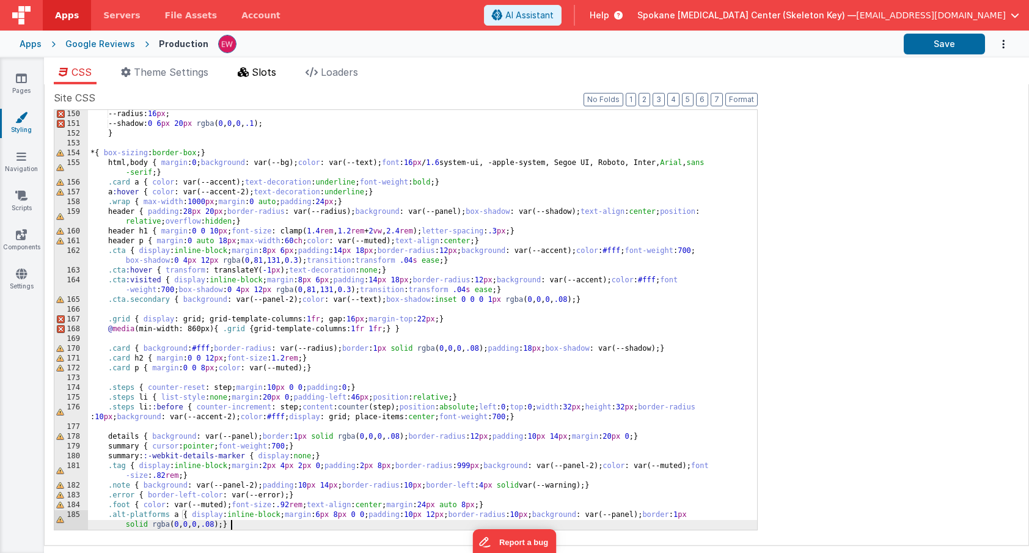
scroll to position [1457, 0]
click at [118, 44] on div "Google Reviews" at bounding box center [100, 44] width 70 height 12
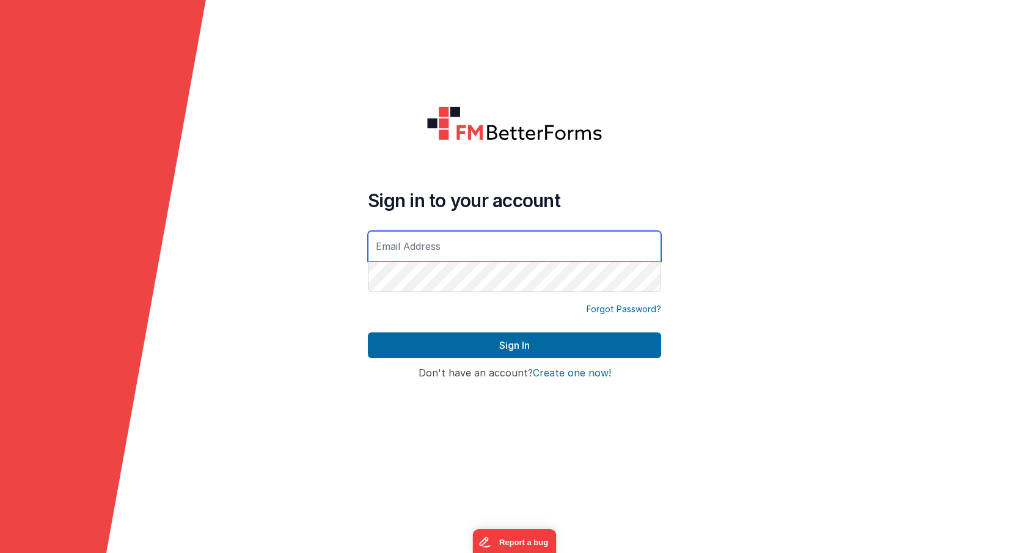
type input "[EMAIL_ADDRESS][DOMAIN_NAME]"
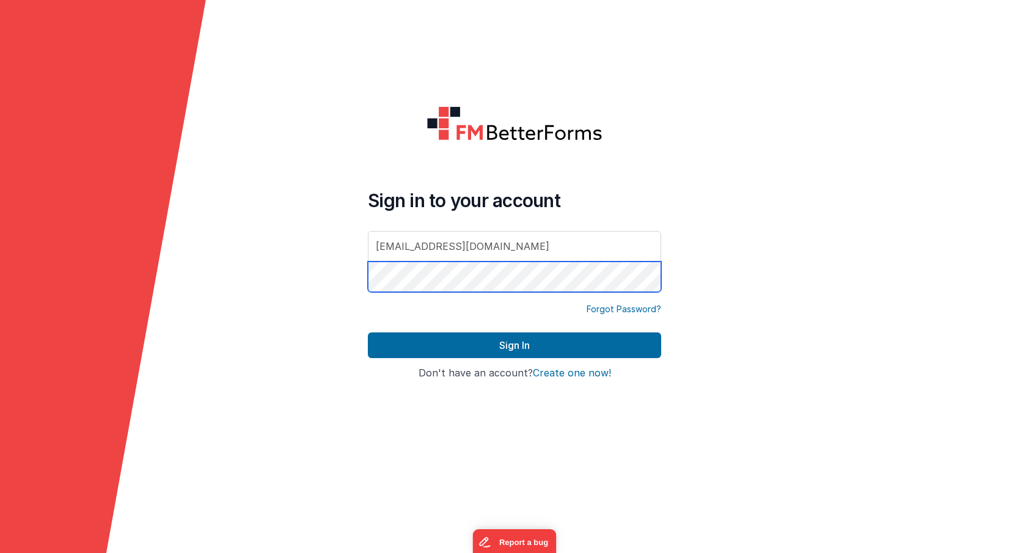
click at [514, 345] on button "Sign In" at bounding box center [514, 345] width 293 height 26
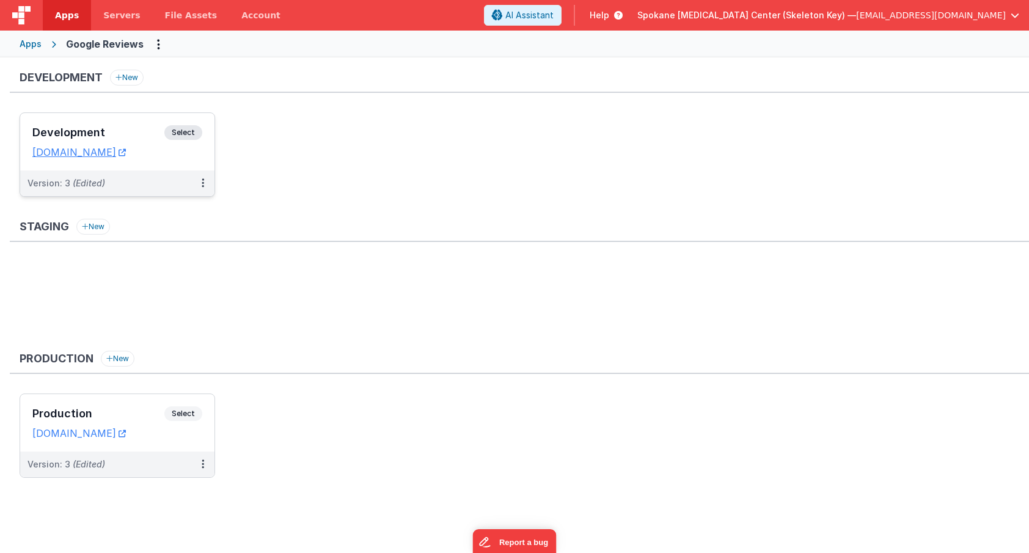
click at [181, 127] on span "Select" at bounding box center [183, 132] width 38 height 15
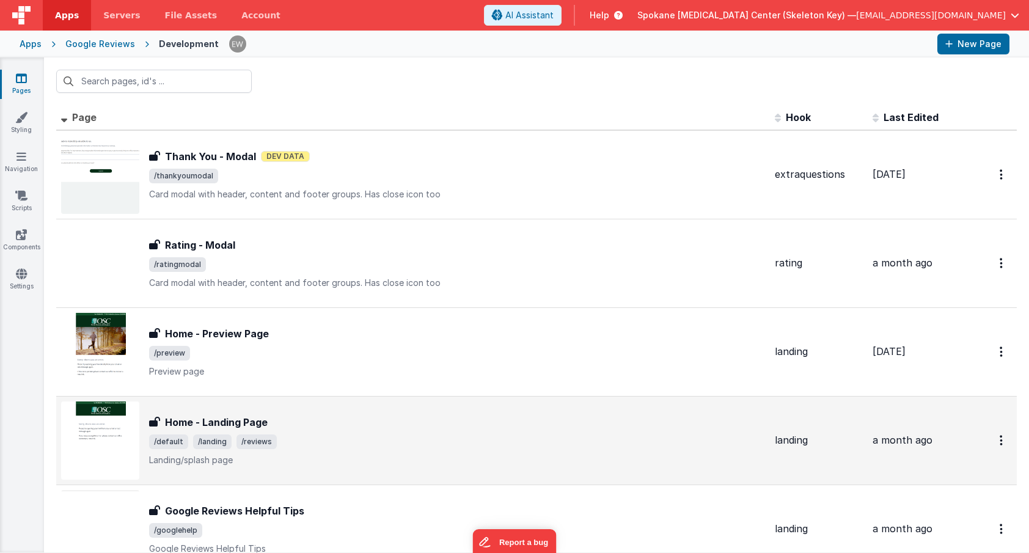
click at [238, 415] on h3 "Home - Landing Page" at bounding box center [216, 422] width 103 height 15
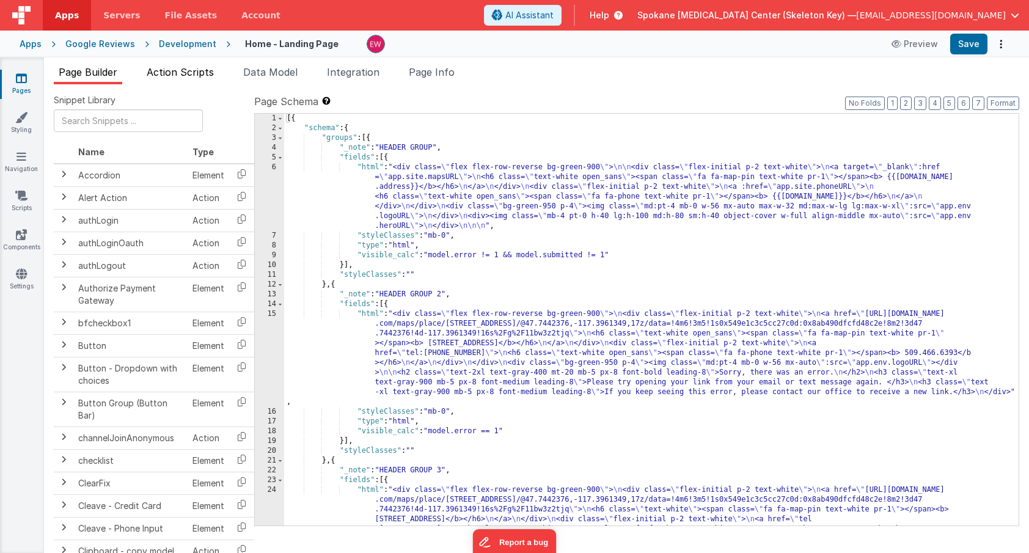
click at [202, 74] on span "Action Scripts" at bounding box center [180, 72] width 67 height 12
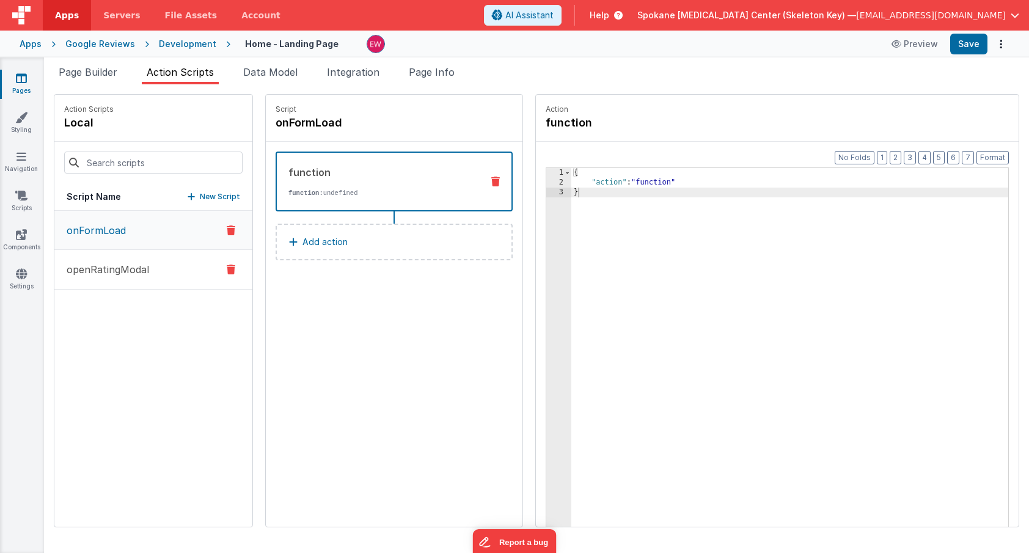
click at [155, 272] on button "openRatingModal" at bounding box center [153, 270] width 198 height 40
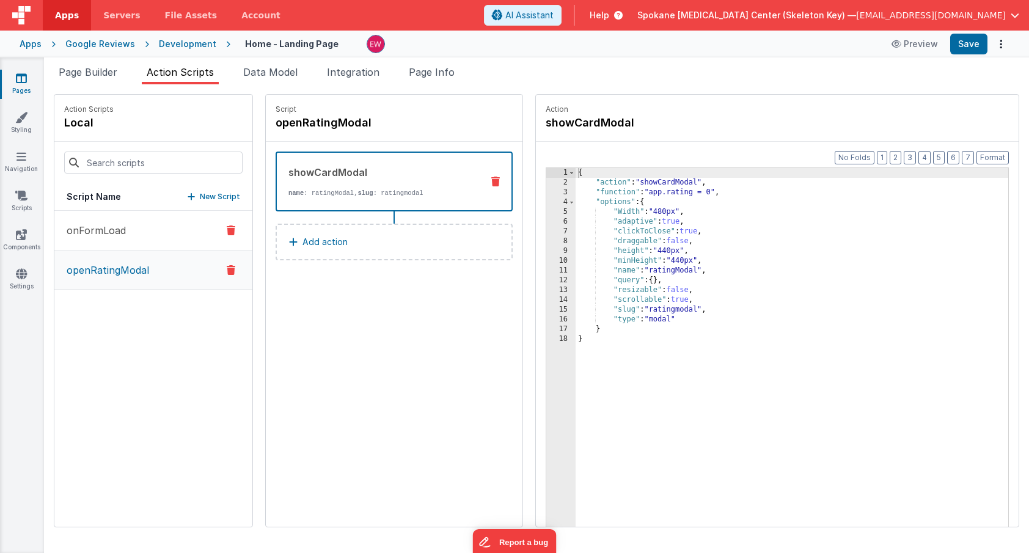
click at [89, 220] on button "onFormLoad" at bounding box center [153, 231] width 198 height 40
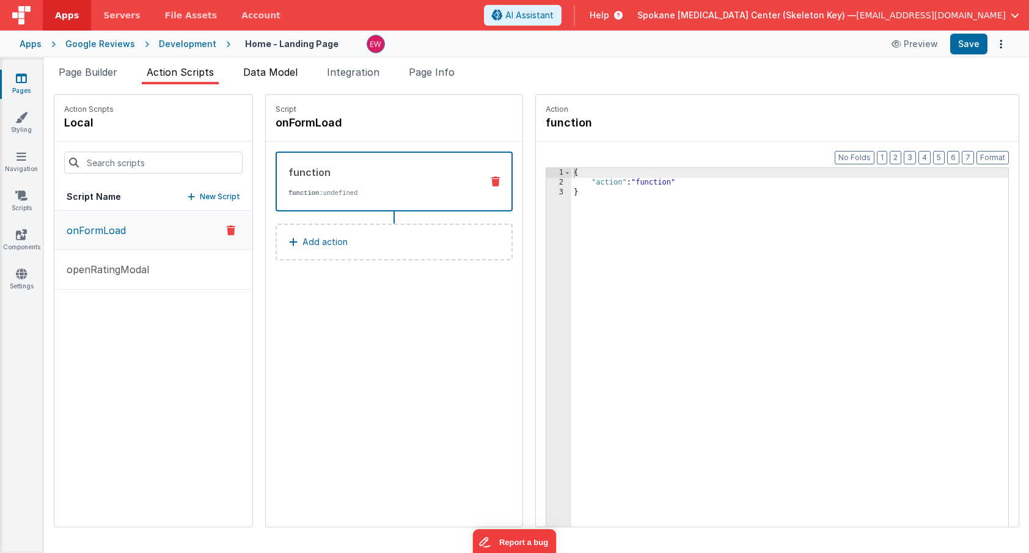
click at [282, 72] on span "Data Model" at bounding box center [270, 72] width 54 height 12
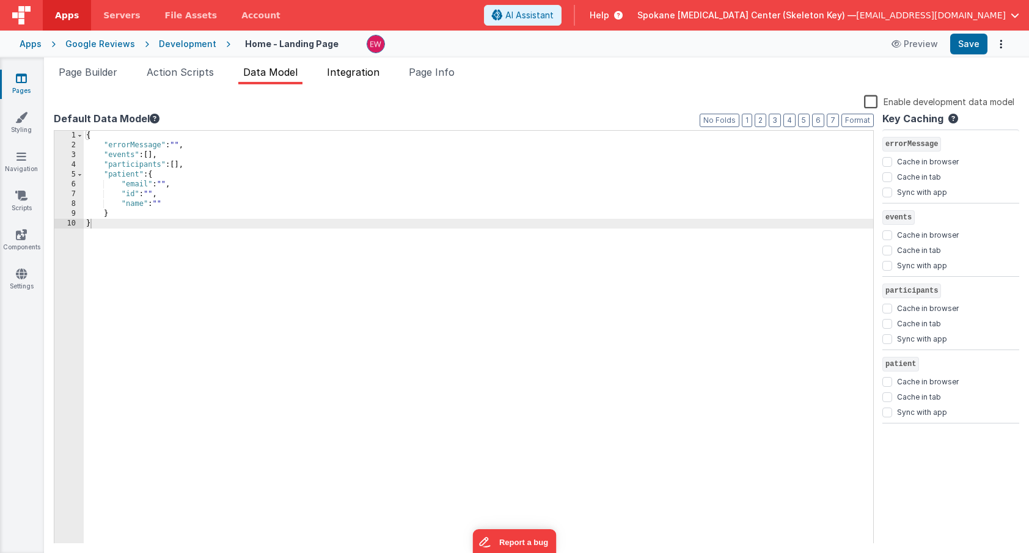
click at [351, 74] on span "Integration" at bounding box center [353, 72] width 53 height 12
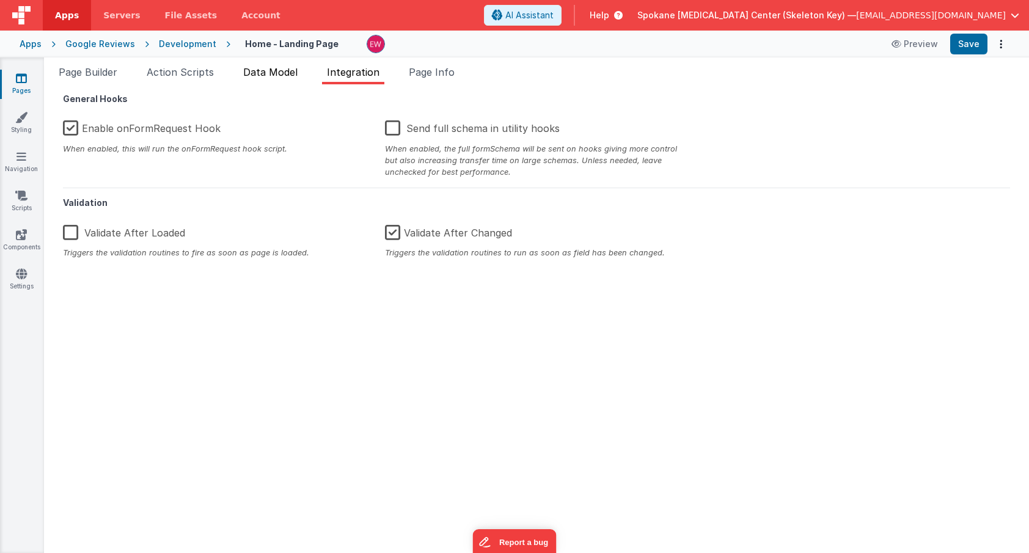
click at [280, 70] on span "Data Model" at bounding box center [270, 72] width 54 height 12
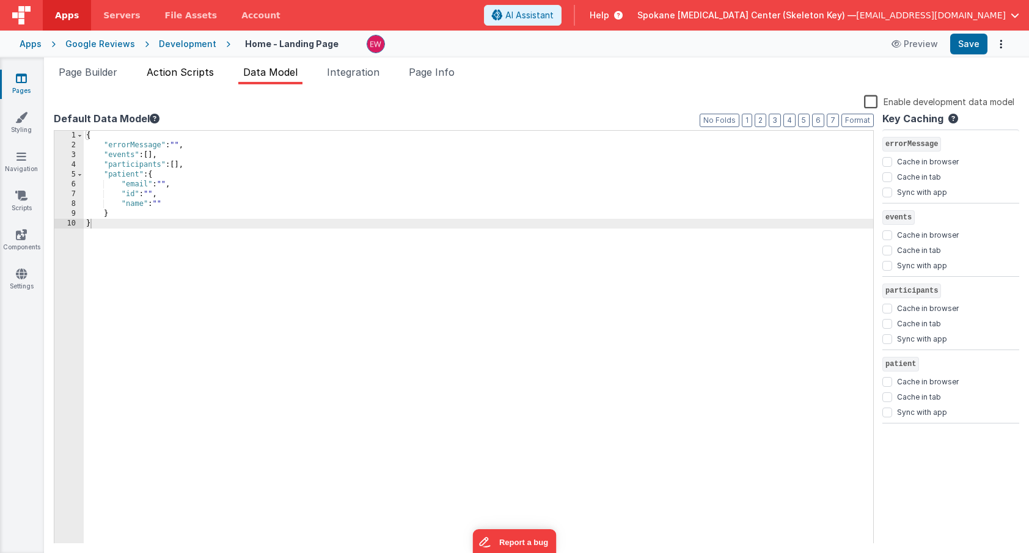
click at [177, 73] on span "Action Scripts" at bounding box center [180, 72] width 67 height 12
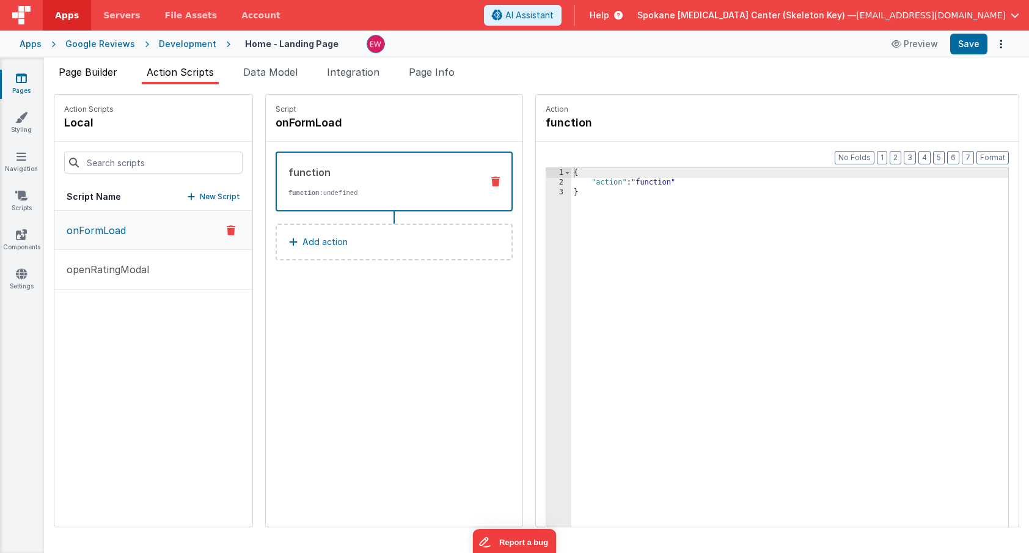
click at [117, 69] on span "Page Builder" at bounding box center [88, 72] width 59 height 12
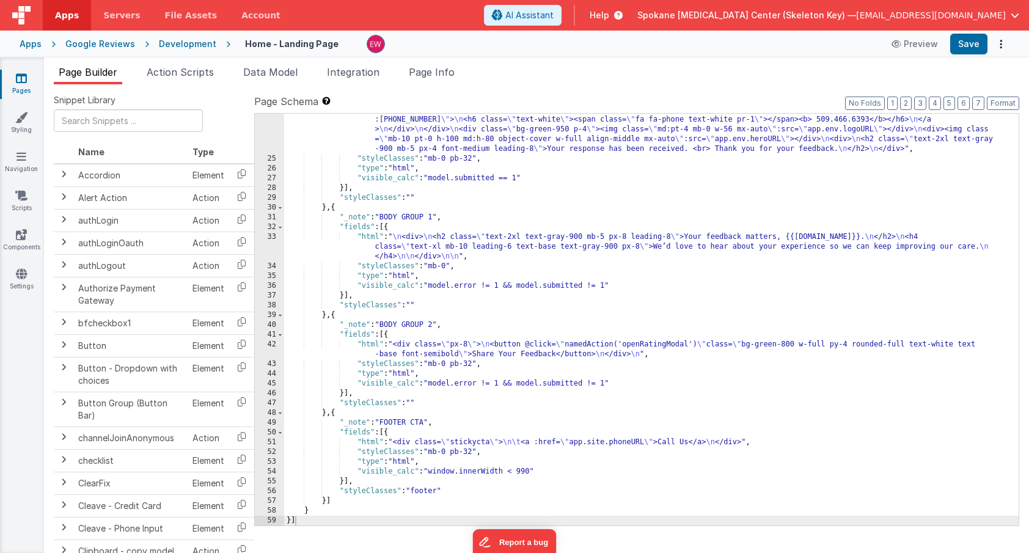
scroll to position [409, 0]
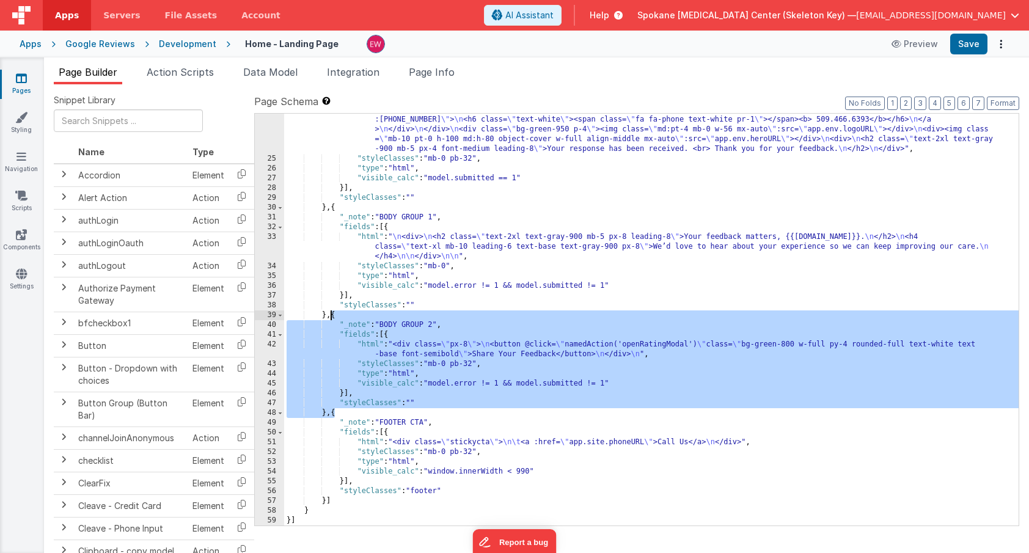
drag, startPoint x: 334, startPoint y: 414, endPoint x: 329, endPoint y: 317, distance: 96.6
click at [329, 317] on div ""html" : "<div class= \" flex flex-row-reverse bg-green-900 \" > \n <div class=…" at bounding box center [651, 326] width 734 height 500
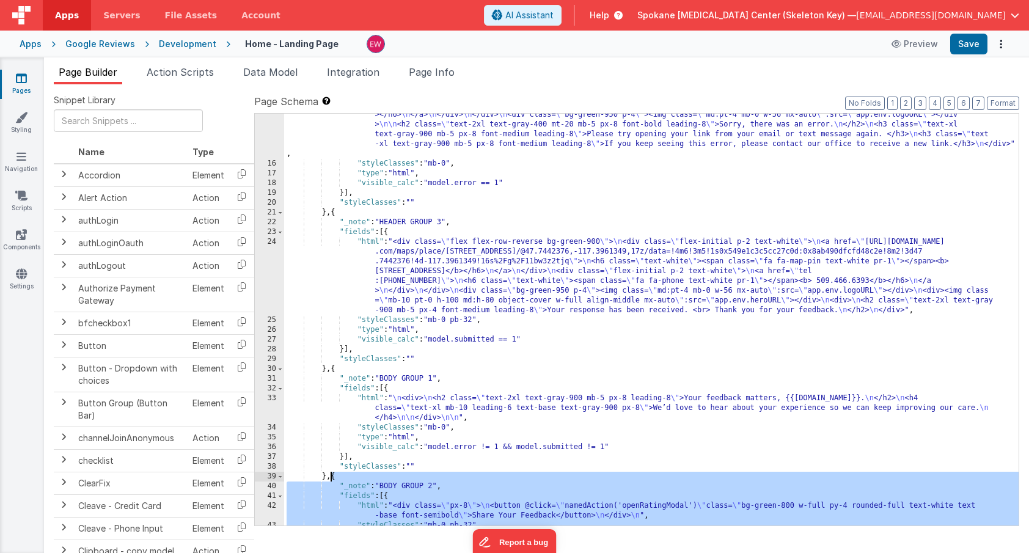
scroll to position [222, 0]
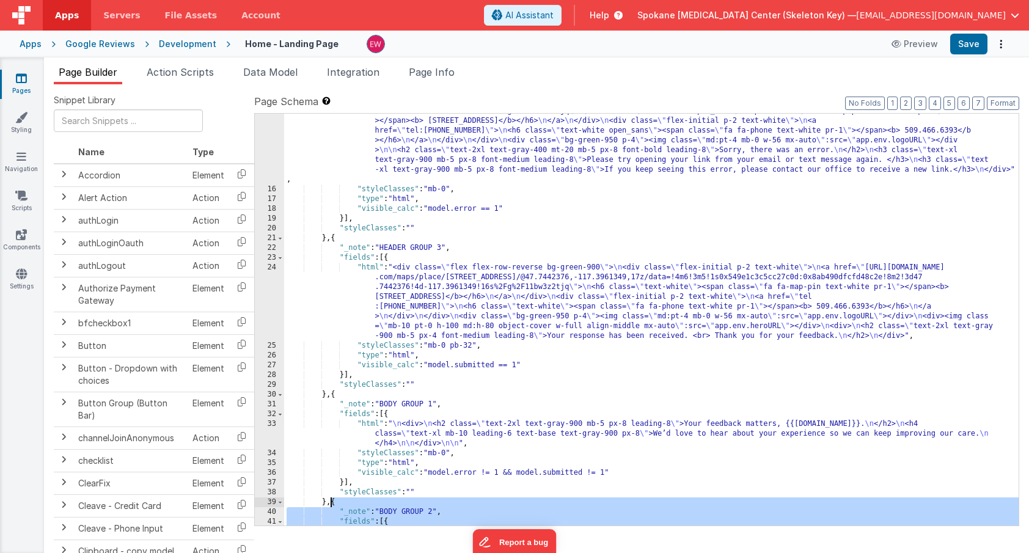
click at [329, 396] on div ""html" : "<div class= \" flex flex-row-reverse bg-green-900 \" > \n <div class=…" at bounding box center [651, 351] width 734 height 529
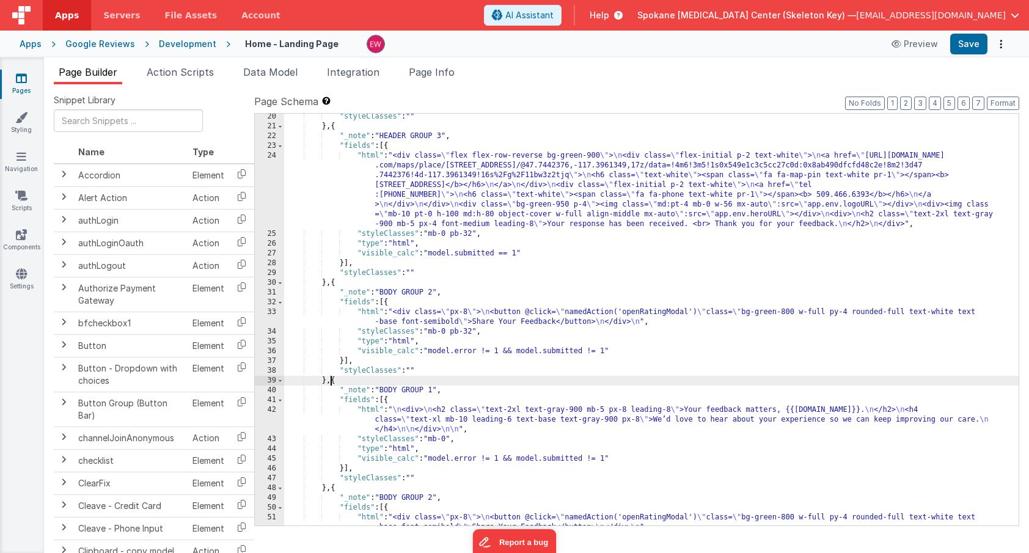
scroll to position [333, 0]
click at [538, 317] on div ""styleClasses" : "" } , { "_note" : "HEADER GROUP 3" , "fields" : [{ "html" : "…" at bounding box center [651, 328] width 734 height 431
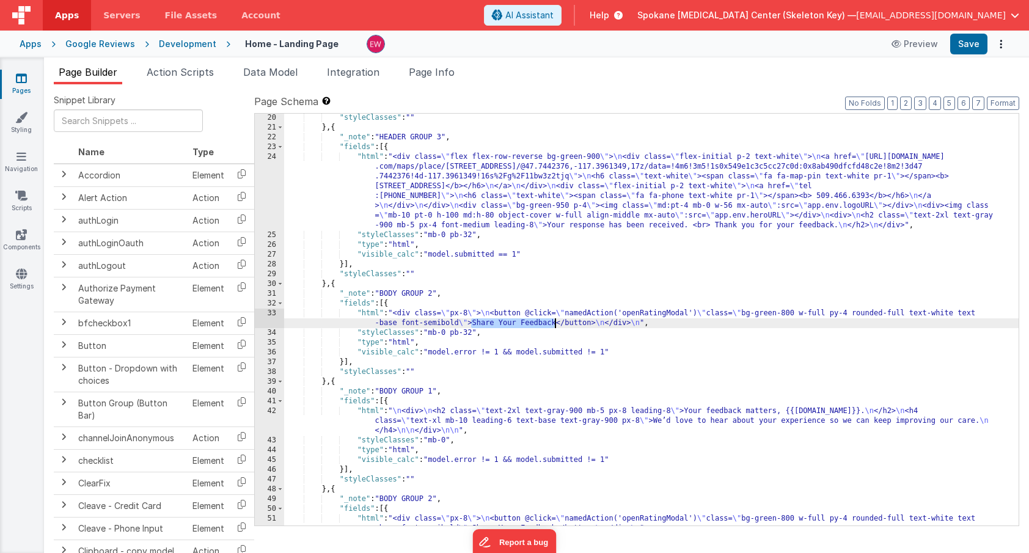
drag, startPoint x: 472, startPoint y: 323, endPoint x: 554, endPoint y: 326, distance: 82.5
click at [554, 326] on div ""styleClasses" : "" } , { "_note" : "HEADER GROUP 3" , "fields" : [{ "html" : "…" at bounding box center [651, 328] width 734 height 431
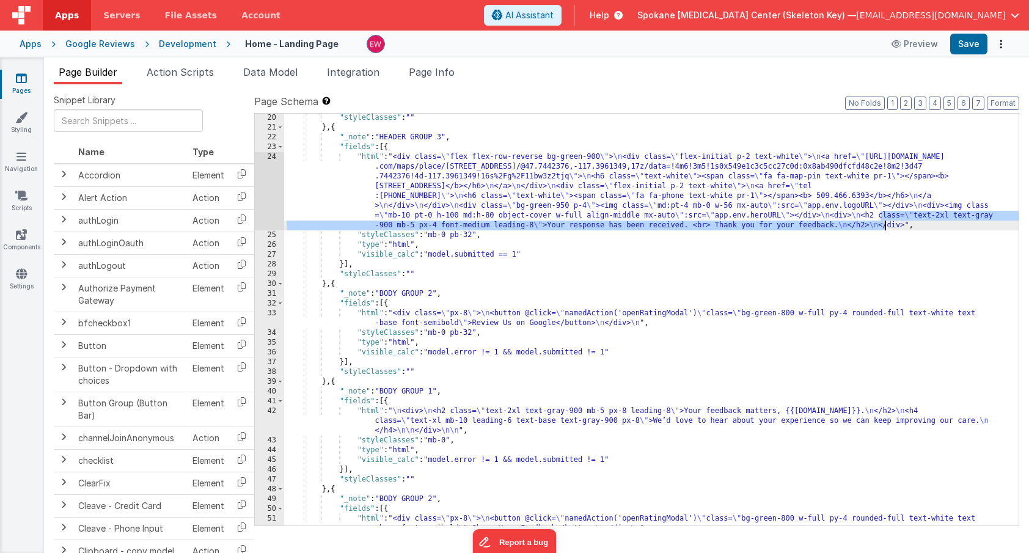
drag, startPoint x: 879, startPoint y: 215, endPoint x: 885, endPoint y: 228, distance: 14.8
click at [885, 228] on div ""styleClasses" : "" } , { "_note" : "HEADER GROUP 3" , "fields" : [{ "html" : "…" at bounding box center [651, 328] width 734 height 431
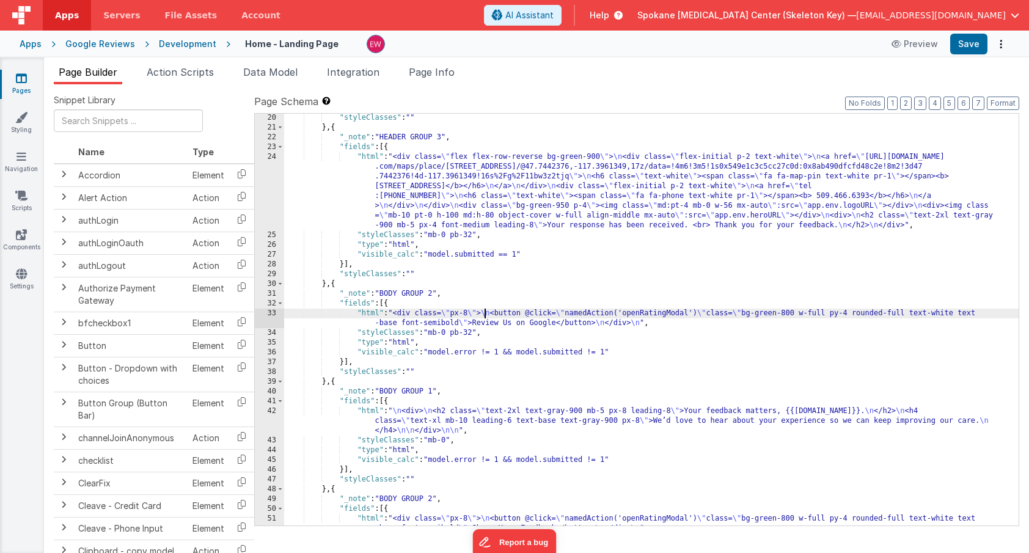
click at [484, 314] on div ""styleClasses" : "" } , { "_note" : "HEADER GROUP 3" , "fields" : [{ "html" : "…" at bounding box center [651, 328] width 734 height 431
paste textarea
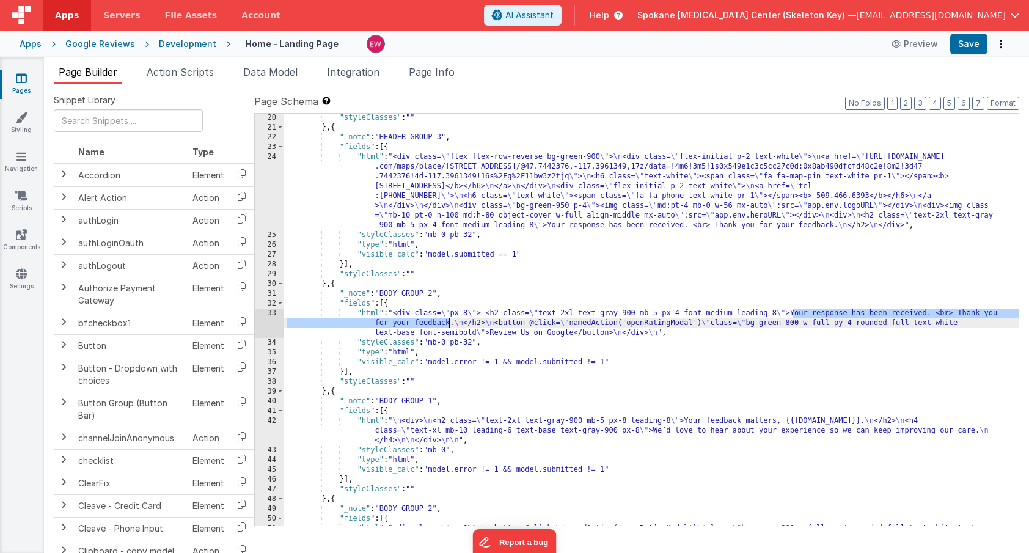
drag, startPoint x: 794, startPoint y: 312, endPoint x: 451, endPoint y: 323, distance: 342.3
click at [451, 323] on div ""styleClasses" : "" } , { "_note" : "HEADER GROUP 3" , "fields" : [{ "html" : "…" at bounding box center [651, 333] width 734 height 441
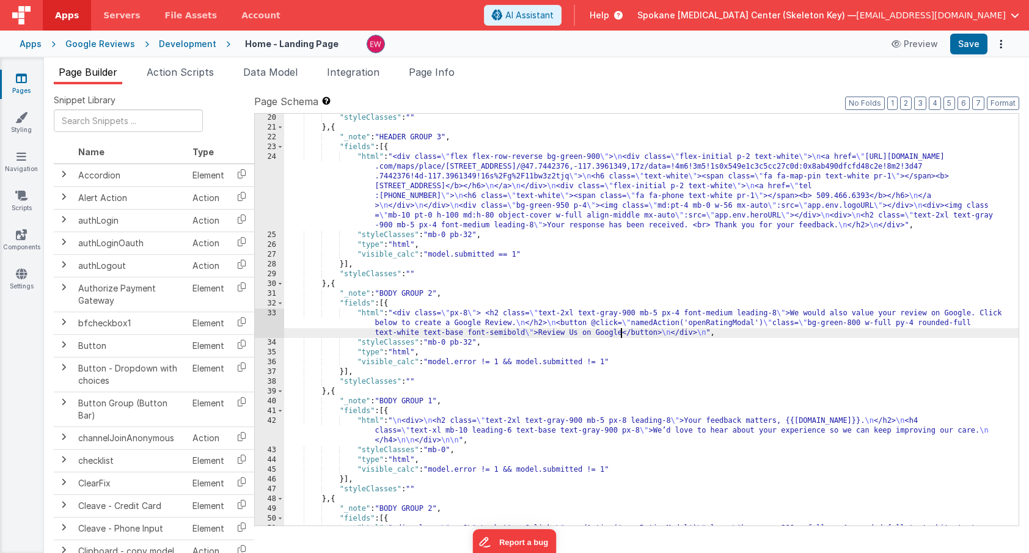
click at [623, 332] on div ""styleClasses" : "" } , { "_note" : "HEADER GROUP 3" , "fields" : [{ "html" : "…" at bounding box center [651, 333] width 734 height 441
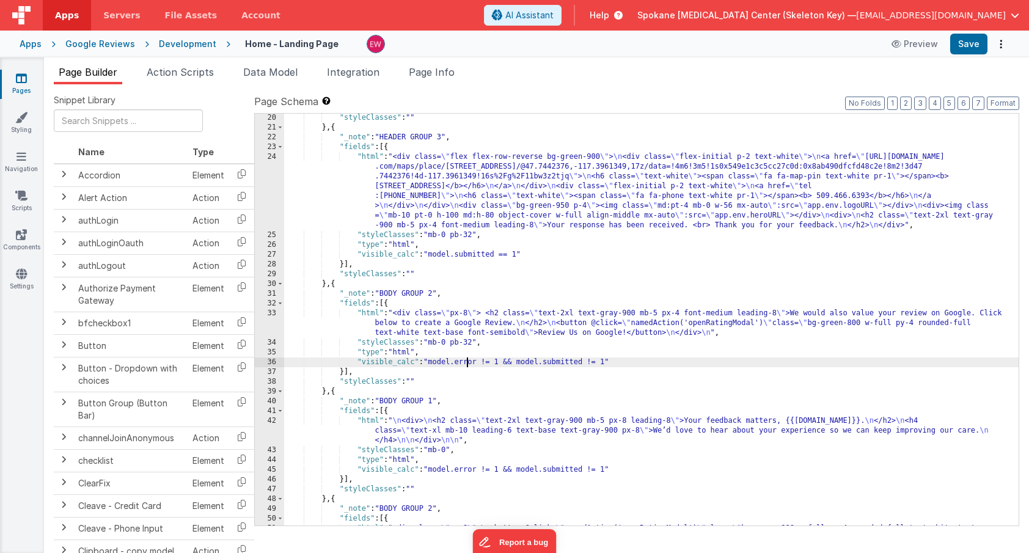
click at [469, 360] on div ""styleClasses" : "" } , { "_note" : "HEADER GROUP 3" , "fields" : [{ "html" : "…" at bounding box center [651, 333] width 734 height 441
click at [468, 362] on div ""styleClasses" : "" } , { "_note" : "HEADER GROUP 3" , "fields" : [{ "html" : "…" at bounding box center [651, 333] width 734 height 441
click at [465, 362] on div ""styleClasses" : "" } , { "_note" : "HEADER GROUP 3" , "fields" : [{ "html" : "…" at bounding box center [651, 333] width 734 height 441
click at [594, 363] on div ""styleClasses" : "" } , { "_note" : "HEADER GROUP 3" , "fields" : [{ "html" : "…" at bounding box center [651, 333] width 734 height 441
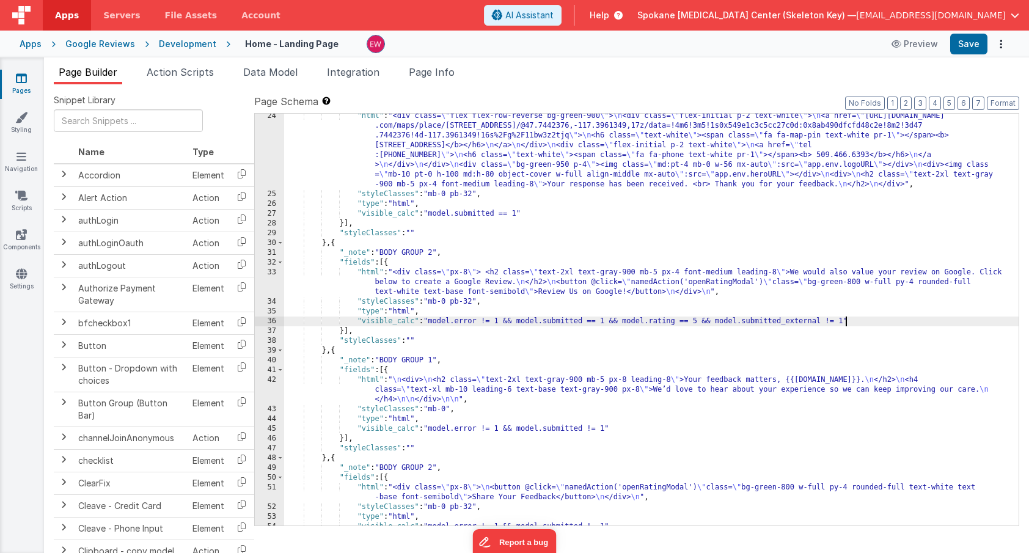
scroll to position [374, 0]
click at [392, 252] on div ""html" : "<div class= \" flex flex-row-reverse bg-green-900 \" > \n <div class=…" at bounding box center [651, 361] width 734 height 500
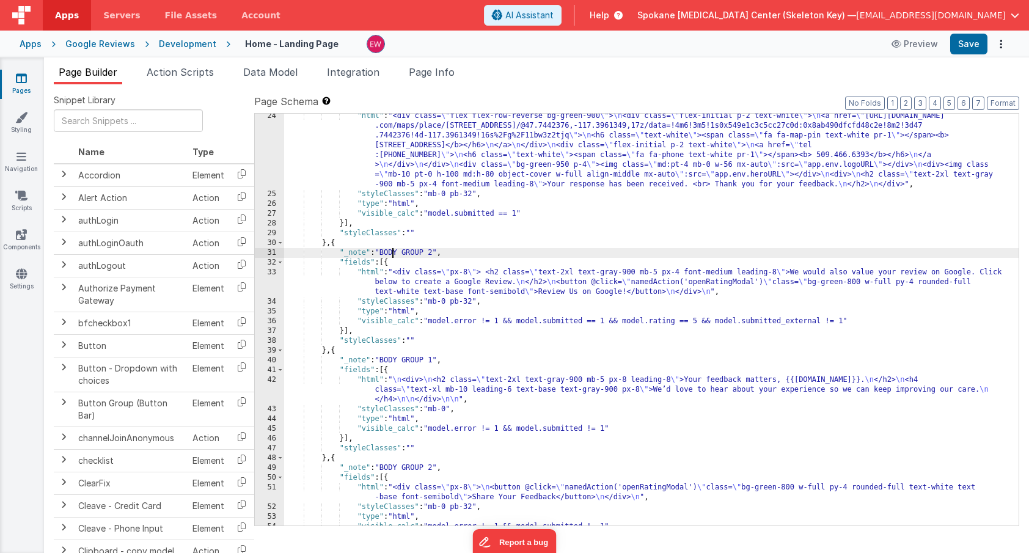
click at [392, 252] on div ""html" : "<div class= \" flex flex-row-reverse bg-green-900 \" > \n <div class=…" at bounding box center [651, 361] width 734 height 500
click at [969, 44] on button "Save" at bounding box center [968, 44] width 37 height 21
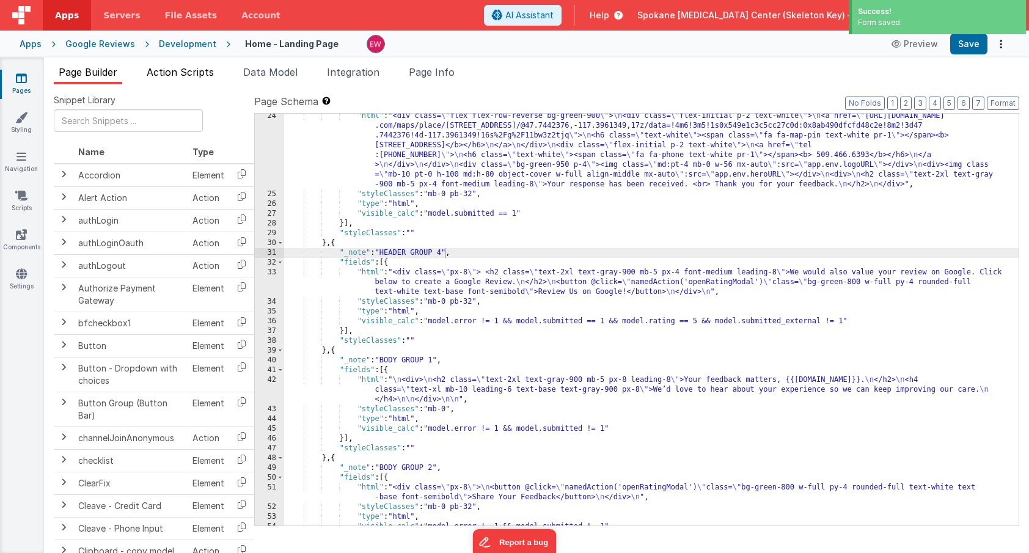
click at [180, 73] on span "Action Scripts" at bounding box center [180, 72] width 67 height 12
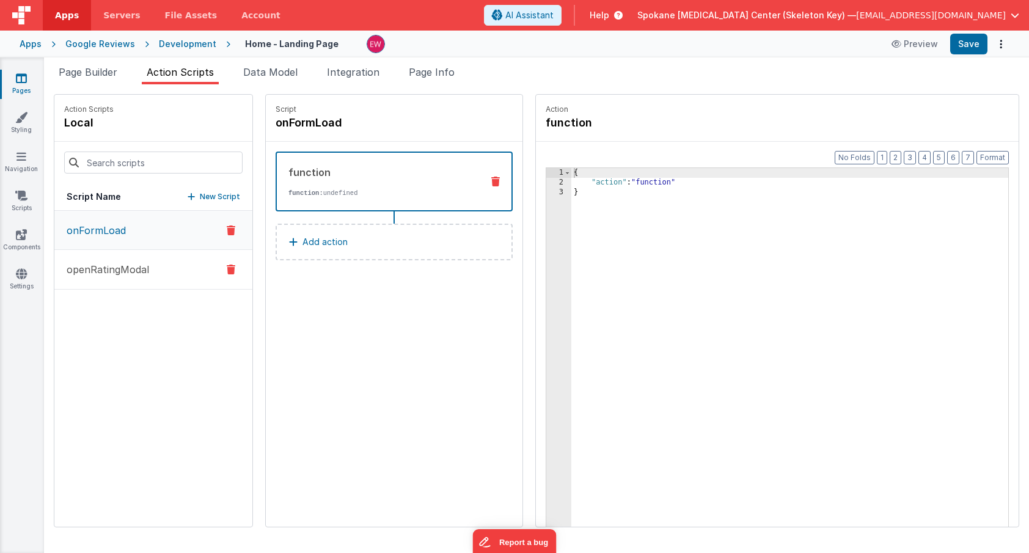
click at [127, 273] on p "openRatingModal" at bounding box center [104, 269] width 90 height 15
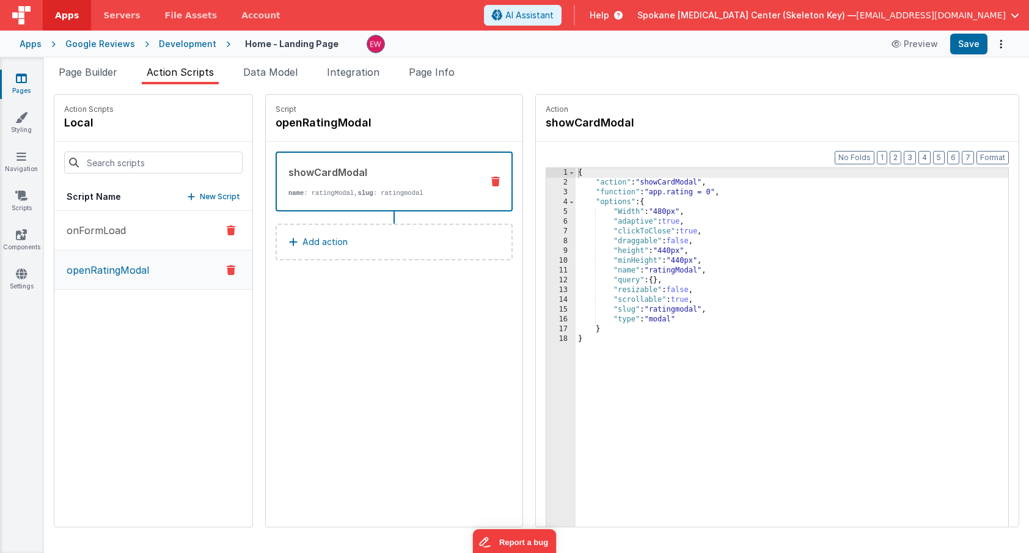
click at [103, 230] on p "onFormLoad" at bounding box center [92, 230] width 67 height 15
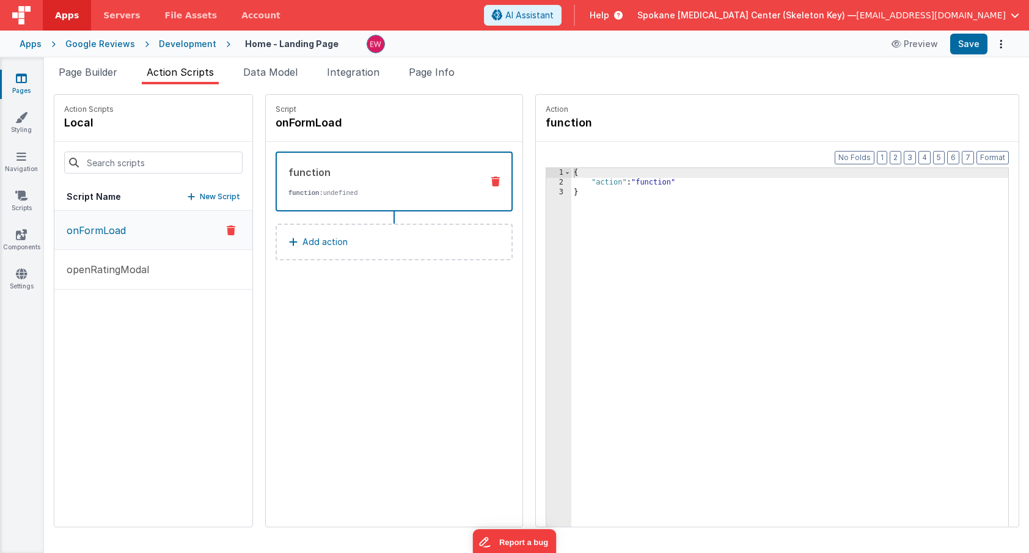
click at [24, 84] on icon at bounding box center [21, 78] width 11 height 12
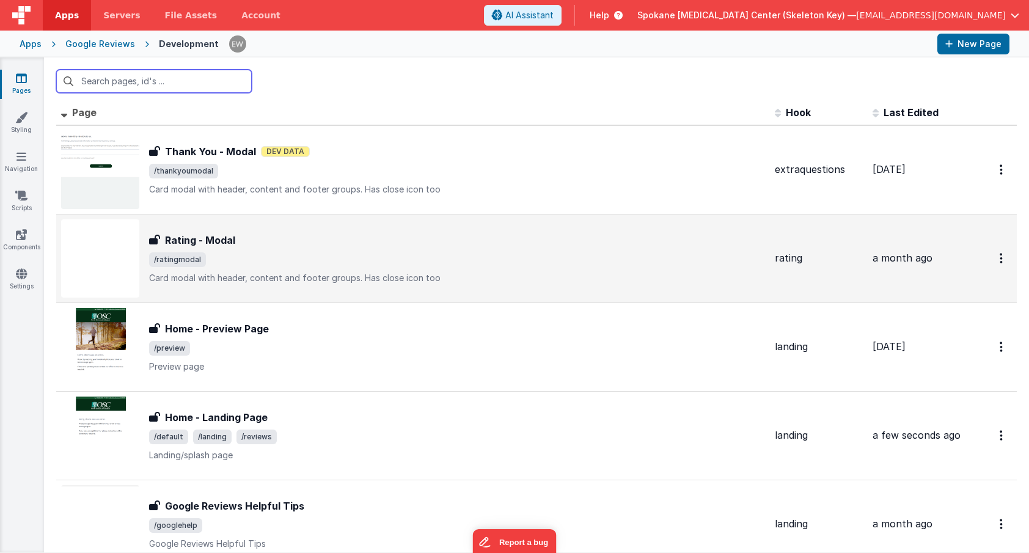
scroll to position [12, 0]
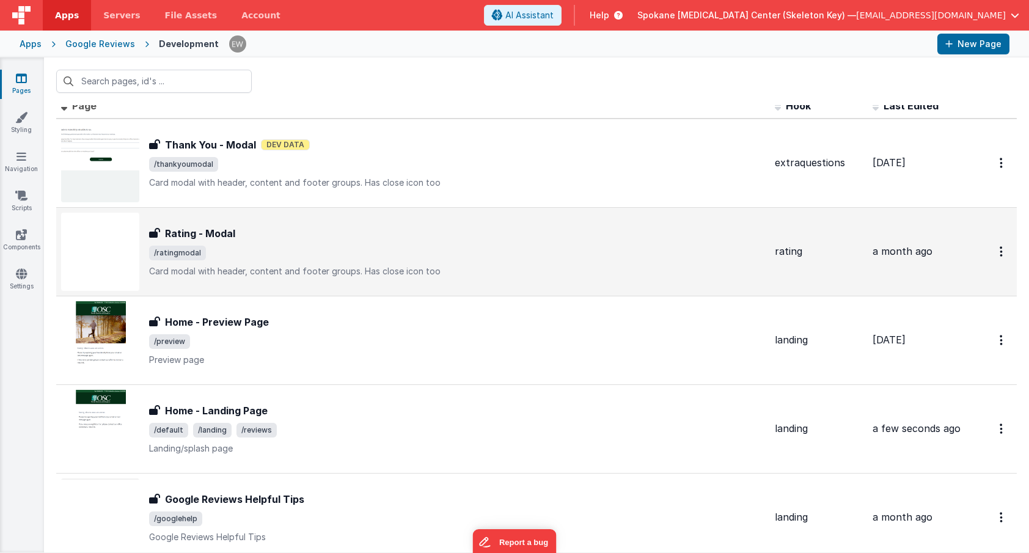
click at [226, 232] on h3 "Rating - Modal" at bounding box center [200, 233] width 70 height 15
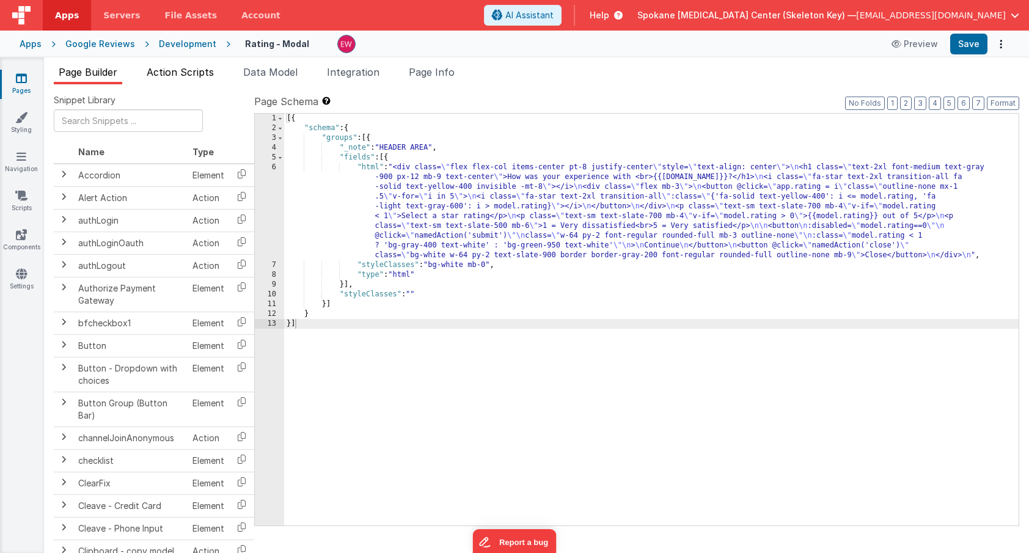
click at [183, 68] on span "Action Scripts" at bounding box center [180, 72] width 67 height 12
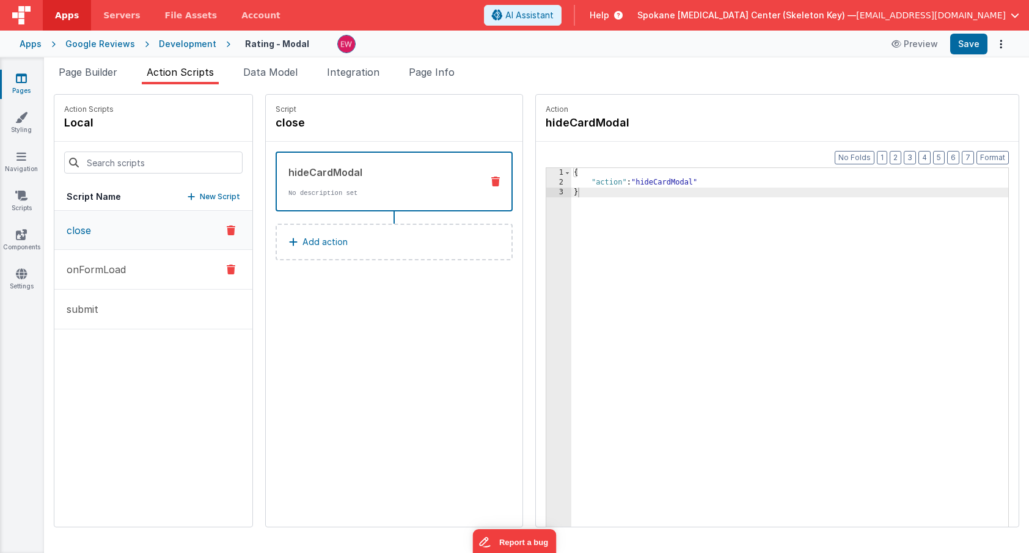
click at [124, 272] on p "onFormLoad" at bounding box center [92, 269] width 67 height 15
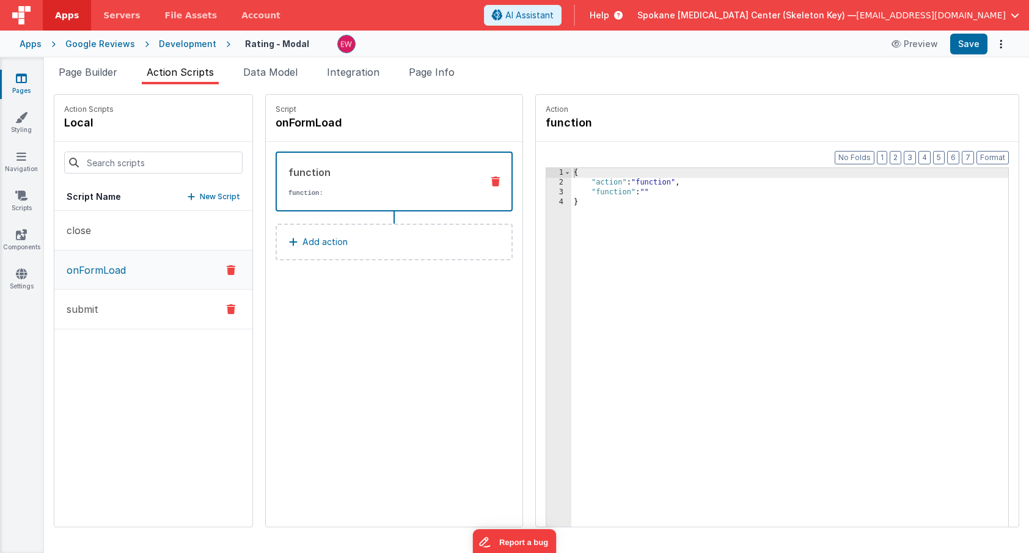
click at [93, 313] on p "submit" at bounding box center [78, 309] width 39 height 15
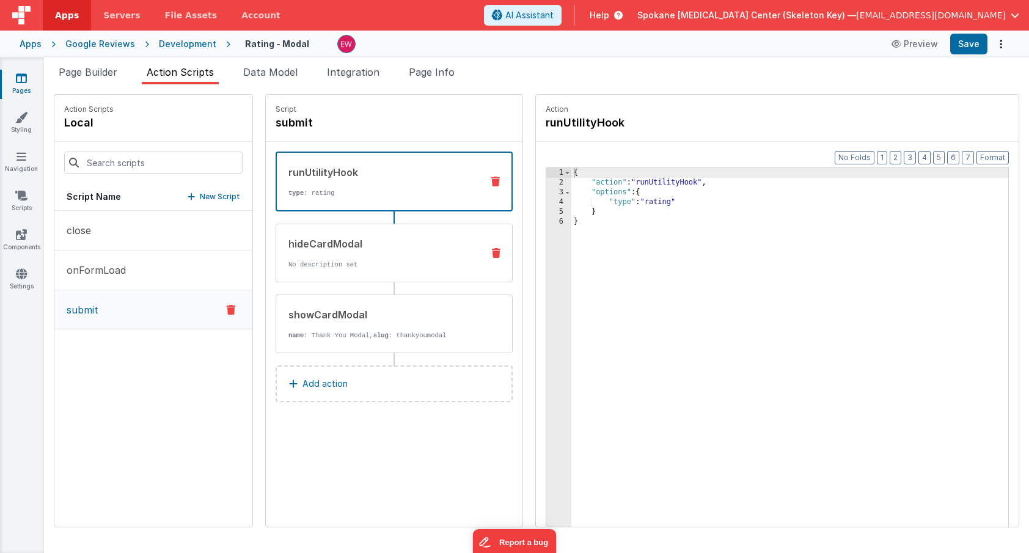
click at [350, 248] on div "hideCardModal" at bounding box center [380, 243] width 184 height 15
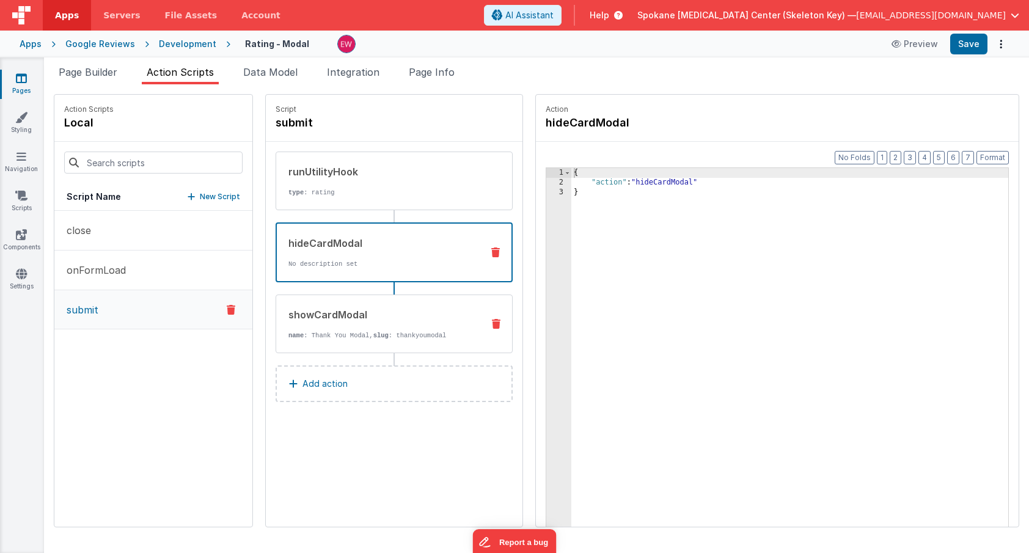
click at [345, 315] on div "showCardModal" at bounding box center [380, 314] width 184 height 15
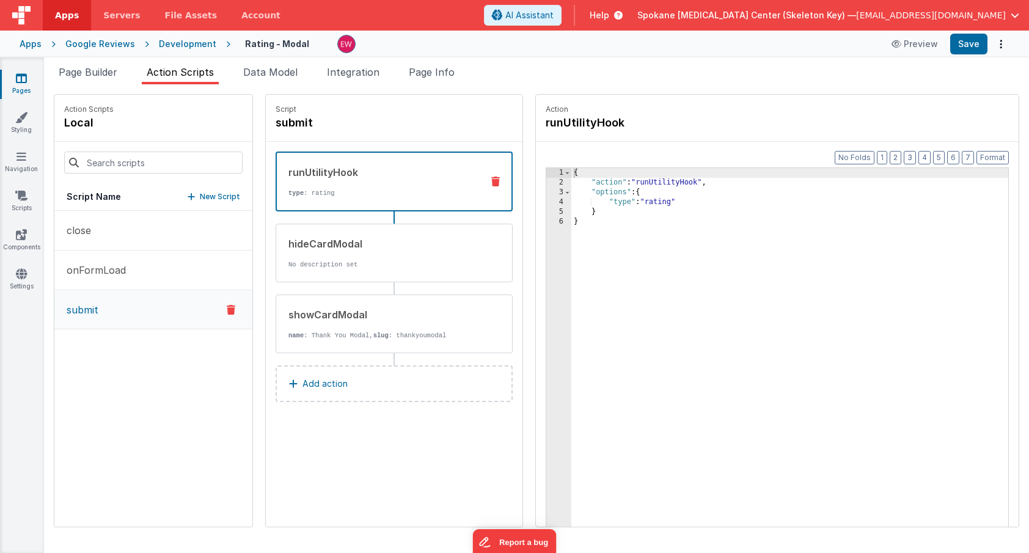
click at [345, 177] on div "runUtilityHook" at bounding box center [380, 172] width 184 height 15
click at [276, 70] on span "Data Model" at bounding box center [270, 72] width 54 height 12
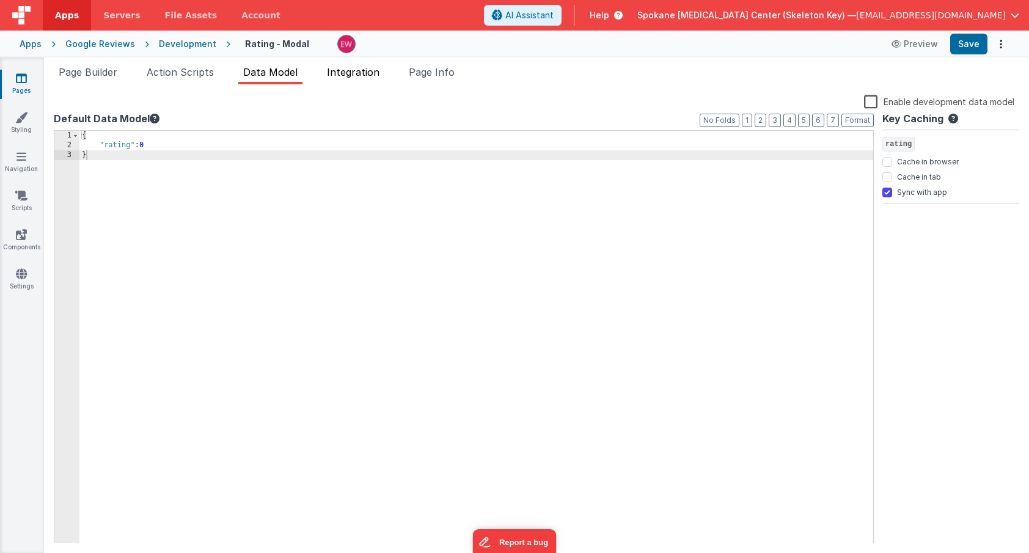
click at [363, 74] on span "Integration" at bounding box center [353, 72] width 53 height 12
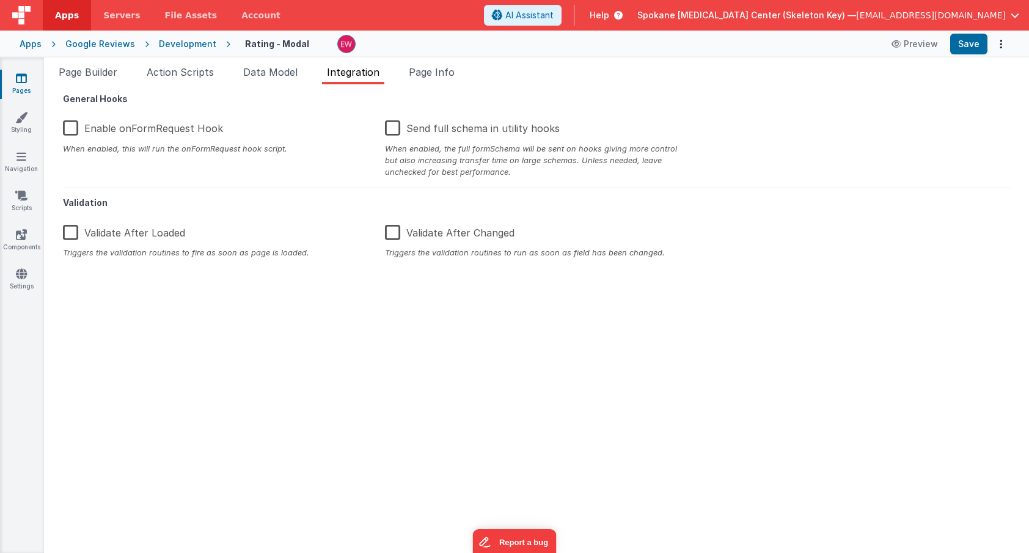
click at [18, 82] on icon at bounding box center [21, 78] width 11 height 12
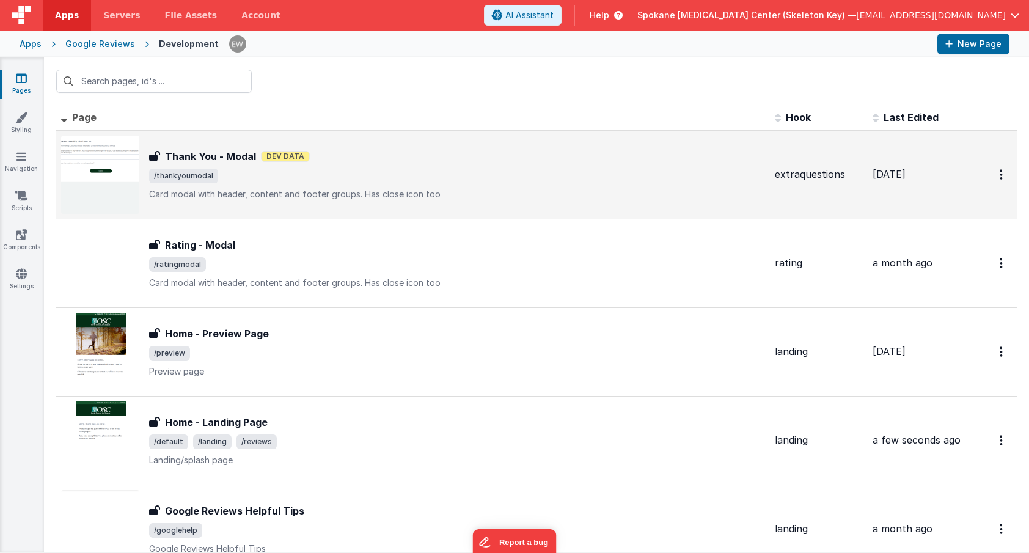
click at [219, 157] on h3 "Thank You - Modal" at bounding box center [210, 156] width 91 height 15
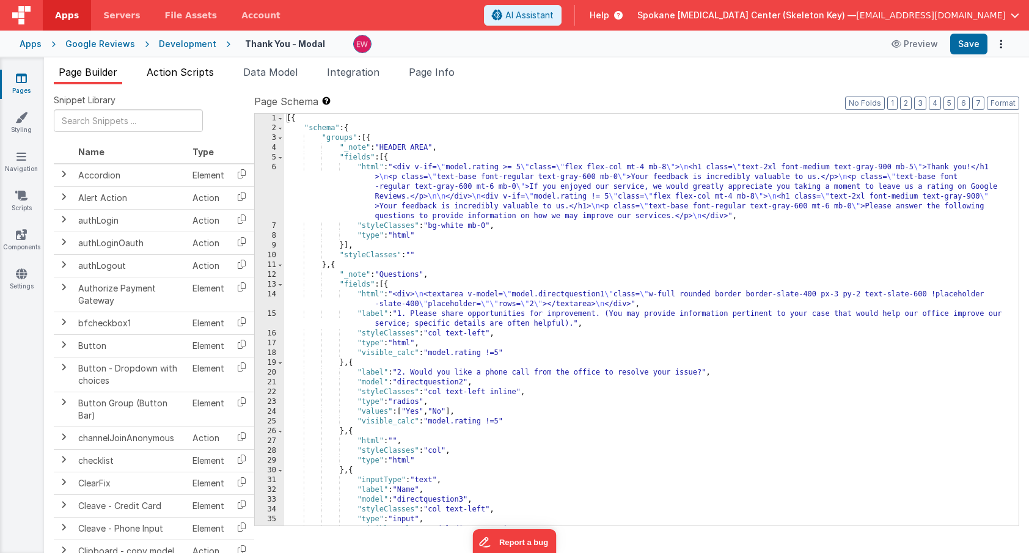
click at [202, 73] on span "Action Scripts" at bounding box center [180, 72] width 67 height 12
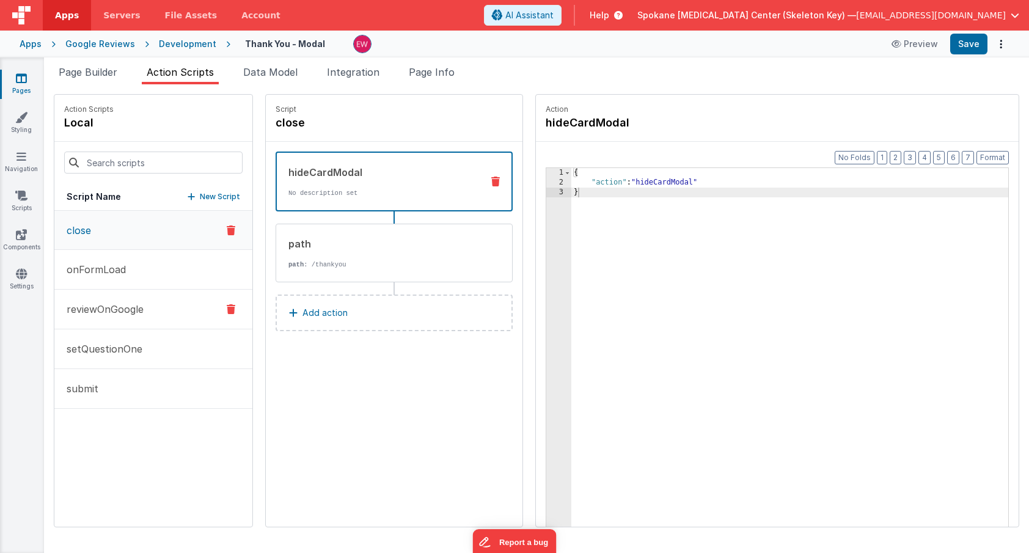
click at [121, 307] on p "reviewOnGoogle" at bounding box center [101, 309] width 84 height 15
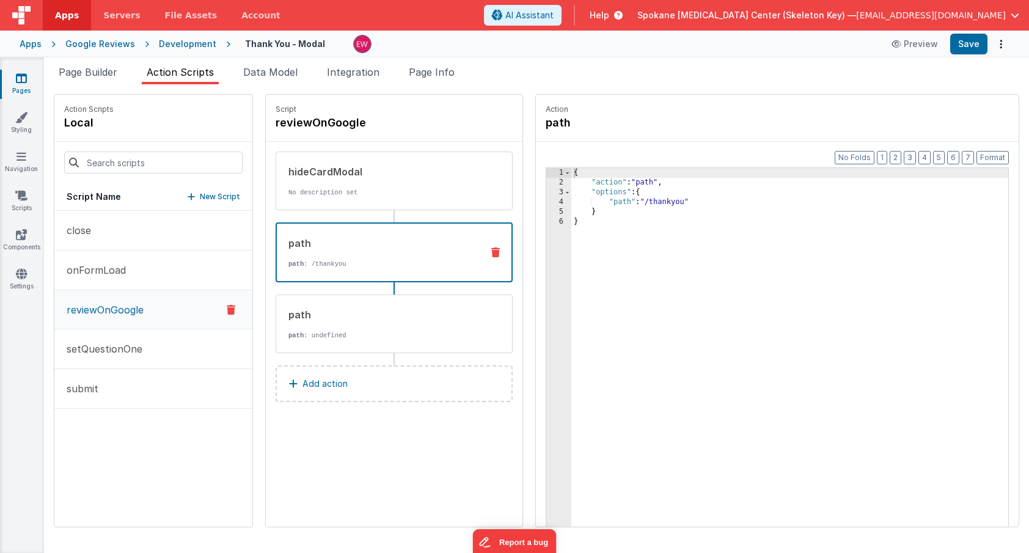
click at [393, 253] on div "path path : /thankyou" at bounding box center [374, 252] width 195 height 33
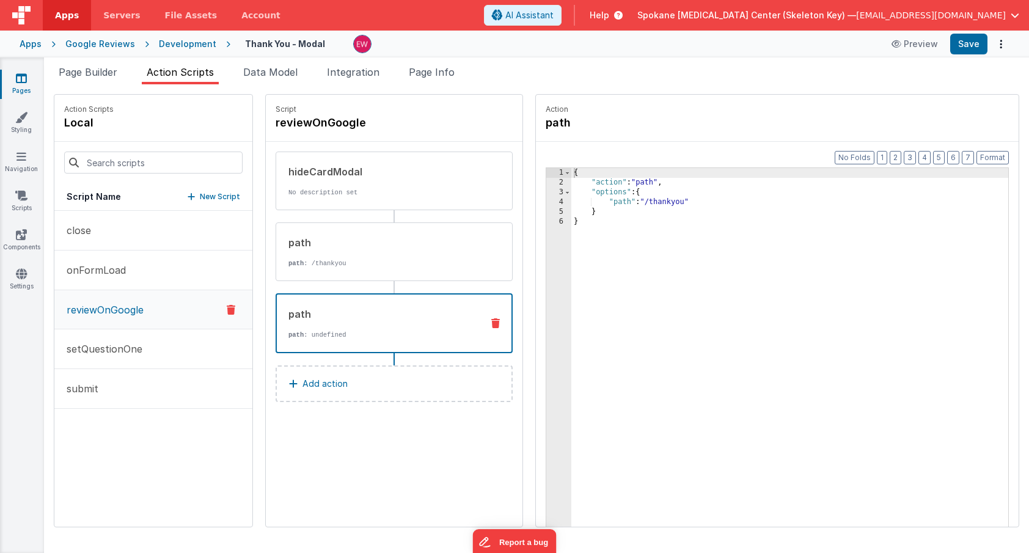
click at [379, 324] on div "path path : undefined" at bounding box center [374, 323] width 195 height 33
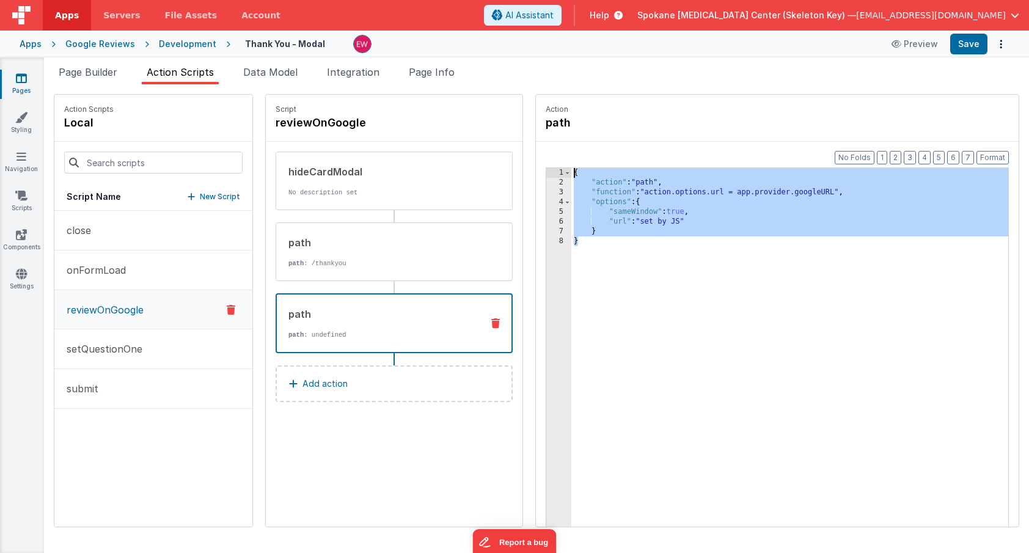
drag, startPoint x: 669, startPoint y: 291, endPoint x: 521, endPoint y: 129, distance: 219.7
click at [521, 129] on div "Action Scripts local Script Name New Script close onFormLoad reviewOnGoogle set…" at bounding box center [536, 310] width 965 height 433
click at [21, 76] on icon at bounding box center [21, 78] width 11 height 12
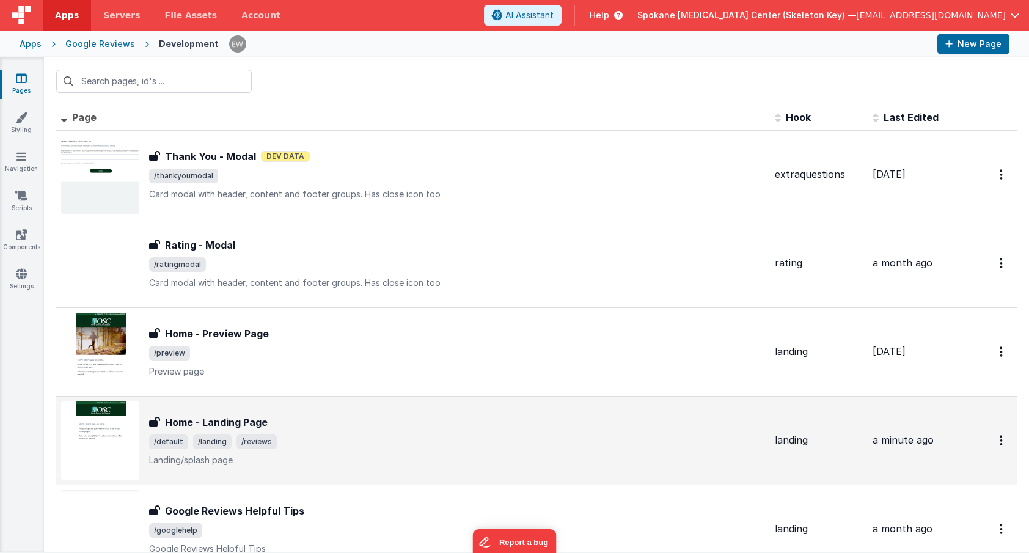
click at [220, 419] on h3 "Home - Landing Page" at bounding box center [216, 422] width 103 height 15
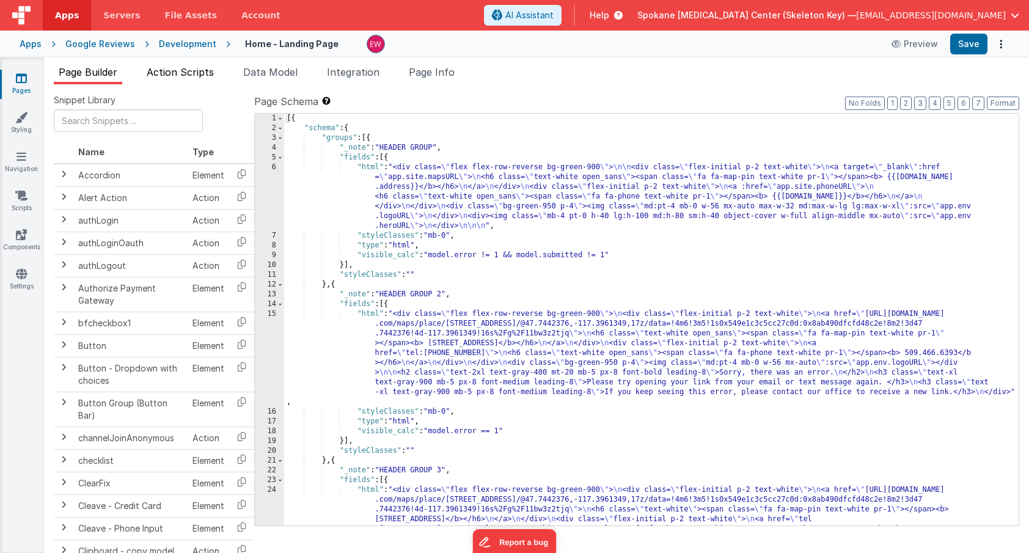
click at [195, 75] on span "Action Scripts" at bounding box center [180, 72] width 67 height 12
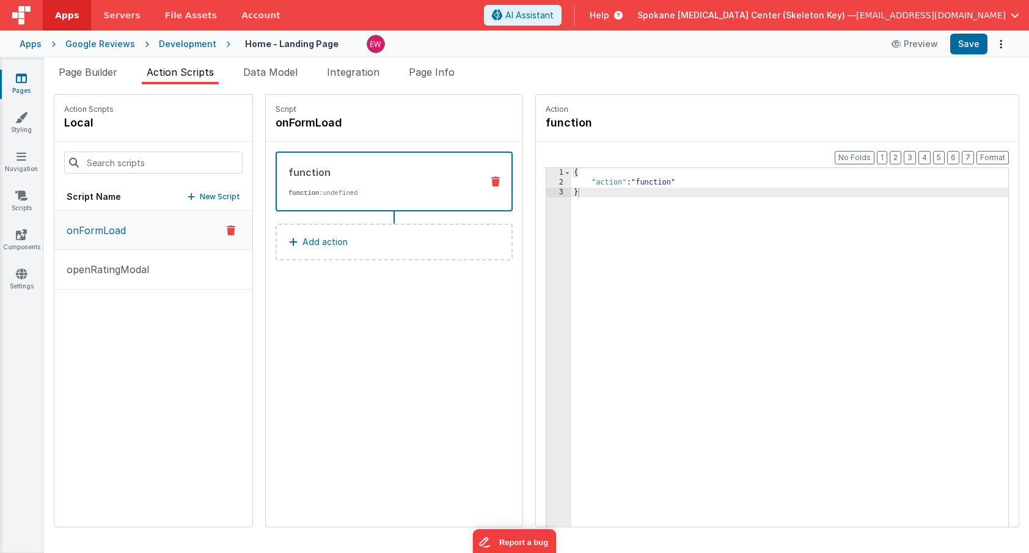
click at [205, 197] on p "New Script" at bounding box center [220, 197] width 40 height 12
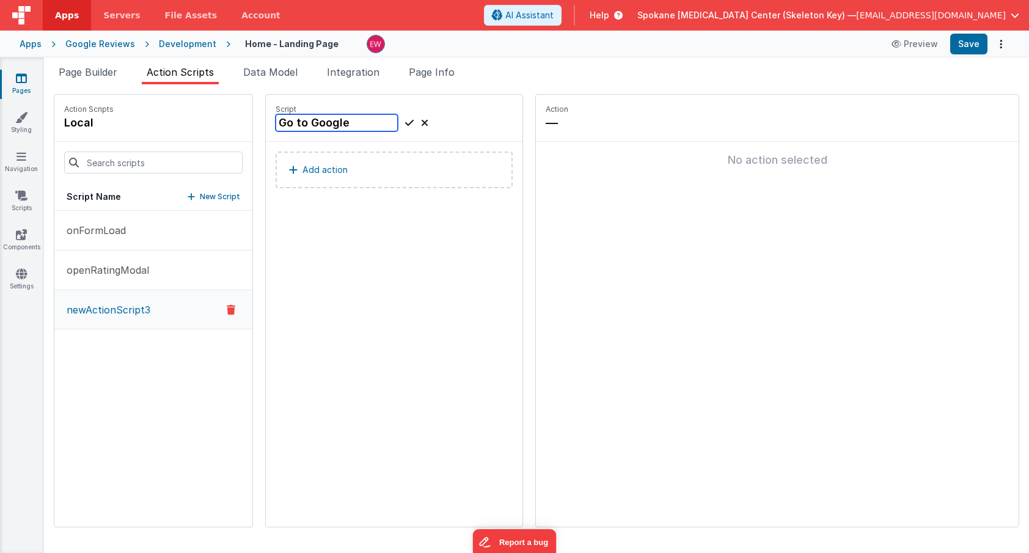
type input "Go to Google"
click at [345, 171] on p "Add action" at bounding box center [324, 170] width 45 height 15
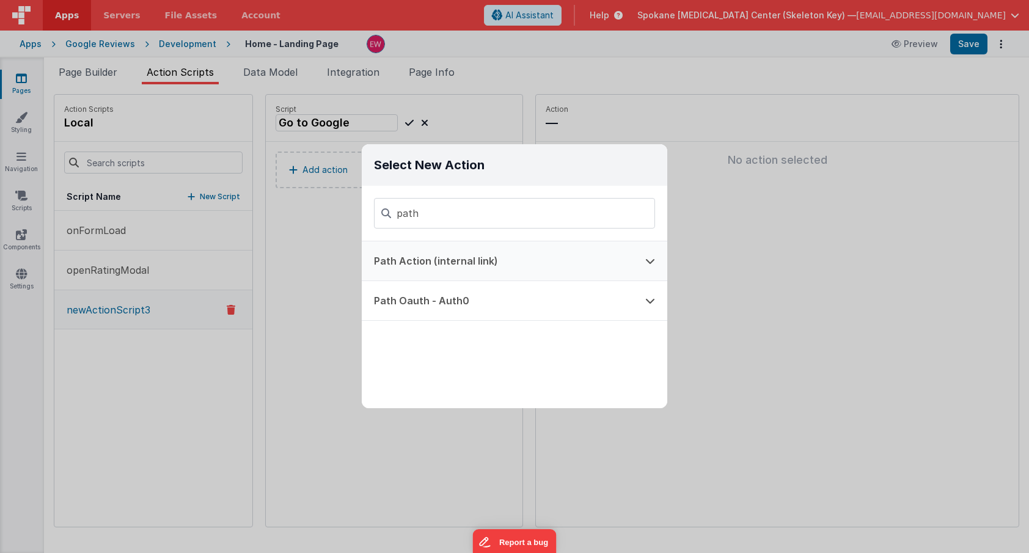
type input "path"
click at [651, 261] on icon at bounding box center [650, 261] width 10 height 10
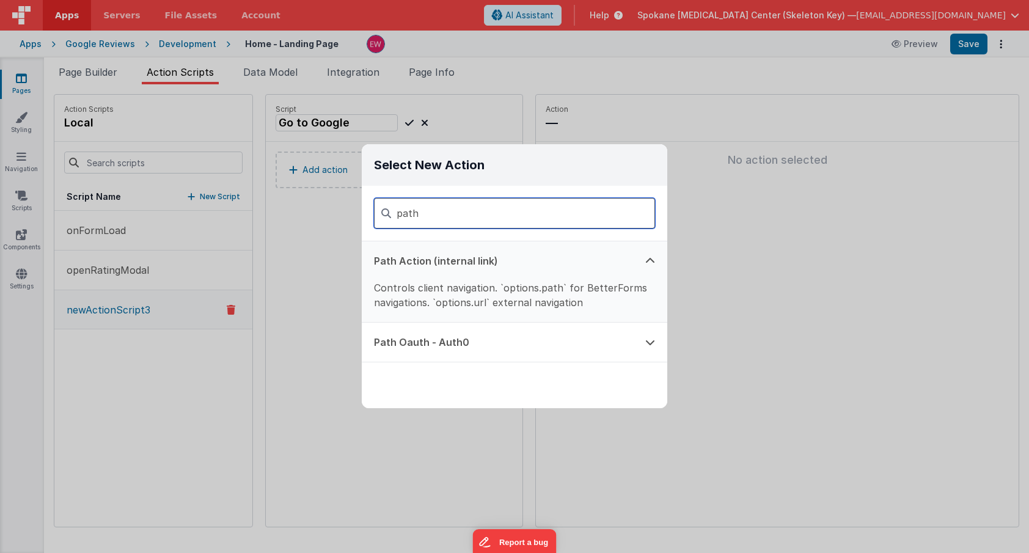
click at [428, 215] on input "path" at bounding box center [514, 213] width 281 height 31
click at [387, 261] on button "Path Action (internal link)" at bounding box center [497, 260] width 271 height 39
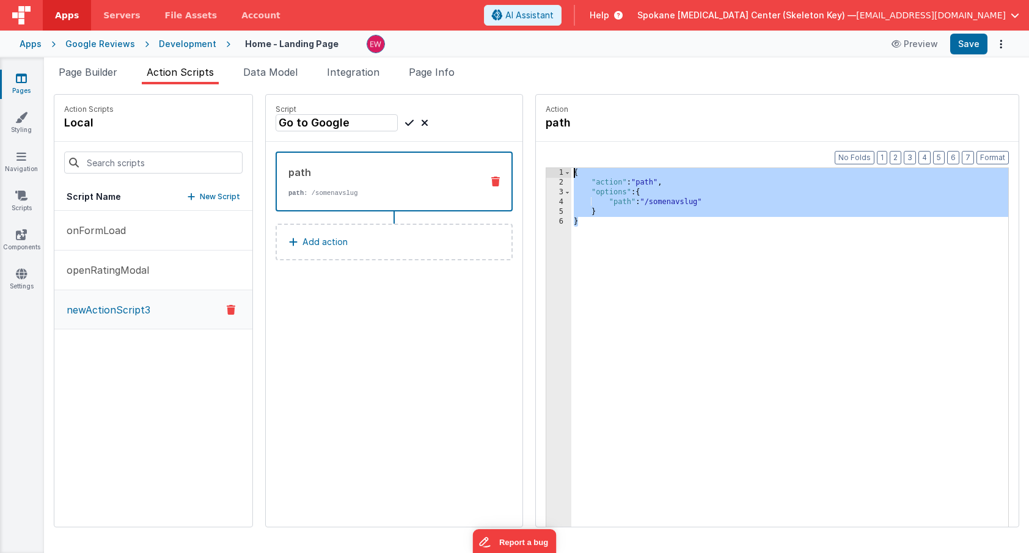
drag, startPoint x: 659, startPoint y: 288, endPoint x: 554, endPoint y: 147, distance: 175.9
click at [554, 147] on div "Format 7 6 5 4 3 2 1 No Folds 1 2 3 4 5 6 { "action" : "path" , "options" : { "…" at bounding box center [777, 358] width 483 height 432
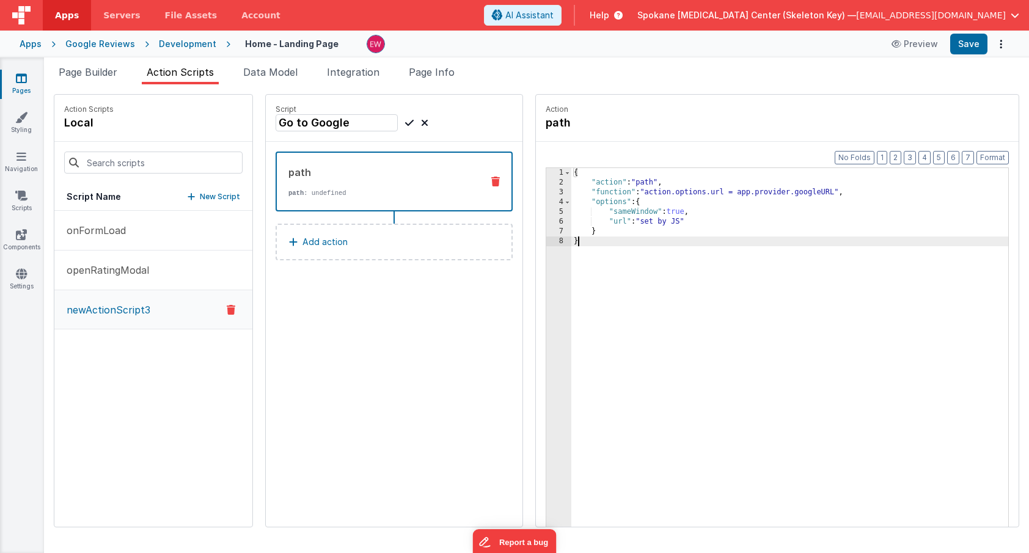
click at [411, 124] on icon at bounding box center [409, 122] width 9 height 15
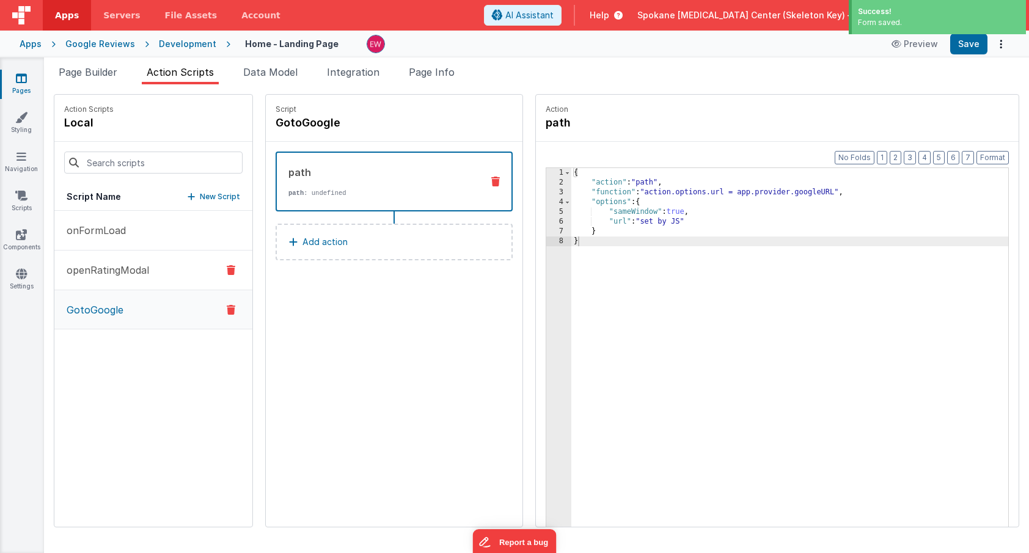
click at [93, 272] on p "openRatingModal" at bounding box center [104, 270] width 90 height 15
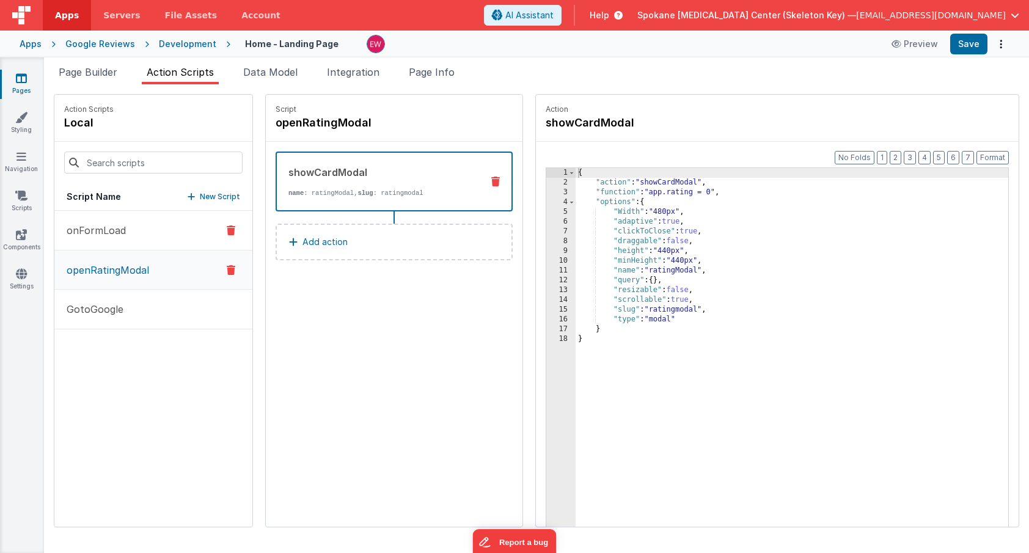
click at [89, 225] on p "onFormLoad" at bounding box center [92, 230] width 67 height 15
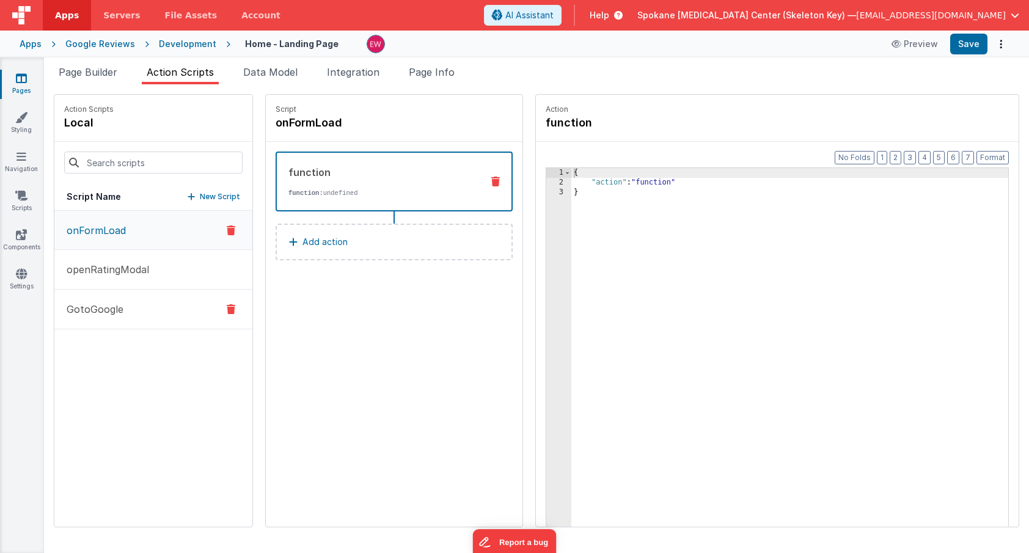
click at [94, 309] on p "GotoGoogle" at bounding box center [91, 309] width 64 height 15
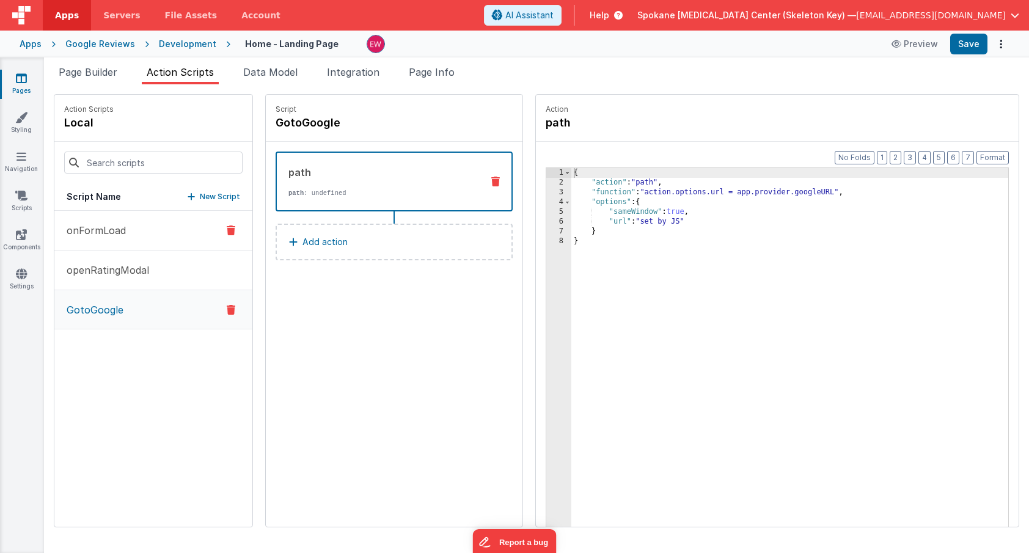
click at [97, 227] on p "onFormLoad" at bounding box center [92, 230] width 67 height 15
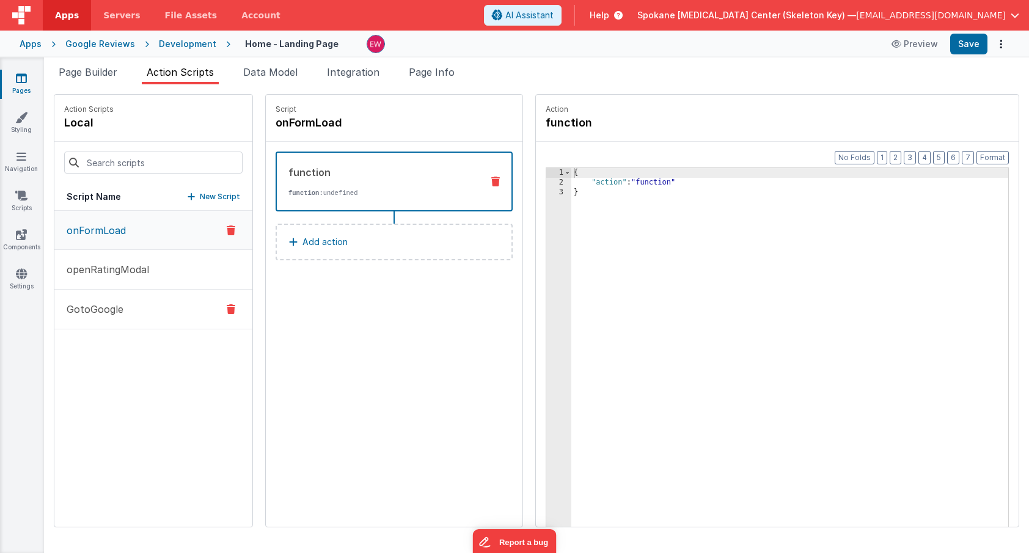
click at [96, 311] on p "GotoGoogle" at bounding box center [91, 309] width 64 height 15
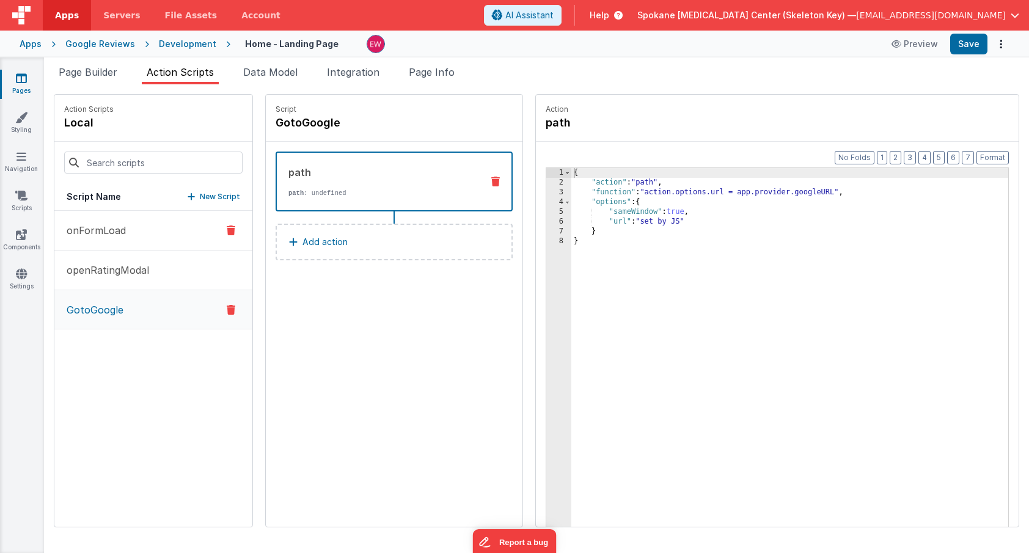
click at [124, 227] on p "onFormLoad" at bounding box center [92, 230] width 67 height 15
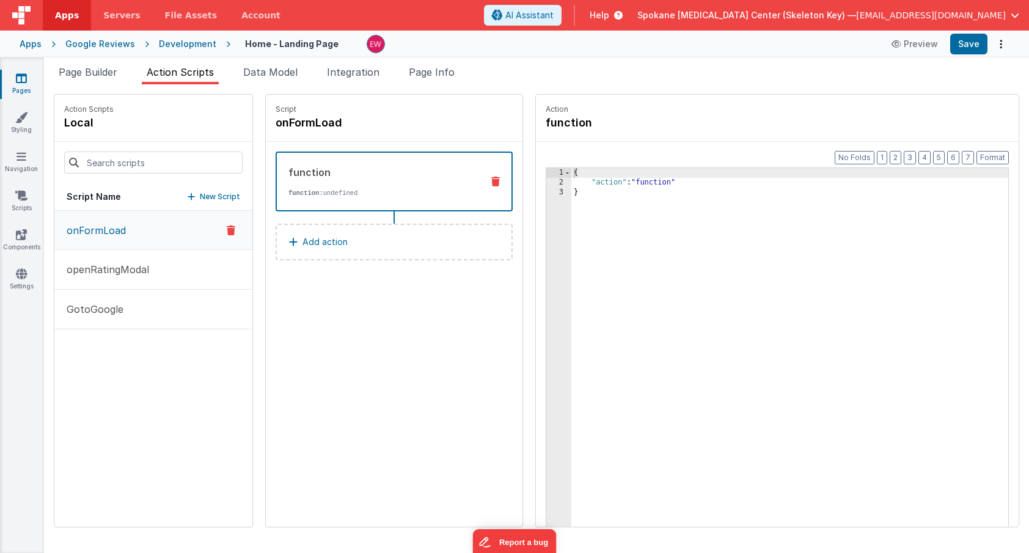
click at [100, 336] on div "onFormLoad openRatingModal GotoGoogle" at bounding box center [153, 369] width 198 height 316
click at [167, 310] on button "GotoGoogle" at bounding box center [153, 310] width 198 height 40
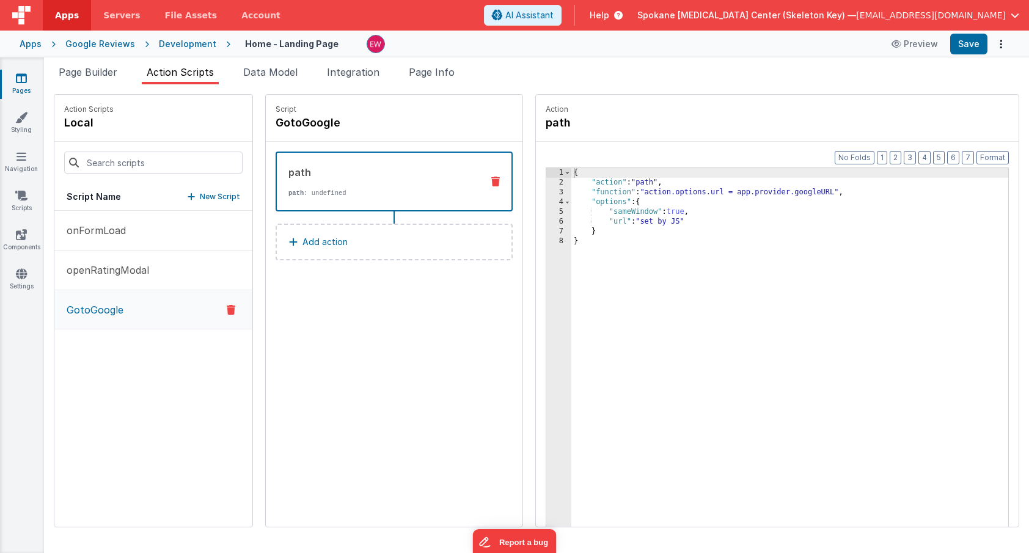
click at [609, 12] on span "Help" at bounding box center [600, 15] width 20 height 12
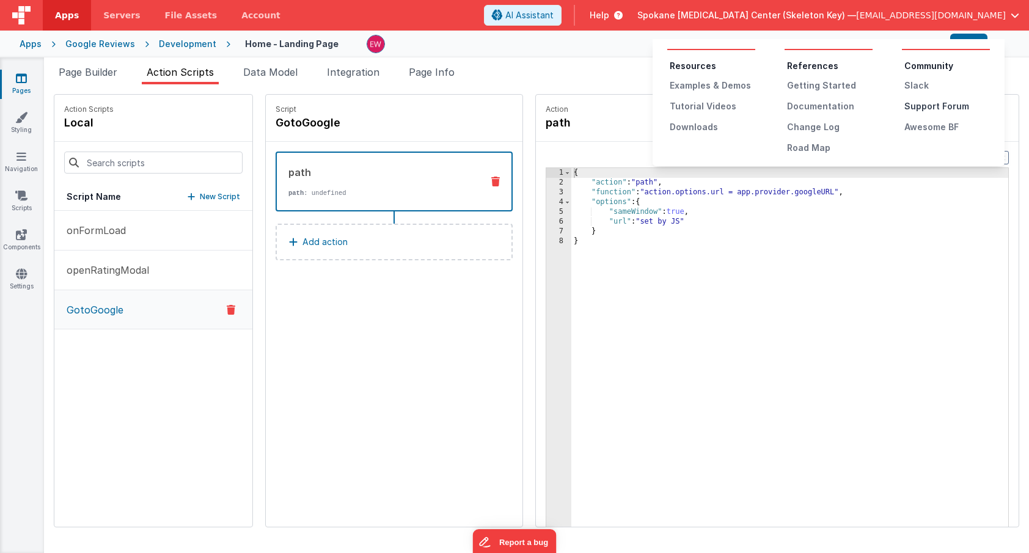
click at [918, 106] on div "Support Forum" at bounding box center [947, 106] width 86 height 12
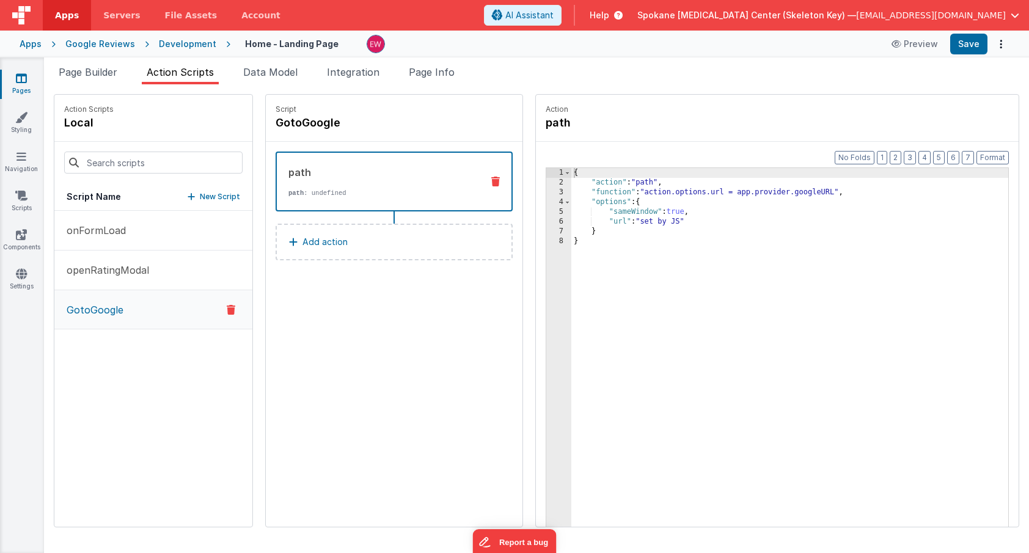
click at [649, 191] on div "{ "action" : "path" , "function" : "action.options.url = app.provider.googleURL…" at bounding box center [789, 376] width 437 height 416
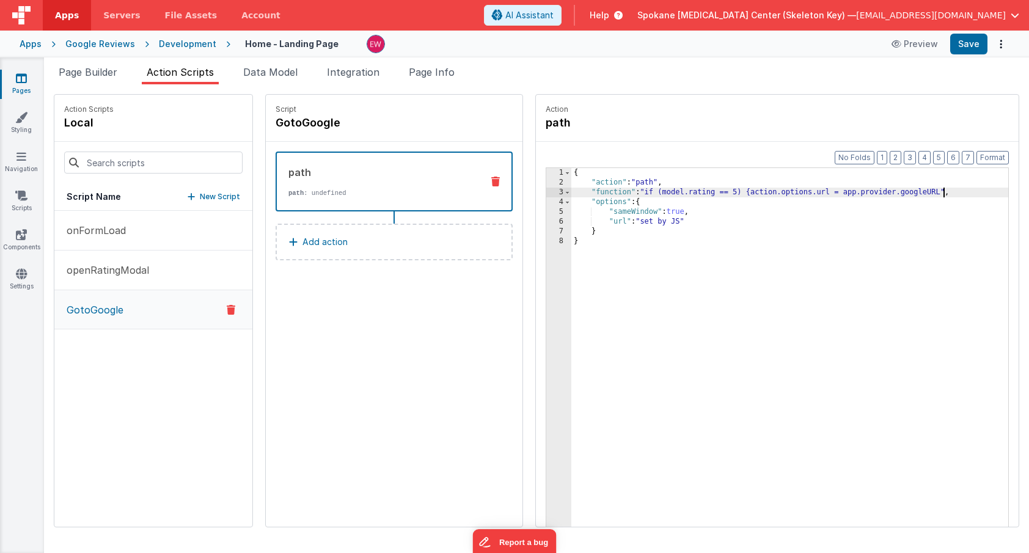
click at [944, 192] on div "{ "action" : "path" , "function" : "if (model.rating == 5) {action.options.url …" at bounding box center [789, 376] width 437 height 416
click at [609, 19] on span "Help" at bounding box center [600, 15] width 20 height 12
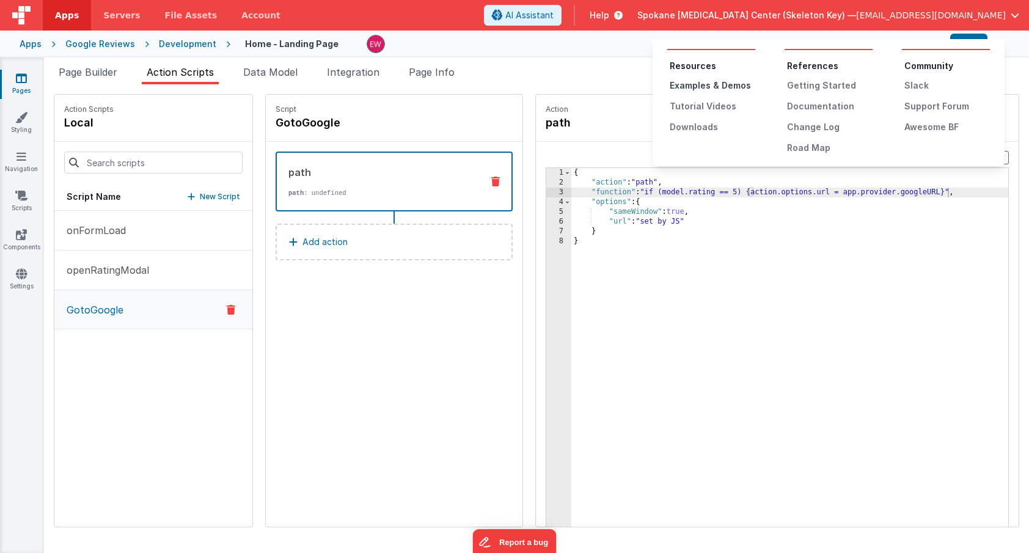
click at [693, 87] on div "Examples & Demos" at bounding box center [713, 85] width 86 height 12
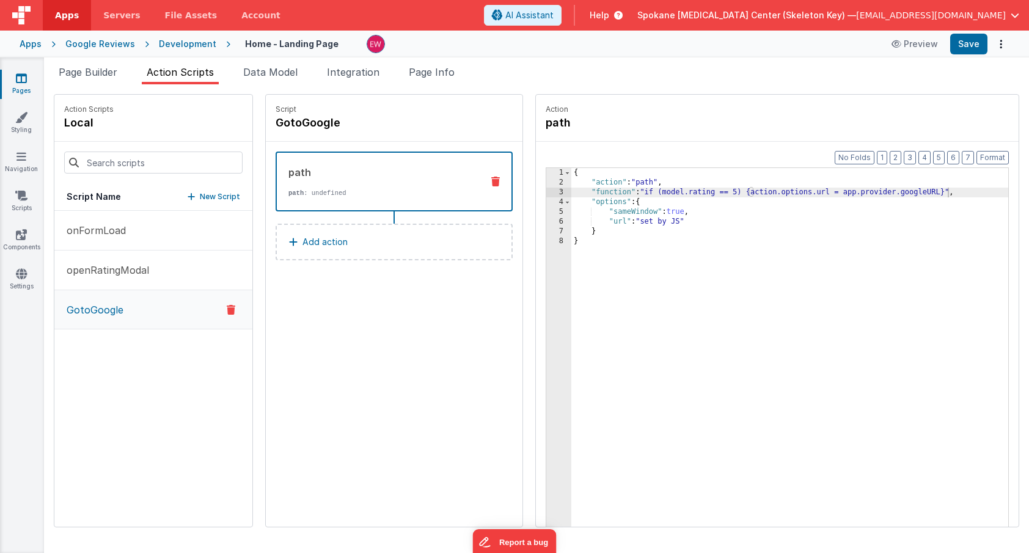
click at [553, 12] on span "AI Assistant" at bounding box center [529, 15] width 48 height 12
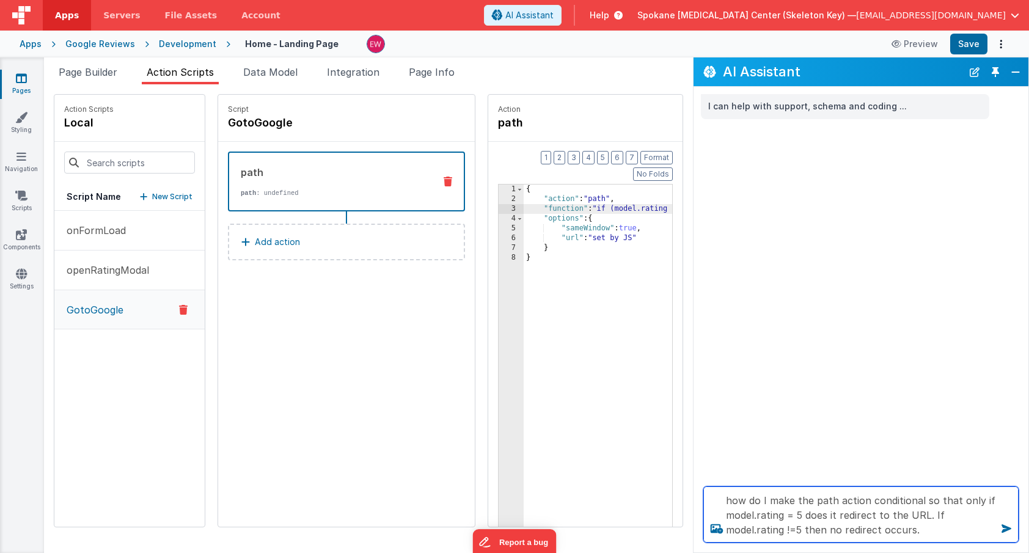
type textarea "how do I make the path action conditional so that only if model.rating = 5 does…"
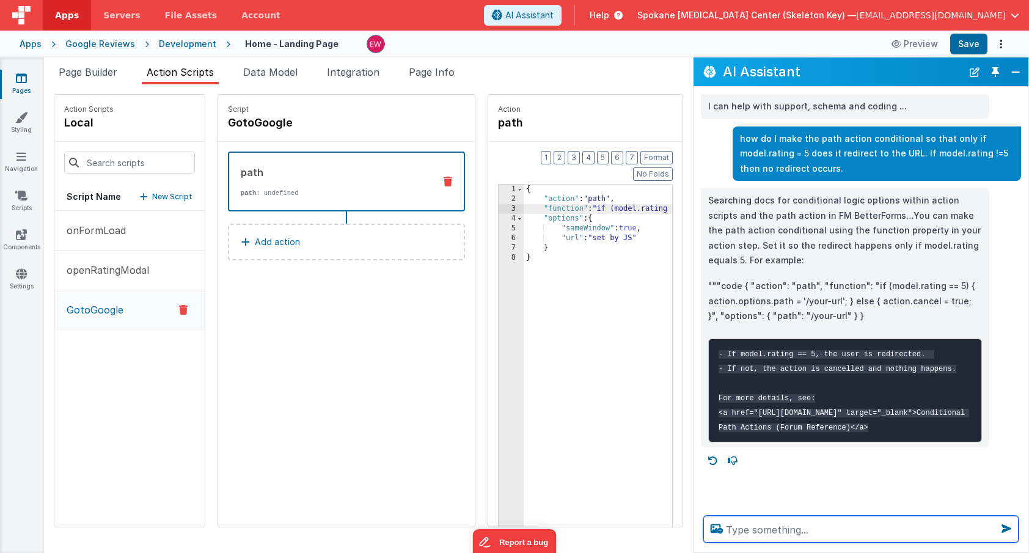
scroll to position [1, 0]
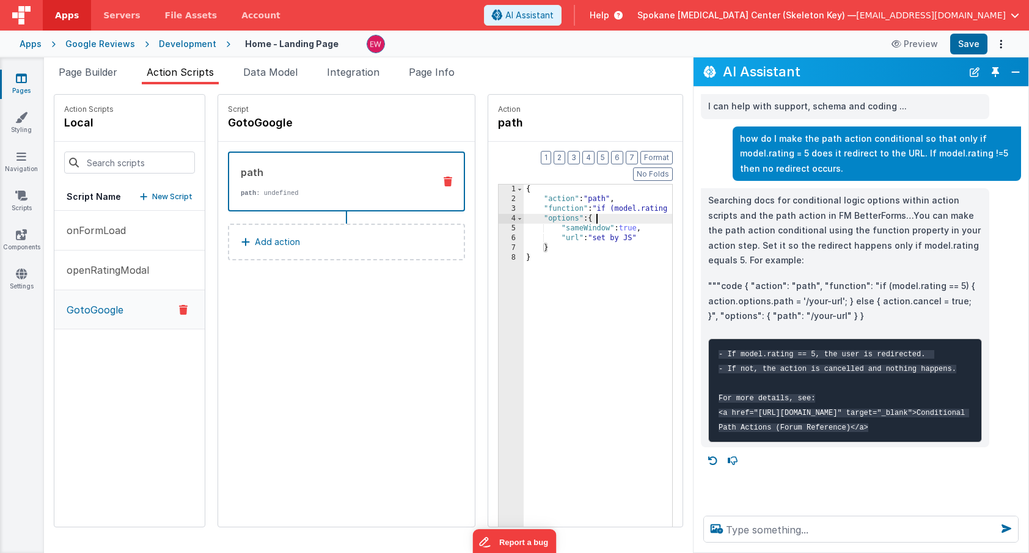
click at [613, 199] on div "{ "action" : "path" , "function" : "if (model.rating == 5) {action.options.url …" at bounding box center [742, 392] width 436 height 416
click at [547, 188] on div "{ "action" : "path" , "function" : "if (model.rating == 5) {action.options.url …" at bounding box center [742, 392] width 436 height 416
click at [505, 204] on div "3" at bounding box center [511, 209] width 25 height 10
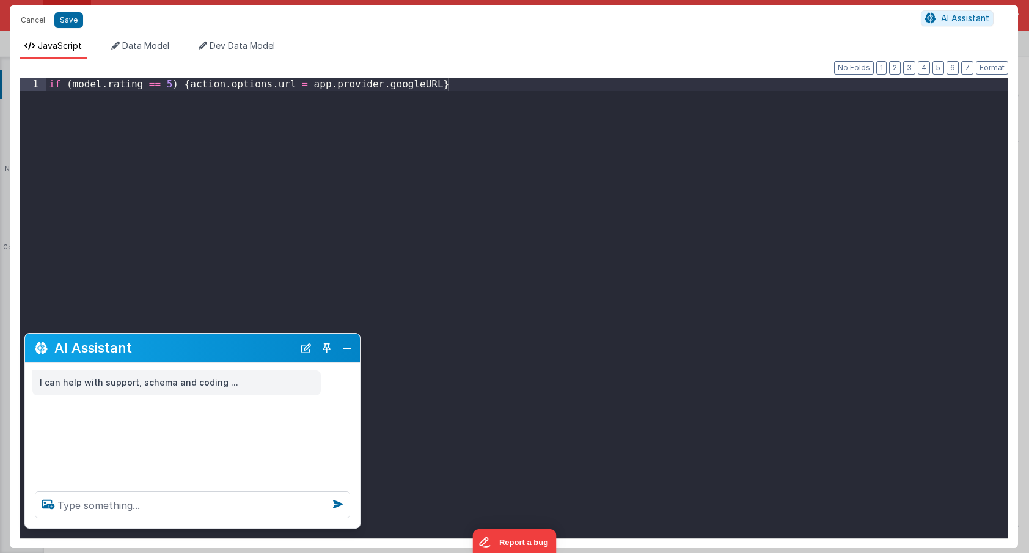
scroll to position [0, 0]
click at [474, 92] on div "if ( model . rating == 5 ) { action . options . url = app . provider . googleUR…" at bounding box center [526, 320] width 961 height 484
click at [73, 23] on button "Save" at bounding box center [68, 20] width 29 height 16
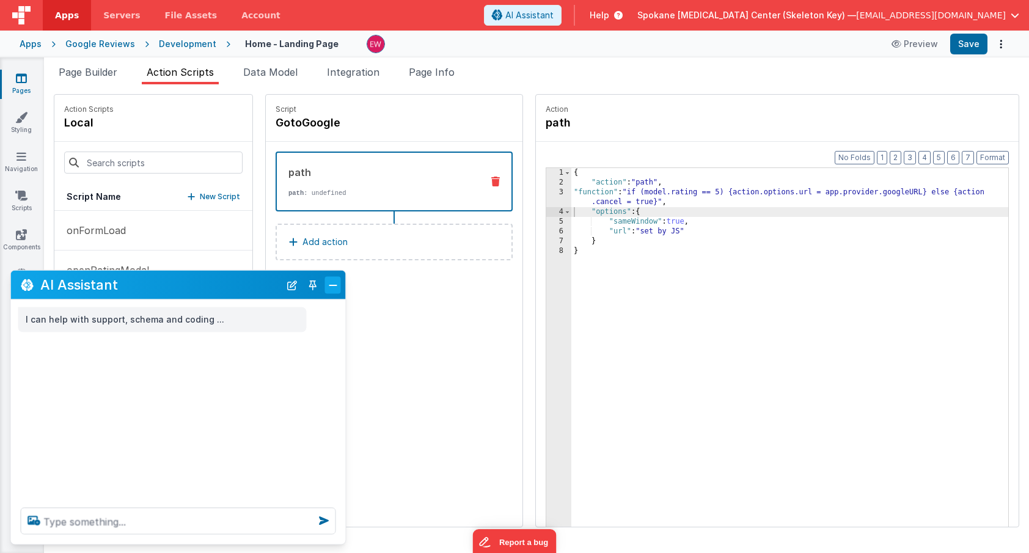
click at [334, 285] on button "Close" at bounding box center [333, 284] width 16 height 17
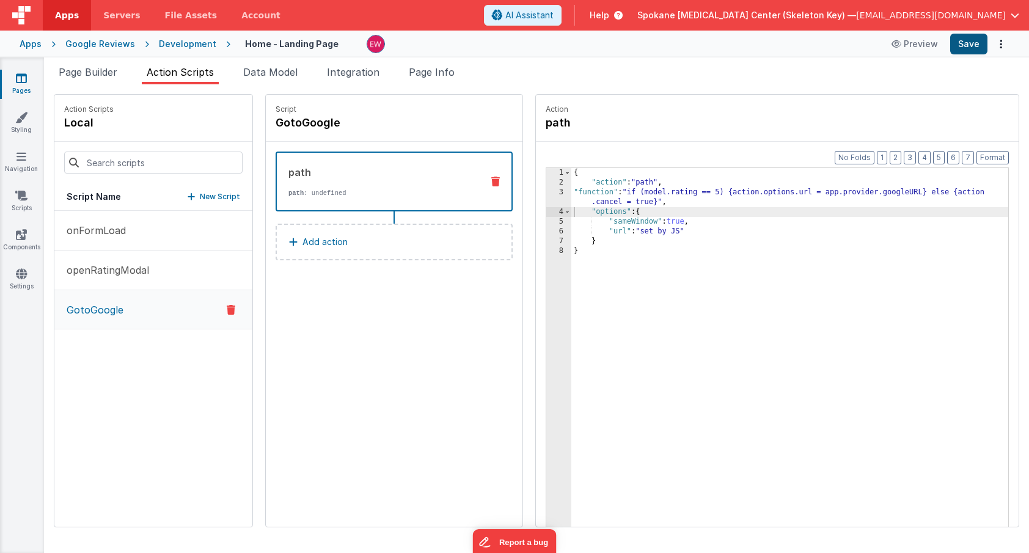
click at [967, 41] on button "Save" at bounding box center [968, 44] width 37 height 21
click at [24, 82] on icon at bounding box center [21, 78] width 11 height 12
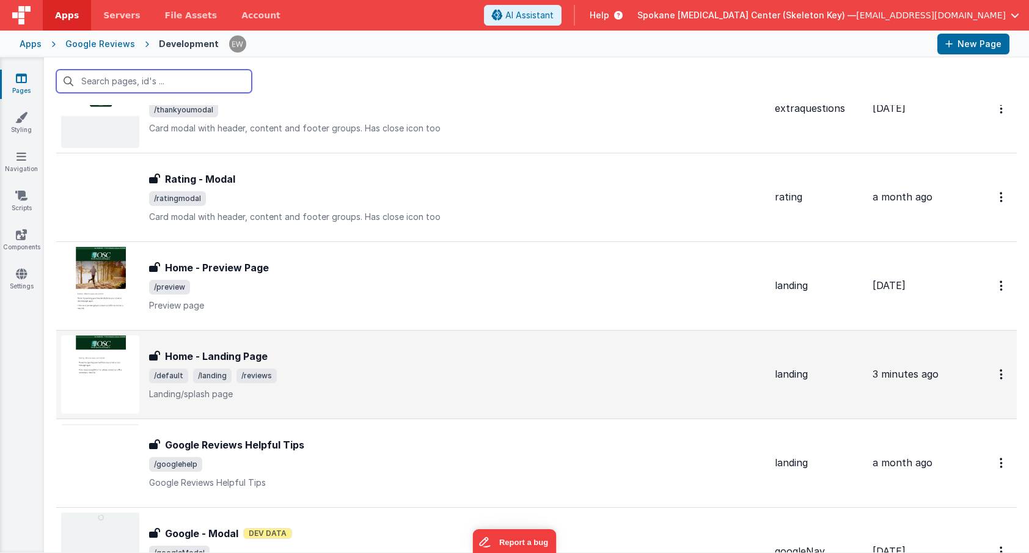
scroll to position [73, 0]
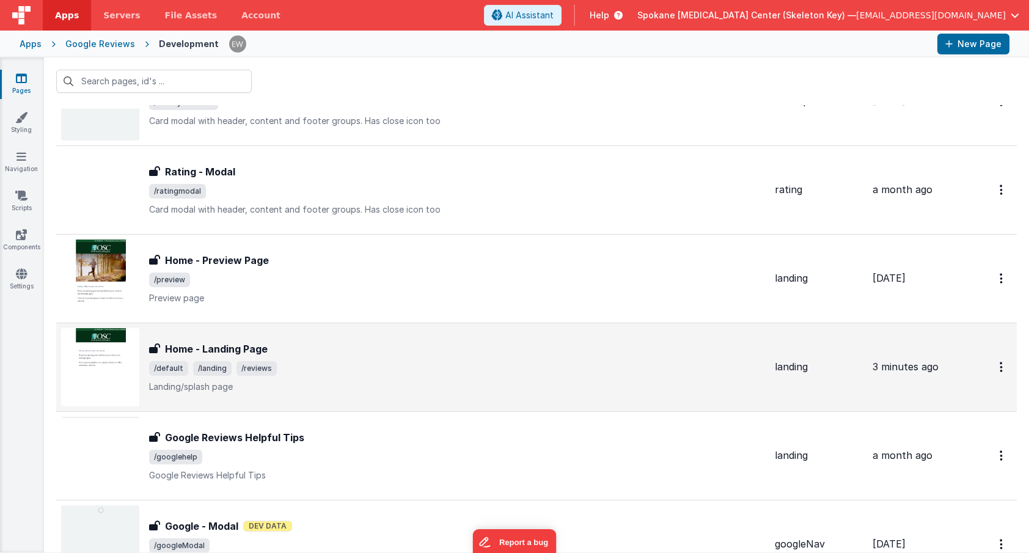
click at [109, 345] on img at bounding box center [100, 367] width 78 height 78
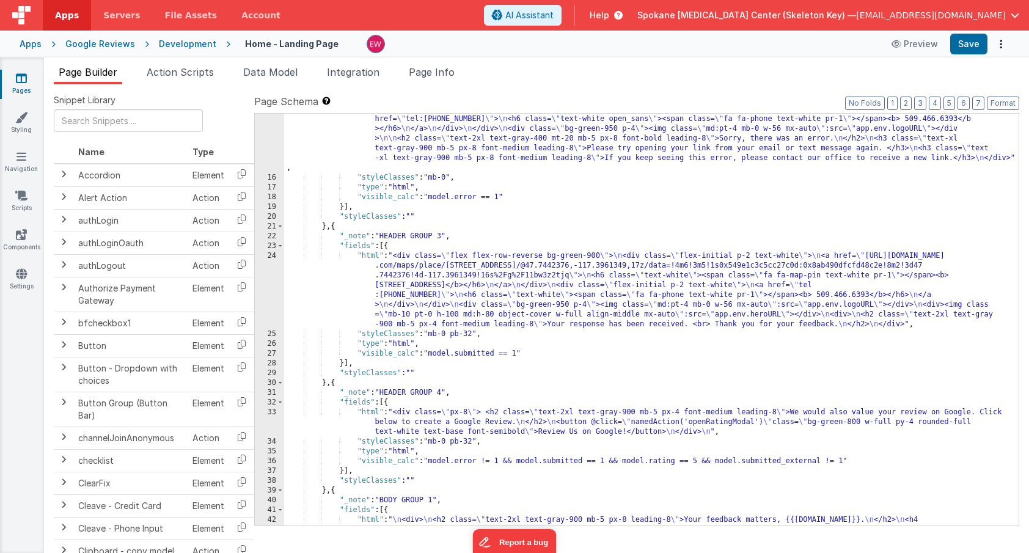
scroll to position [234, 0]
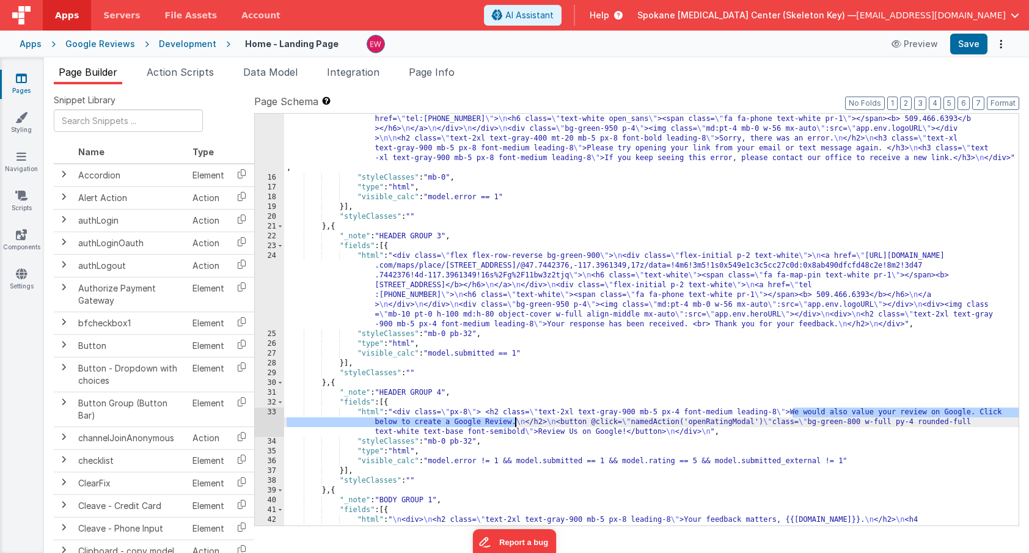
drag, startPoint x: 792, startPoint y: 414, endPoint x: 516, endPoint y: 423, distance: 276.3
click at [516, 423] on div ""html" : "<div class= \" flex flex-row-reverse bg-green-900 \" > \n <div class=…" at bounding box center [651, 344] width 734 height 539
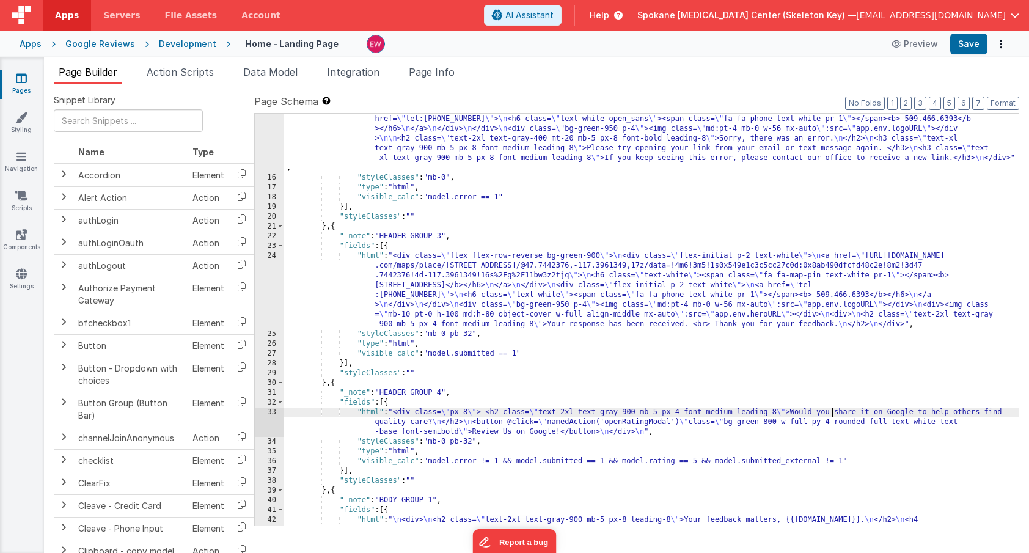
click at [833, 412] on div ""html" : "<div class= \" flex flex-row-reverse bg-green-900 \" > \n <div class=…" at bounding box center [651, 344] width 734 height 539
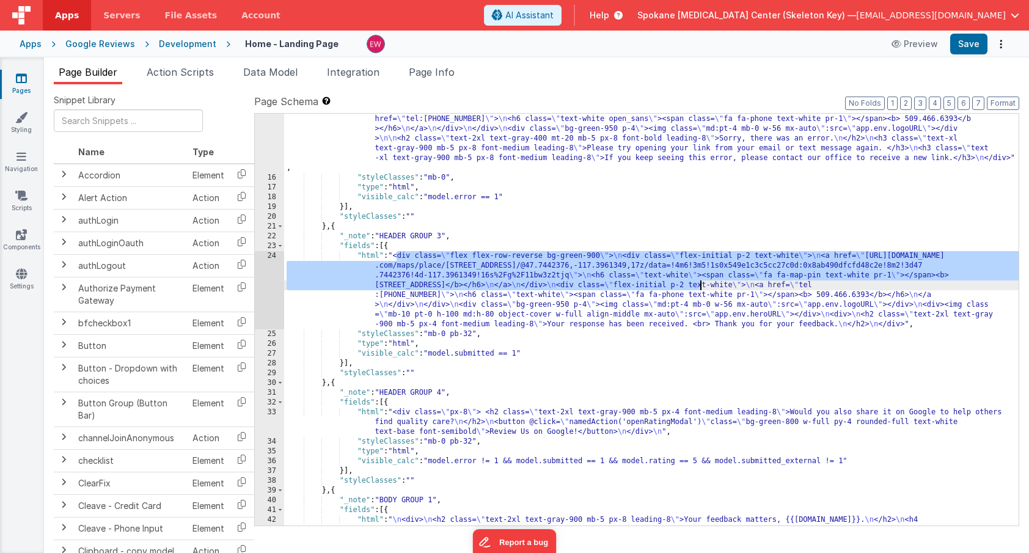
drag, startPoint x: 398, startPoint y: 256, endPoint x: 704, endPoint y: 286, distance: 308.1
click at [701, 286] on div ""html" : "<div class= \" flex flex-row-reverse bg-green-900 \" > \n <div class=…" at bounding box center [651, 344] width 734 height 539
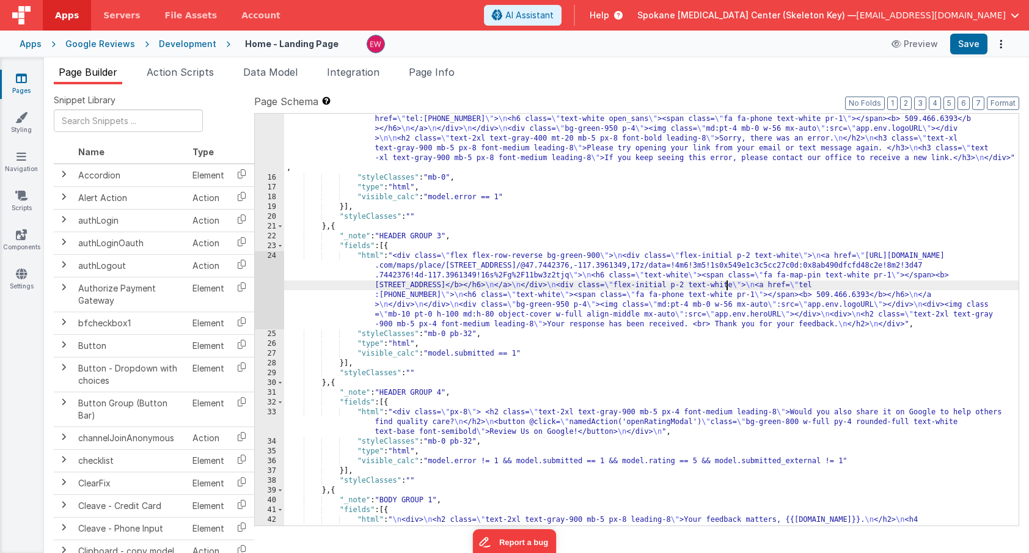
click at [725, 285] on div ""html" : "<div class= \" flex flex-row-reverse bg-green-900 \" > \n <div class=…" at bounding box center [651, 344] width 734 height 539
drag, startPoint x: 714, startPoint y: 284, endPoint x: 770, endPoint y: 289, distance: 57.0
click at [770, 289] on div ""html" : "<div class= \" flex flex-row-reverse bg-green-900 \" > \n <div class=…" at bounding box center [651, 344] width 734 height 539
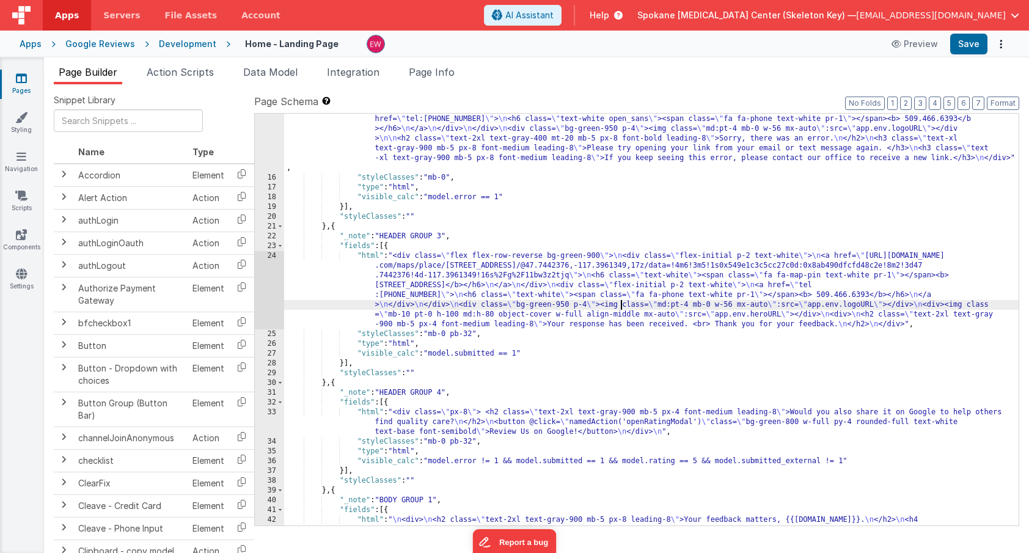
click at [619, 307] on div ""html" : "<div class= \" flex flex-row-reverse bg-green-900 \" > \n <div class=…" at bounding box center [651, 344] width 734 height 539
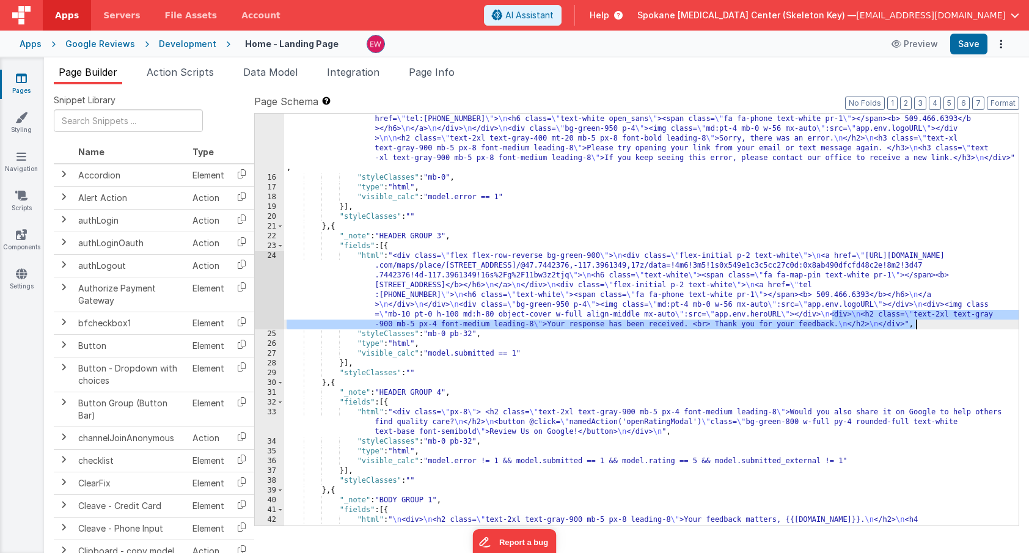
drag, startPoint x: 833, startPoint y: 315, endPoint x: 918, endPoint y: 326, distance: 84.9
click at [918, 326] on div ""html" : "<div class= \" flex flex-row-reverse bg-green-900 \" > \n <div class=…" at bounding box center [651, 344] width 734 height 539
click at [397, 412] on div ""html" : "<div class= \" flex flex-row-reverse bg-green-900 \" > \n <div class=…" at bounding box center [651, 344] width 734 height 539
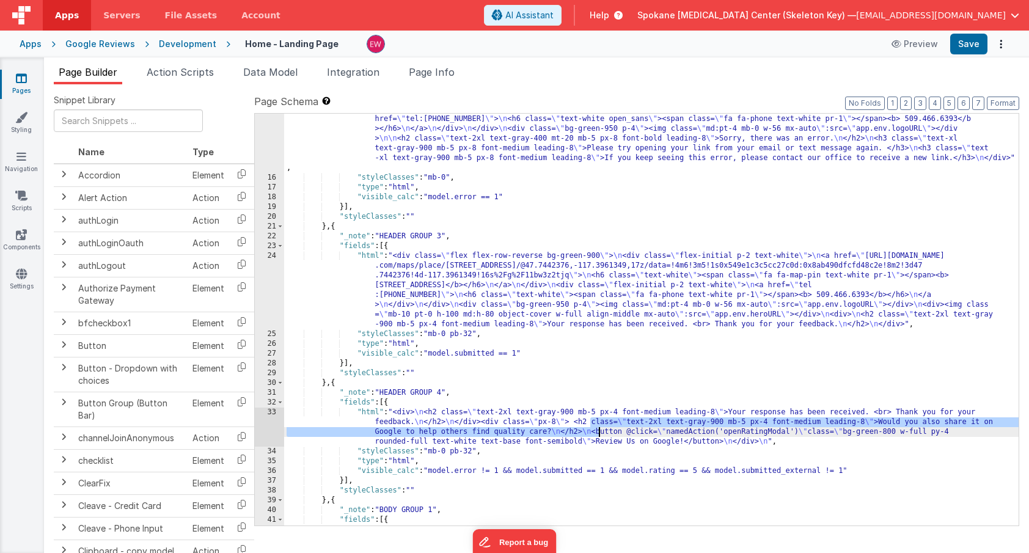
drag, startPoint x: 590, startPoint y: 422, endPoint x: 599, endPoint y: 432, distance: 13.4
click at [599, 432] on div ""html" : "<div class= \" flex flex-row-reverse bg-green-900 \" > \n <div class=…" at bounding box center [651, 344] width 734 height 539
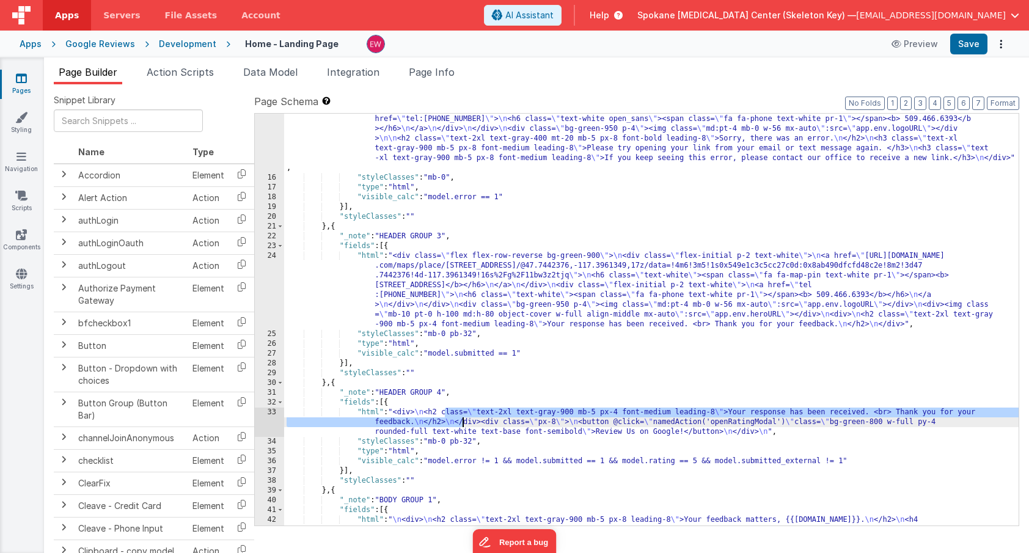
drag, startPoint x: 444, startPoint y: 412, endPoint x: 462, endPoint y: 425, distance: 22.0
click at [462, 425] on div ""html" : "<div class= \" flex flex-row-reverse bg-green-900 \" > \n <div class=…" at bounding box center [651, 344] width 734 height 539
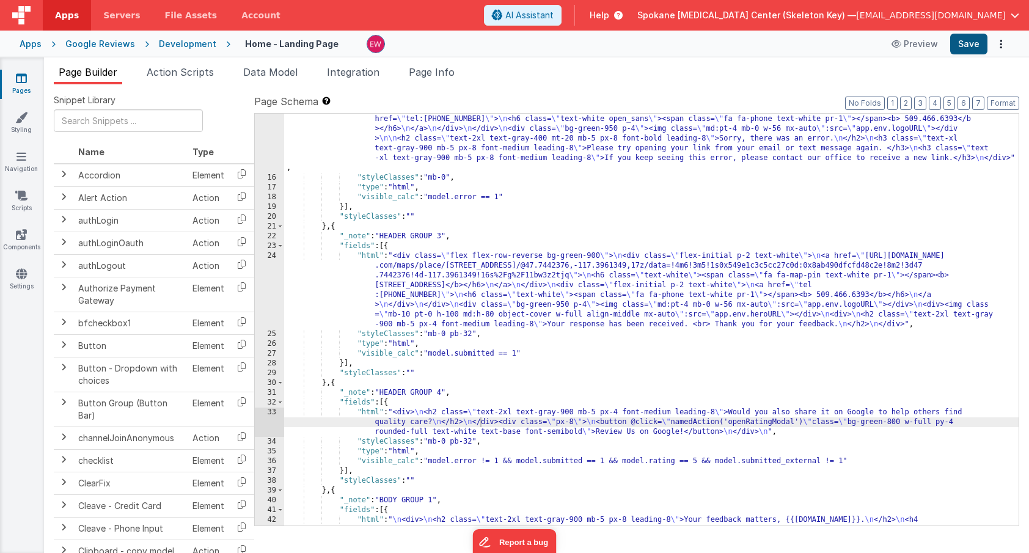
click at [971, 46] on button "Save" at bounding box center [968, 44] width 37 height 21
click at [607, 415] on div ""html" : "<div class= \" flex flex-row-reverse bg-green-900 \" > \n <div class=…" at bounding box center [651, 344] width 734 height 539
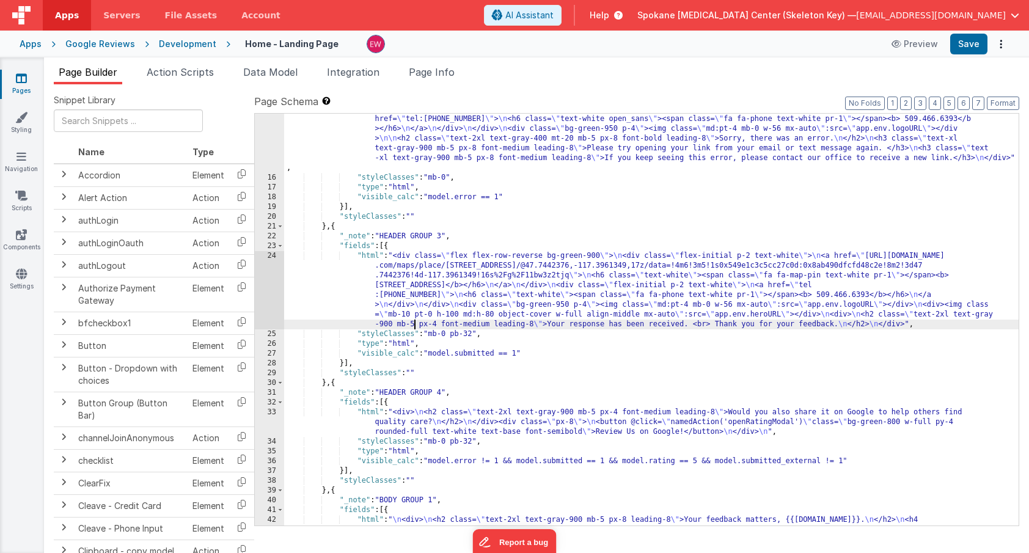
click at [414, 324] on div ""html" : "<div class= \" flex flex-row-reverse bg-green-900 \" > \n <div class=…" at bounding box center [651, 344] width 734 height 539
click at [973, 44] on button "Save" at bounding box center [968, 44] width 37 height 21
click at [563, 412] on div ""html" : "<div class= \" flex flex-row-reverse bg-green-900 \" > \n <div class=…" at bounding box center [651, 344] width 734 height 539
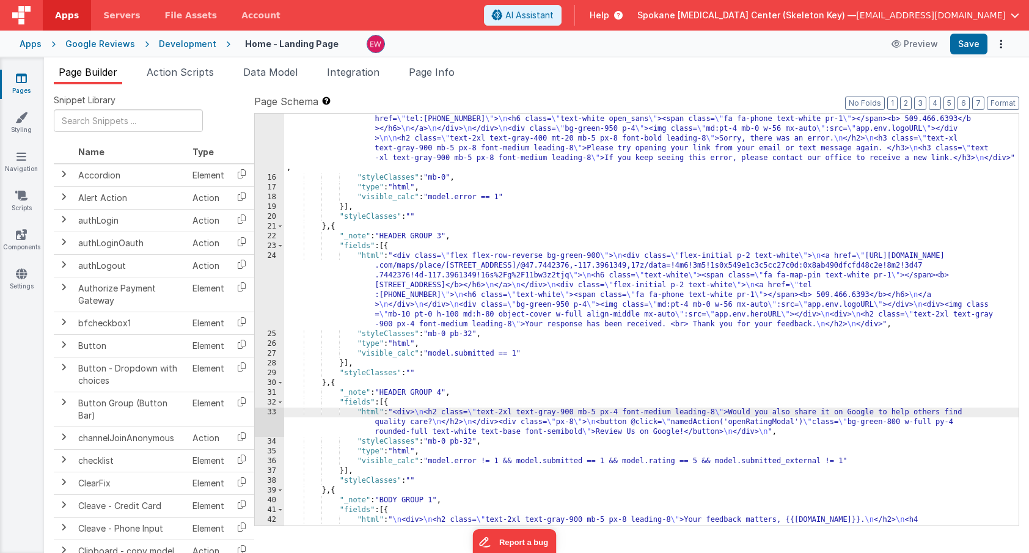
click at [629, 413] on div ""html" : "<div class= \" flex flex-row-reverse bg-green-900 \" > \n <div class=…" at bounding box center [651, 344] width 734 height 539
click at [696, 414] on div ""html" : "<div class= \" flex flex-row-reverse bg-green-900 \" > \n <div class=…" at bounding box center [651, 344] width 734 height 539
click at [627, 411] on div ""html" : "<div class= \" flex flex-row-reverse bg-green-900 \" > \n <div class=…" at bounding box center [651, 344] width 734 height 539
click at [611, 413] on div ""html" : "<div class= \" flex flex-row-reverse bg-green-900 \" > \n <div class=…" at bounding box center [651, 344] width 734 height 539
click at [598, 413] on div ""html" : "<div class= \" flex flex-row-reverse bg-green-900 \" > \n <div class=…" at bounding box center [651, 344] width 734 height 539
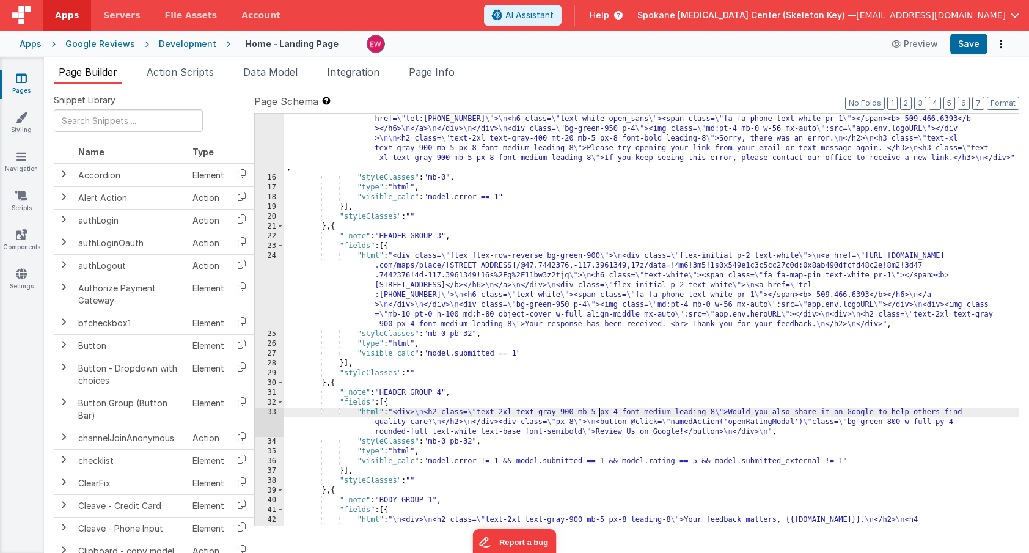
click at [488, 409] on div ""html" : "<div class= \" flex flex-row-reverse bg-green-900 \" > \n <div class=…" at bounding box center [651, 344] width 734 height 539
click at [516, 425] on div ""html" : "<div class= \" flex flex-row-reverse bg-green-900 \" > \n <div class=…" at bounding box center [651, 344] width 734 height 539
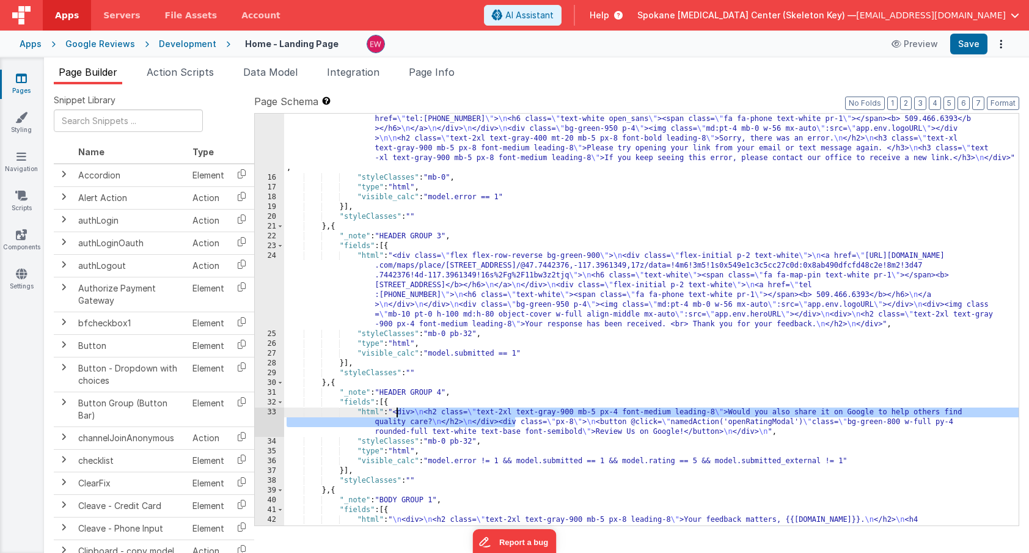
drag, startPoint x: 516, startPoint y: 423, endPoint x: 398, endPoint y: 412, distance: 117.8
click at [398, 412] on div ""html" : "<div class= \" flex flex-row-reverse bg-green-900 \" > \n <div class=…" at bounding box center [651, 344] width 734 height 539
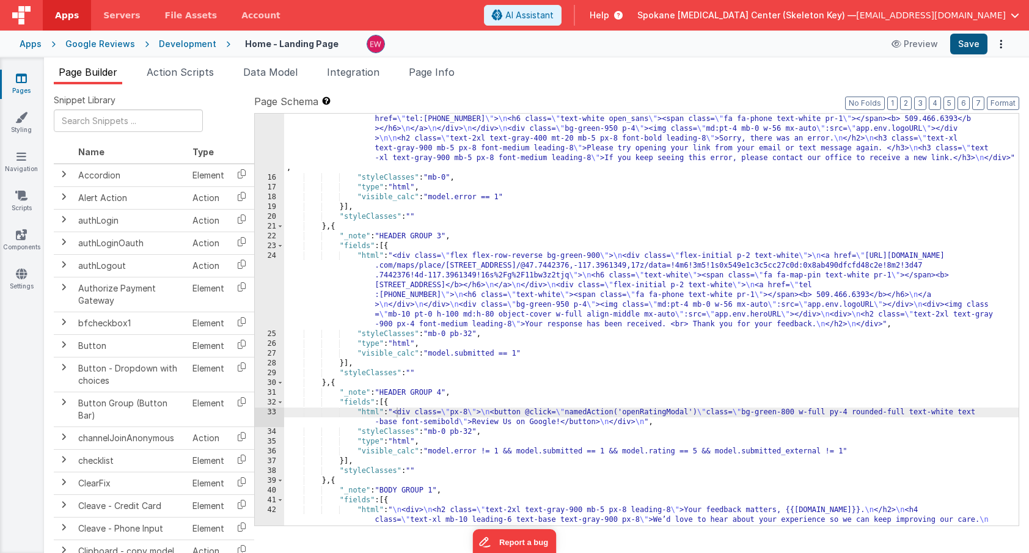
click at [970, 43] on button "Save" at bounding box center [968, 44] width 37 height 21
click at [492, 411] on div ""html" : "<div class= \" flex flex-row-reverse bg-green-900 \" > \n <div class=…" at bounding box center [651, 344] width 734 height 539
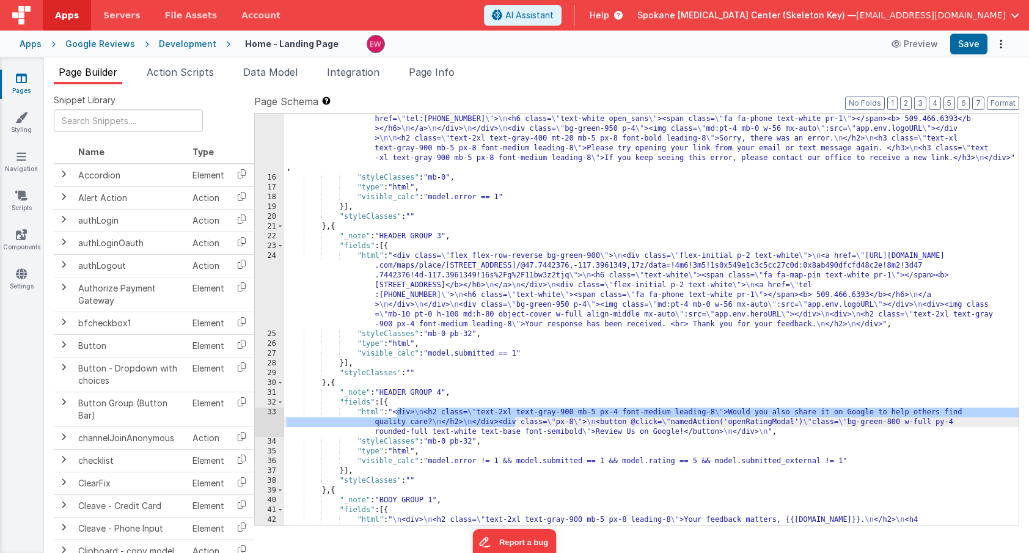
click at [481, 420] on div ""html" : "<div class= \" flex flex-row-reverse bg-green-900 \" > \n <div class=…" at bounding box center [651, 344] width 734 height 539
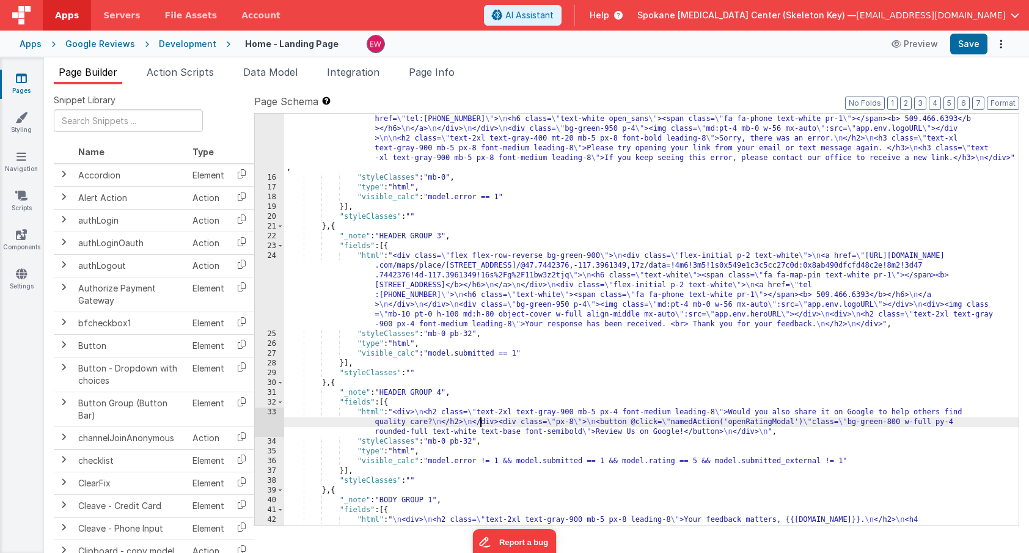
click at [492, 348] on div ""html" : "<div class= \" flex flex-row-reverse bg-green-900 \" > \n <div class=…" at bounding box center [651, 344] width 734 height 539
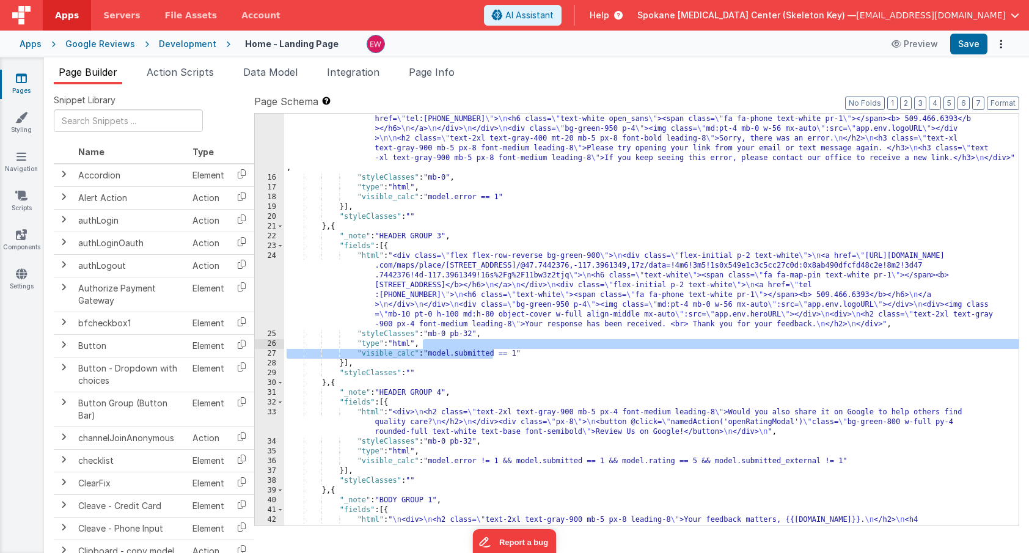
click at [522, 352] on div ""html" : "<div class= \" flex flex-row-reverse bg-green-900 \" > \n <div class=…" at bounding box center [651, 344] width 734 height 539
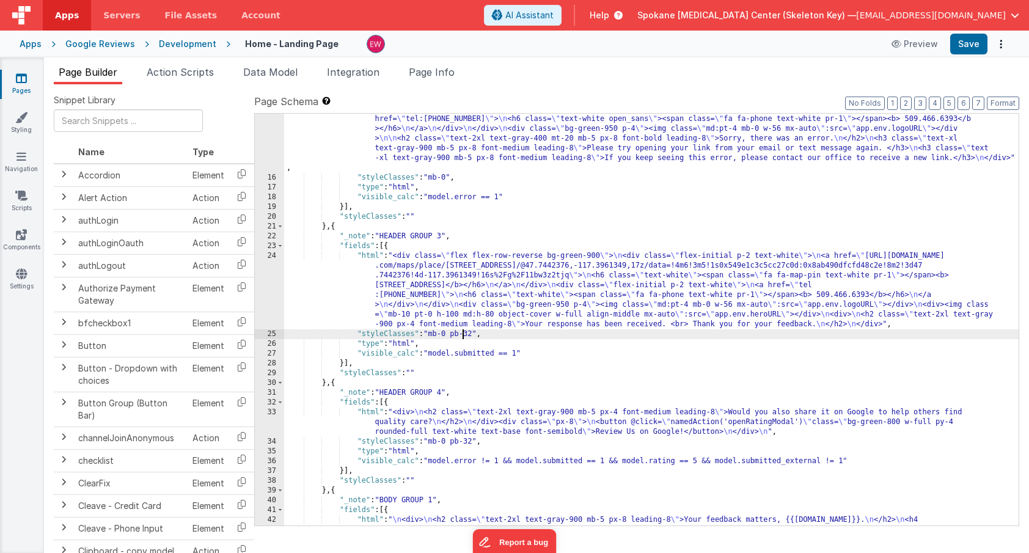
click at [464, 337] on div ""html" : "<div class= \" flex flex-row-reverse bg-green-900 \" > \n <div class=…" at bounding box center [651, 344] width 734 height 539
click at [473, 335] on div ""html" : "<div class= \" flex flex-row-reverse bg-green-900 \" > \n <div class=…" at bounding box center [651, 344] width 734 height 539
drag, startPoint x: 475, startPoint y: 335, endPoint x: 466, endPoint y: 335, distance: 8.6
click at [466, 335] on div ""html" : "<div class= \" flex flex-row-reverse bg-green-900 \" > \n <div class=…" at bounding box center [651, 344] width 734 height 539
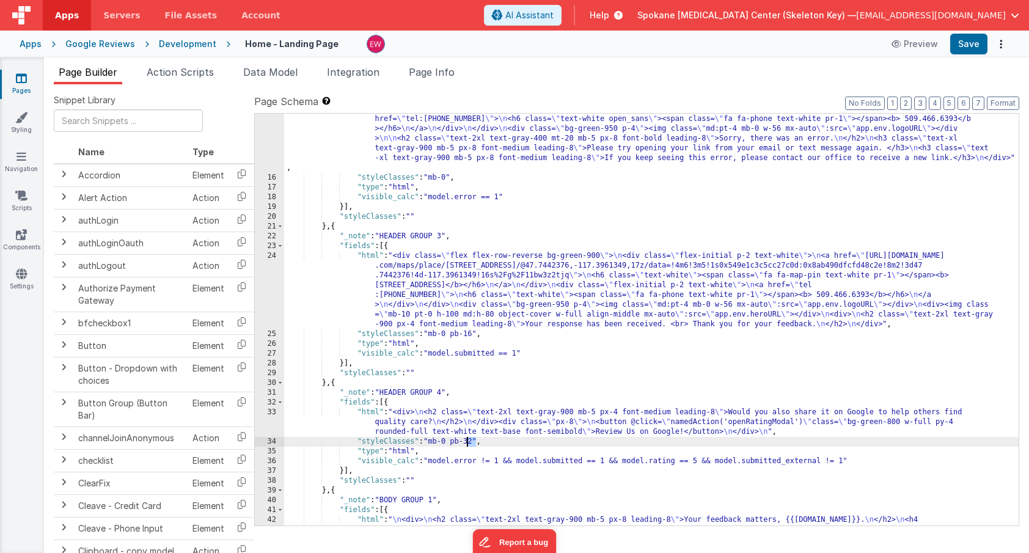
drag, startPoint x: 477, startPoint y: 442, endPoint x: 466, endPoint y: 442, distance: 10.4
click at [466, 442] on div ""html" : "<div class= \" flex flex-row-reverse bg-green-900 \" > \n <div class=…" at bounding box center [651, 344] width 734 height 539
click at [971, 46] on button "Save" at bounding box center [968, 44] width 37 height 21
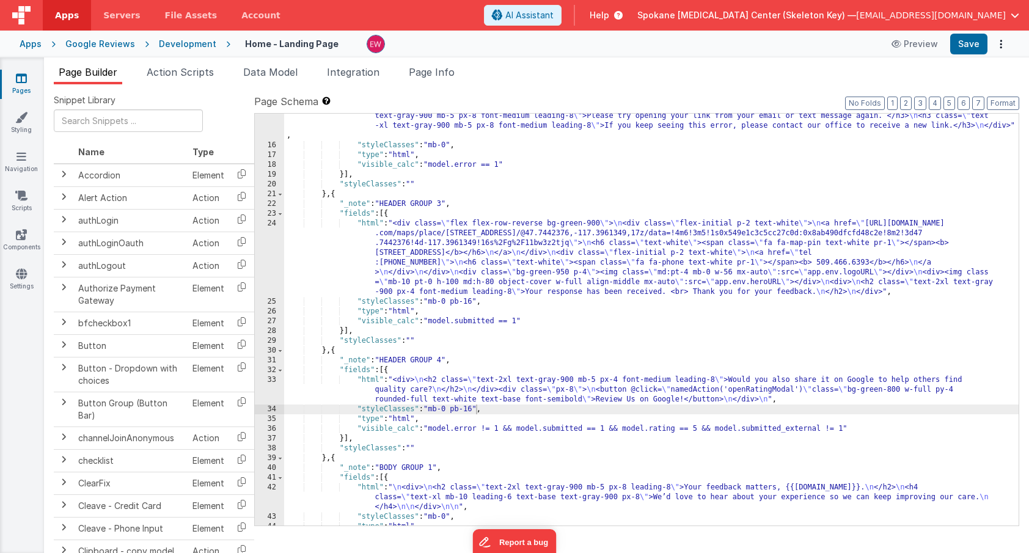
scroll to position [266, 0]
click at [352, 213] on div ""html" : "<div class= \" flex flex-row-reverse bg-green-900 \" > \n <div class=…" at bounding box center [651, 302] width 734 height 519
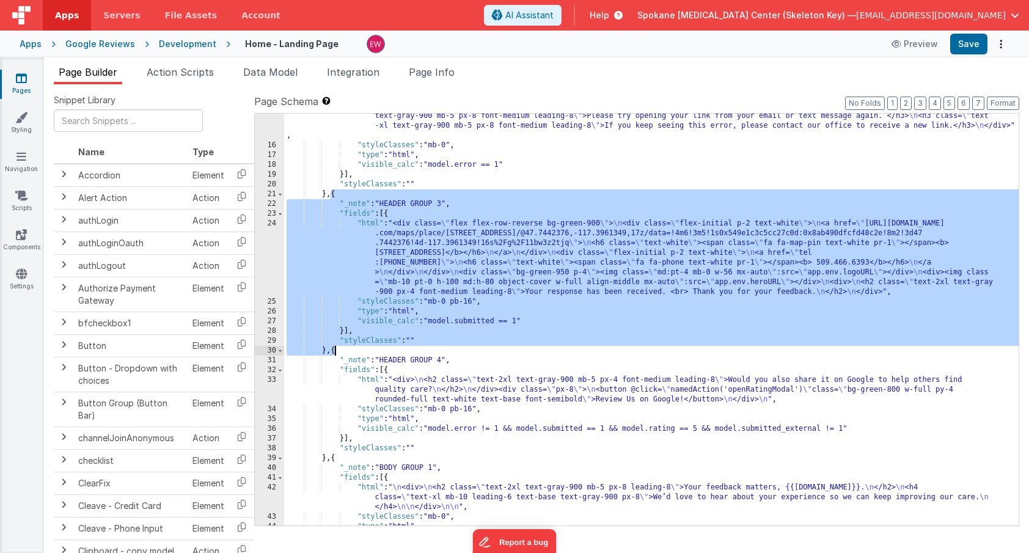
drag, startPoint x: 329, startPoint y: 195, endPoint x: 335, endPoint y: 351, distance: 155.9
click at [335, 351] on div ""html" : "<div class= \" flex flex-row-reverse bg-green-900 \" > \n <div class=…" at bounding box center [651, 302] width 734 height 519
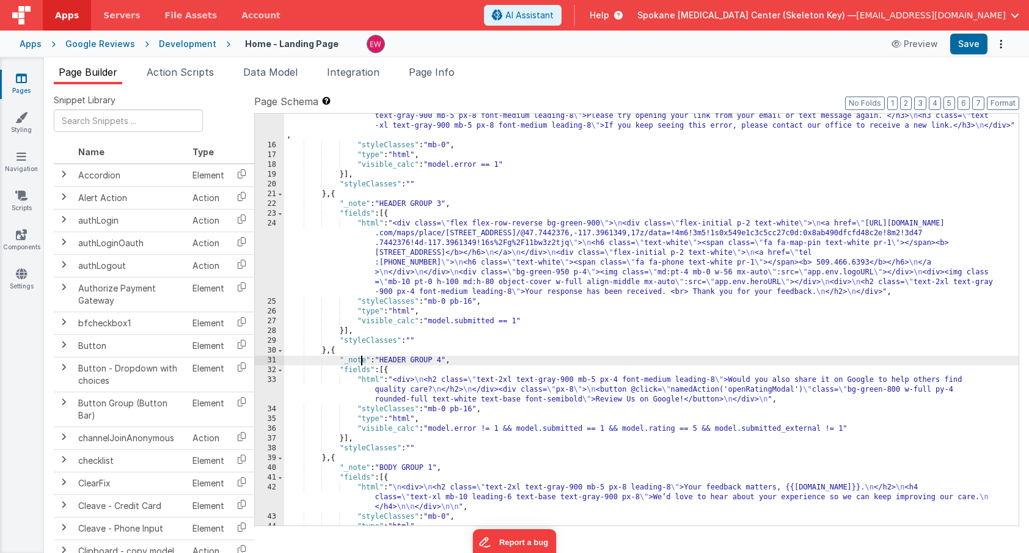
click at [360, 363] on div ""html" : "<div class= \" flex flex-row-reverse bg-green-900 \" > \n <div class=…" at bounding box center [651, 302] width 734 height 519
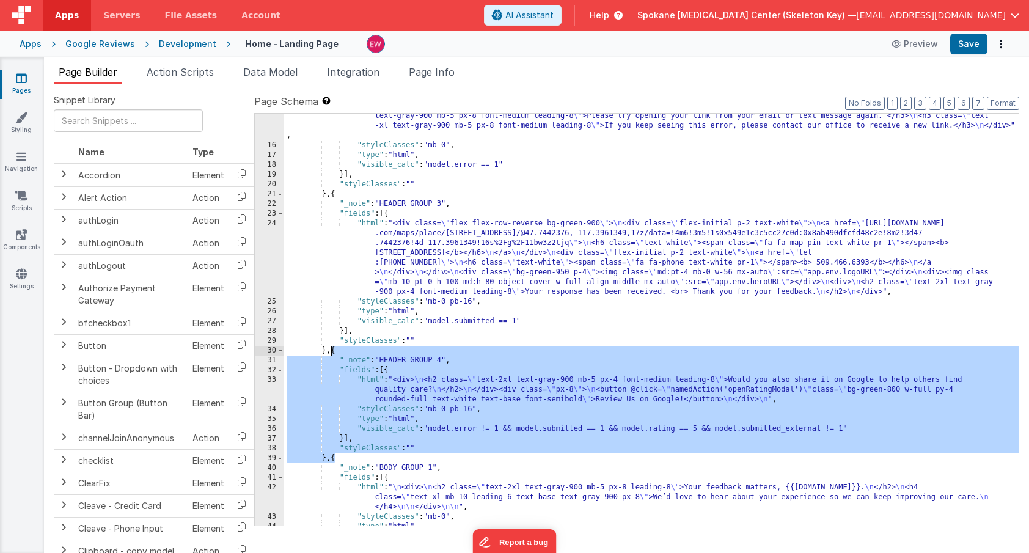
drag, startPoint x: 335, startPoint y: 460, endPoint x: 331, endPoint y: 351, distance: 109.4
click at [331, 351] on div ""html" : "<div class= \" flex flex-row-reverse bg-green-900 \" > \n <div class=…" at bounding box center [651, 302] width 734 height 519
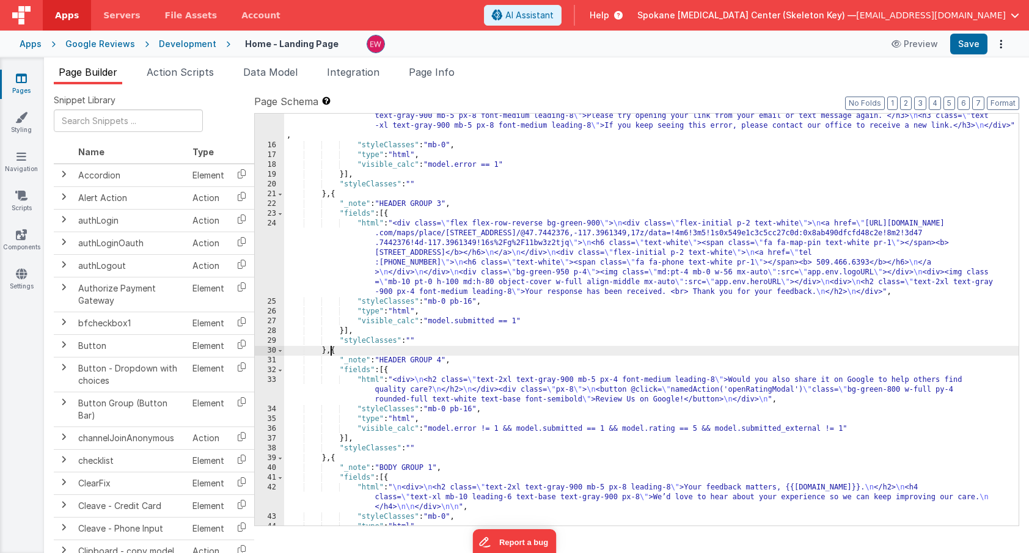
paste textarea
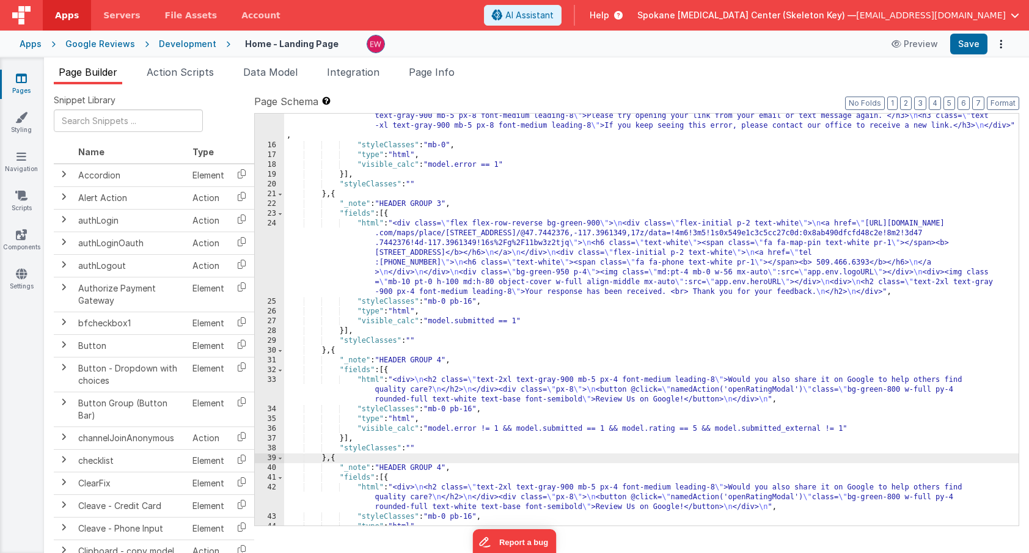
click at [444, 468] on div ""html" : "<div class= \" flex flex-row-reverse bg-green-900 \" > \n <div class=…" at bounding box center [651, 302] width 734 height 519
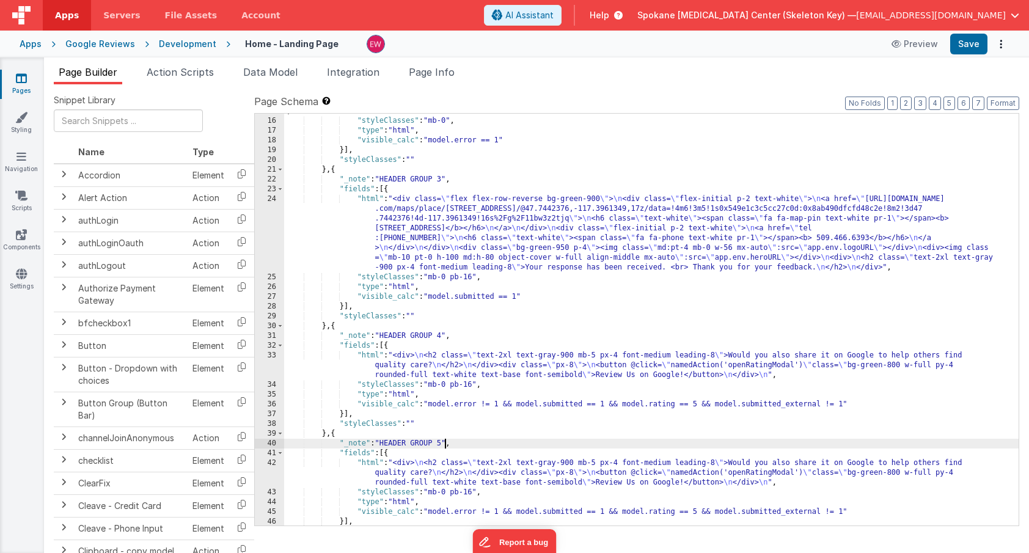
scroll to position [291, 0]
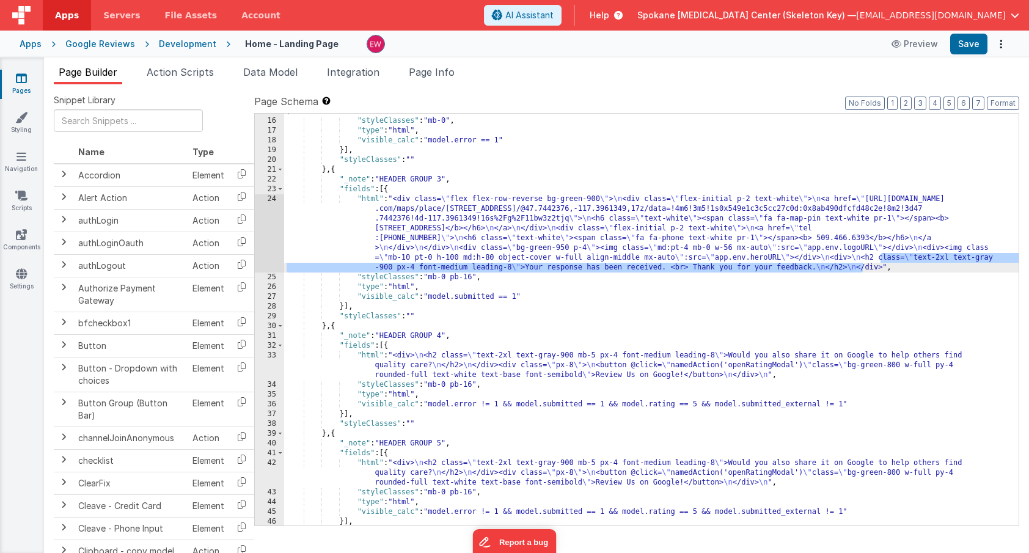
drag, startPoint x: 882, startPoint y: 257, endPoint x: 863, endPoint y: 270, distance: 22.9
click at [863, 270] on div ""html" : "<div class= \" flex flex-row-reverse bg-green-900 \" > \n <div class=…" at bounding box center [651, 277] width 734 height 519
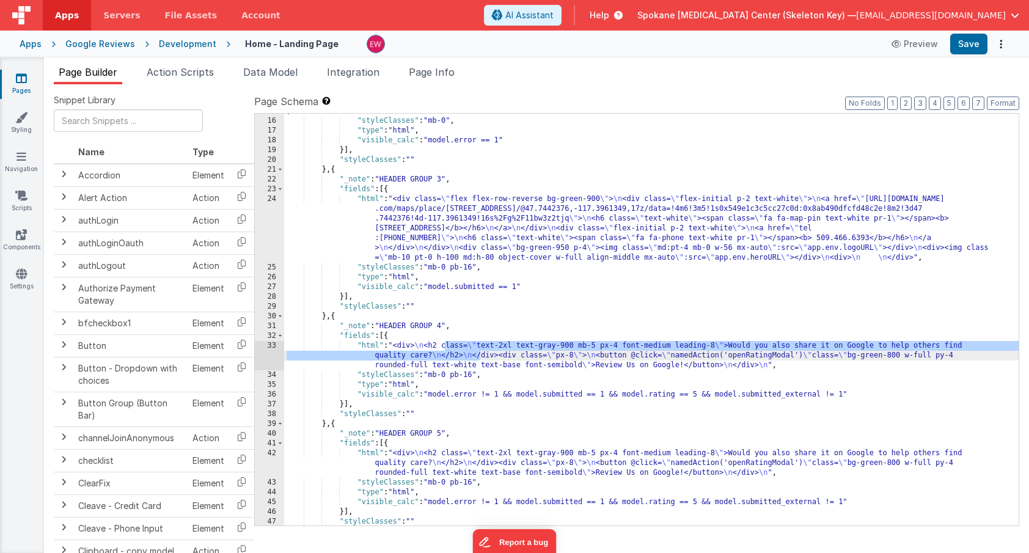
drag, startPoint x: 445, startPoint y: 346, endPoint x: 480, endPoint y: 356, distance: 35.8
click at [480, 356] on div ""html" : "<div class= \" flex flex-row-reverse bg-green-900 \" > \n <div class=…" at bounding box center [651, 277] width 734 height 519
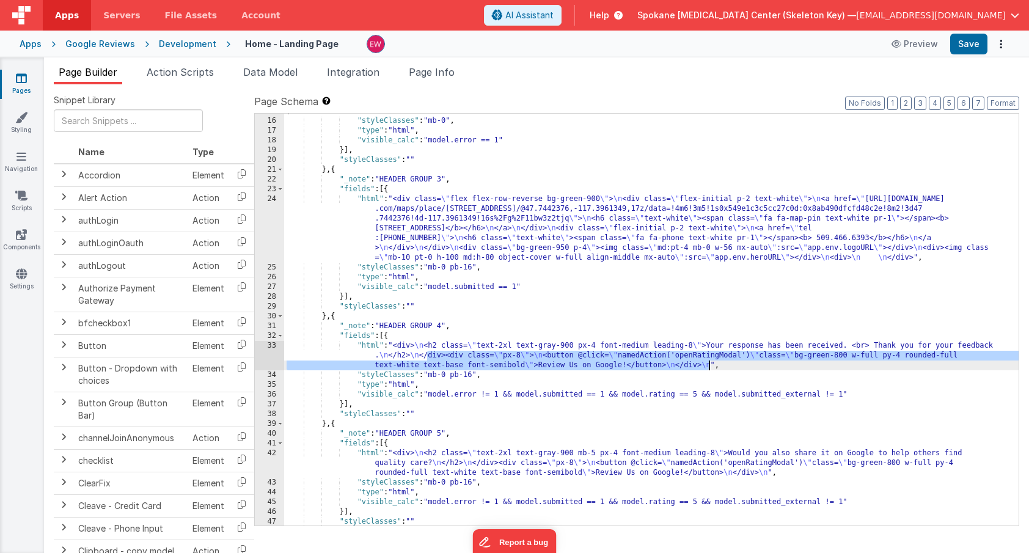
click at [708, 367] on div ""html" : "<div class= \" flex flex-row-reverse bg-green-900 \" > \n <div class=…" at bounding box center [651, 277] width 734 height 519
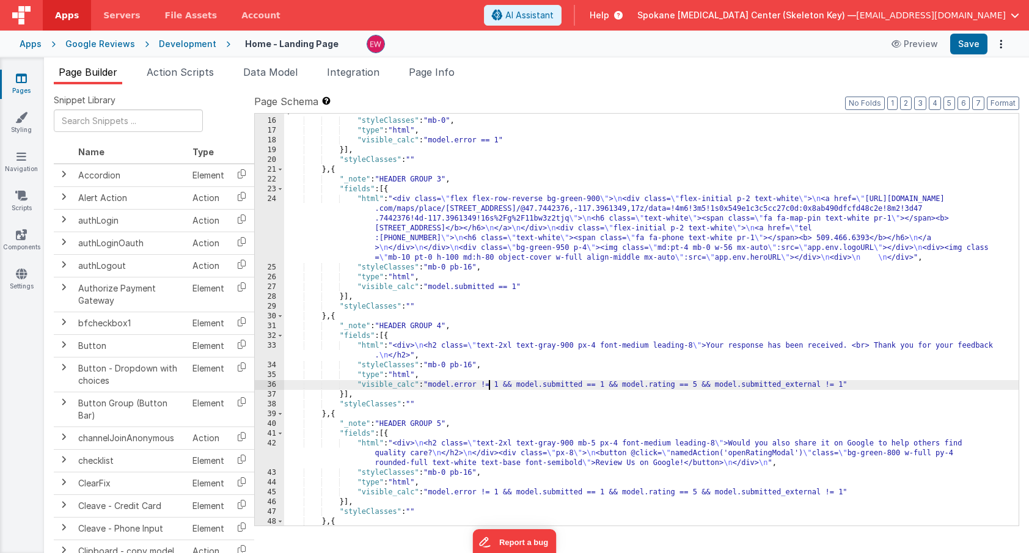
click at [488, 385] on div ""html" : "<div class= \" flex flex-row-reverse bg-green-900 \" > \n <div class=…" at bounding box center [651, 277] width 734 height 519
click at [558, 382] on div ""html" : "<div class= \" flex flex-row-reverse bg-green-900 \" > \n <div class=…" at bounding box center [651, 277] width 734 height 519
click at [604, 385] on div ""html" : "<div class= \" flex flex-row-reverse bg-green-900 \" > \n <div class=…" at bounding box center [651, 277] width 734 height 519
click at [687, 387] on div ""html" : "<div class= \" flex flex-row-reverse bg-green-900 \" > \n <div class=…" at bounding box center [651, 277] width 734 height 519
click at [706, 384] on div ""html" : "<div class= \" flex flex-row-reverse bg-green-900 \" > \n <div class=…" at bounding box center [651, 277] width 734 height 519
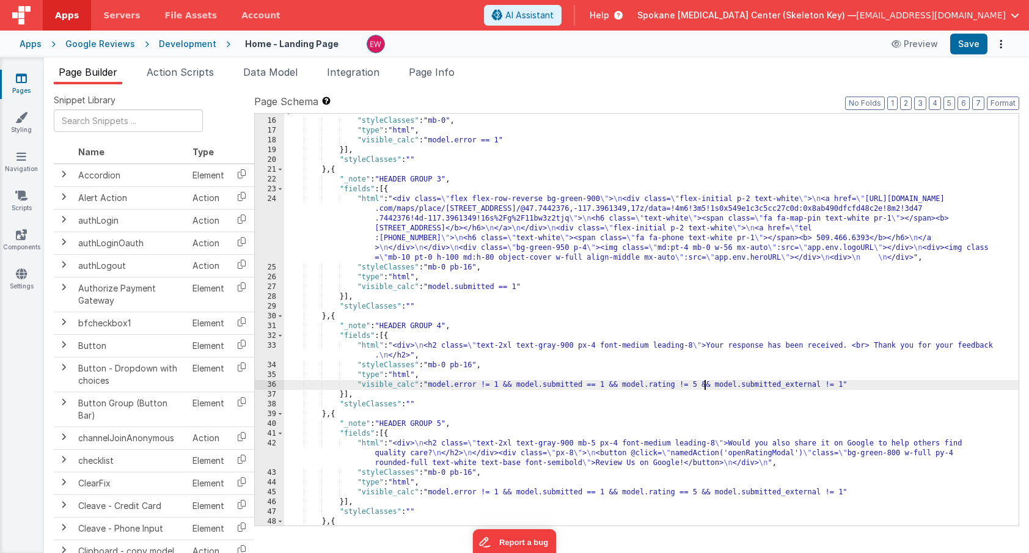
click at [705, 384] on div ""html" : "<div class= \" flex flex-row-reverse bg-green-900 \" > \n <div class=…" at bounding box center [651, 277] width 734 height 519
click at [709, 386] on div ""html" : "<div class= \" flex flex-row-reverse bg-green-900 \" > \n <div class=…" at bounding box center [651, 277] width 734 height 519
click at [707, 385] on div ""html" : "<div class= \" flex flex-row-reverse bg-green-900 \" > \n <div class=…" at bounding box center [651, 277] width 734 height 519
click at [713, 386] on div ""html" : "<div class= \" flex flex-row-reverse bg-green-900 \" > \n <div class=…" at bounding box center [651, 277] width 734 height 519
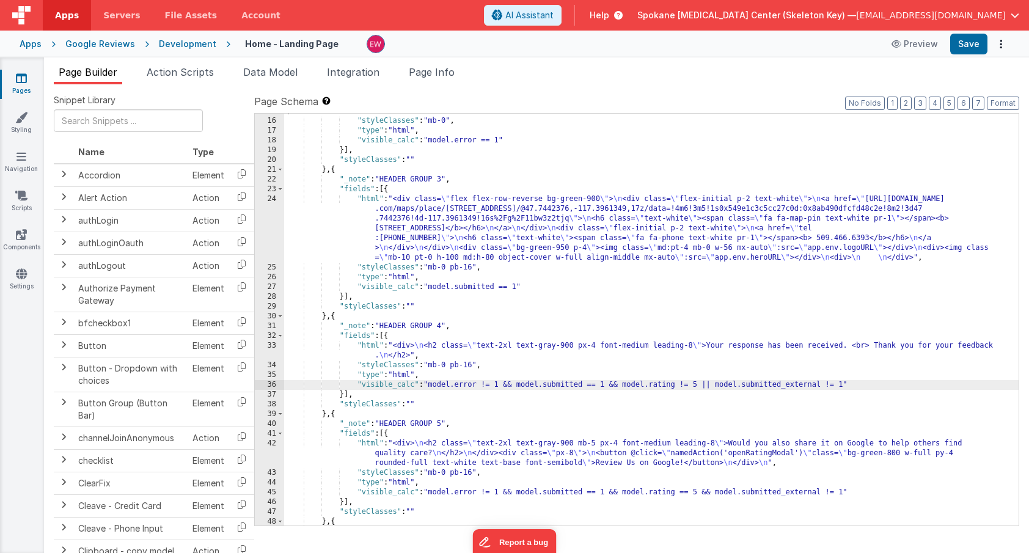
click at [832, 385] on div ""html" : "<div class= \" flex flex-row-reverse bg-green-900 \" > \n <div class=…" at bounding box center [651, 277] width 734 height 519
click at [854, 384] on div ""html" : "<div class= \" flex flex-row-reverse bg-green-900 \" > \n <div class=…" at bounding box center [651, 277] width 734 height 519
click at [433, 383] on div ""html" : "<div class= \" flex flex-row-reverse bg-green-900 \" > \n <div class=…" at bounding box center [651, 277] width 734 height 519
click at [704, 384] on div ""html" : "<div class= \" flex flex-row-reverse bg-green-900 \" > \n <div class=…" at bounding box center [651, 277] width 734 height 519
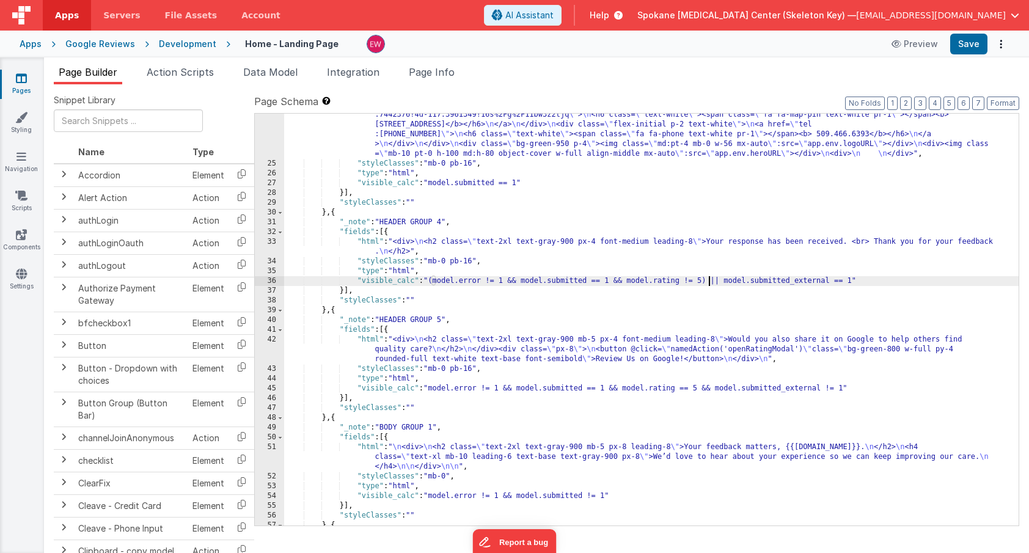
scroll to position [395, 0]
click at [725, 345] on div ""html" : "<div class= \" flex flex-row-reverse bg-green-900 \" > \n <div class=…" at bounding box center [651, 335] width 734 height 490
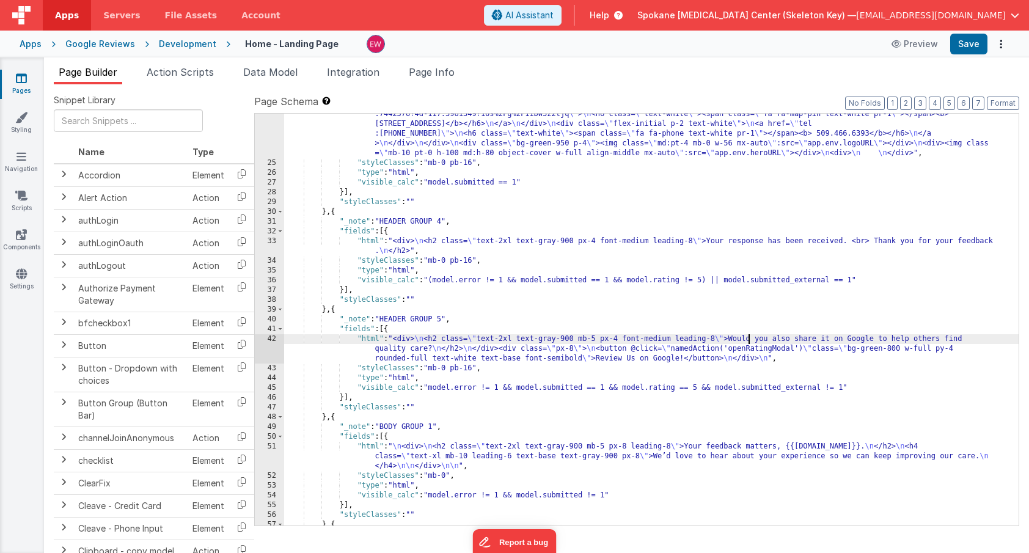
click at [748, 342] on div ""html" : "<div class= \" flex flex-row-reverse bg-green-900 \" > \n <div class=…" at bounding box center [651, 335] width 734 height 490
click at [978, 46] on button "Save" at bounding box center [968, 44] width 37 height 21
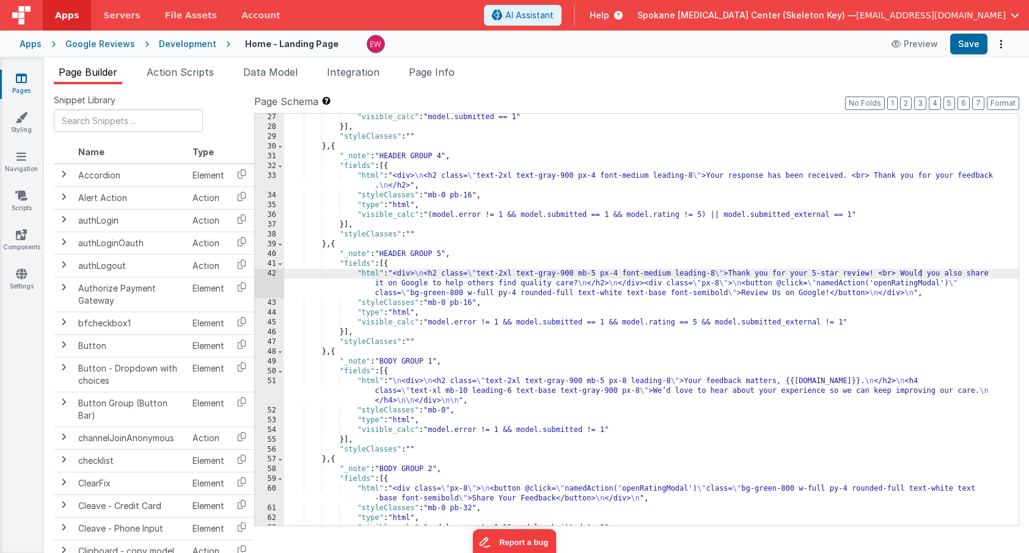
scroll to position [461, 0]
click at [485, 288] on div ""visible_calc" : "model.submitted == 1" }] , "styleClasses" : "" } , { "_note" …" at bounding box center [651, 327] width 734 height 431
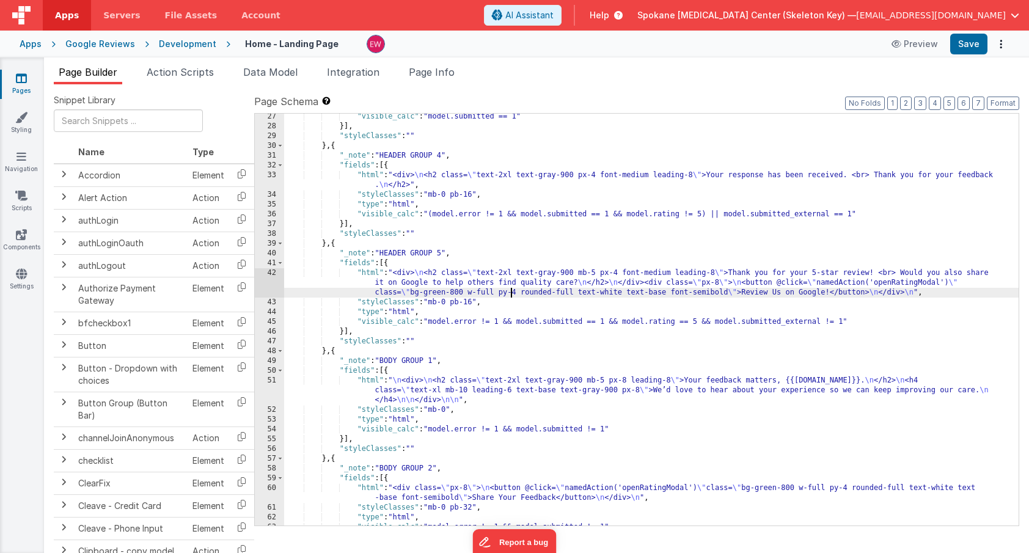
click at [510, 296] on div ""visible_calc" : "model.submitted == 1" }] , "styleClasses" : "" } , { "_note" …" at bounding box center [651, 327] width 734 height 431
click at [560, 294] on div ""visible_calc" : "model.submitted == 1" }] , "styleClasses" : "" } , { "_note" …" at bounding box center [651, 327] width 734 height 431
click at [605, 294] on div ""visible_calc" : "model.submitted == 1" }] , "styleClasses" : "" } , { "_note" …" at bounding box center [651, 327] width 734 height 431
click at [693, 296] on div ""visible_calc" : "model.submitted == 1" }] , "styleClasses" : "" } , { "_note" …" at bounding box center [651, 327] width 734 height 431
click at [572, 293] on div ""visible_calc" : "model.submitted == 1" }] , "styleClasses" : "" } , { "_note" …" at bounding box center [651, 327] width 734 height 431
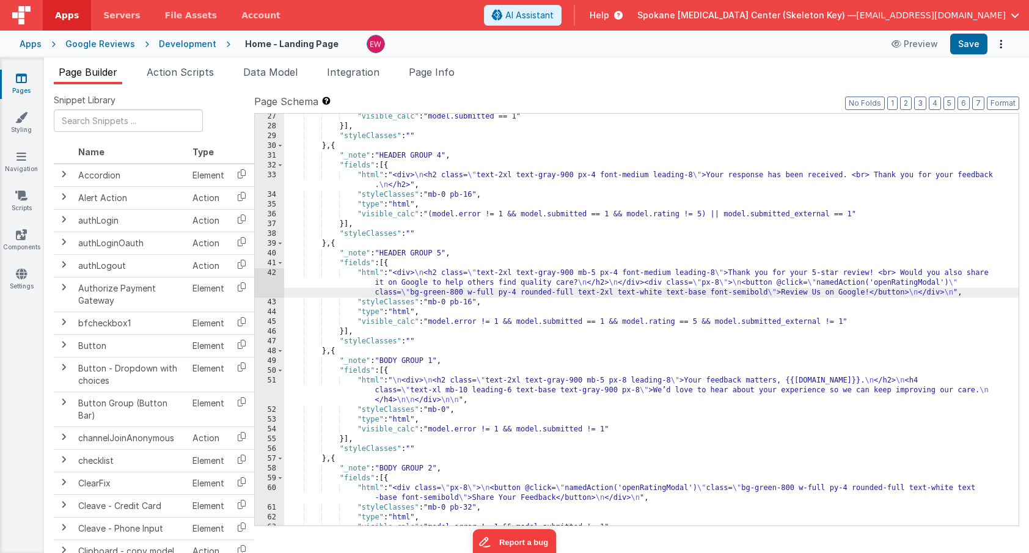
click at [632, 272] on div ""visible_calc" : "model.submitted == 1" }] , "styleClasses" : "" } , { "_note" …" at bounding box center [651, 327] width 734 height 431
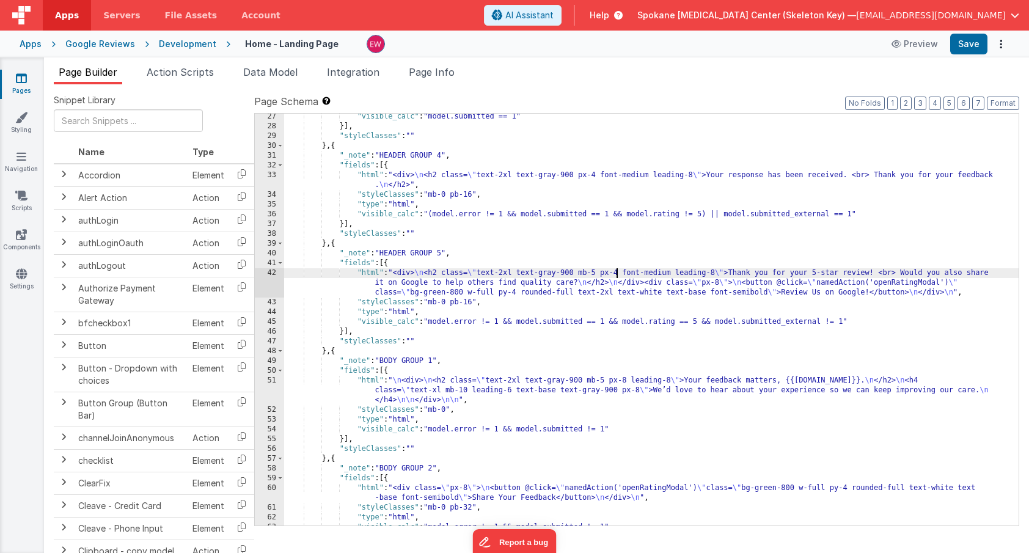
click at [616, 271] on div ""visible_calc" : "model.submitted == 1" }] , "styleClasses" : "" } , { "_note" …" at bounding box center [651, 327] width 734 height 431
click at [612, 272] on div ""visible_calc" : "model.submitted == 1" }] , "styleClasses" : "" } , { "_note" …" at bounding box center [651, 327] width 734 height 431
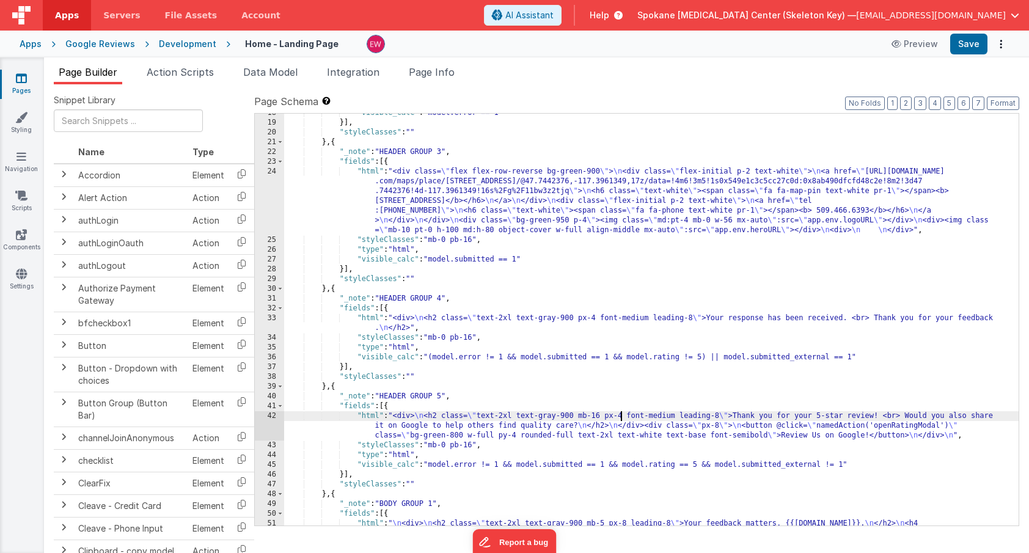
scroll to position [307, 0]
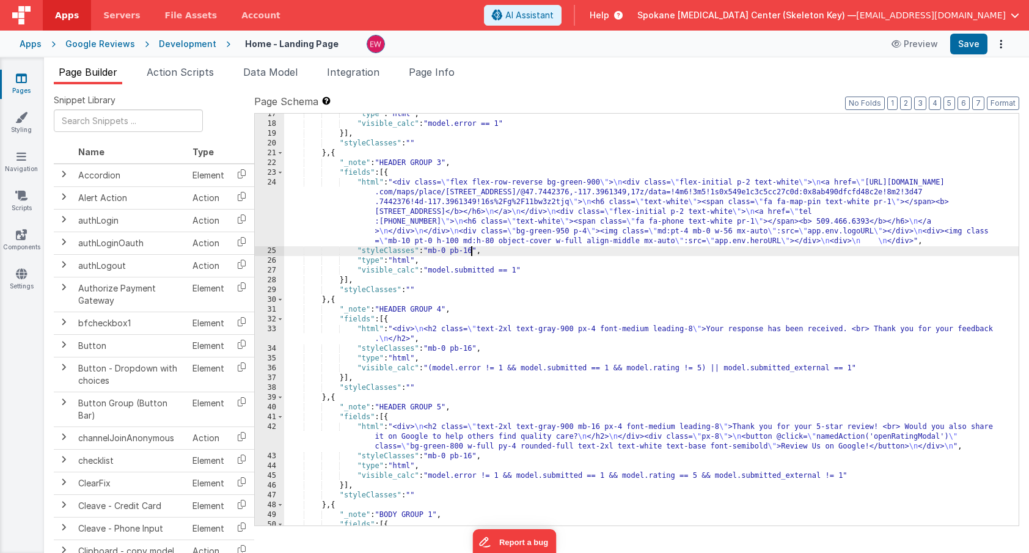
click at [473, 252] on div ""type" : "html" , "visible_calc" : "model.error == 1" }] , "styleClasses" : "" …" at bounding box center [651, 334] width 734 height 451
drag, startPoint x: 475, startPoint y: 252, endPoint x: 467, endPoint y: 252, distance: 8.0
click at [467, 252] on div ""type" : "html" , "visible_calc" : "model.error == 1" }] , "styleClasses" : "" …" at bounding box center [651, 334] width 734 height 451
click at [965, 48] on button "Save" at bounding box center [968, 44] width 37 height 21
click at [696, 446] on div ""type" : "html" , "visible_calc" : "model.error == 1" }] , "styleClasses" : "" …" at bounding box center [651, 334] width 734 height 451
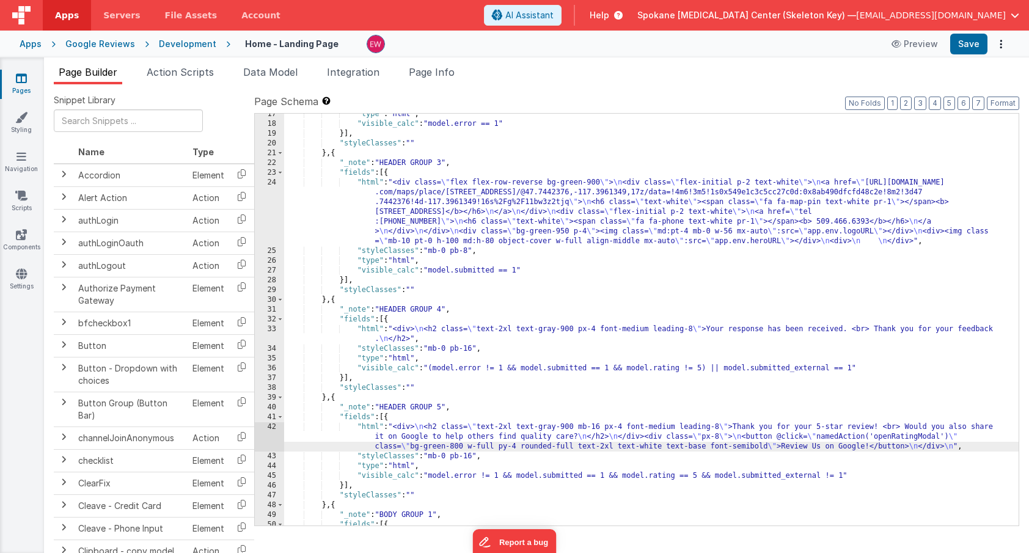
click at [696, 446] on div ""type" : "html" , "visible_calc" : "model.error == 1" }] , "styleClasses" : "" …" at bounding box center [651, 334] width 734 height 451
drag, startPoint x: 696, startPoint y: 446, endPoint x: 670, endPoint y: 447, distance: 25.7
click at [670, 447] on div ""type" : "html" , "visible_calc" : "model.error == 1" }] , "styleClasses" : "" …" at bounding box center [651, 334] width 734 height 451
click at [973, 46] on button "Save" at bounding box center [968, 44] width 37 height 21
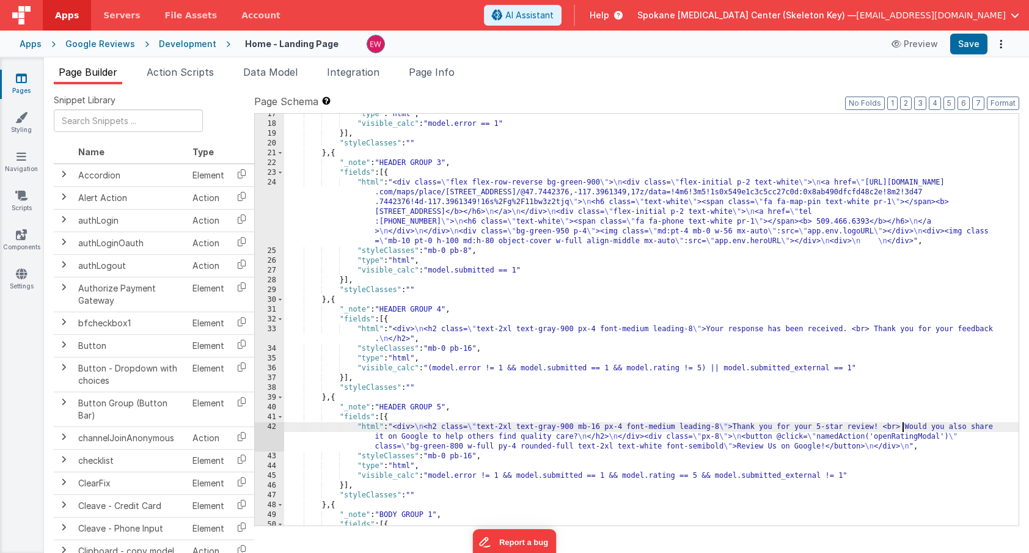
click at [902, 427] on div ""type" : "html" , "visible_calc" : "model.error == 1" }] , "styleClasses" : "" …" at bounding box center [651, 334] width 734 height 451
click at [965, 49] on button "Save" at bounding box center [968, 44] width 37 height 21
click at [965, 438] on div ""type" : "html" , "visible_calc" : "model.error == 1" }] , "styleClasses" : "" …" at bounding box center [651, 334] width 734 height 451
click at [944, 437] on div ""type" : "html" , "visible_calc" : "model.error == 1" }] , "styleClasses" : "" …" at bounding box center [651, 334] width 734 height 451
click at [200, 71] on span "Action Scripts" at bounding box center [180, 72] width 67 height 12
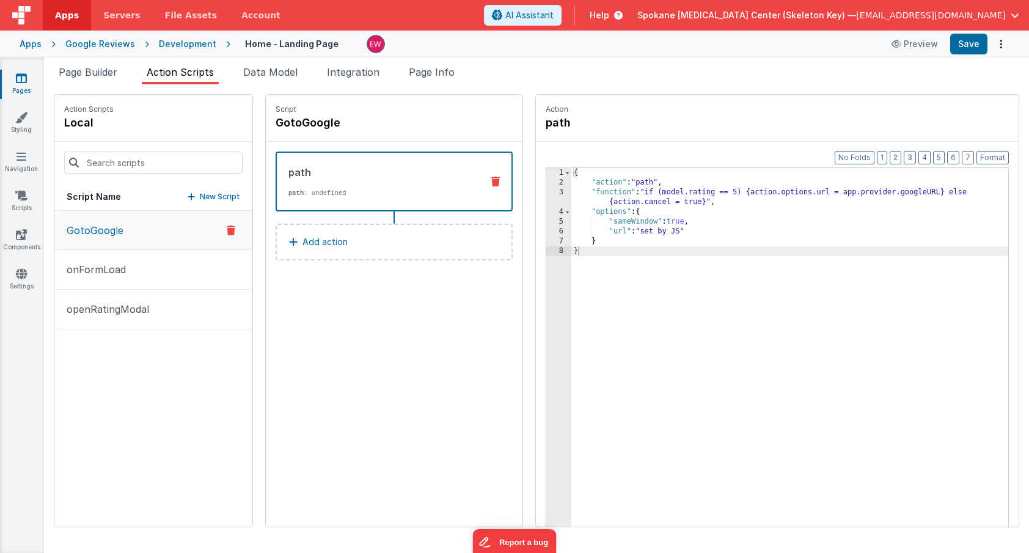
click at [742, 192] on div "{ "action" : "path" , "function" : "if (model.rating == 5) {action.options.url …" at bounding box center [789, 376] width 437 height 416
click at [745, 192] on div "{ "action" : "path" , "function" : "if (model.rating == 5) {action.options.url …" at bounding box center [789, 376] width 437 height 416
click at [743, 194] on div "{ "action" : "path" , "function" : "if (model.rating == 5) {action.options.url …" at bounding box center [789, 376] width 437 height 416
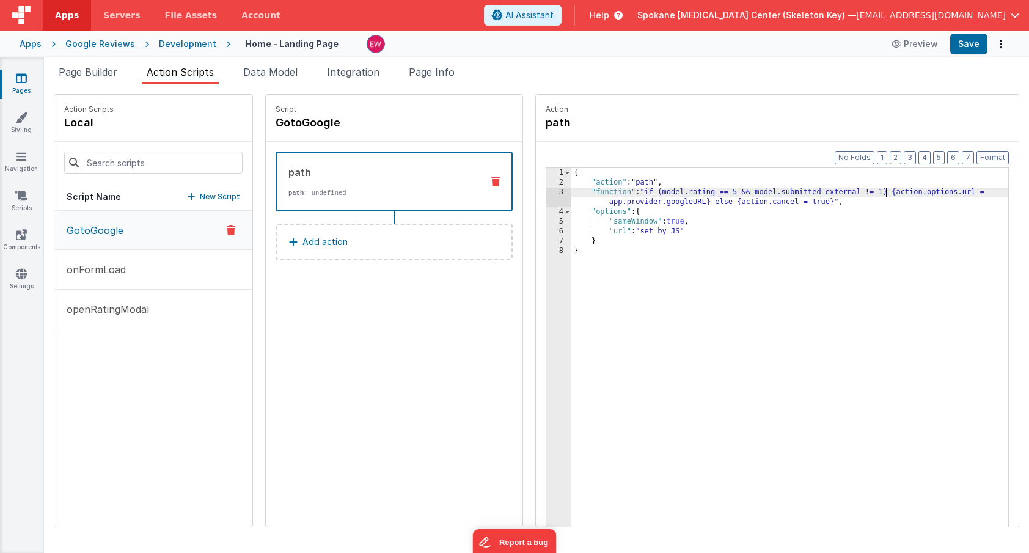
click at [619, 202] on div "{ "action" : "path" , "function" : "if (model.rating == 5 && model.submitted_ex…" at bounding box center [789, 376] width 437 height 416
click at [973, 43] on button "Save" at bounding box center [968, 44] width 37 height 21
click at [304, 122] on h4 "GotoGoogle" at bounding box center [367, 122] width 183 height 17
drag, startPoint x: 285, startPoint y: 123, endPoint x: 273, endPoint y: 124, distance: 11.6
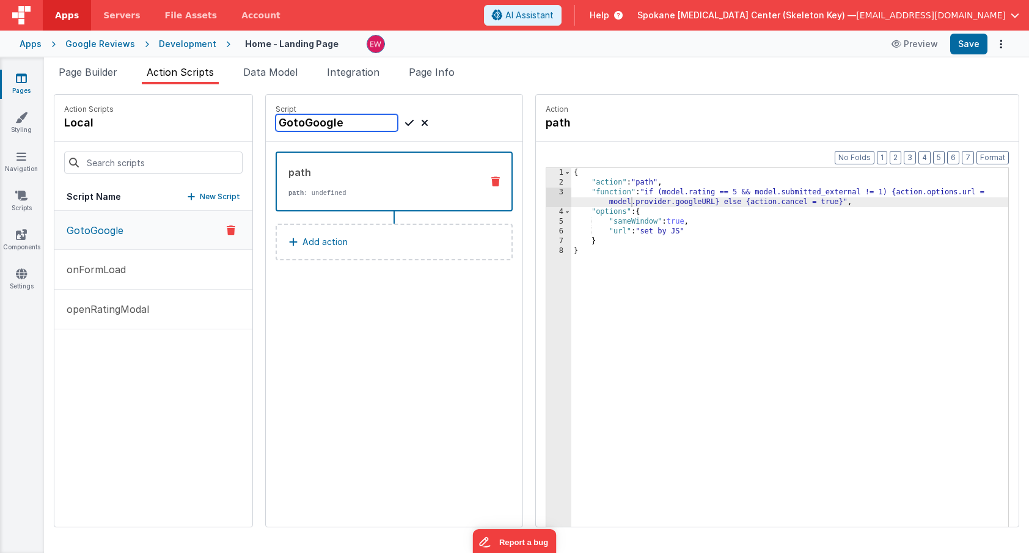
click at [273, 124] on div "Script GotoGoogle" at bounding box center [394, 118] width 257 height 47
click at [296, 126] on input "gotoGoogle" at bounding box center [337, 122] width 122 height 17
type input "goToGoogle"
click at [475, 130] on div "goToGoogle" at bounding box center [394, 122] width 237 height 17
click at [410, 122] on icon at bounding box center [409, 122] width 9 height 15
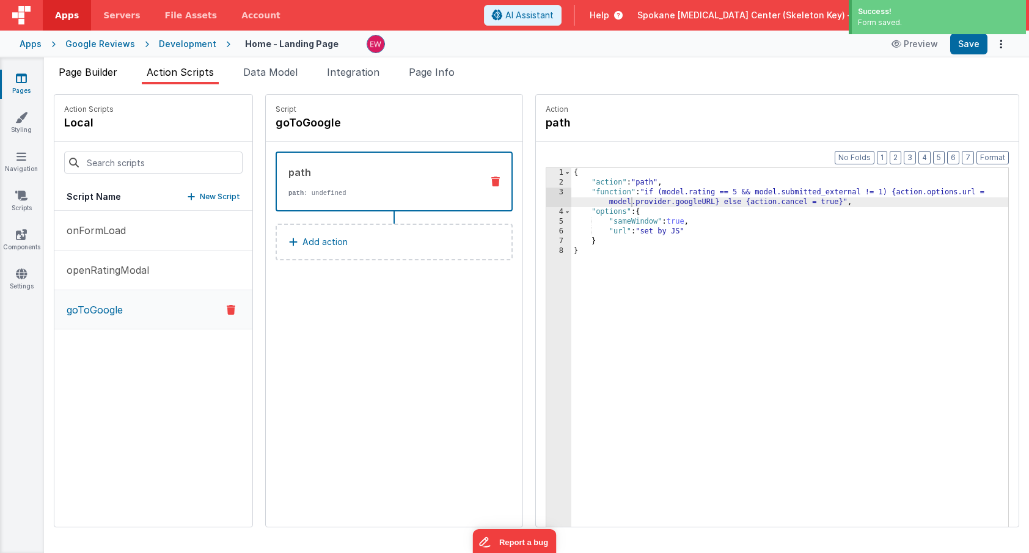
click at [101, 73] on span "Page Builder" at bounding box center [88, 72] width 59 height 12
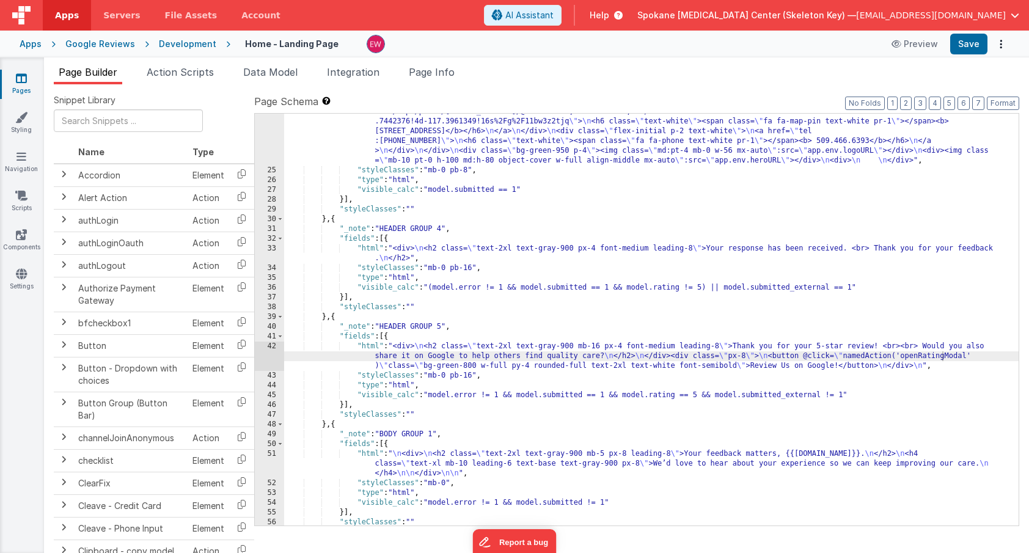
scroll to position [388, 0]
click at [966, 355] on div ""html" : "<div class= \" flex flex-row-reverse bg-green-900 \" > \n <div class=…" at bounding box center [651, 342] width 734 height 490
click at [966, 46] on button "Save" at bounding box center [968, 44] width 37 height 21
click at [196, 71] on span "Action Scripts" at bounding box center [180, 72] width 67 height 12
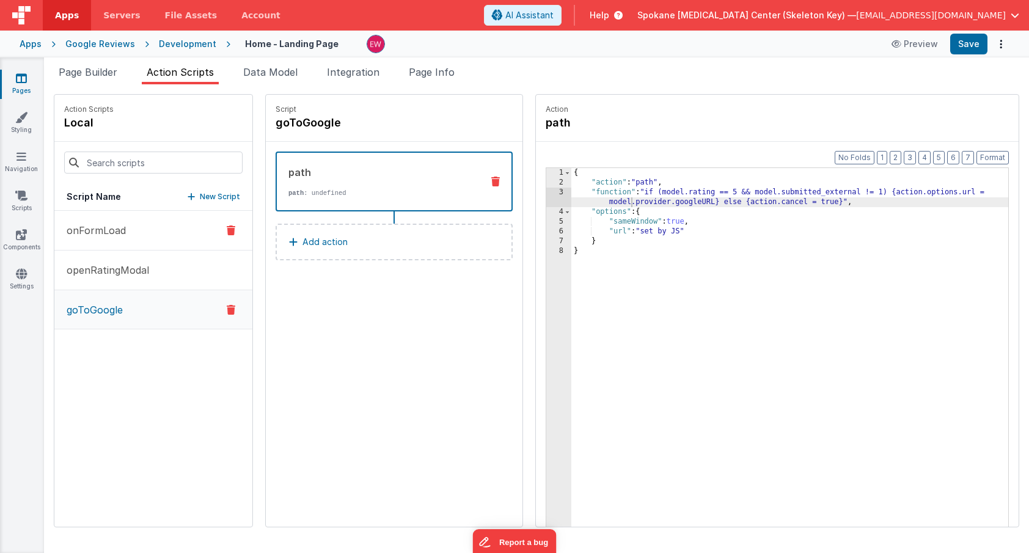
click at [120, 235] on p "onFormLoad" at bounding box center [92, 230] width 67 height 15
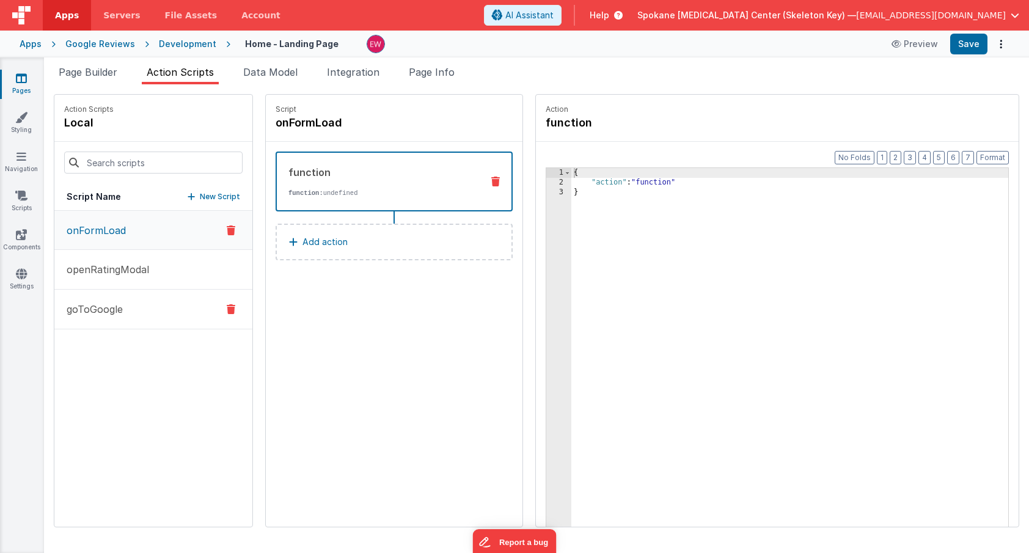
click at [109, 311] on p "goToGoogle" at bounding box center [91, 309] width 64 height 15
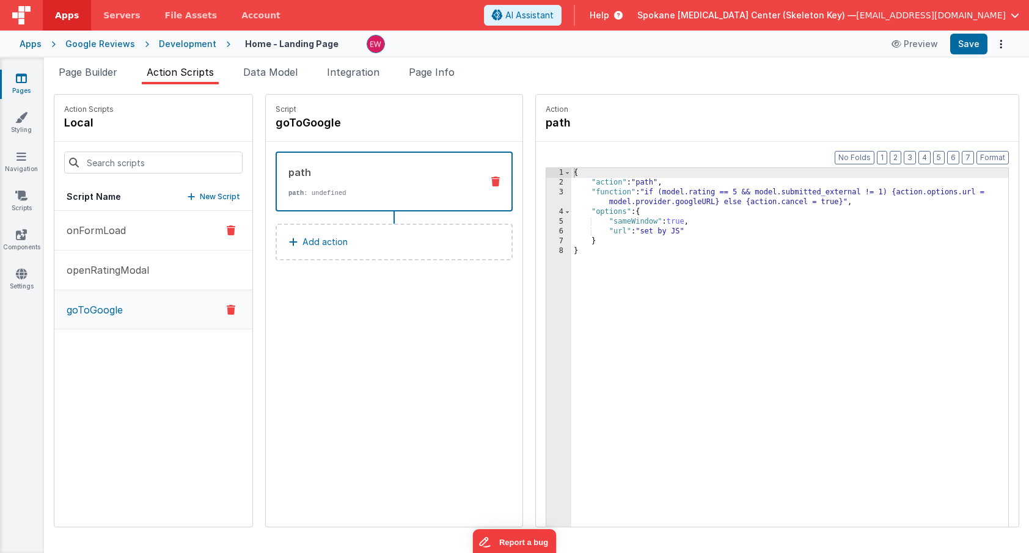
click at [110, 232] on p "onFormLoad" at bounding box center [92, 230] width 67 height 15
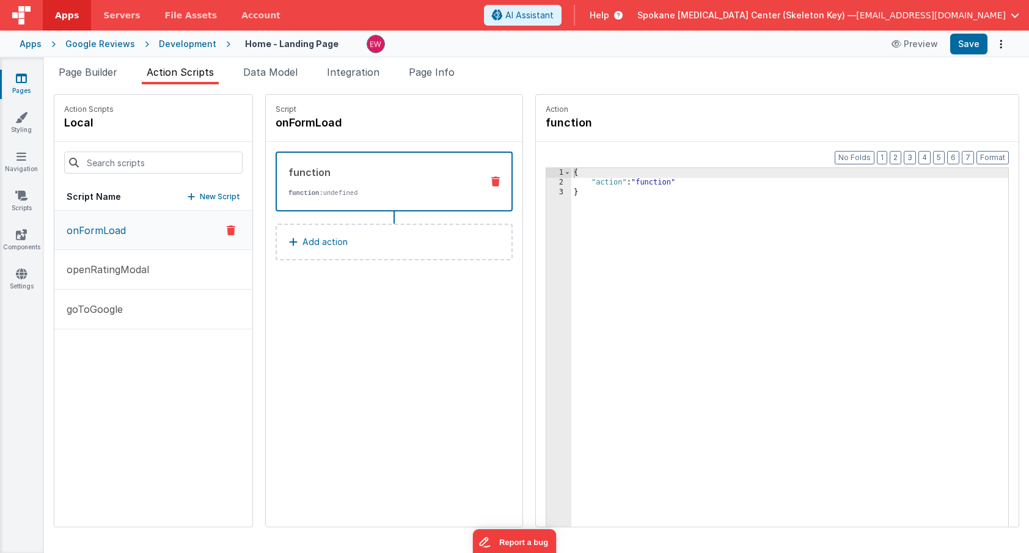
click at [25, 87] on link "Pages" at bounding box center [21, 84] width 44 height 24
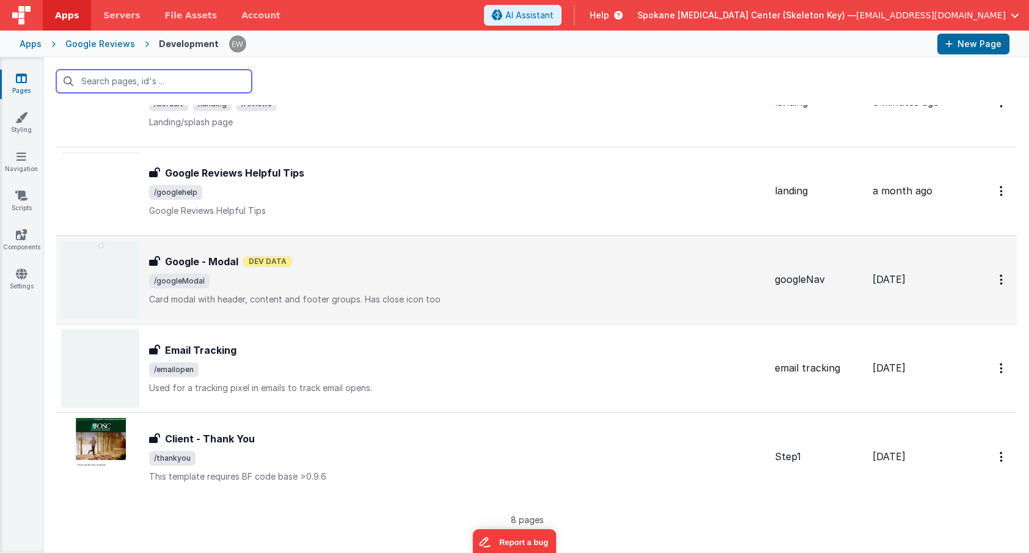
scroll to position [342, 0]
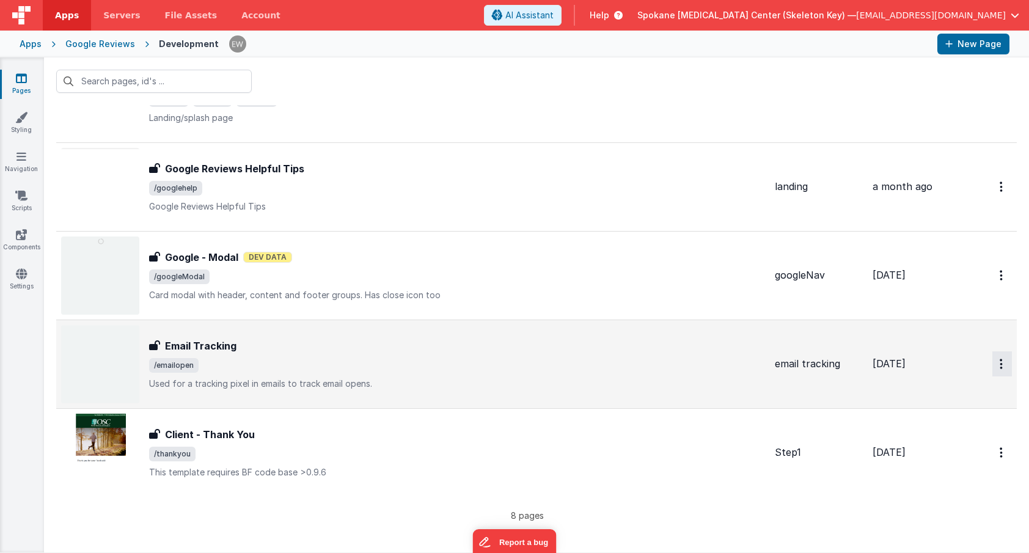
click at [998, 361] on button "Options" at bounding box center [1002, 363] width 20 height 25
click at [944, 411] on link "Duplicate" at bounding box center [958, 414] width 108 height 23
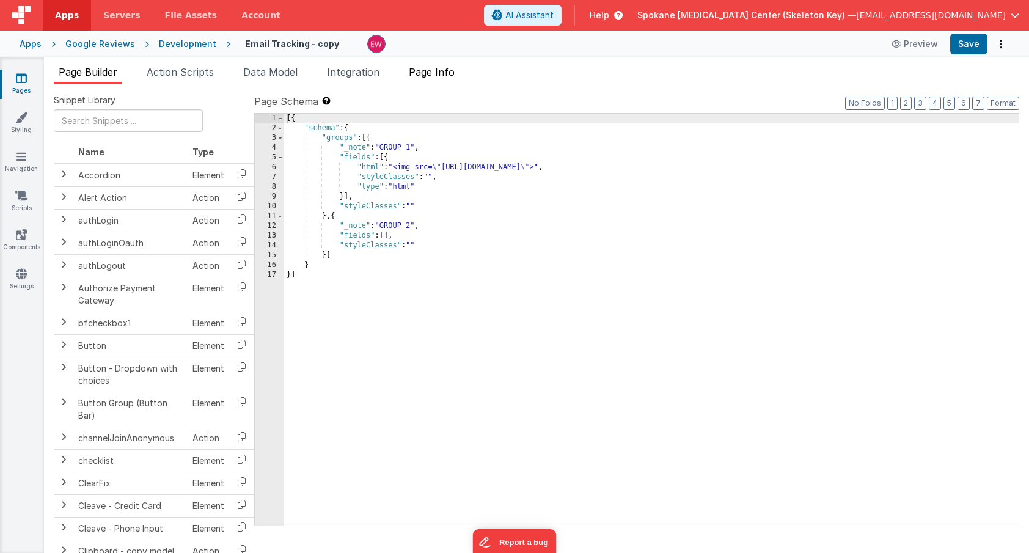
click at [427, 69] on span "Page Info" at bounding box center [432, 72] width 46 height 12
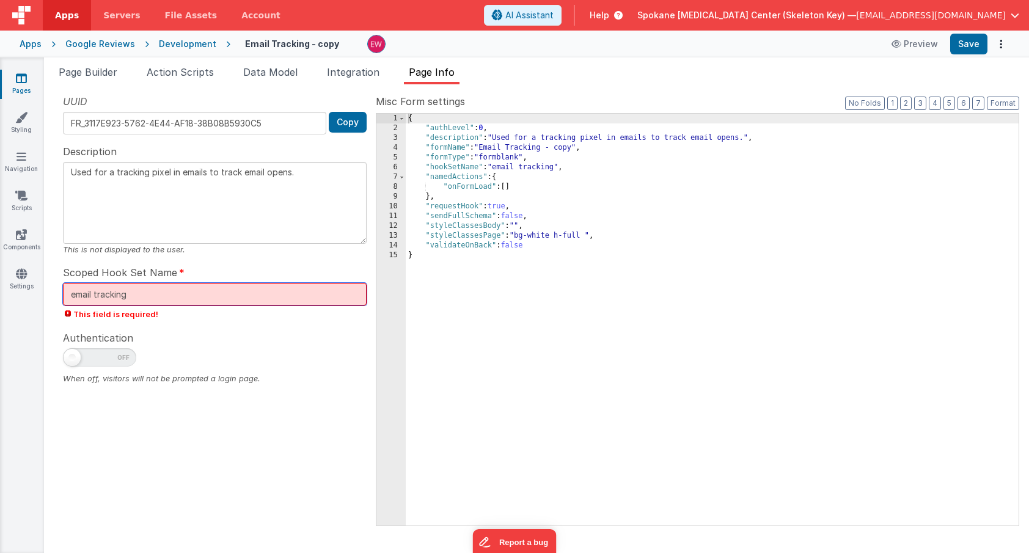
click at [141, 296] on input "email tracking" at bounding box center [215, 294] width 304 height 23
drag, startPoint x: 141, startPoint y: 296, endPoint x: 20, endPoint y: 286, distance: 121.4
click at [20, 286] on section "Pages Styling Navigation Scripts Components Settings Page Builder Action Script…" at bounding box center [514, 304] width 1029 height 495
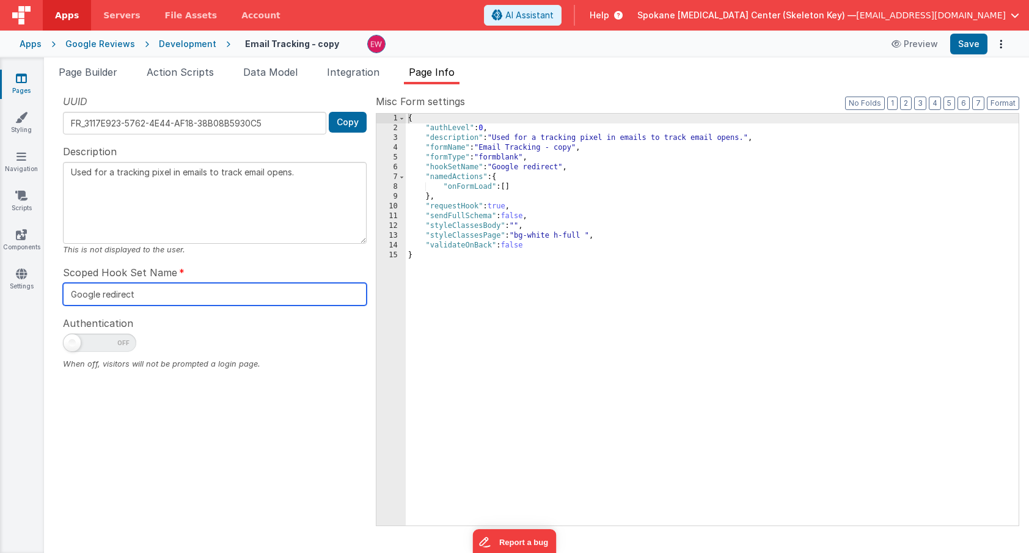
type input "Google redirect"
drag, startPoint x: 355, startPoint y: 192, endPoint x: 69, endPoint y: 136, distance: 291.4
click at [69, 136] on div "UUID FR_3117E923-5762-4E44-AF18-38B08B5930C5 Copy Description Used for a tracki…" at bounding box center [215, 309] width 322 height 431
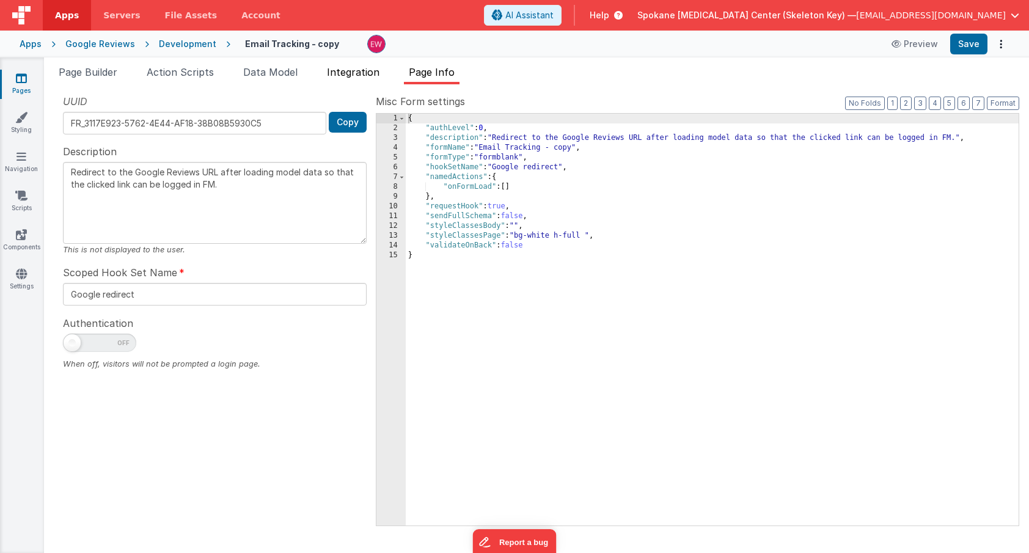
type textarea "Redirect to the Google Reviews URL after loading model data so that the clicked…"
click at [361, 71] on span "Integration" at bounding box center [353, 72] width 53 height 12
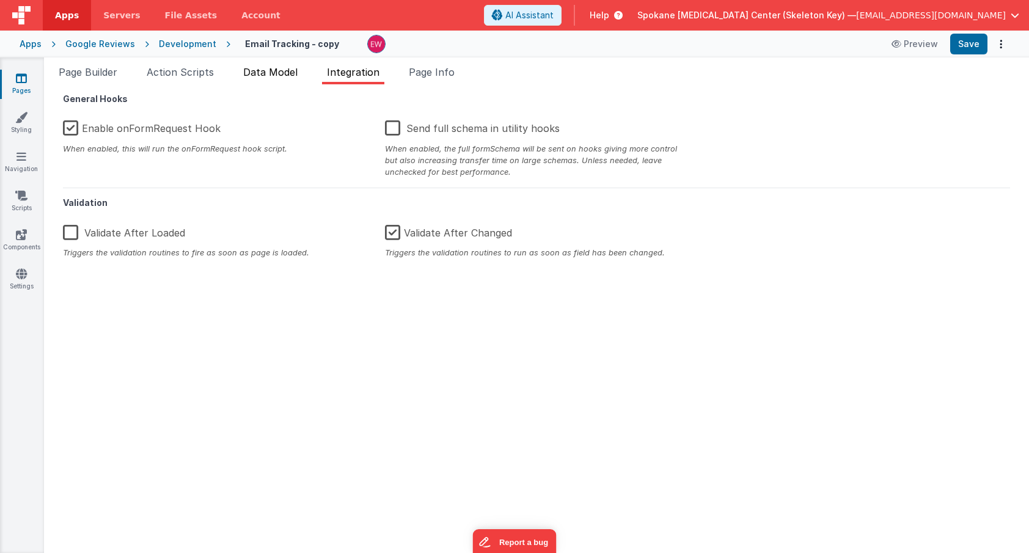
click at [256, 75] on span "Data Model" at bounding box center [270, 72] width 54 height 12
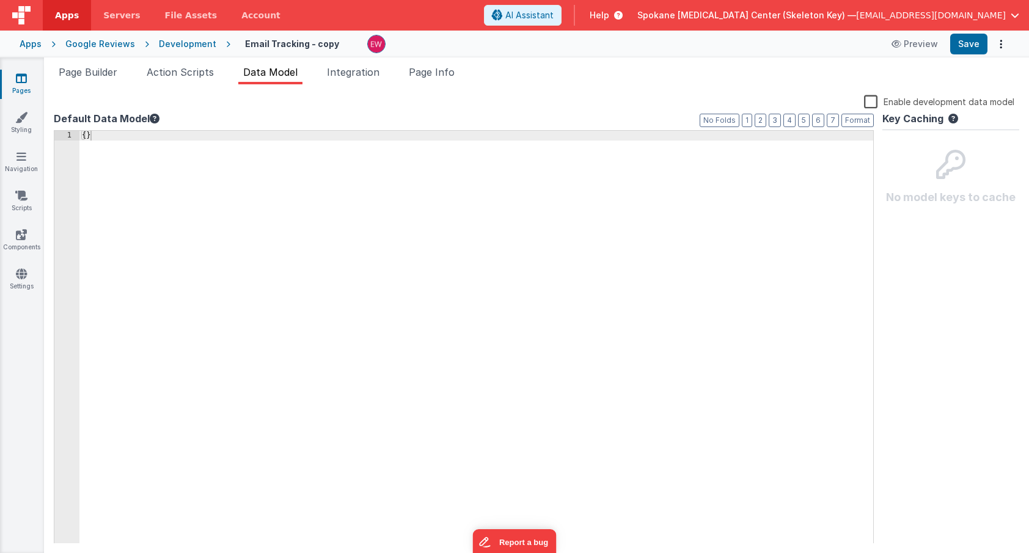
click at [232, 68] on ul "Page Builder Action Scripts Data Model Integration Page Info" at bounding box center [536, 75] width 985 height 20
click at [195, 75] on span "Action Scripts" at bounding box center [180, 72] width 67 height 12
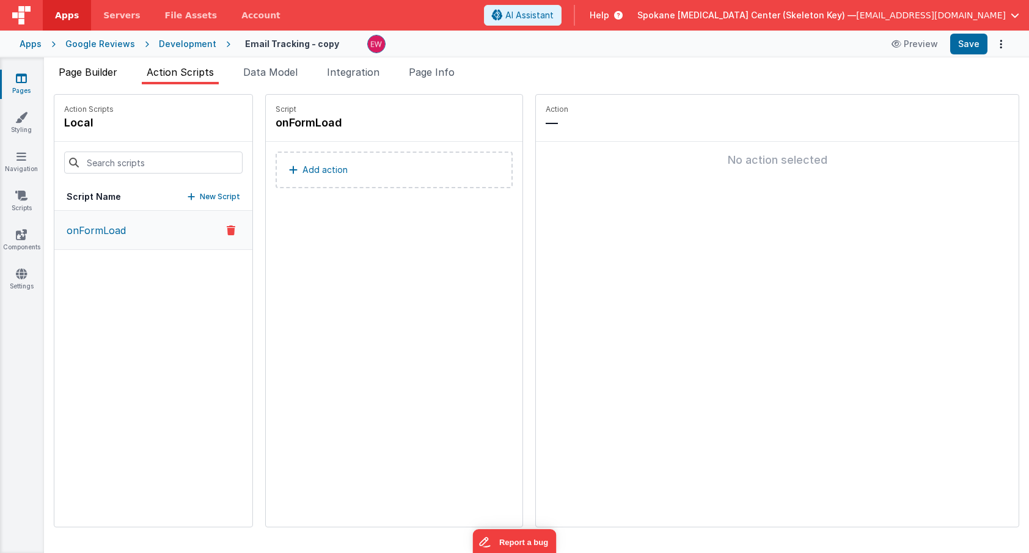
click at [112, 71] on span "Page Builder" at bounding box center [88, 72] width 59 height 12
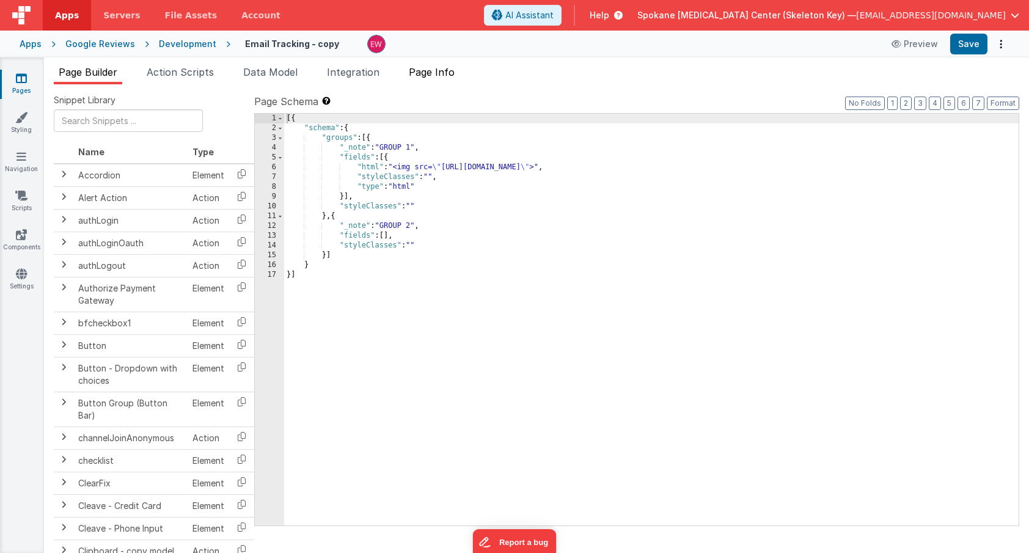
click at [436, 71] on span "Page Info" at bounding box center [432, 72] width 46 height 12
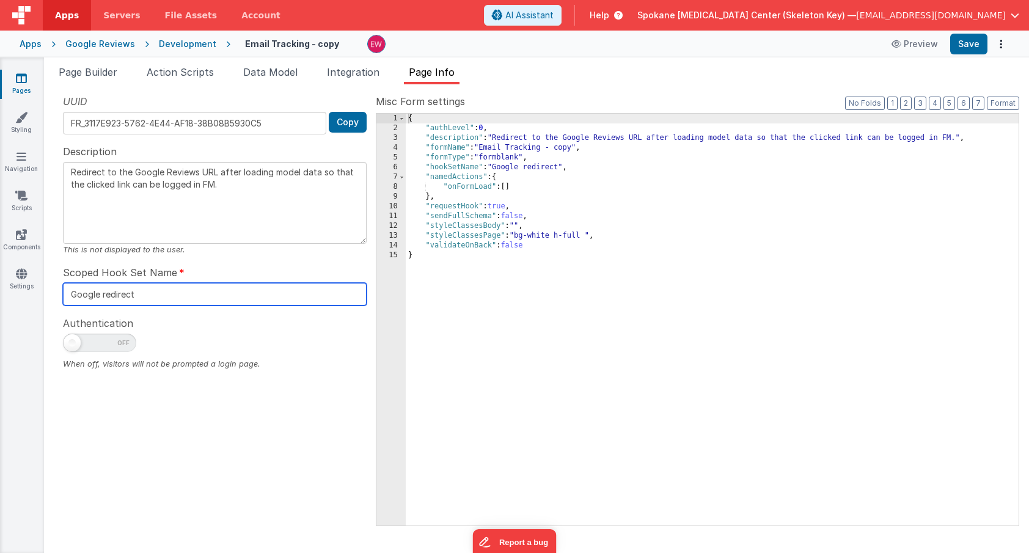
drag, startPoint x: 158, startPoint y: 290, endPoint x: 4, endPoint y: 260, distance: 156.1
click at [4, 260] on section "Pages Styling Navigation Scripts Components Settings Page Builder Action Script…" at bounding box center [514, 304] width 1029 height 495
type input "landing"
click at [491, 149] on div "{ "authLevel" : 0 , "description" : "Redirect to the Google Reviews URL after l…" at bounding box center [712, 329] width 613 height 431
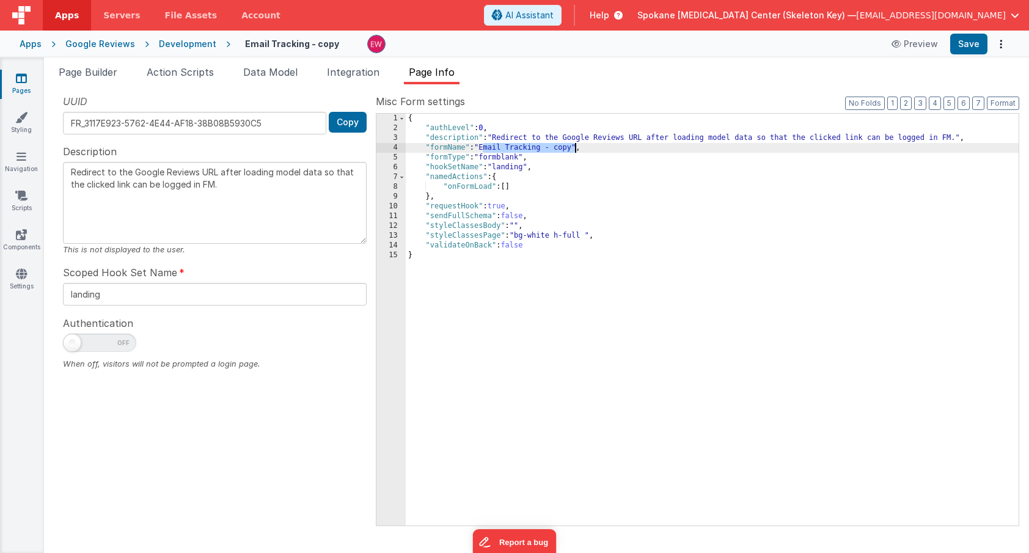
drag, startPoint x: 491, startPoint y: 149, endPoint x: 570, endPoint y: 145, distance: 79.5
click at [570, 145] on div "{ "authLevel" : 0 , "description" : "Redirect to the Google Reviews URL after l…" at bounding box center [712, 329] width 613 height 431
click at [973, 40] on button "Save" at bounding box center [968, 44] width 37 height 21
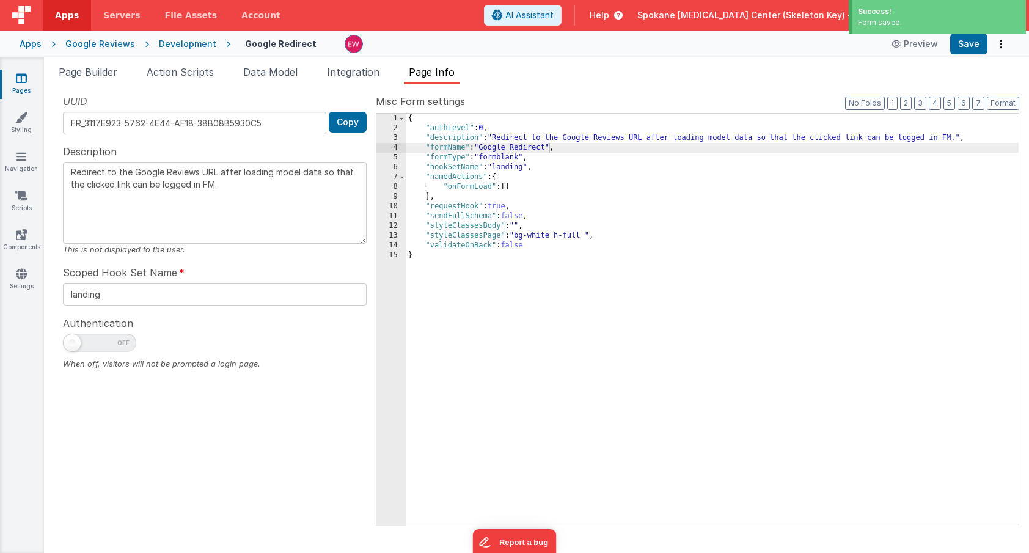
click at [21, 79] on icon at bounding box center [21, 78] width 11 height 12
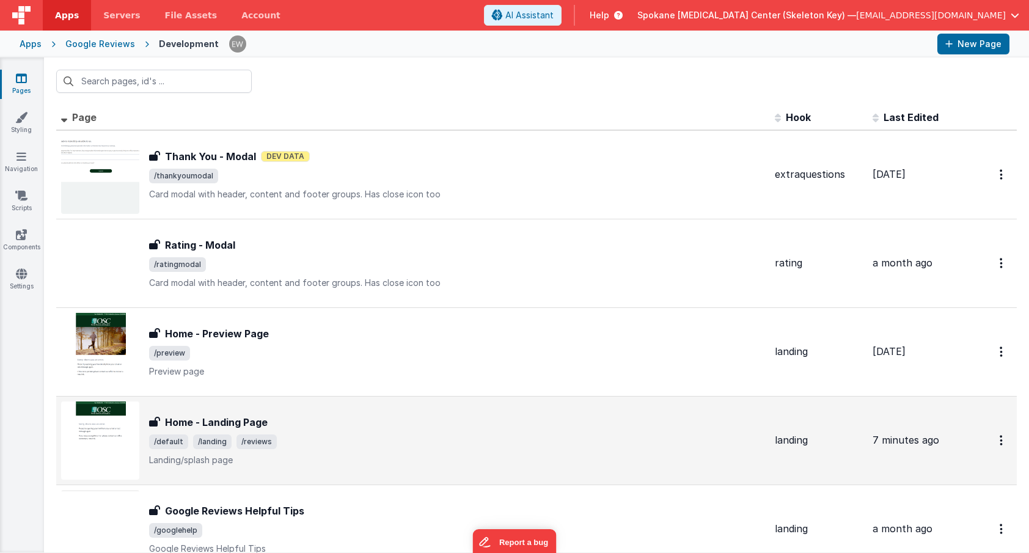
click at [236, 421] on h3 "Home - Landing Page" at bounding box center [216, 422] width 103 height 15
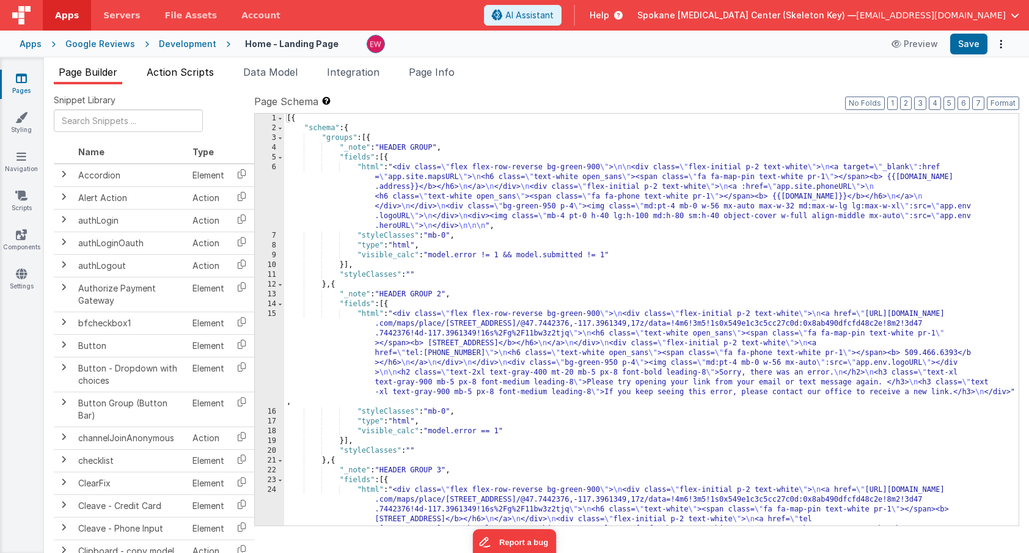
click at [183, 70] on span "Action Scripts" at bounding box center [180, 72] width 67 height 12
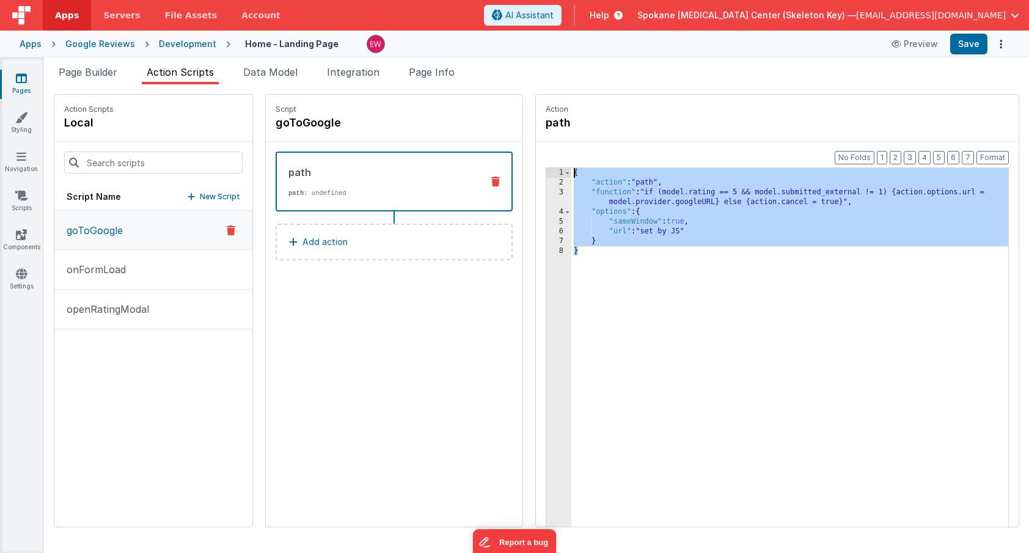
drag, startPoint x: 627, startPoint y: 282, endPoint x: 516, endPoint y: 56, distance: 252.5
click at [516, 56] on div "Apps Servers File Assets Account Some FUTURE Slot AI Assistant Help Spokane [ME…" at bounding box center [514, 276] width 1029 height 553
click at [15, 77] on link "Pages" at bounding box center [21, 84] width 44 height 24
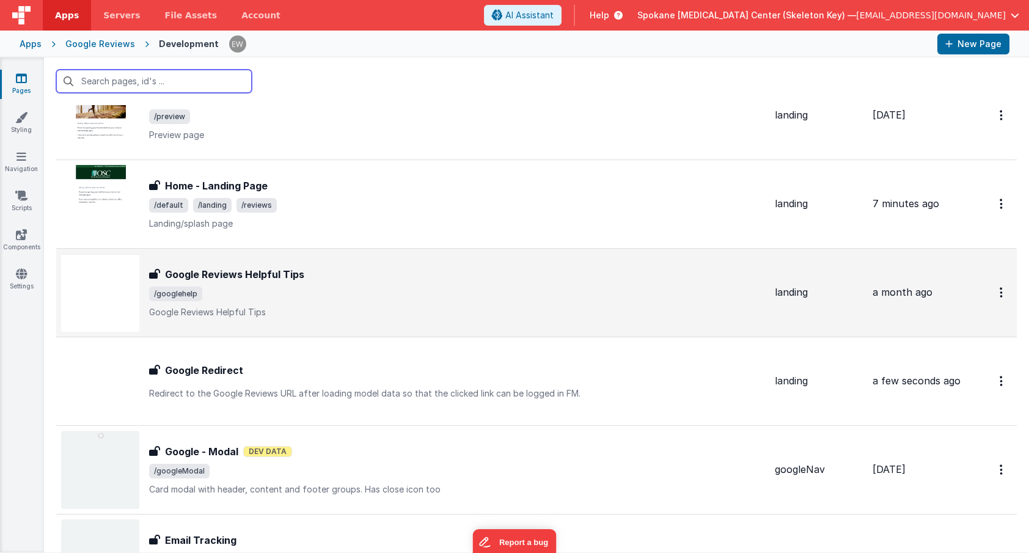
scroll to position [240, 0]
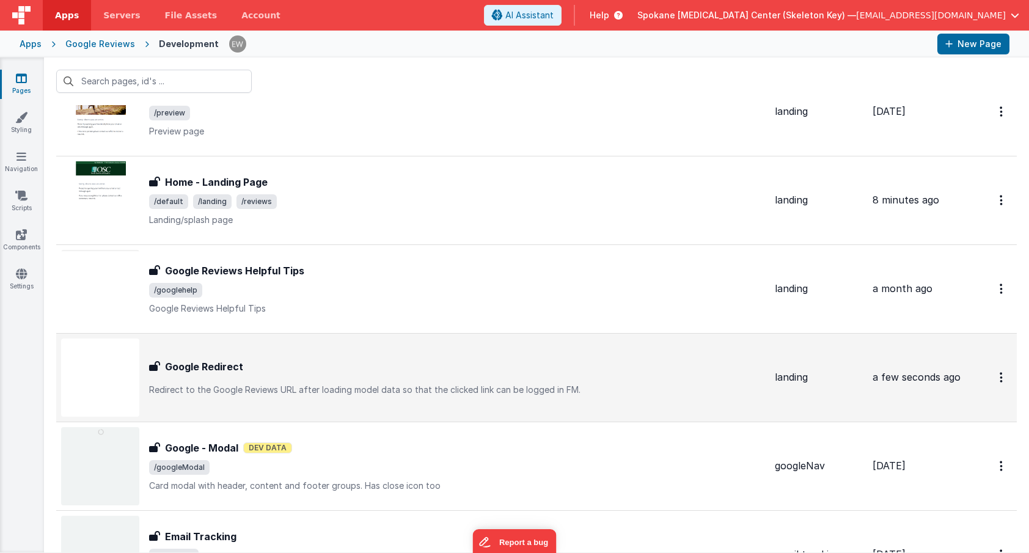
click at [205, 365] on h3 "Google Redirect" at bounding box center [204, 366] width 78 height 15
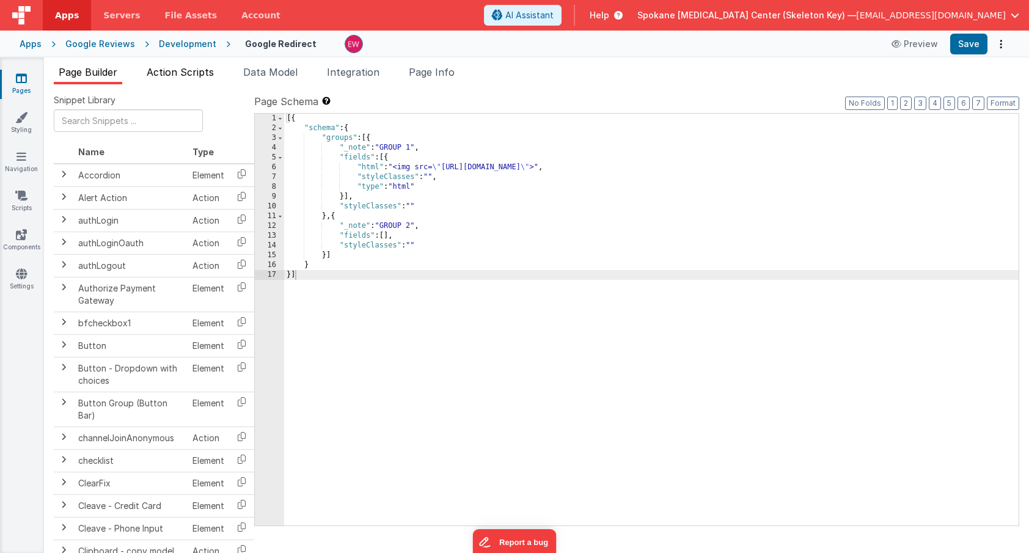
click at [190, 75] on span "Action Scripts" at bounding box center [180, 72] width 67 height 12
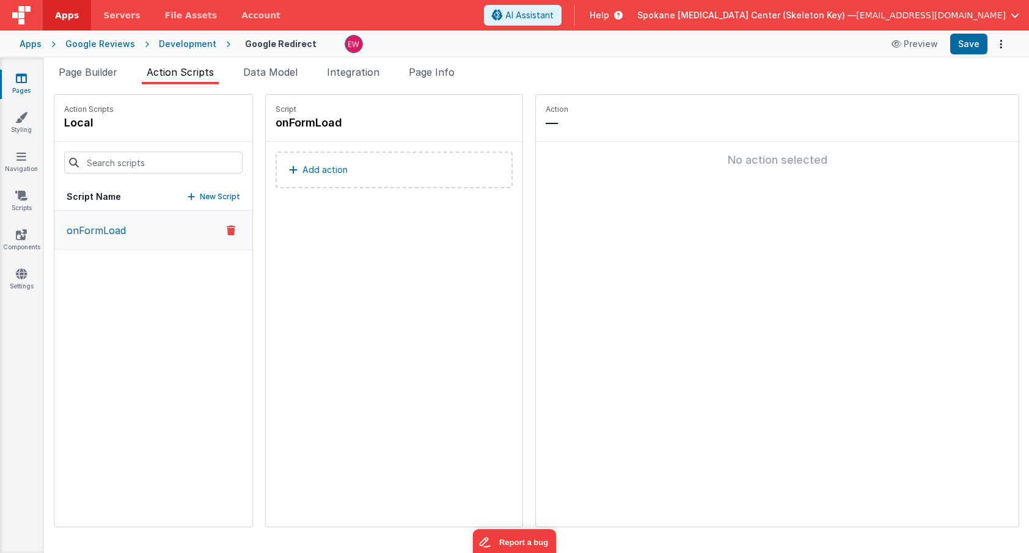
click at [228, 195] on p "New Script" at bounding box center [220, 197] width 40 height 12
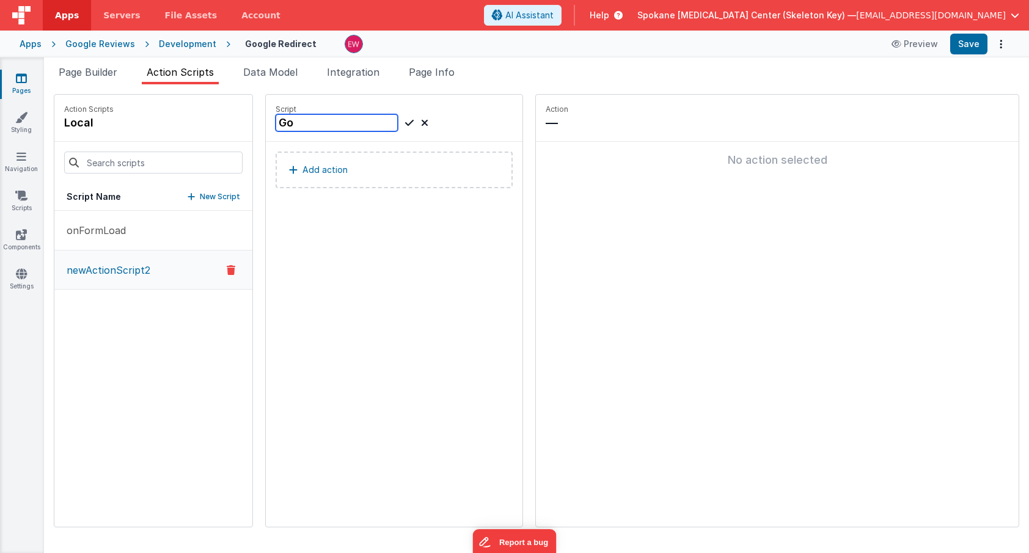
type input "G"
type input "goToGoogle"
click at [409, 122] on icon at bounding box center [409, 122] width 9 height 15
click at [346, 172] on p "Add action" at bounding box center [324, 170] width 45 height 15
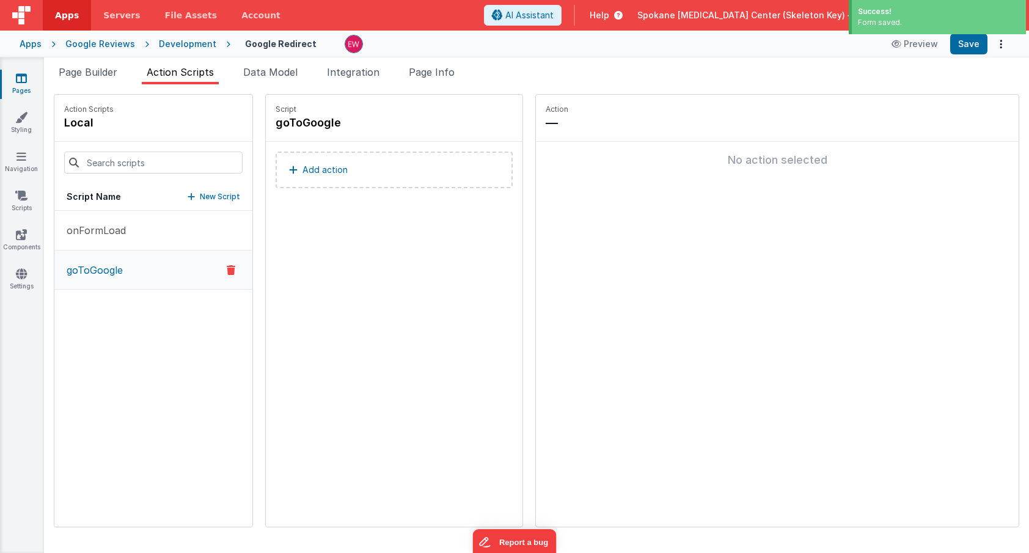
click at [346, 172] on p "Add action" at bounding box center [324, 170] width 45 height 15
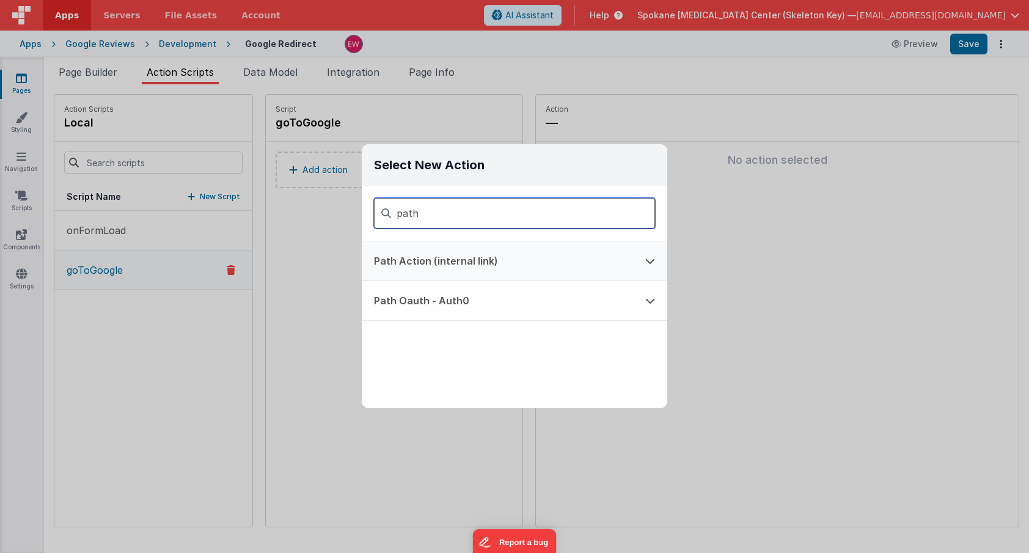
type input "path"
click at [401, 260] on button "Path Action (internal link)" at bounding box center [497, 260] width 271 height 39
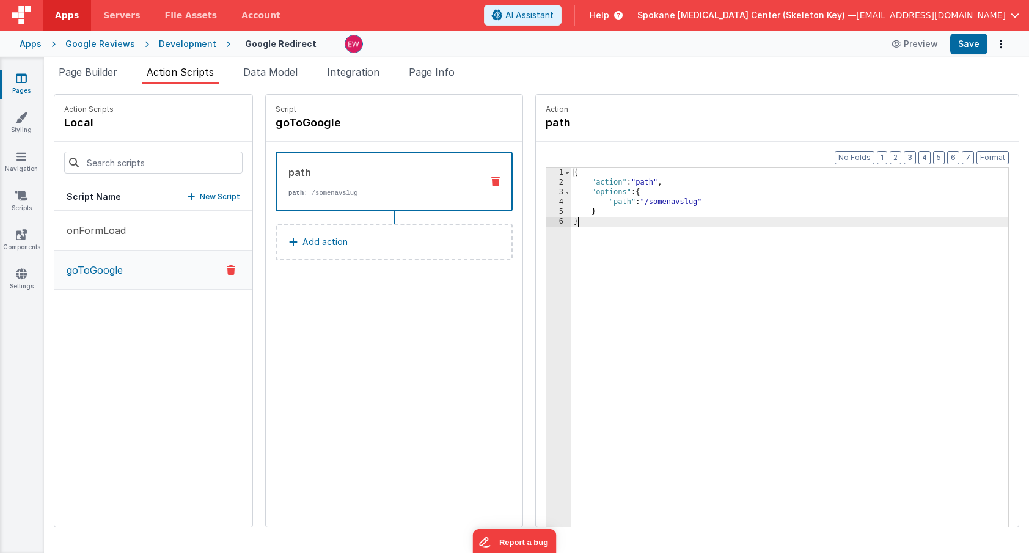
drag, startPoint x: 613, startPoint y: 266, endPoint x: 513, endPoint y: 109, distance: 185.4
click at [514, 109] on div "Action Scripts local Script Name New Script onFormLoad goToGoogle Script goToGo…" at bounding box center [536, 310] width 965 height 433
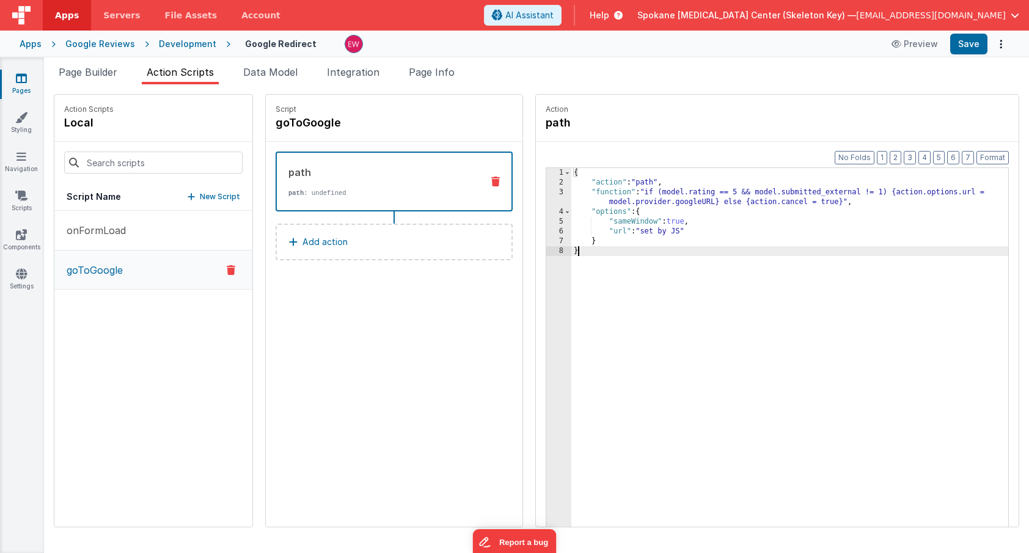
click at [723, 287] on div "{ "action" : "path" , "function" : "if (model.rating == 5 && model.submitted_ex…" at bounding box center [789, 376] width 437 height 416
click at [116, 235] on p "onFormLoad" at bounding box center [92, 230] width 67 height 15
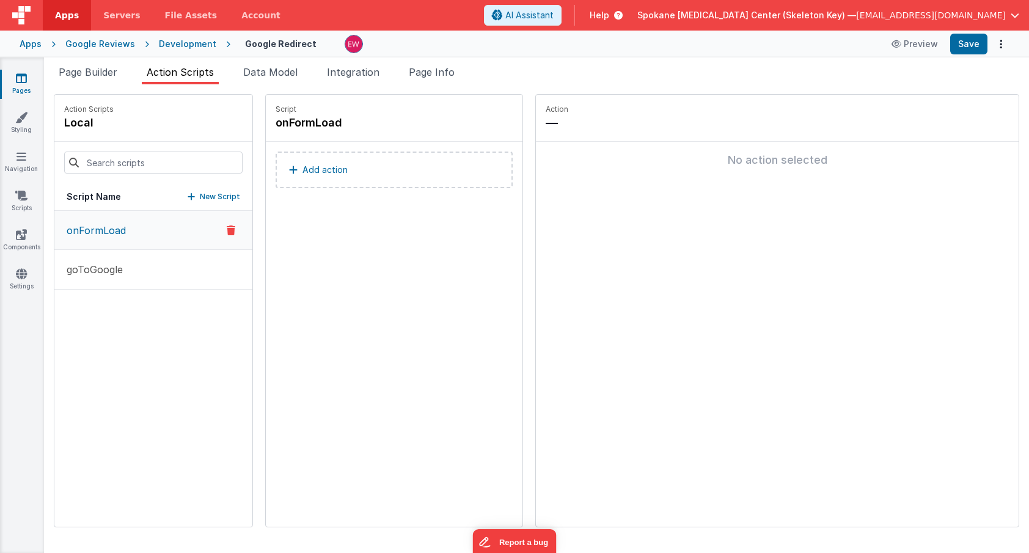
click at [331, 171] on p "Add action" at bounding box center [324, 170] width 45 height 15
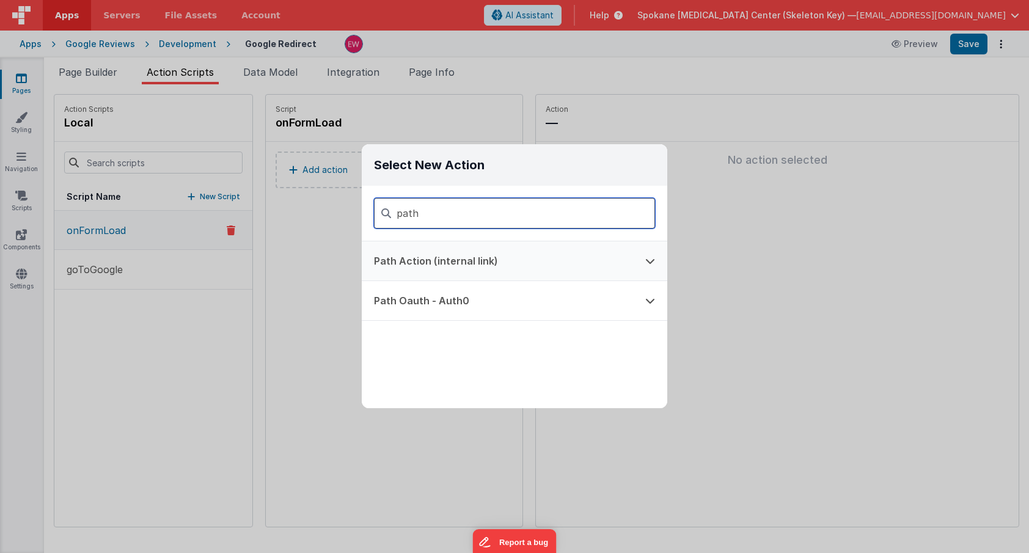
type input "path"
click at [420, 260] on button "Path Action (internal link)" at bounding box center [497, 260] width 271 height 39
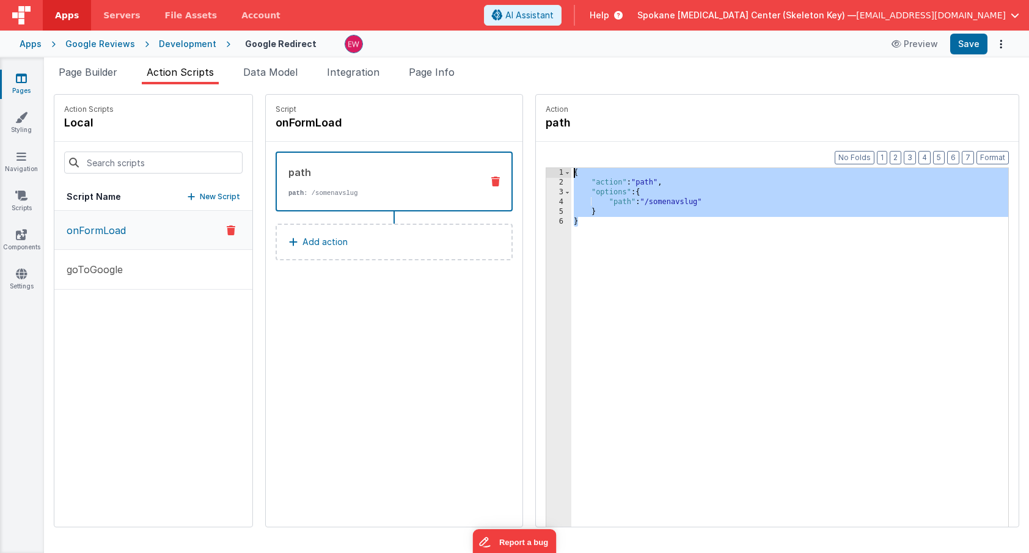
drag, startPoint x: 635, startPoint y: 254, endPoint x: 557, endPoint y: 130, distance: 146.1
click at [558, 131] on fieldset "Action path Format 7 6 5 4 3 2 1 No Folds 1 2 3 4 5 6 { "action" : "path" , "op…" at bounding box center [777, 311] width 483 height 432
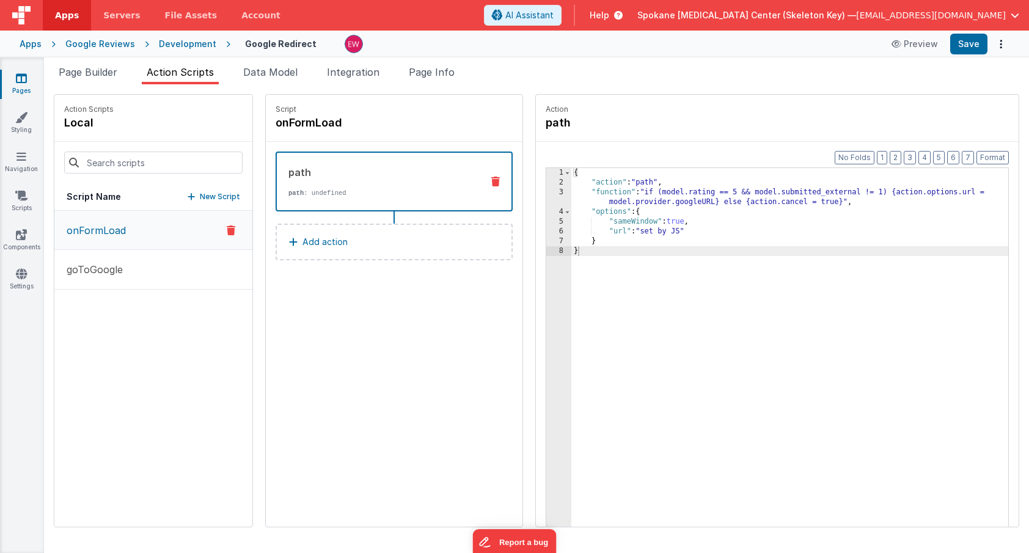
click at [482, 330] on div "Script onFormLoad path path : undefined Add action" at bounding box center [394, 311] width 257 height 432
click at [428, 70] on span "Page Info" at bounding box center [432, 72] width 46 height 12
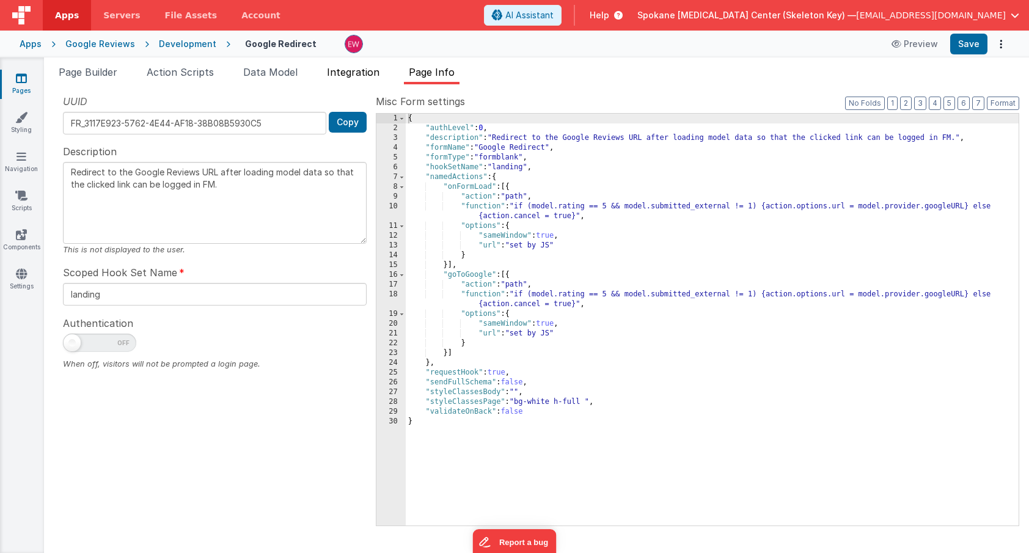
click at [362, 70] on span "Integration" at bounding box center [353, 72] width 53 height 12
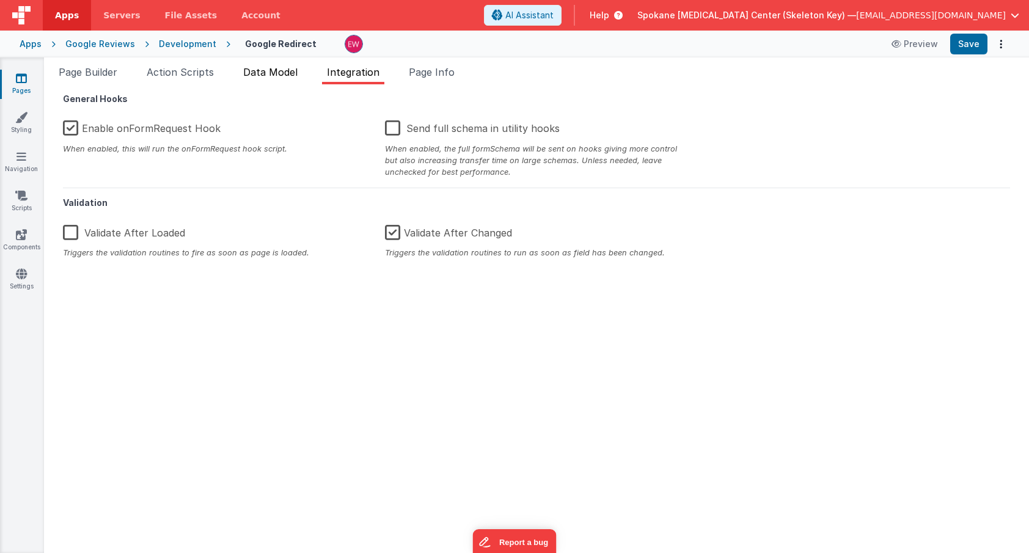
click at [268, 70] on span "Data Model" at bounding box center [270, 72] width 54 height 12
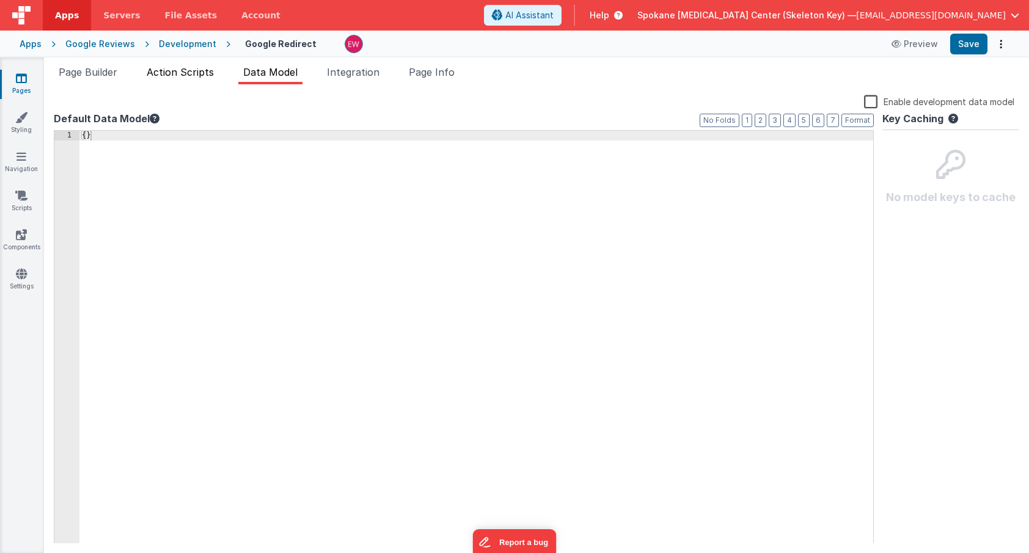
click at [181, 70] on span "Action Scripts" at bounding box center [180, 72] width 67 height 12
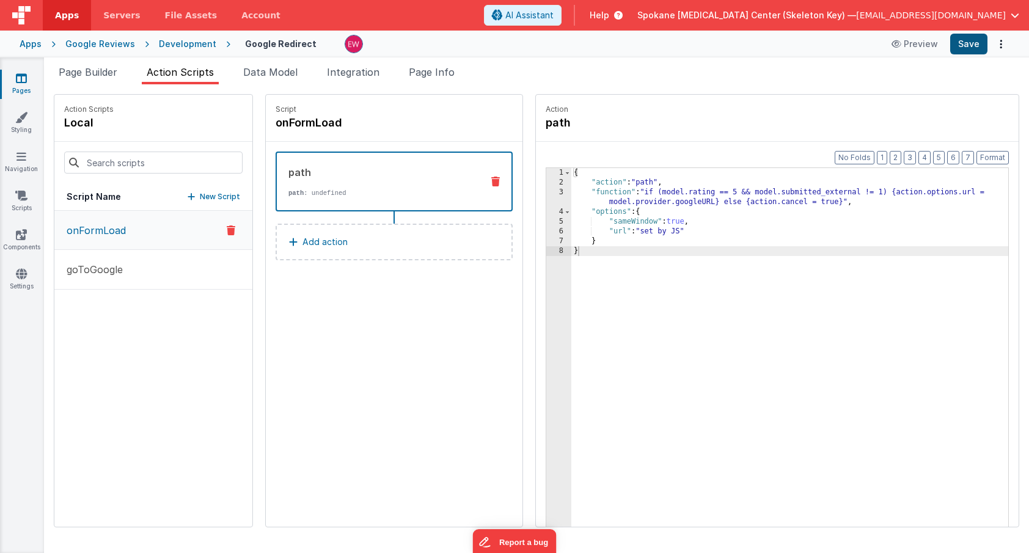
click at [963, 46] on button "Save" at bounding box center [968, 44] width 37 height 21
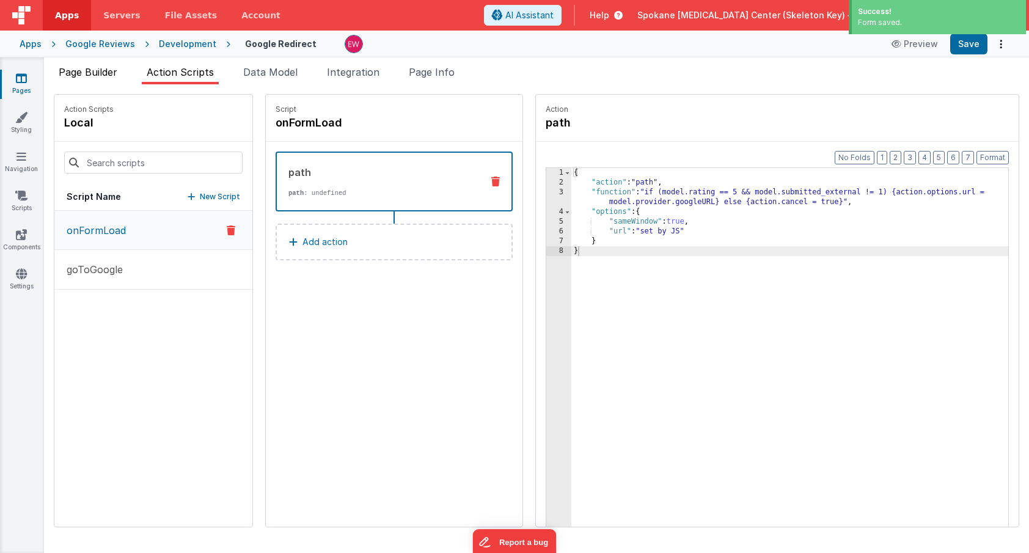
click at [103, 71] on span "Page Builder" at bounding box center [88, 72] width 59 height 12
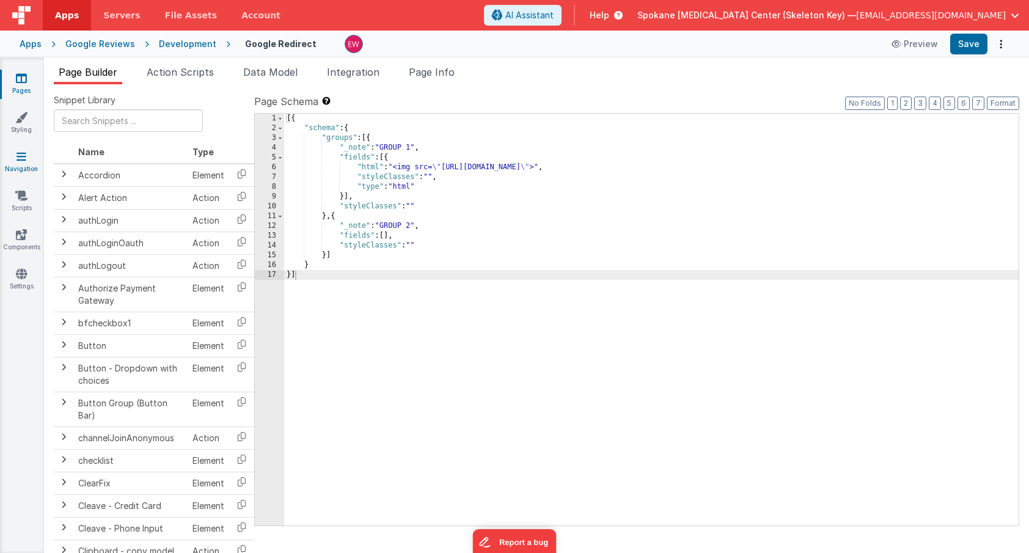
click at [22, 159] on icon at bounding box center [21, 156] width 10 height 12
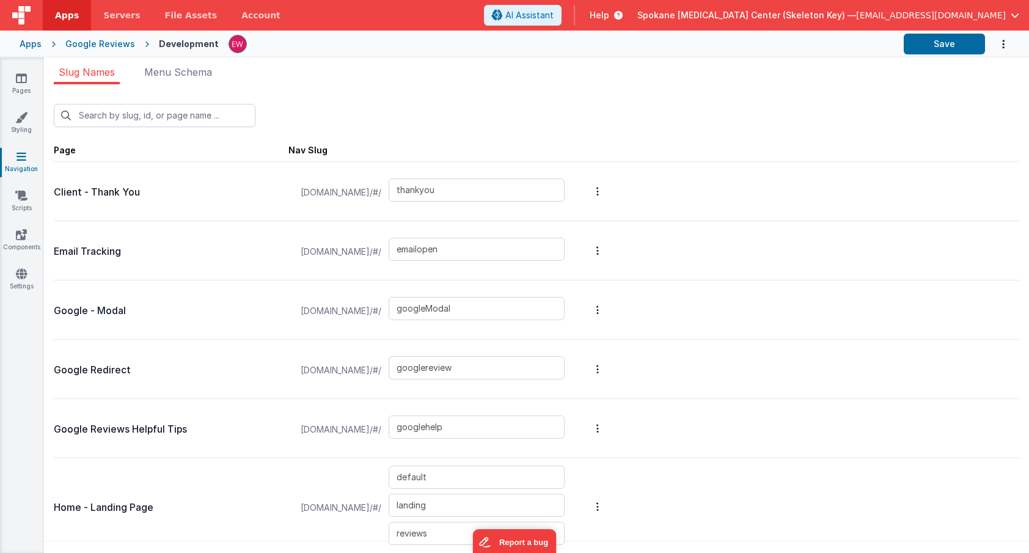
click at [806, 122] on div "New Slug" at bounding box center [536, 115] width 965 height 23
click at [926, 46] on button "Save" at bounding box center [944, 44] width 81 height 21
click at [494, 370] on input "googlereview" at bounding box center [477, 367] width 176 height 23
drag, startPoint x: 494, startPoint y: 370, endPoint x: 437, endPoint y: 369, distance: 57.4
click at [437, 369] on div "[DOMAIN_NAME]/#/ googlereview" at bounding box center [432, 370] width 279 height 46
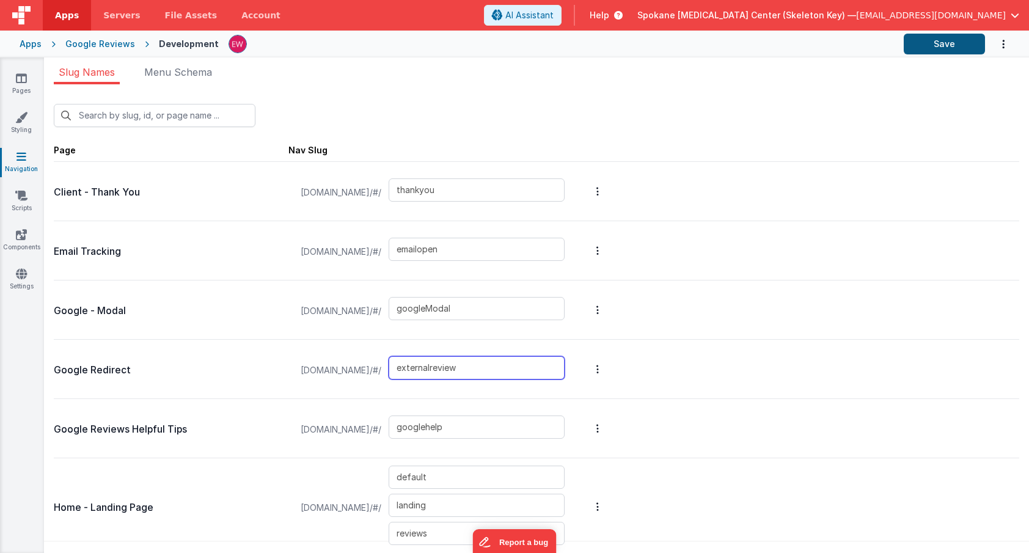
type input "externalreview"
click at [946, 43] on button "Save" at bounding box center [944, 44] width 81 height 21
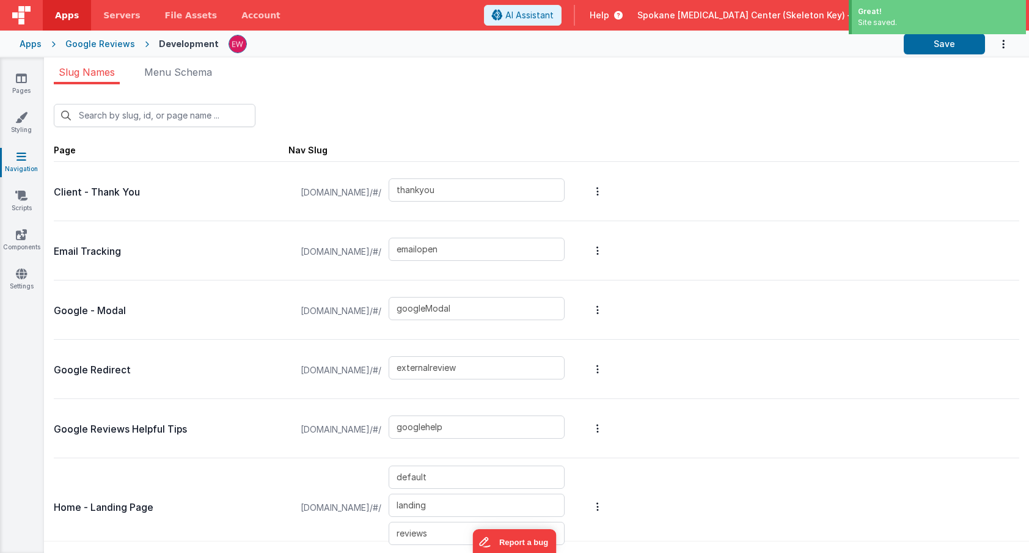
click at [599, 365] on icon "Options" at bounding box center [597, 369] width 2 height 10
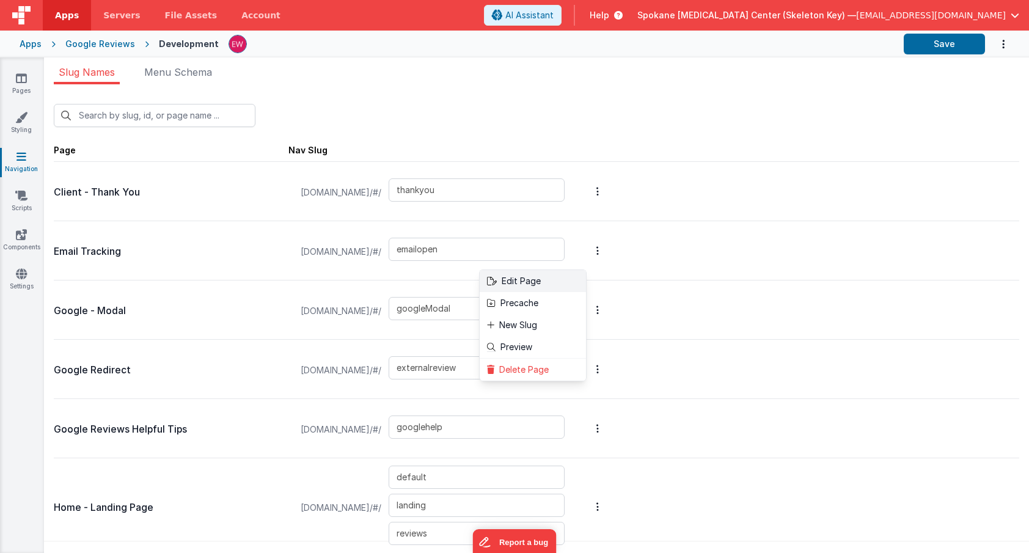
click at [586, 280] on link "Edit Page" at bounding box center [533, 281] width 106 height 22
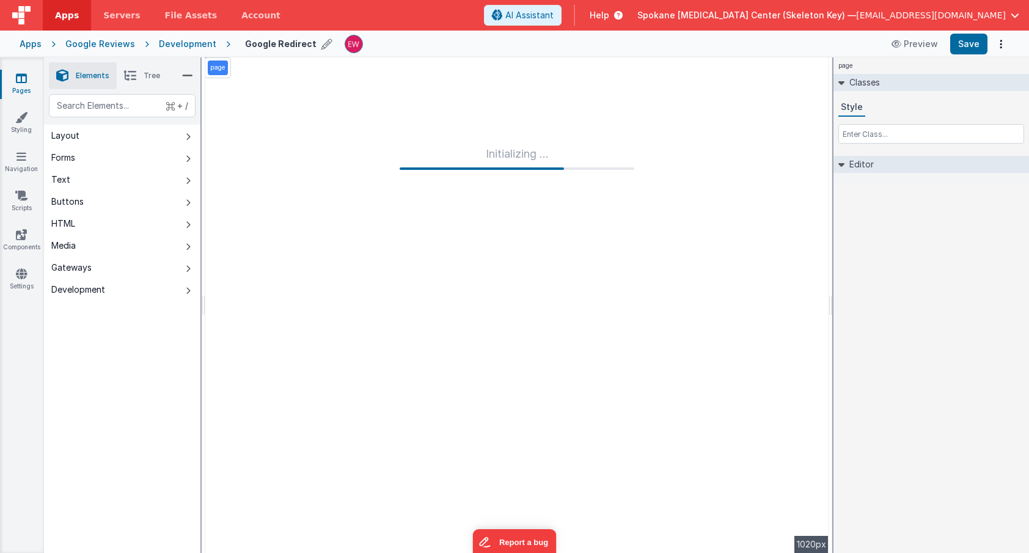
click at [321, 44] on icon at bounding box center [326, 43] width 11 height 17
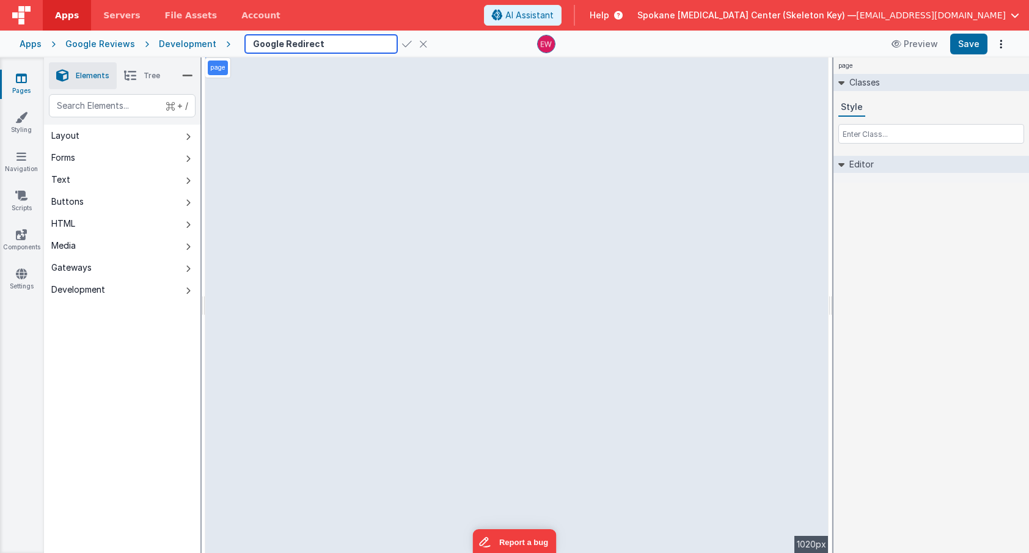
click at [254, 44] on input "Google Redirect" at bounding box center [321, 44] width 152 height 18
type input "External Review Redirect"
click at [402, 45] on icon at bounding box center [407, 43] width 10 height 17
click at [972, 43] on button "Save" at bounding box center [968, 44] width 37 height 21
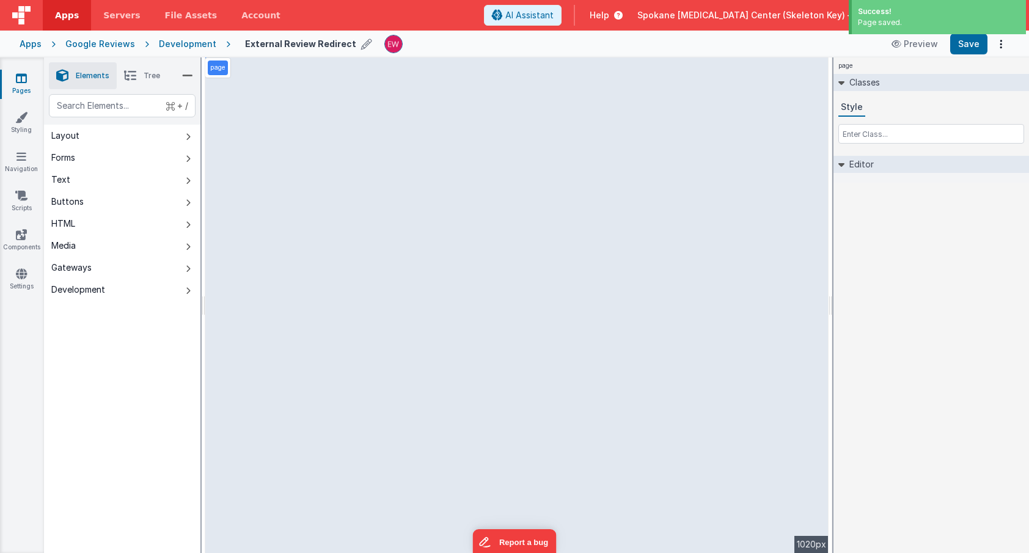
click at [20, 78] on icon at bounding box center [21, 78] width 11 height 12
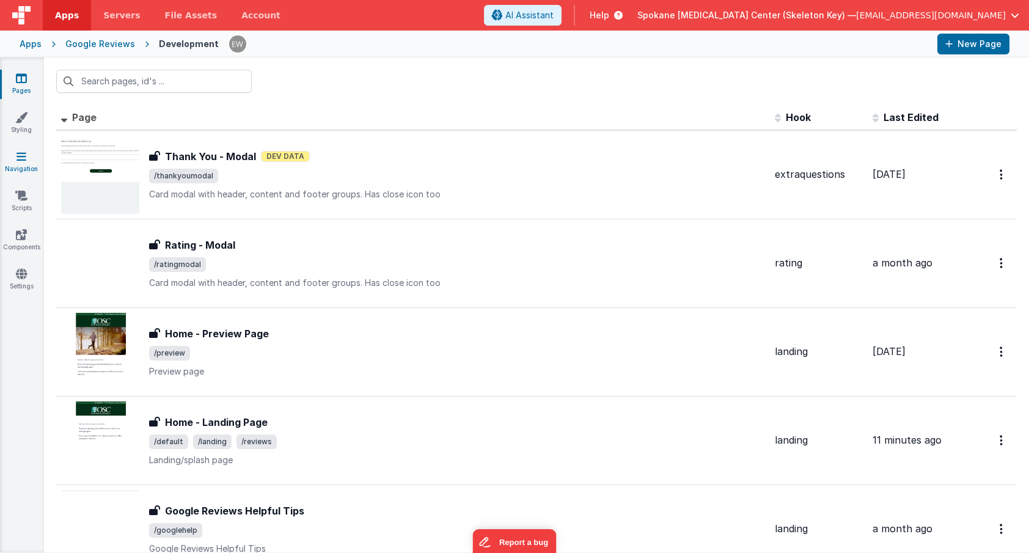
click at [20, 156] on icon at bounding box center [21, 156] width 10 height 12
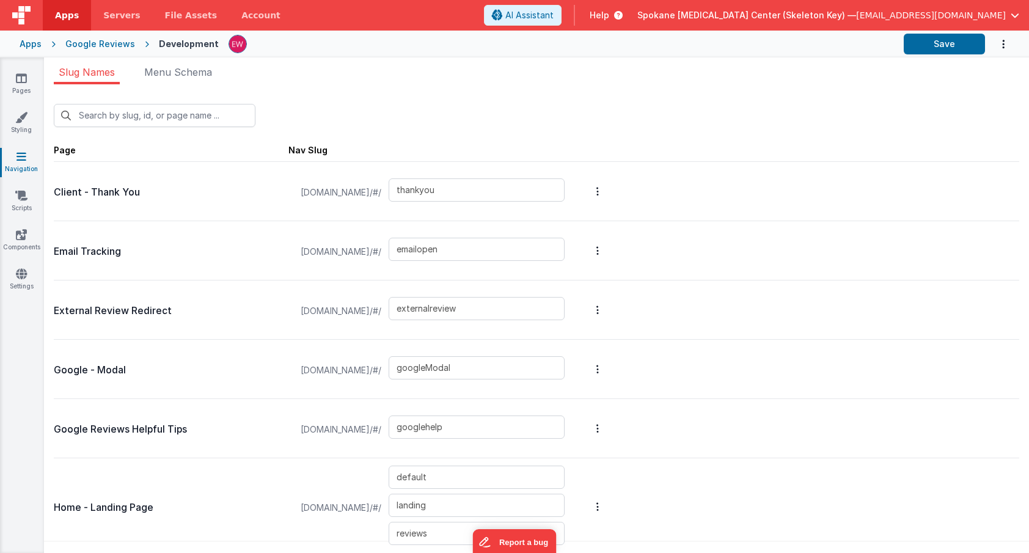
click at [125, 310] on p "External Review Redirect" at bounding box center [171, 310] width 235 height 17
click at [22, 78] on icon at bounding box center [21, 78] width 11 height 12
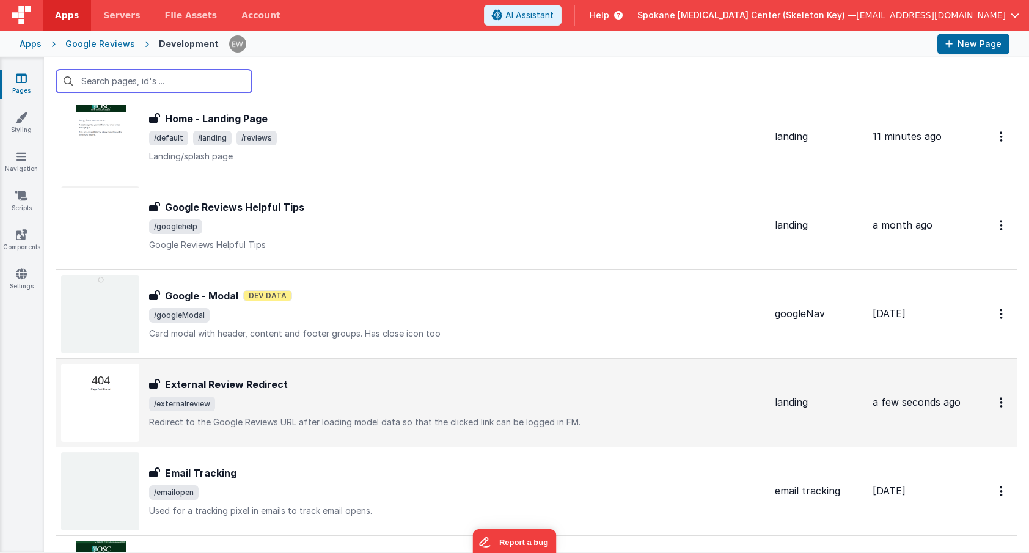
scroll to position [312, 0]
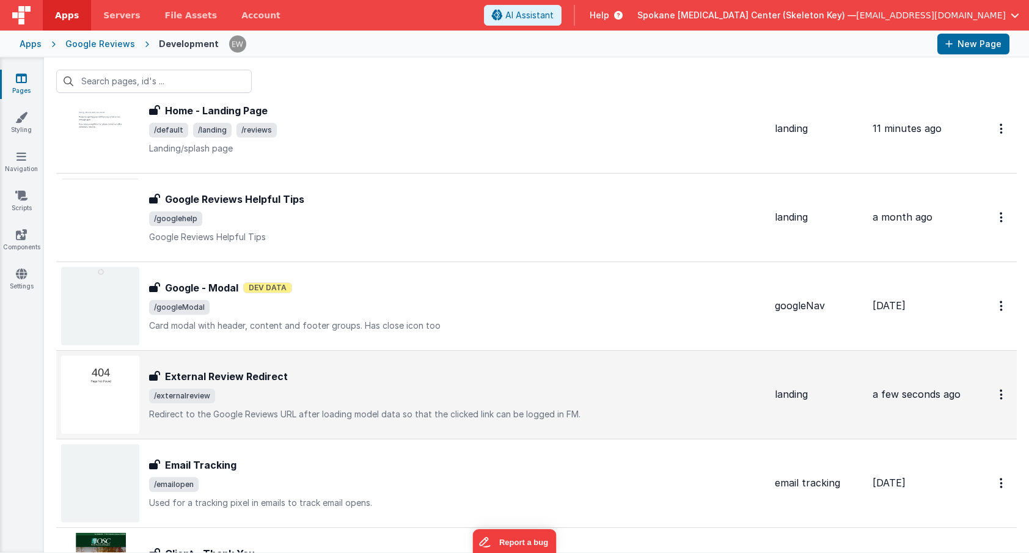
click at [259, 374] on h3 "External Review Redirect" at bounding box center [226, 376] width 123 height 15
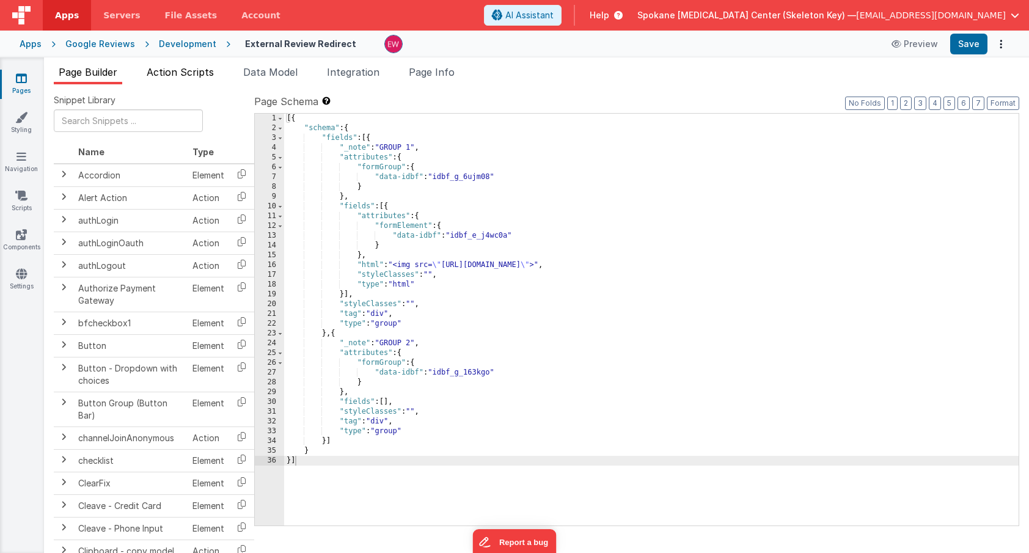
click at [187, 76] on span "Action Scripts" at bounding box center [180, 72] width 67 height 12
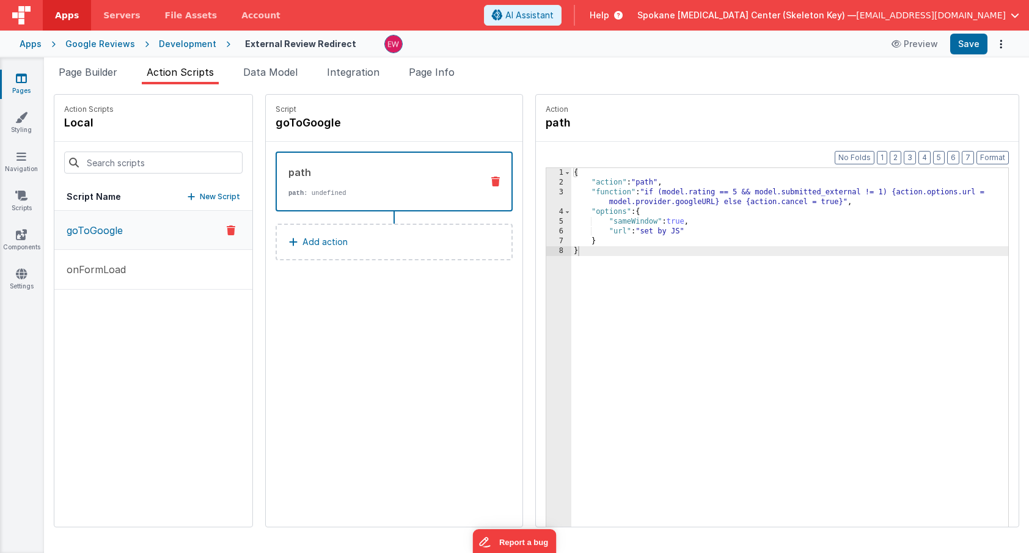
click at [235, 228] on icon at bounding box center [231, 230] width 9 height 15
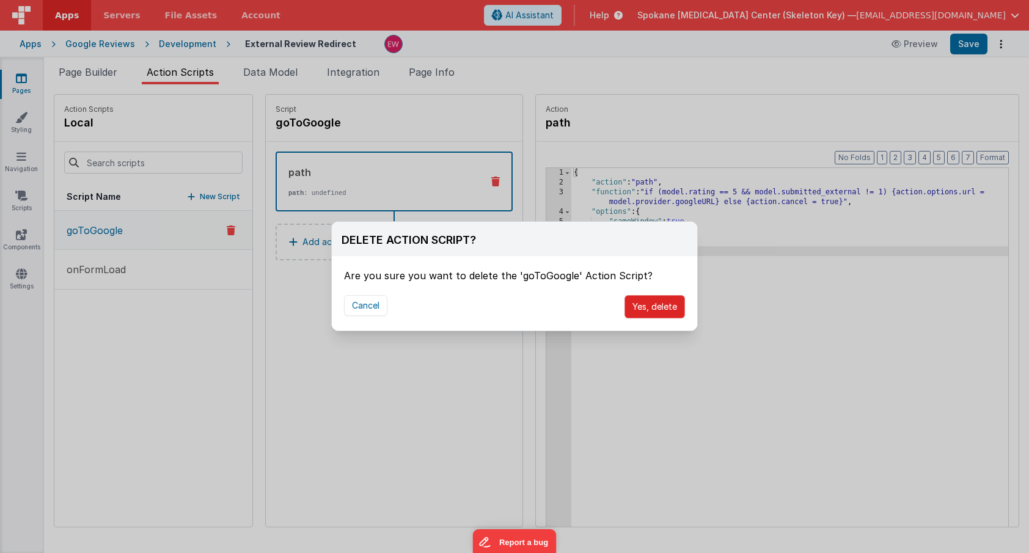
click at [673, 307] on button "Yes, delete" at bounding box center [654, 306] width 60 height 23
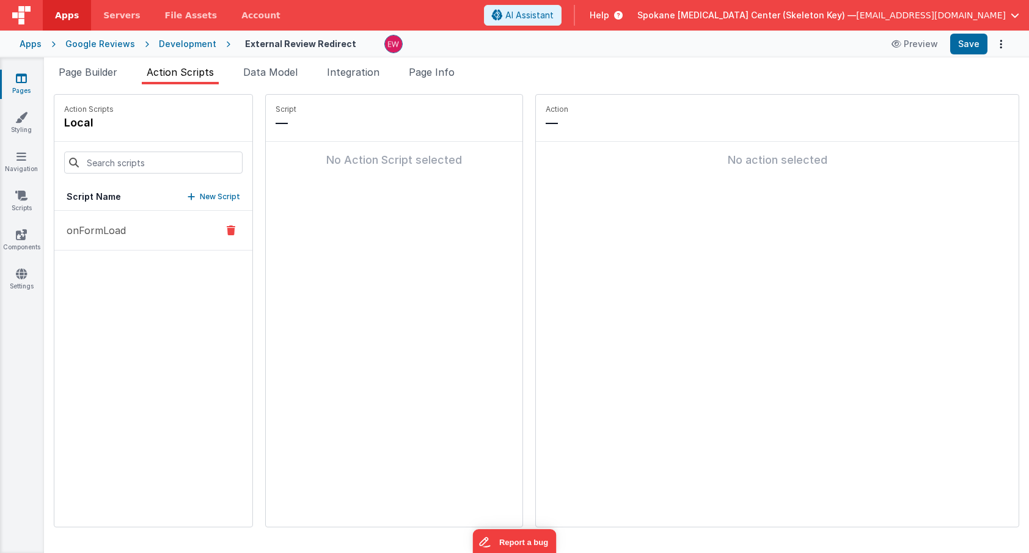
click at [153, 230] on button "onFormLoad" at bounding box center [153, 231] width 198 height 40
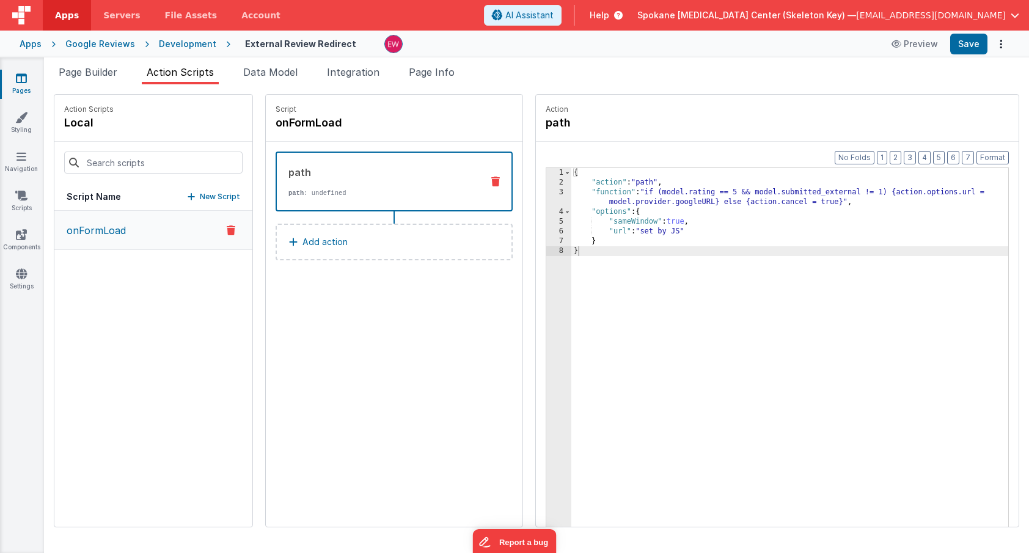
click at [865, 84] on div "Snippet Library Name Type Accordion Element Alert Action Action authLogin Actio…" at bounding box center [536, 318] width 985 height 469
click at [24, 78] on icon at bounding box center [21, 78] width 11 height 12
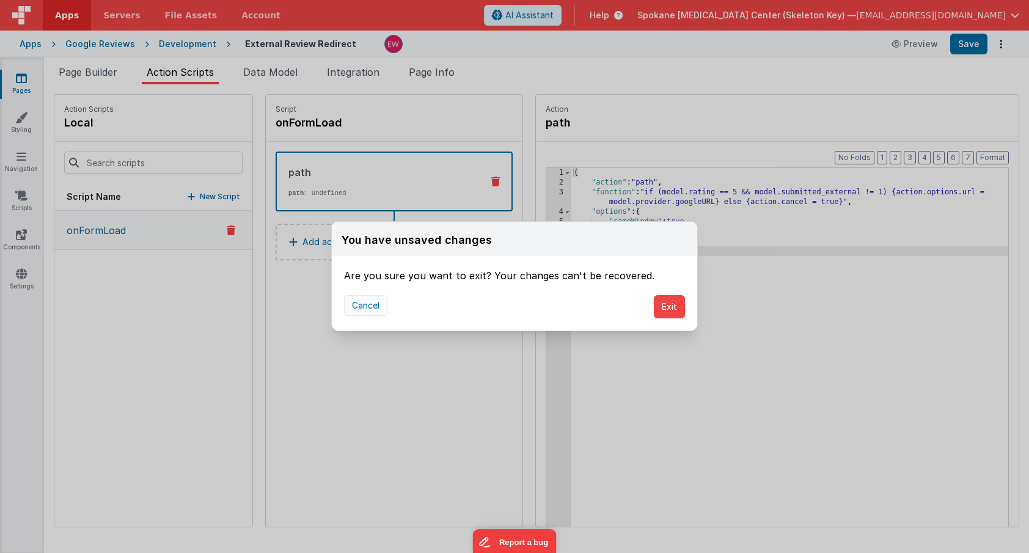
click at [352, 304] on button "Cancel" at bounding box center [365, 305] width 43 height 21
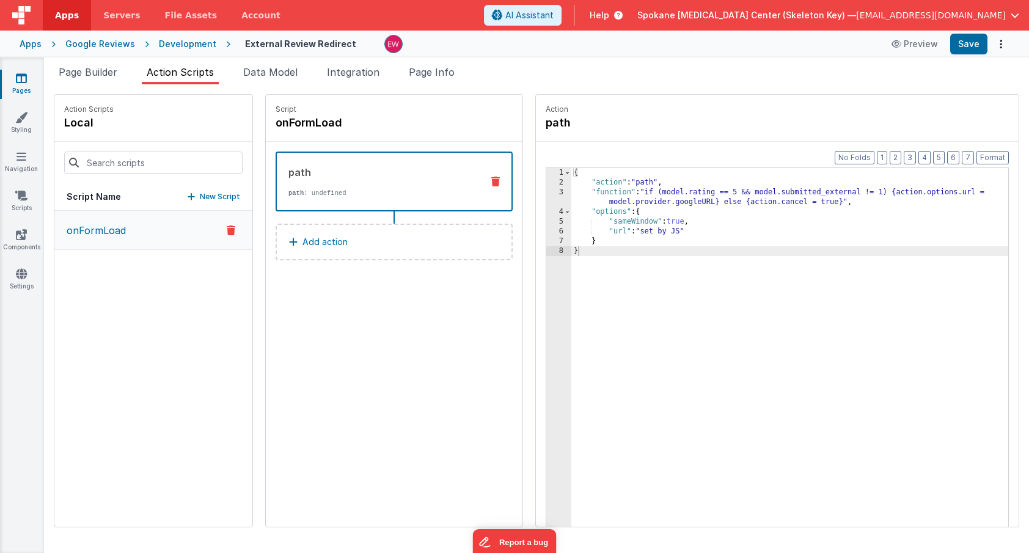
click at [789, 192] on div "{ "action" : "path" , "function" : "if (model.rating == 5 && model.submitted_ex…" at bounding box center [789, 376] width 437 height 416
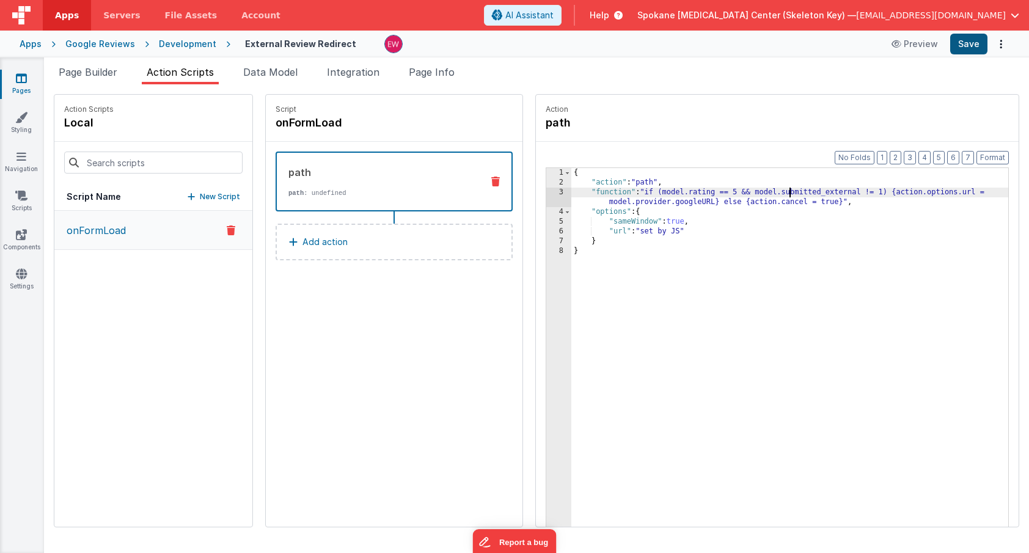
click at [964, 48] on button "Save" at bounding box center [968, 44] width 37 height 21
click at [708, 204] on div "{ "action" : "path" , "function" : "if (model.rating == 5 && model.submitted_ex…" at bounding box center [789, 376] width 437 height 416
click at [718, 197] on div "{ "action" : "path" , "function" : "if (model.rating == 5 && model.submitted_ex…" at bounding box center [789, 376] width 437 height 416
drag, startPoint x: 715, startPoint y: 202, endPoint x: 899, endPoint y: 195, distance: 184.0
click at [899, 195] on div "{ "action" : "path" , "function" : "if (model.rating == 5 && model.submitted_ex…" at bounding box center [789, 376] width 437 height 416
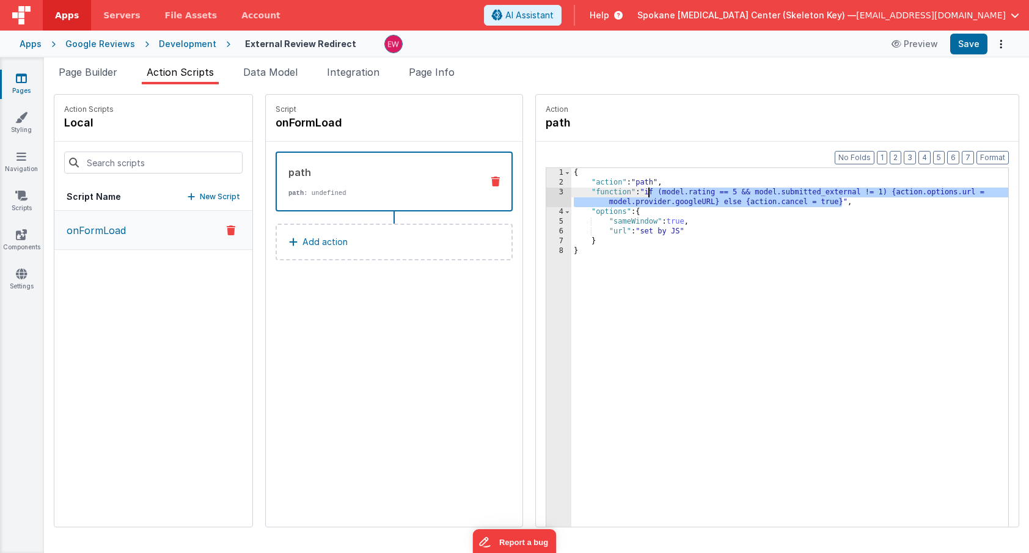
drag, startPoint x: 842, startPoint y: 203, endPoint x: 651, endPoint y: 191, distance: 191.6
click at [651, 191] on div "{ "action" : "path" , "function" : "if (model.rating == 5 && model.submitted_ex…" at bounding box center [789, 376] width 437 height 416
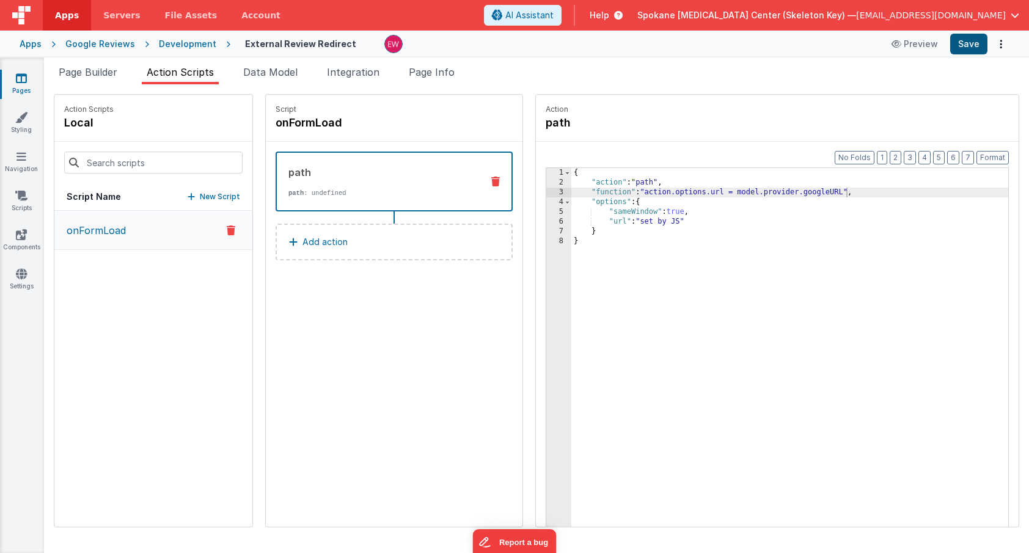
click at [970, 41] on button "Save" at bounding box center [968, 44] width 37 height 21
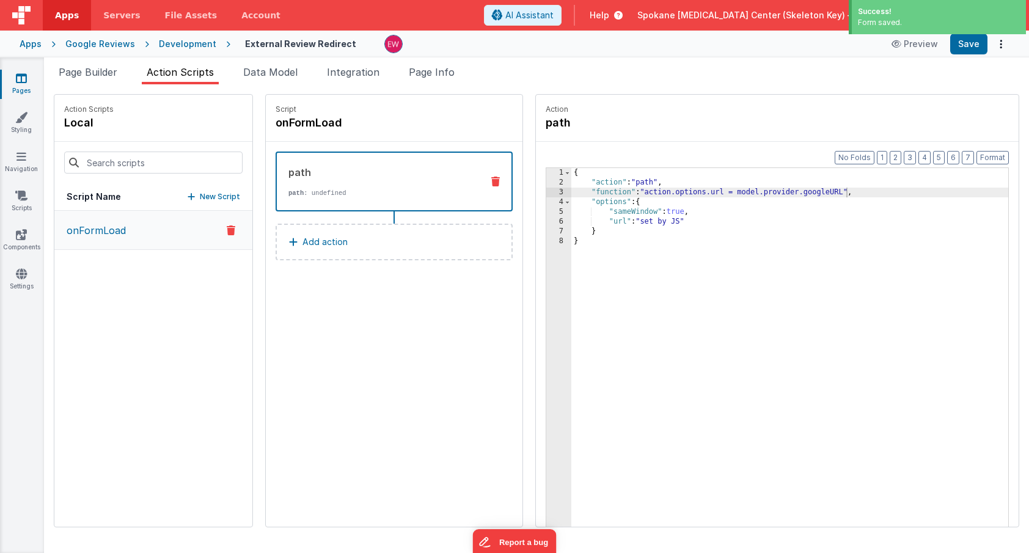
click at [24, 81] on icon at bounding box center [21, 78] width 11 height 12
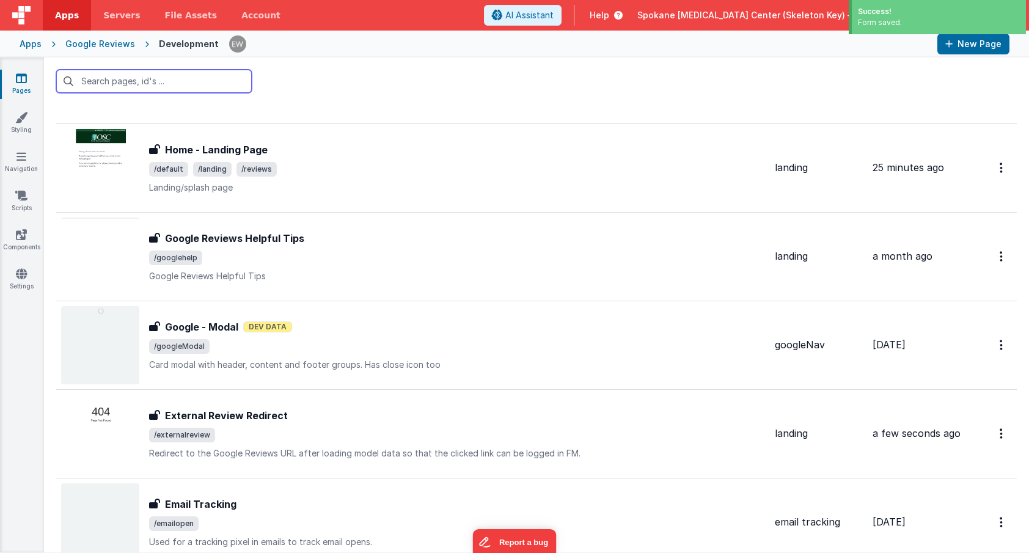
scroll to position [280, 0]
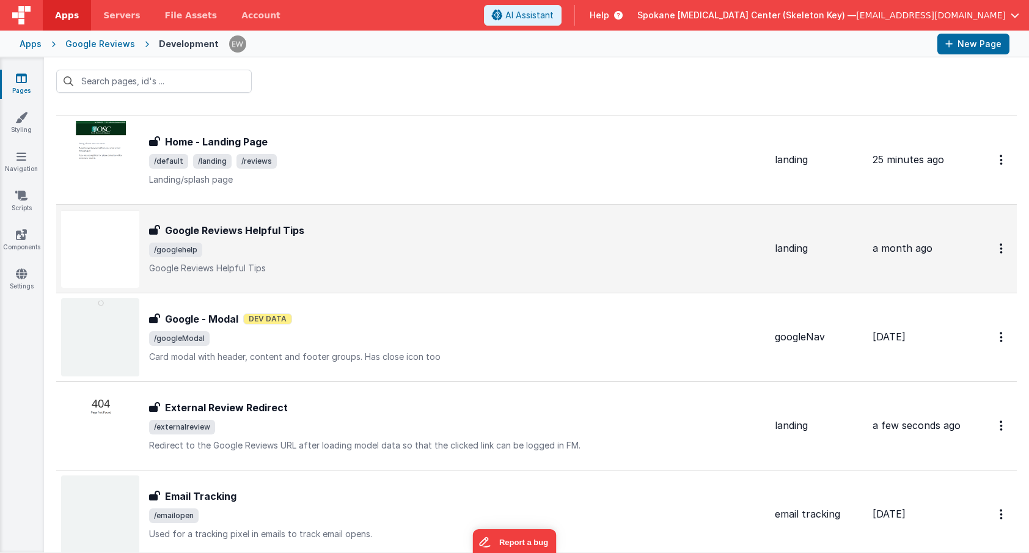
click at [247, 233] on h3 "Google Reviews Helpful Tips" at bounding box center [234, 230] width 139 height 15
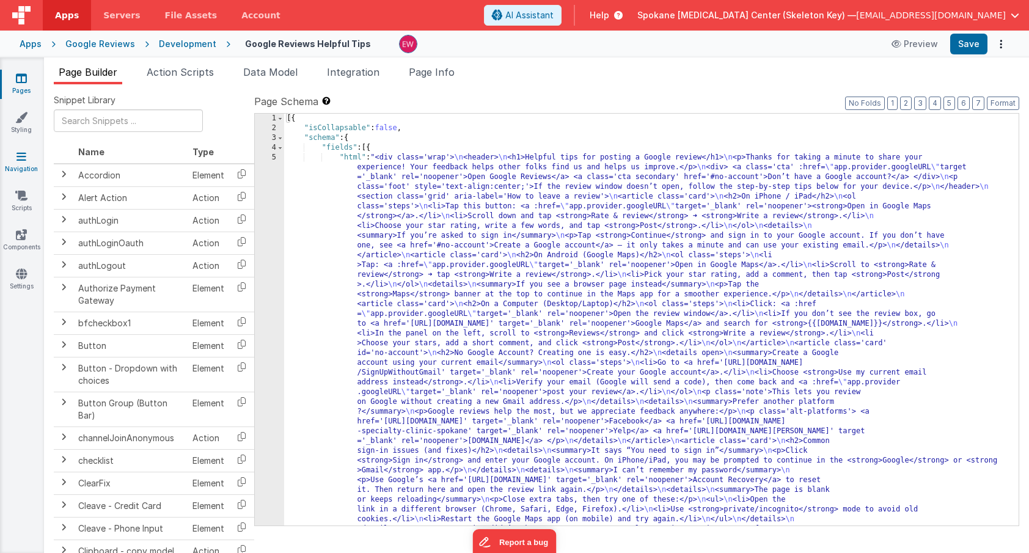
click at [26, 161] on icon at bounding box center [21, 156] width 10 height 12
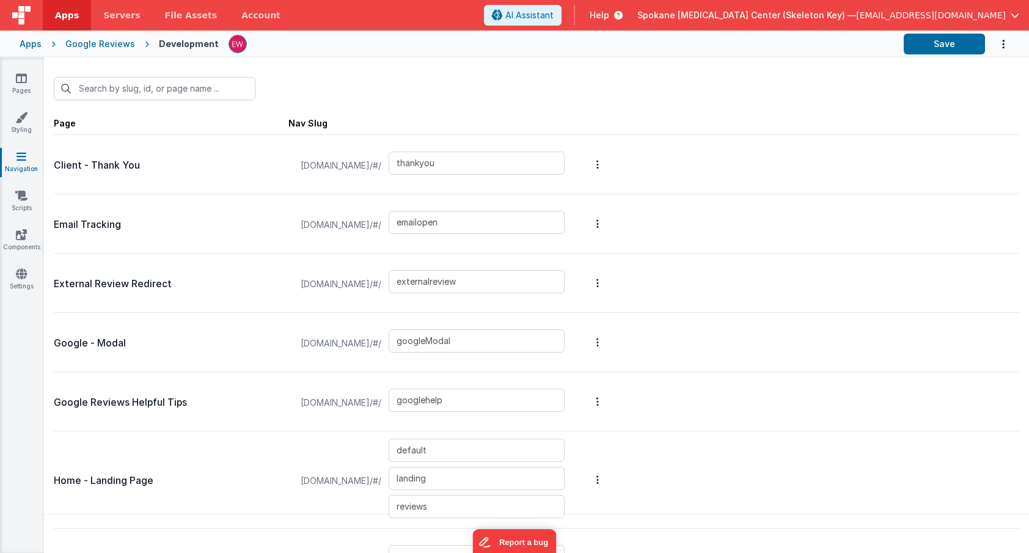
scroll to position [19, 0]
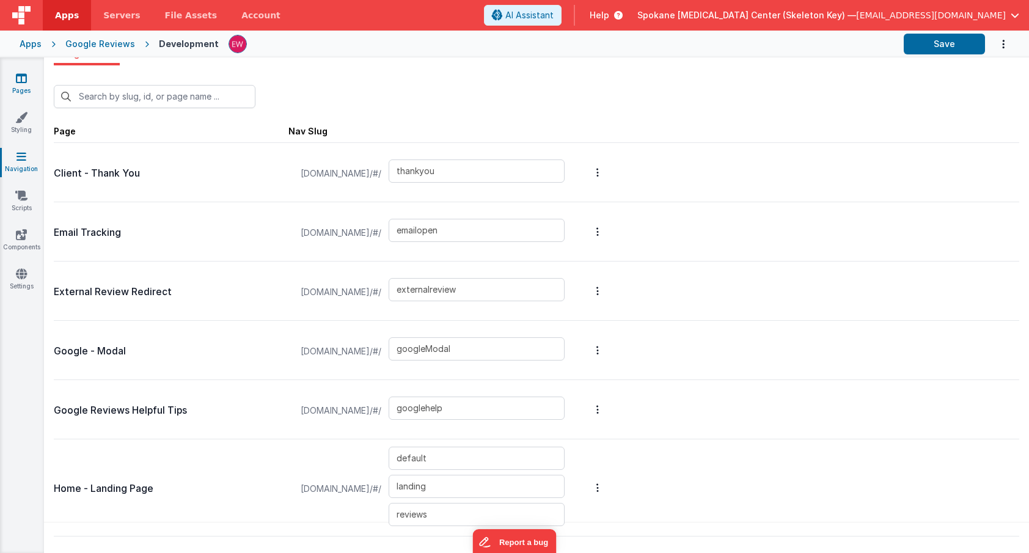
click at [24, 78] on icon at bounding box center [21, 78] width 11 height 12
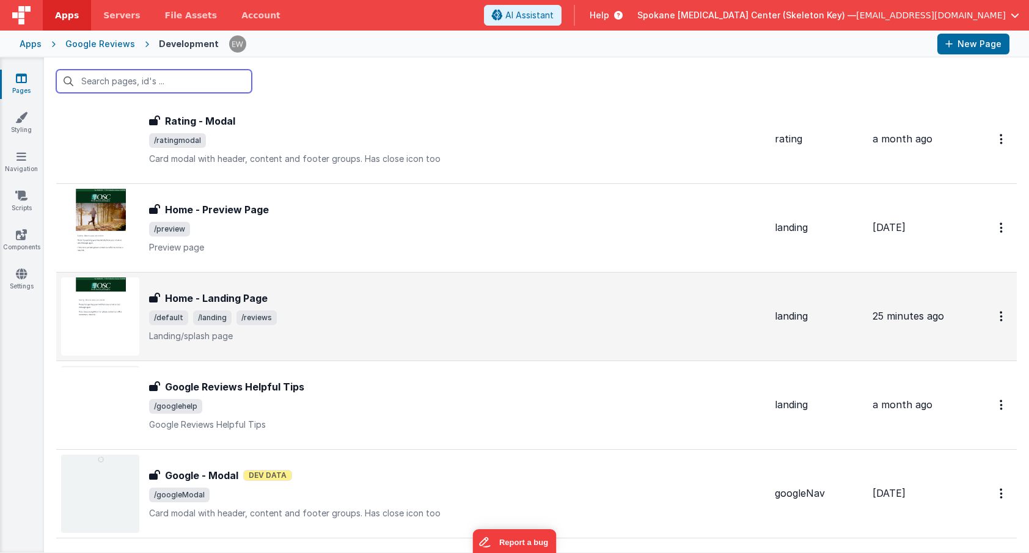
scroll to position [142, 0]
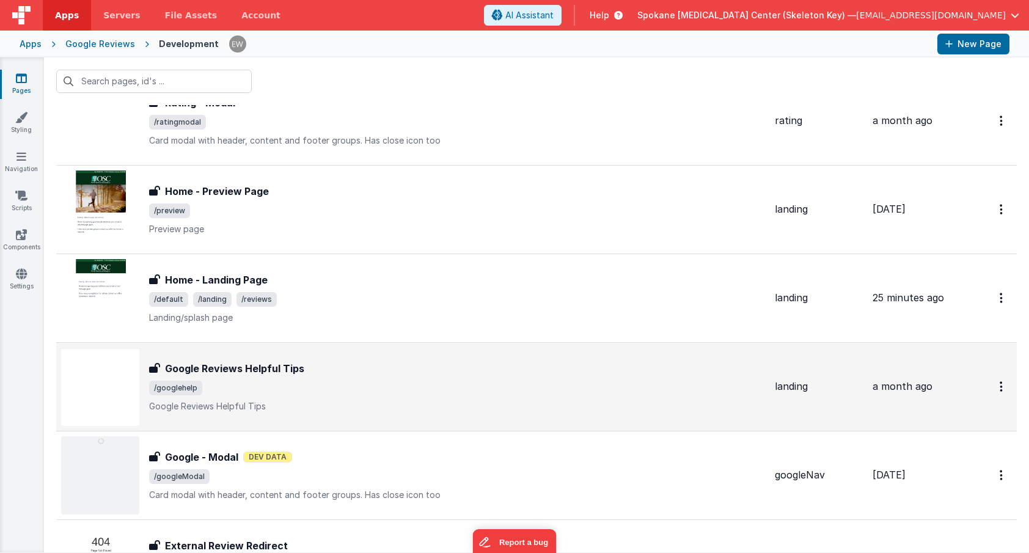
click at [254, 367] on h3 "Google Reviews Helpful Tips" at bounding box center [234, 368] width 139 height 15
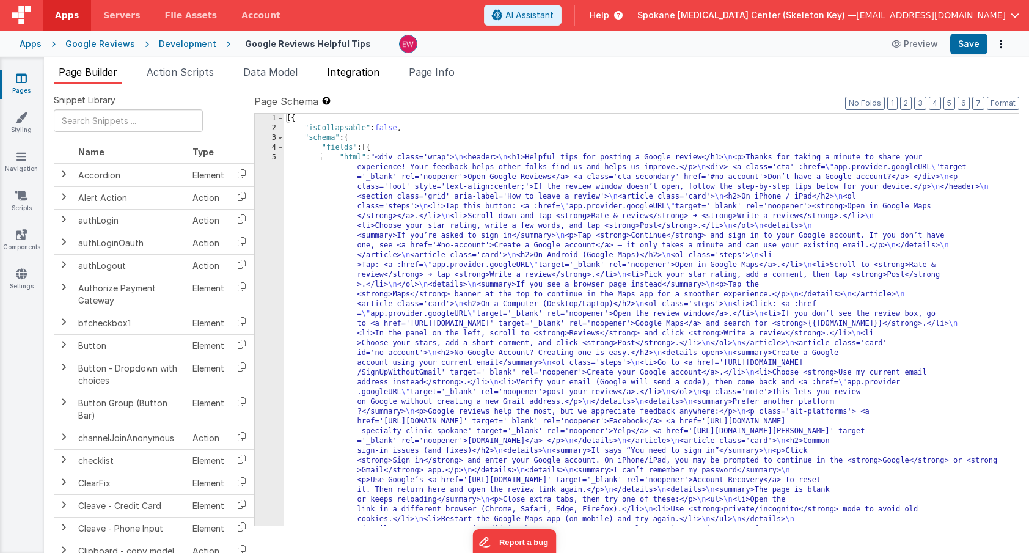
click at [379, 71] on span "Integration" at bounding box center [353, 72] width 53 height 12
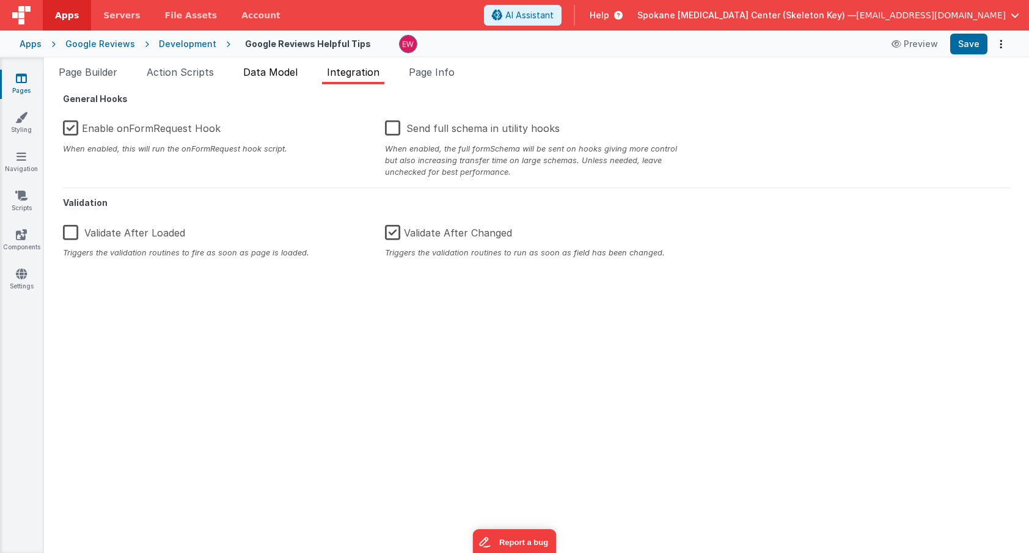
click at [283, 74] on span "Data Model" at bounding box center [270, 72] width 54 height 12
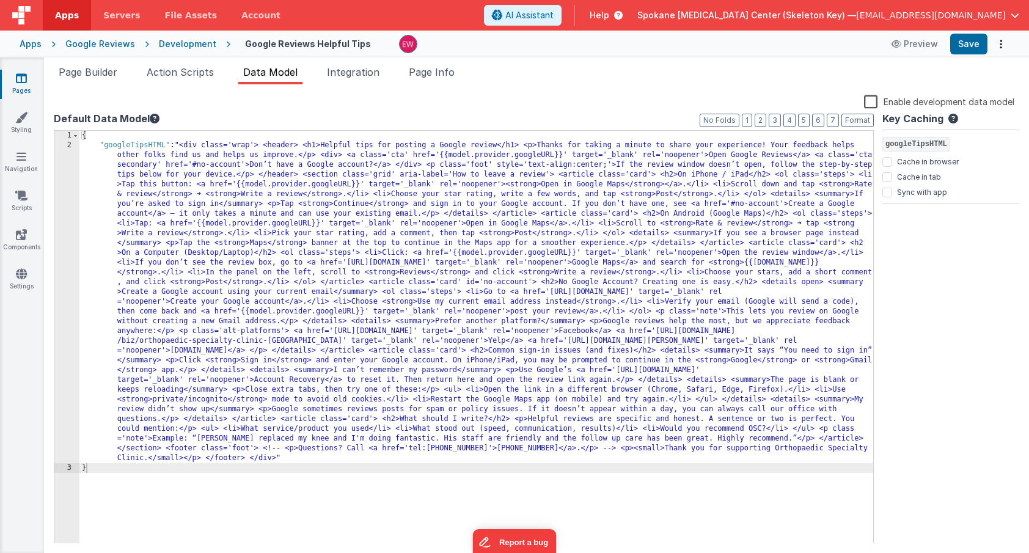
click at [274, 282] on div "{ "googleTipsHTML" : "<div class='wrap'> <header> <h1>Helpful tips for posting …" at bounding box center [476, 347] width 794 height 432
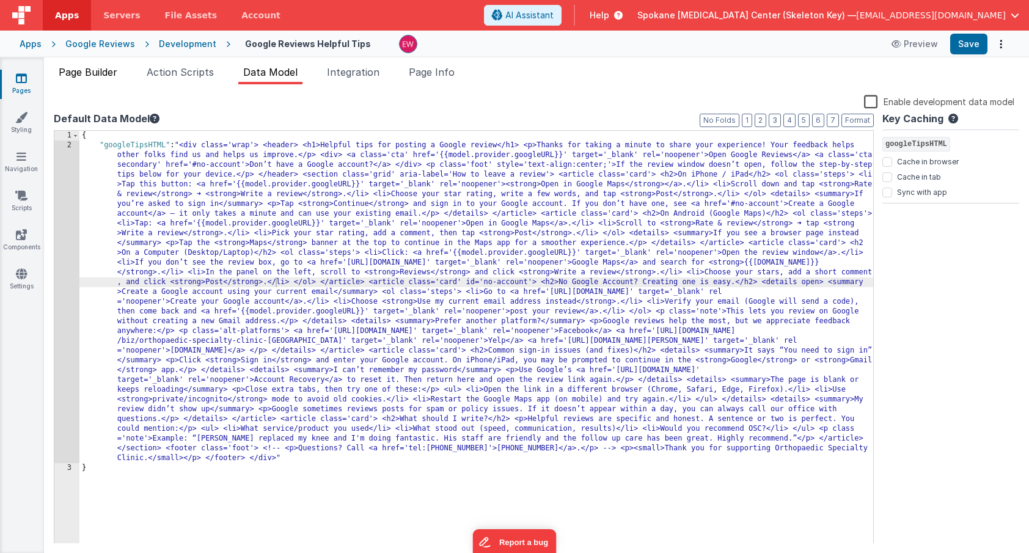
click at [77, 73] on span "Page Builder" at bounding box center [88, 72] width 59 height 12
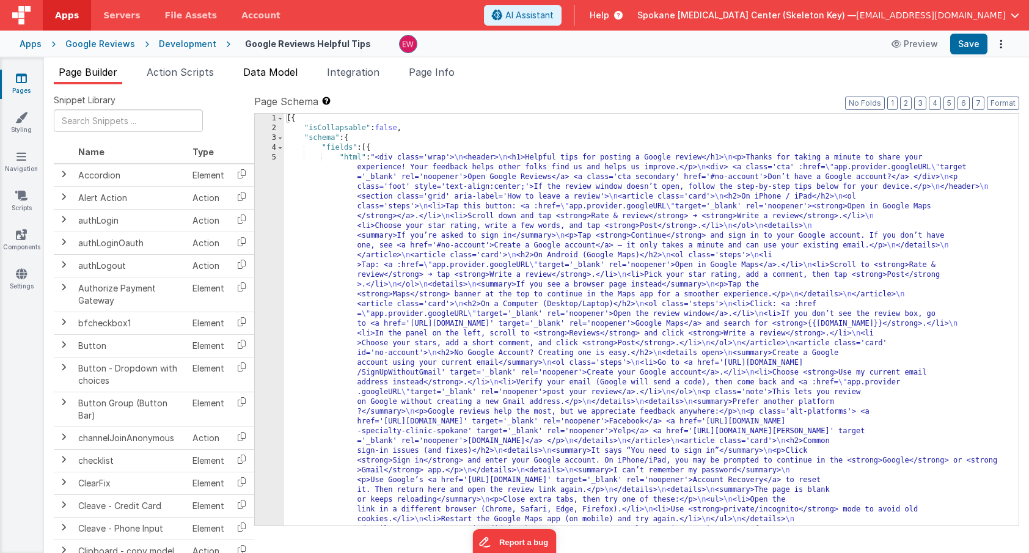
click at [271, 70] on span "Data Model" at bounding box center [270, 72] width 54 height 12
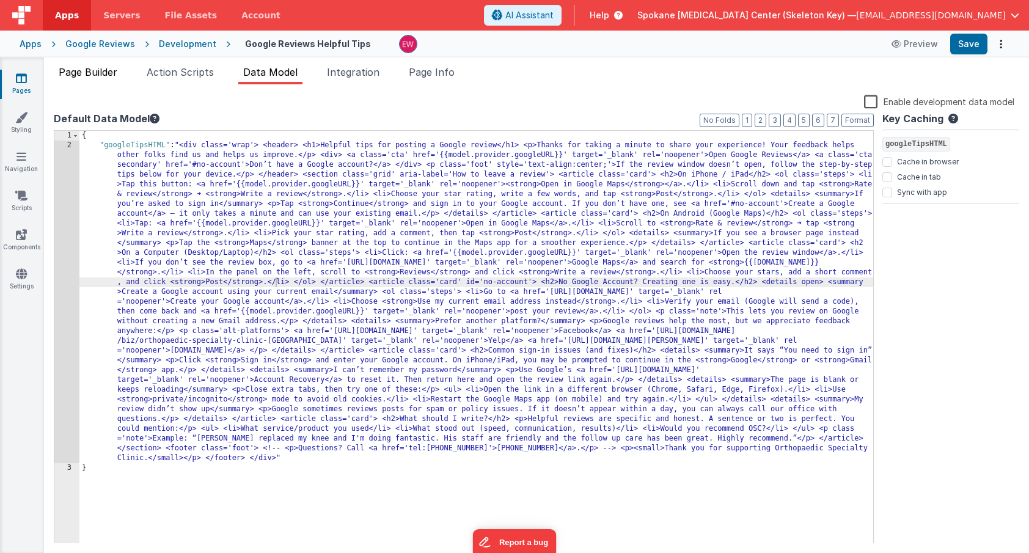
click at [106, 75] on span "Page Builder" at bounding box center [88, 72] width 59 height 12
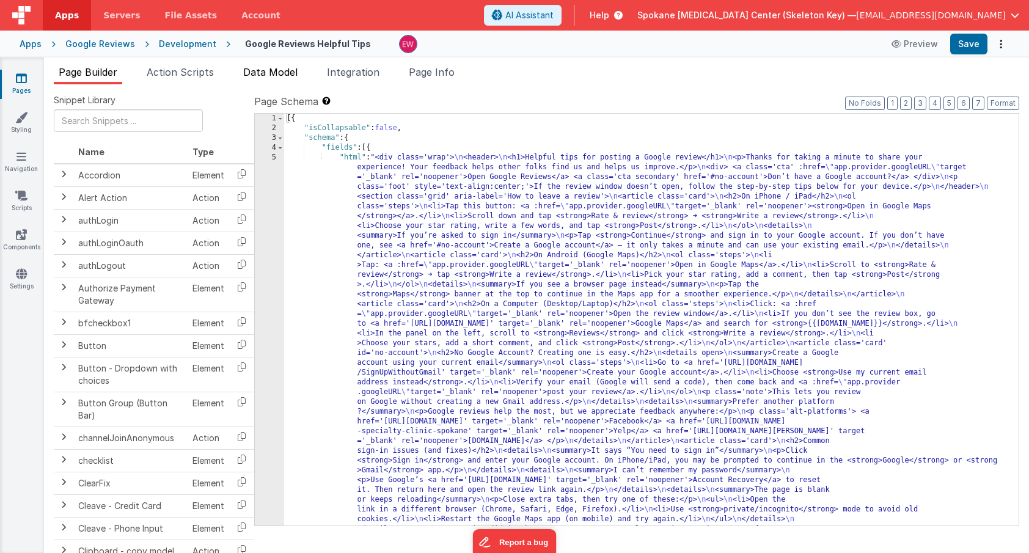
click at [288, 74] on span "Data Model" at bounding box center [270, 72] width 54 height 12
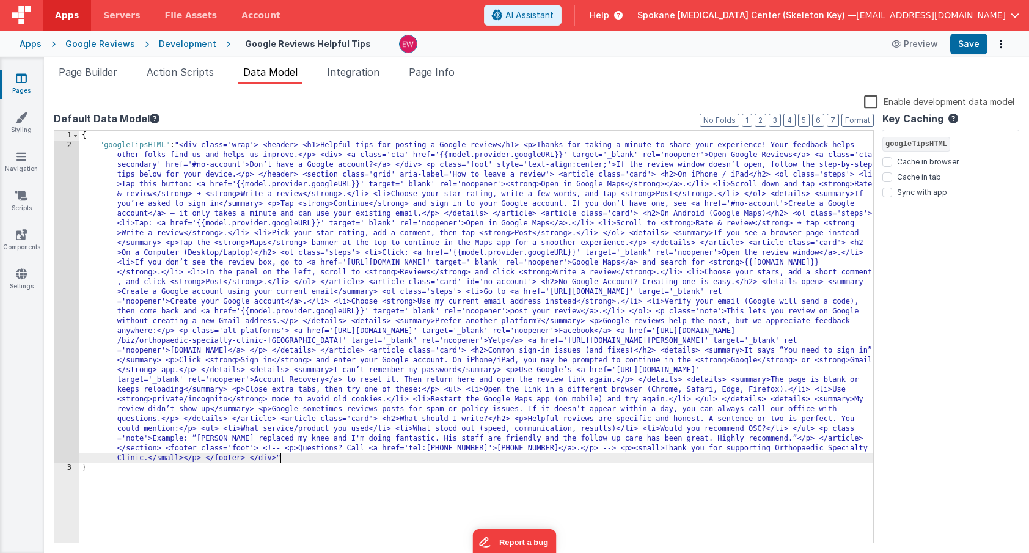
click at [298, 463] on div "{ "googleTipsHTML" : "<div class='wrap'> <header> <h1>Helpful tips for posting …" at bounding box center [476, 347] width 794 height 432
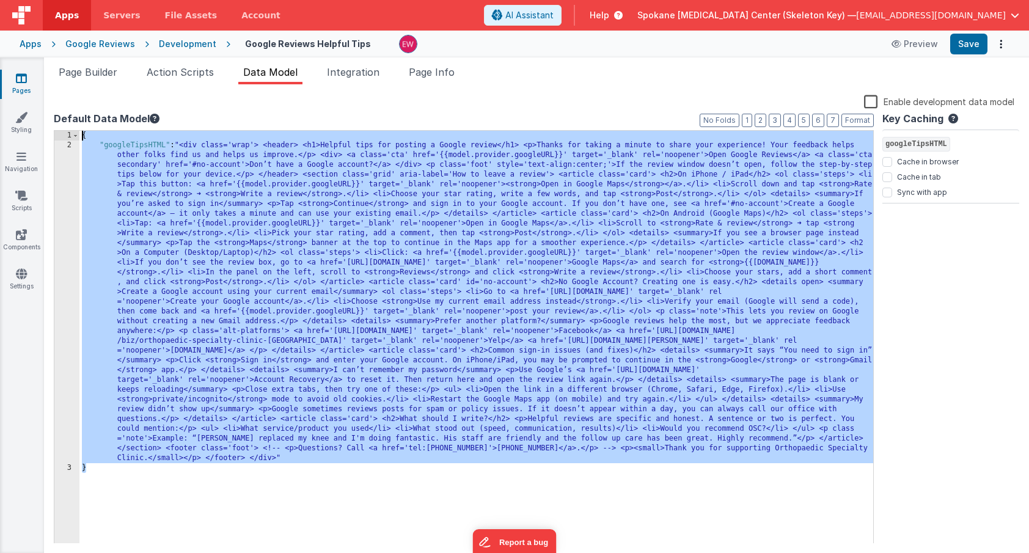
drag, startPoint x: 296, startPoint y: 475, endPoint x: 45, endPoint y: 95, distance: 456.3
click at [45, 95] on div "Snippet Library Name Type Accordion Element Alert Action Action authLogin Actio…" at bounding box center [536, 318] width 985 height 469
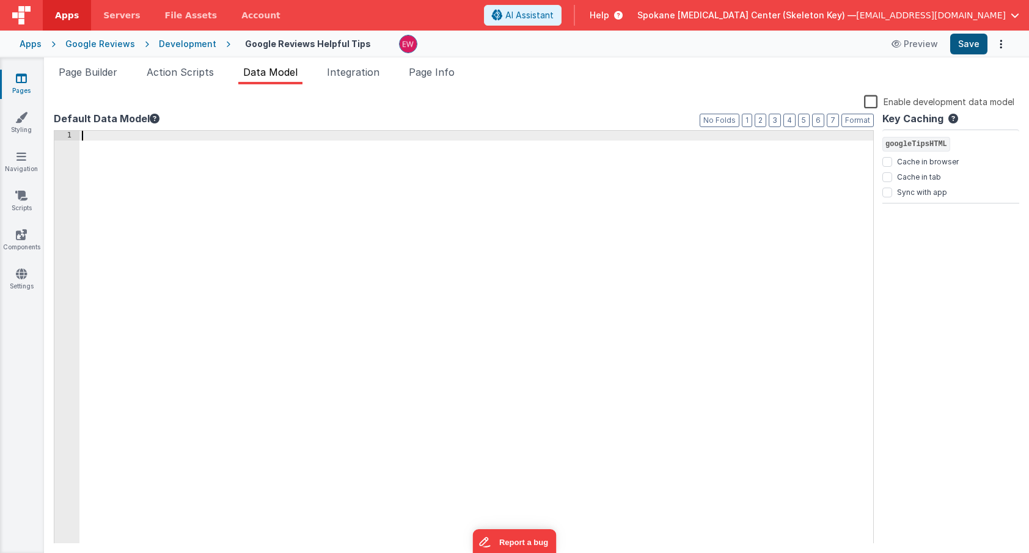
click at [976, 43] on button "Save" at bounding box center [968, 44] width 37 height 21
click at [178, 68] on span "Action Scripts" at bounding box center [180, 72] width 67 height 12
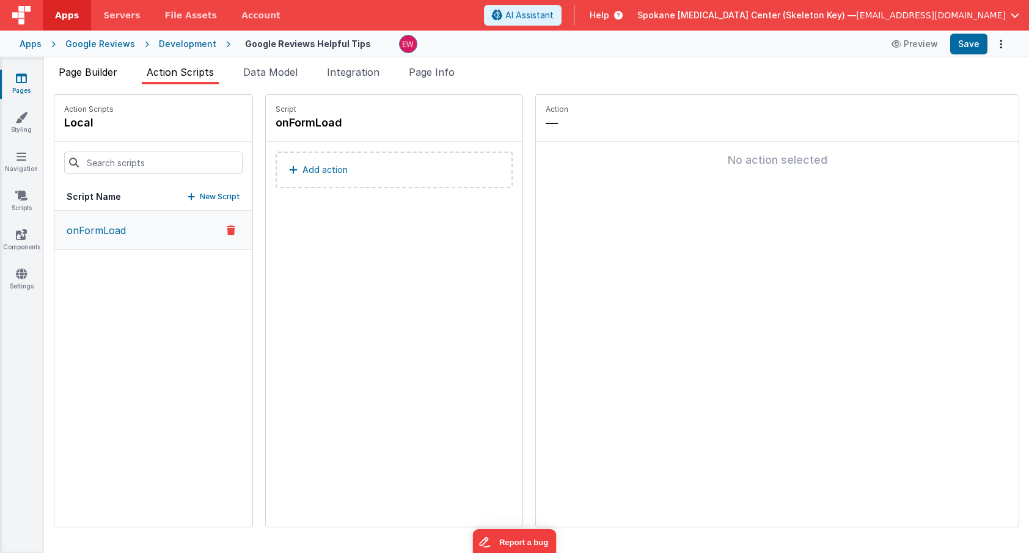
click at [104, 72] on span "Page Builder" at bounding box center [88, 72] width 59 height 12
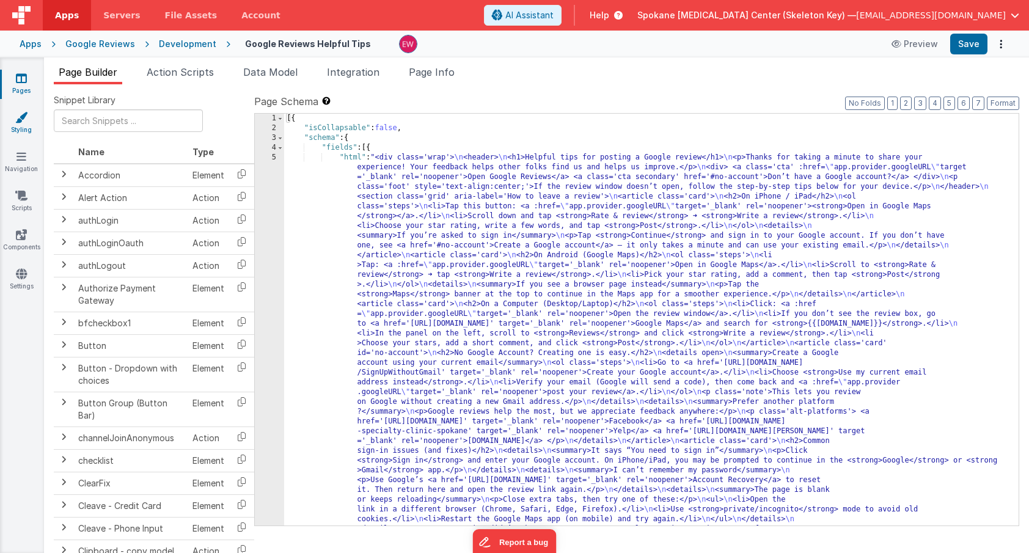
click at [29, 120] on link "Styling" at bounding box center [21, 123] width 44 height 24
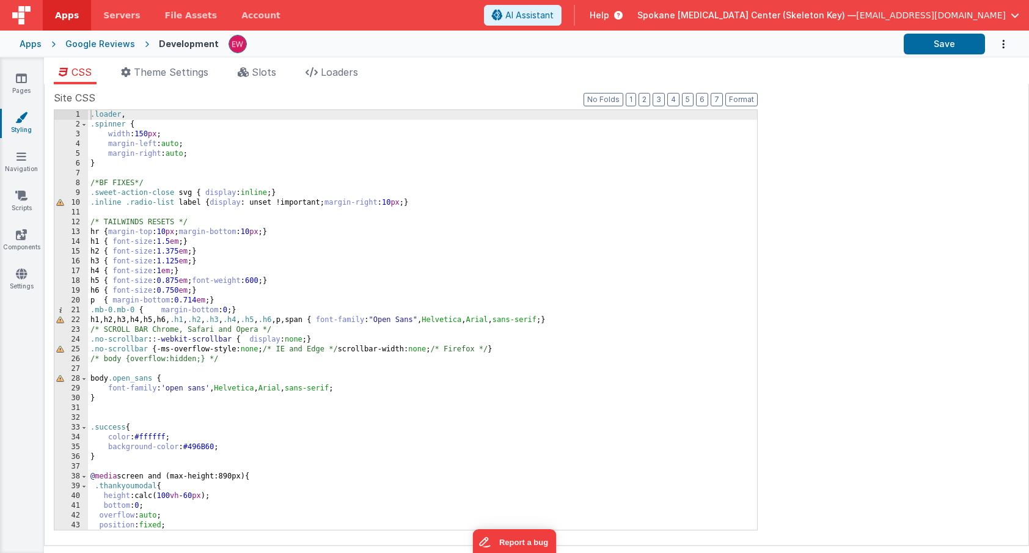
click at [483, 46] on div at bounding box center [560, 44] width 665 height 21
click at [13, 89] on link "Pages" at bounding box center [21, 84] width 44 height 24
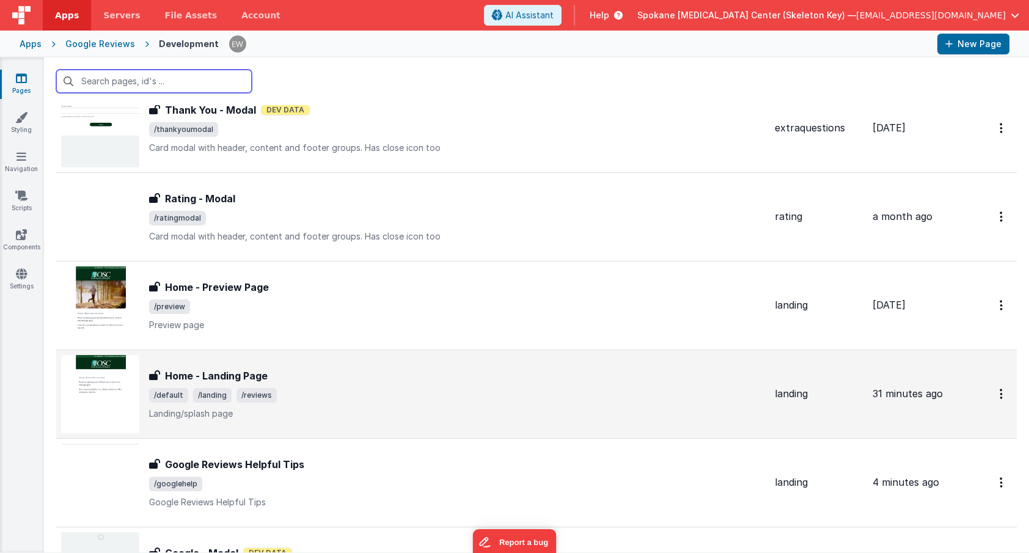
scroll to position [48, 0]
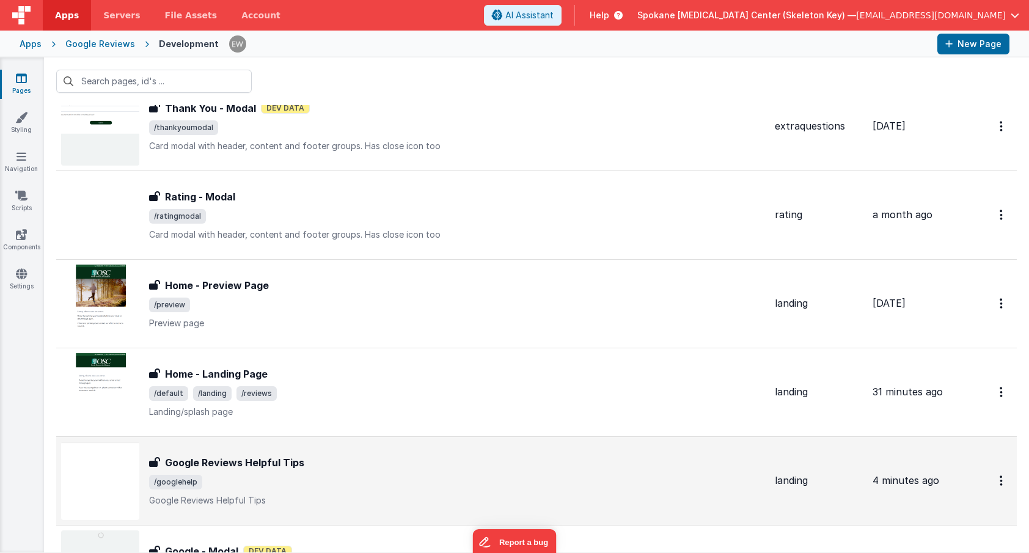
click at [287, 469] on h3 "Google Reviews Helpful Tips" at bounding box center [234, 462] width 139 height 15
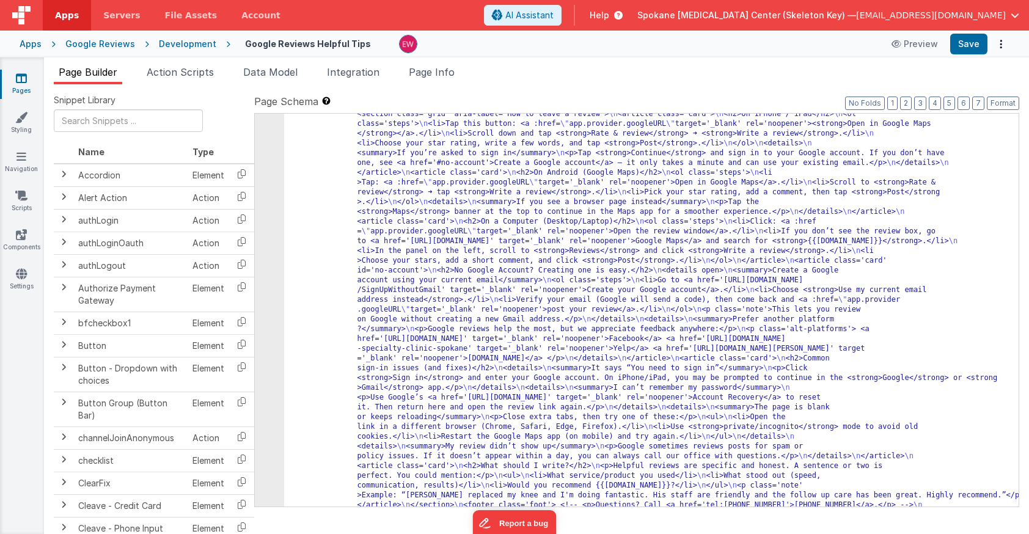
scroll to position [155, 0]
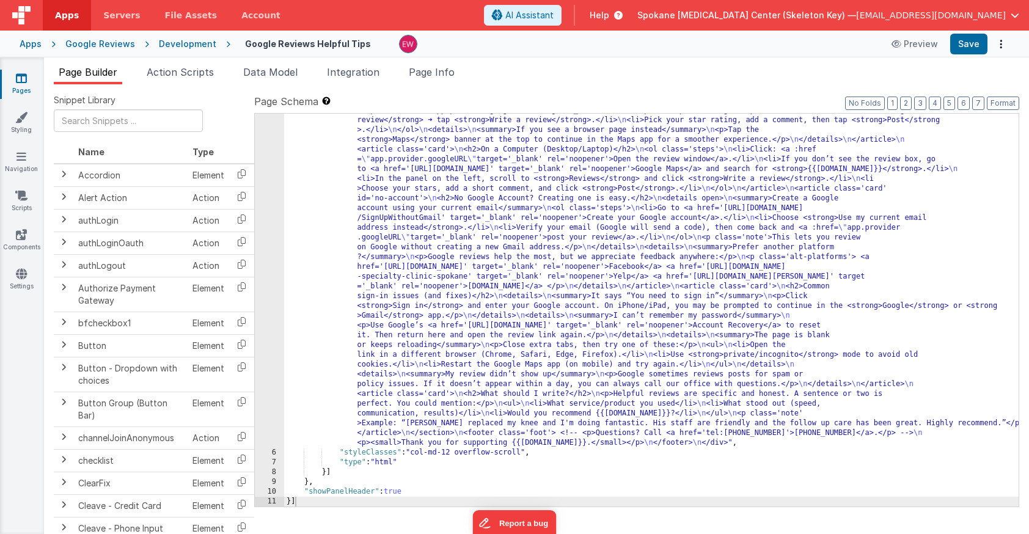
click at [574, 445] on div ""html" : "<div class='wrap'> \n <header> \n <h1>Helpful tips for posting a Goog…" at bounding box center [651, 424] width 734 height 852
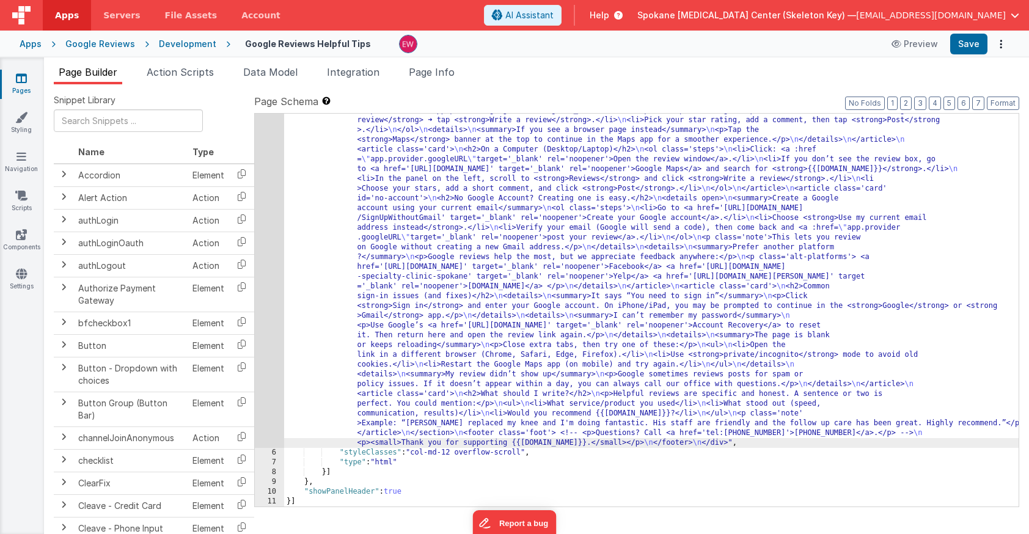
click at [558, 442] on div ""html" : "<div class='wrap'> \n <header> \n <h1>Helpful tips for posting a Goog…" at bounding box center [651, 424] width 734 height 852
click at [356, 78] on li "Integration" at bounding box center [353, 75] width 62 height 20
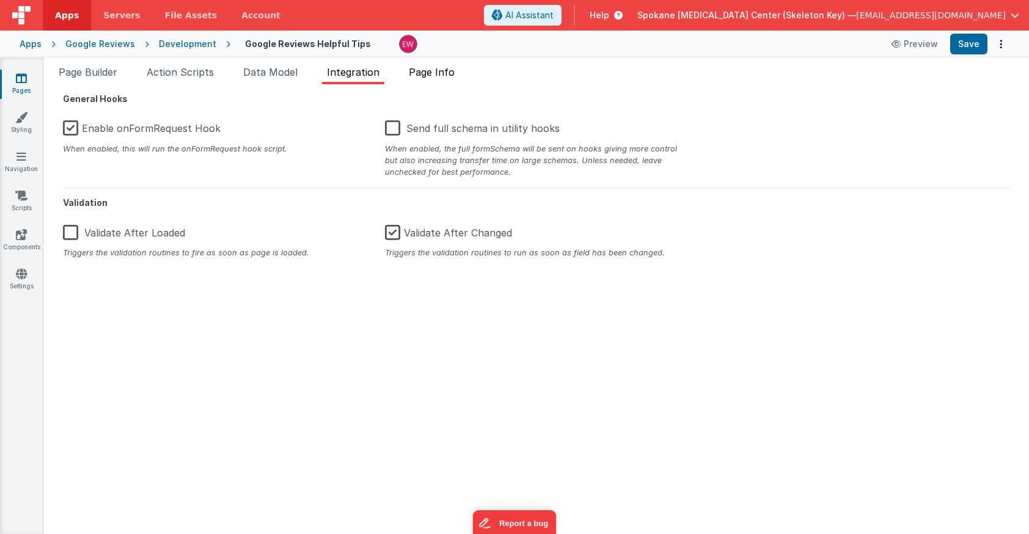
click at [422, 74] on span "Page Info" at bounding box center [432, 72] width 46 height 12
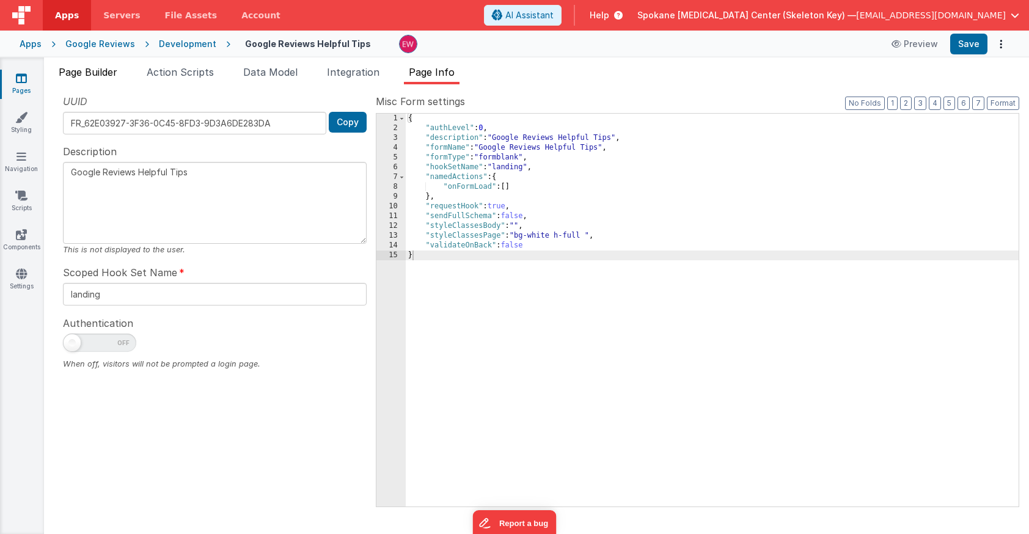
click at [101, 80] on li "Page Builder" at bounding box center [88, 75] width 68 height 20
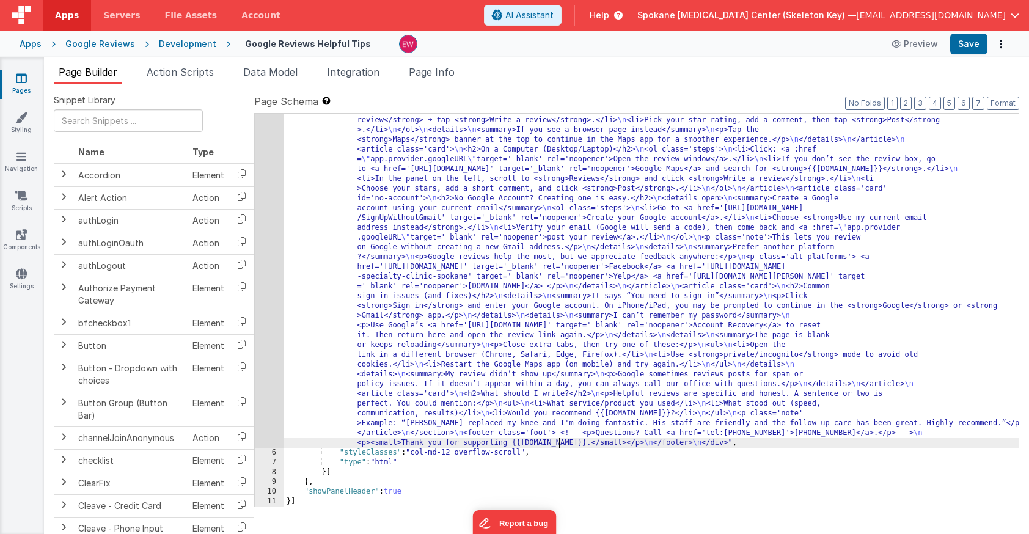
click at [629, 433] on div ""html" : "<div class='wrap'> \n <header> \n <h1>Helpful tips for posting a Goog…" at bounding box center [651, 424] width 734 height 852
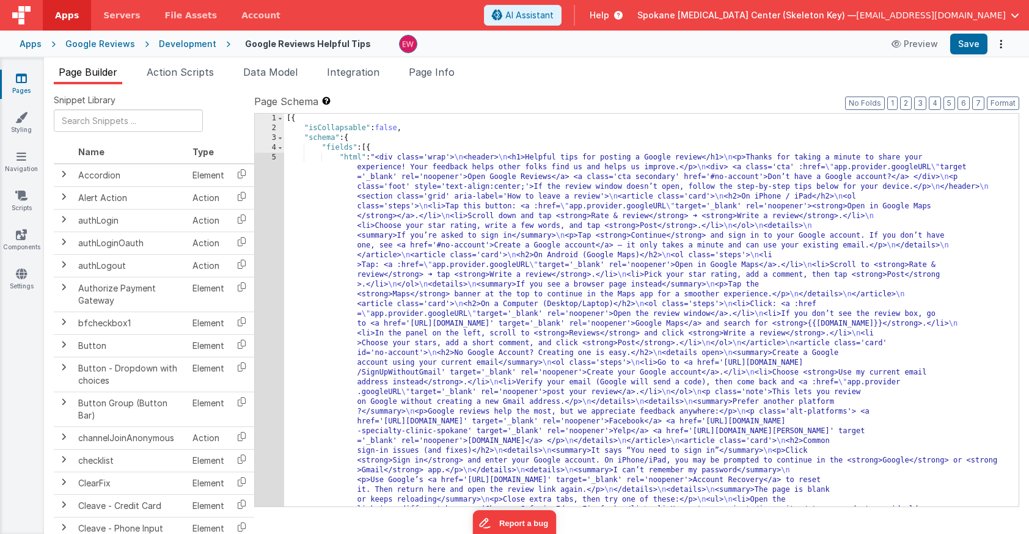
scroll to position [0, 0]
click at [638, 87] on div "Snippet Library Name Type Accordion Element Alert Action Action authLogin Actio…" at bounding box center [536, 318] width 985 height 469
click at [119, 45] on div "Google Reviews" at bounding box center [100, 44] width 70 height 12
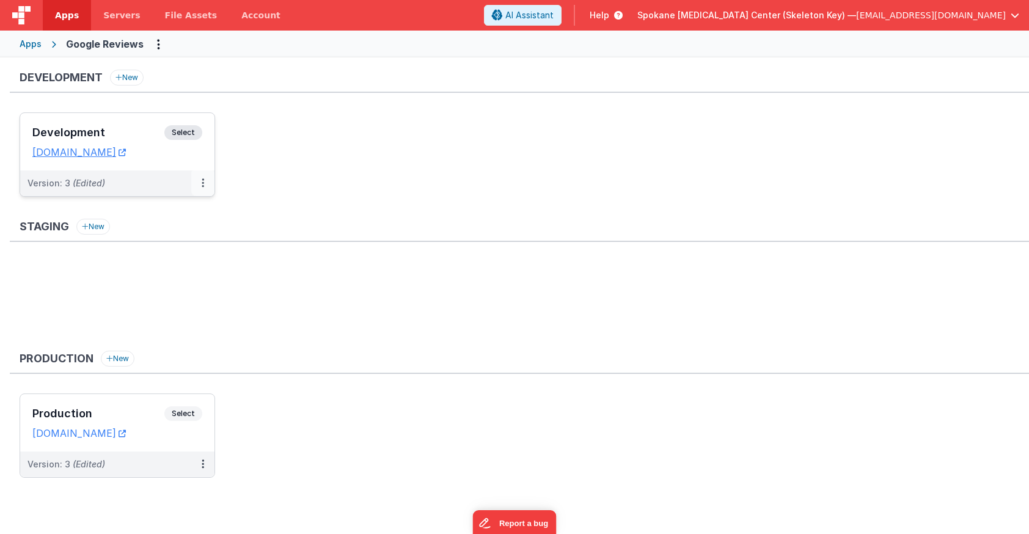
click at [204, 183] on button at bounding box center [202, 183] width 23 height 26
click at [173, 254] on link "Deploy..." at bounding box center [161, 255] width 108 height 22
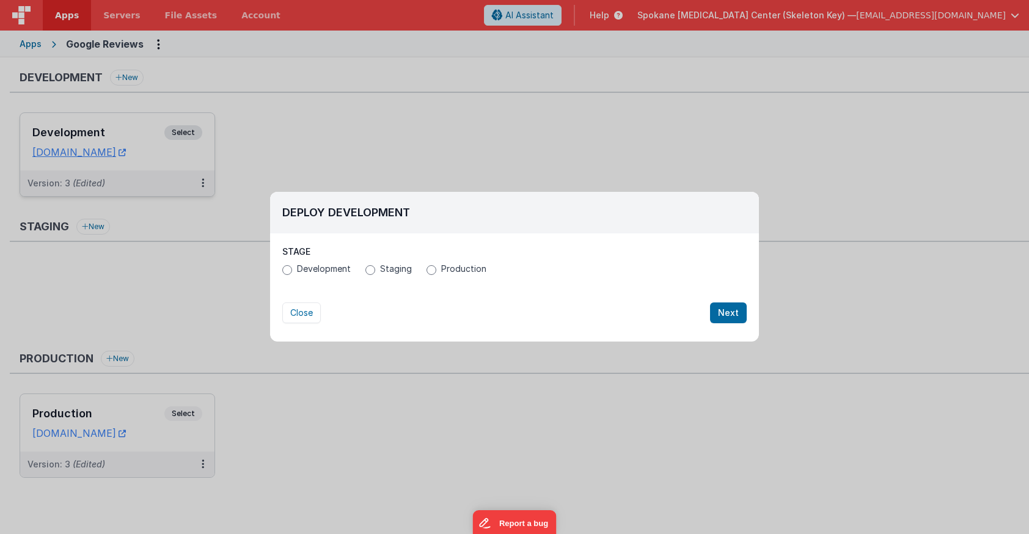
click at [431, 271] on input "Production" at bounding box center [431, 270] width 10 height 10
radio input "true"
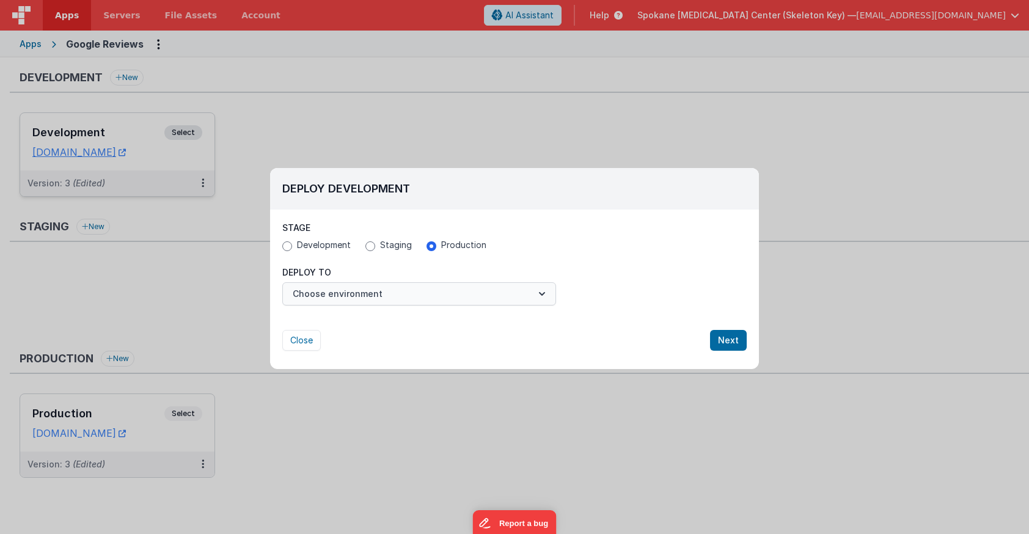
click at [384, 291] on button "Choose environment" at bounding box center [419, 293] width 274 height 23
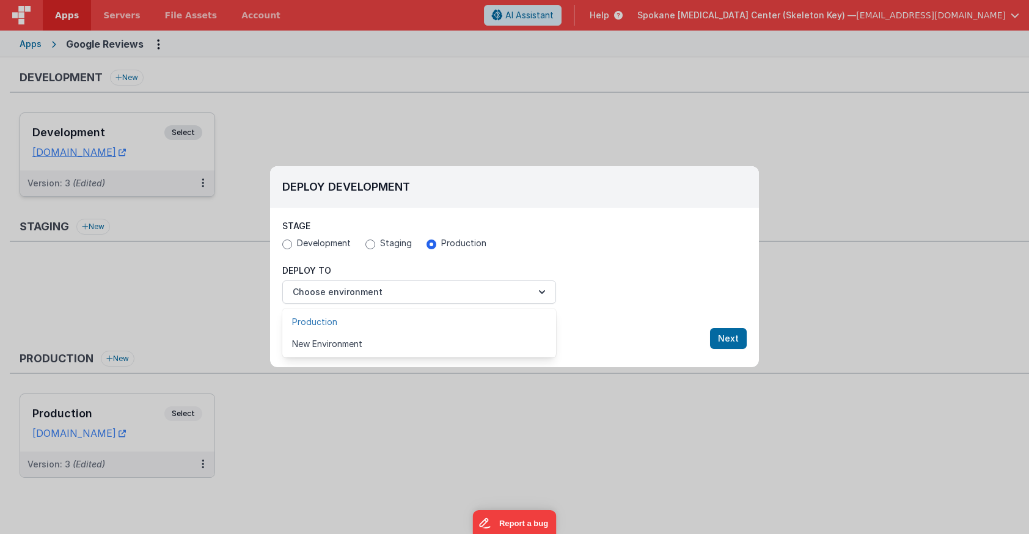
click at [366, 324] on link "Production" at bounding box center [419, 322] width 274 height 22
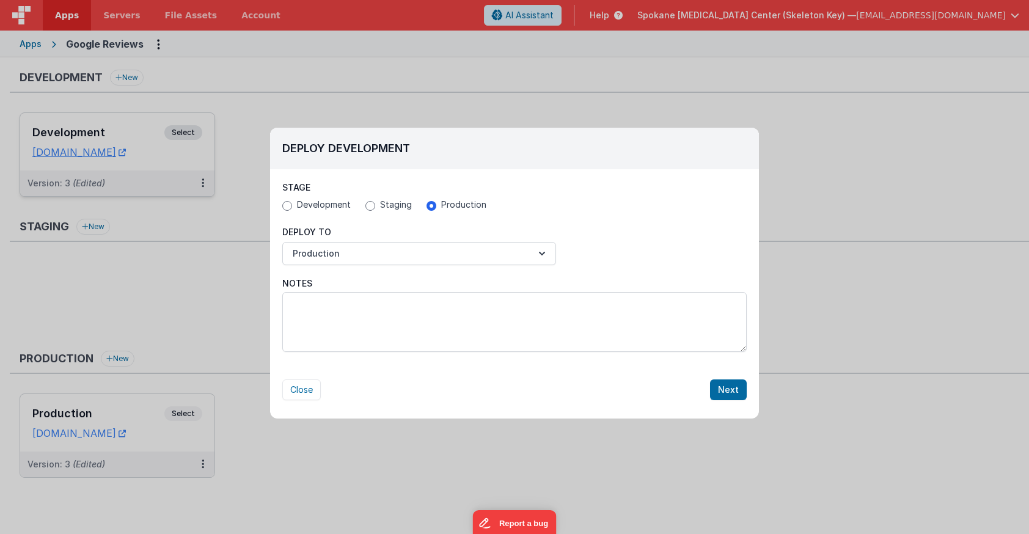
click at [285, 205] on input "Development" at bounding box center [287, 206] width 10 height 10
radio input "true"
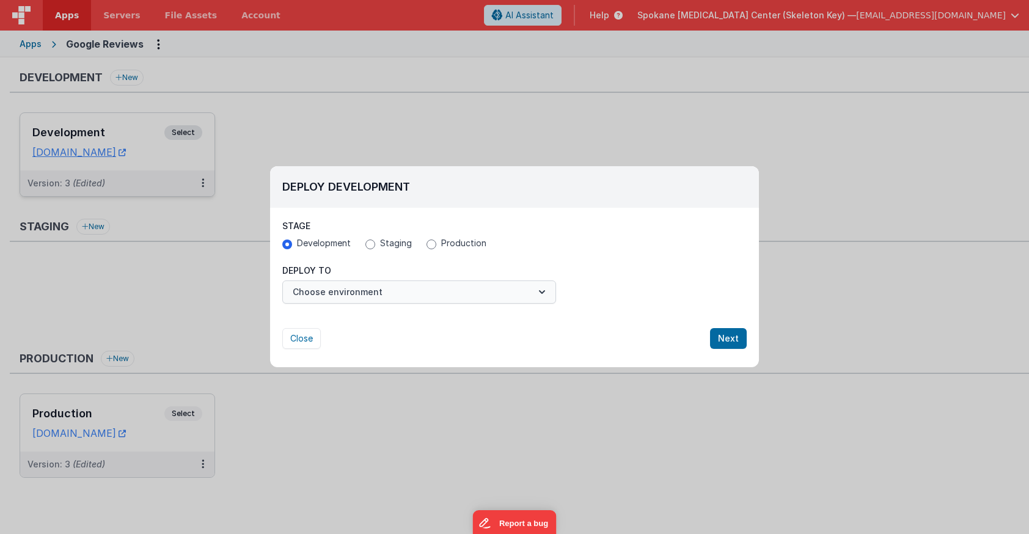
click at [388, 295] on button "Choose environment" at bounding box center [419, 291] width 274 height 23
click at [500, 263] on div at bounding box center [514, 267] width 1029 height 534
click at [456, 248] on span "Production" at bounding box center [463, 243] width 45 height 12
click at [436, 248] on input "Production" at bounding box center [431, 244] width 10 height 10
radio input "true"
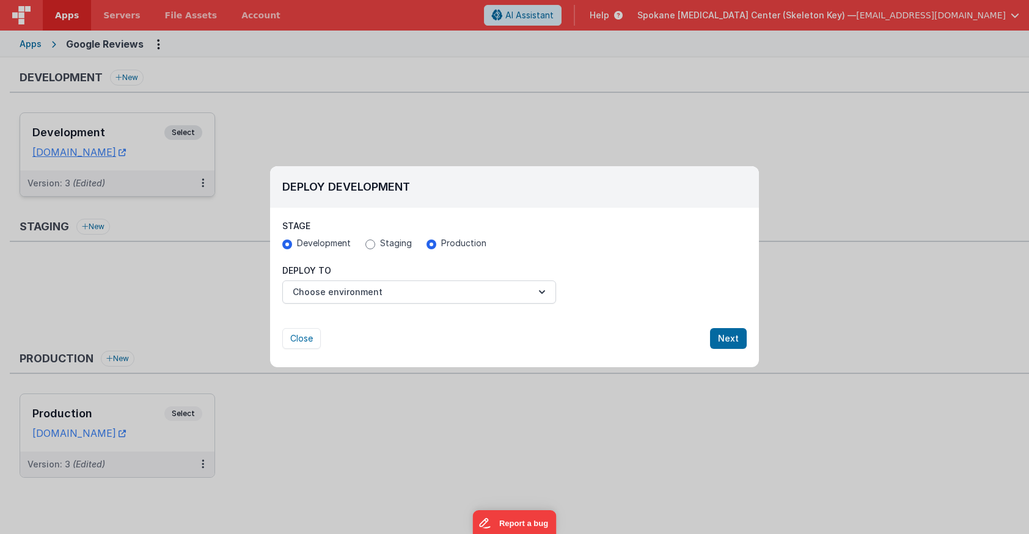
radio input "false"
click at [417, 291] on button "Choose environment" at bounding box center [419, 291] width 274 height 23
click at [351, 325] on link "Production" at bounding box center [419, 322] width 274 height 22
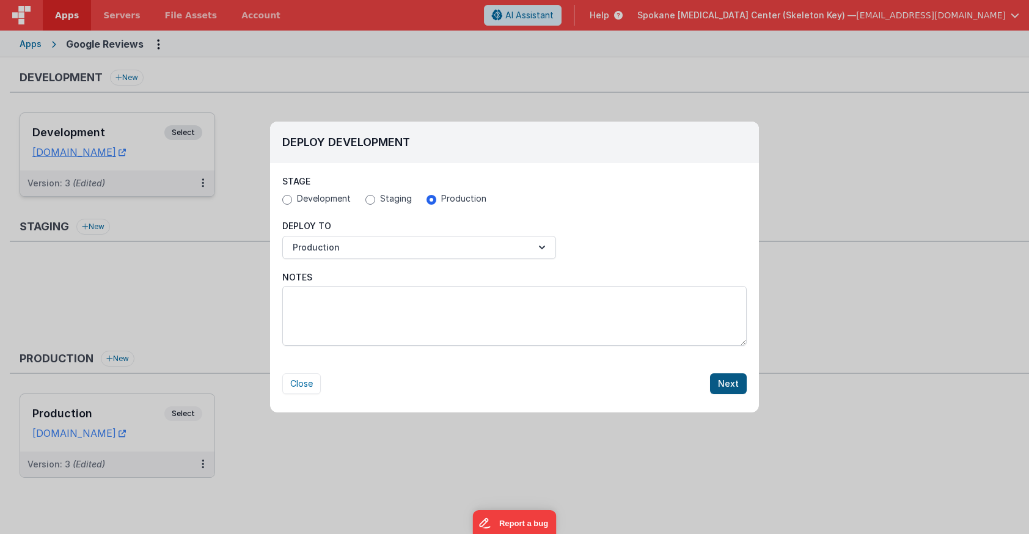
click at [727, 384] on button "Next" at bounding box center [728, 383] width 37 height 21
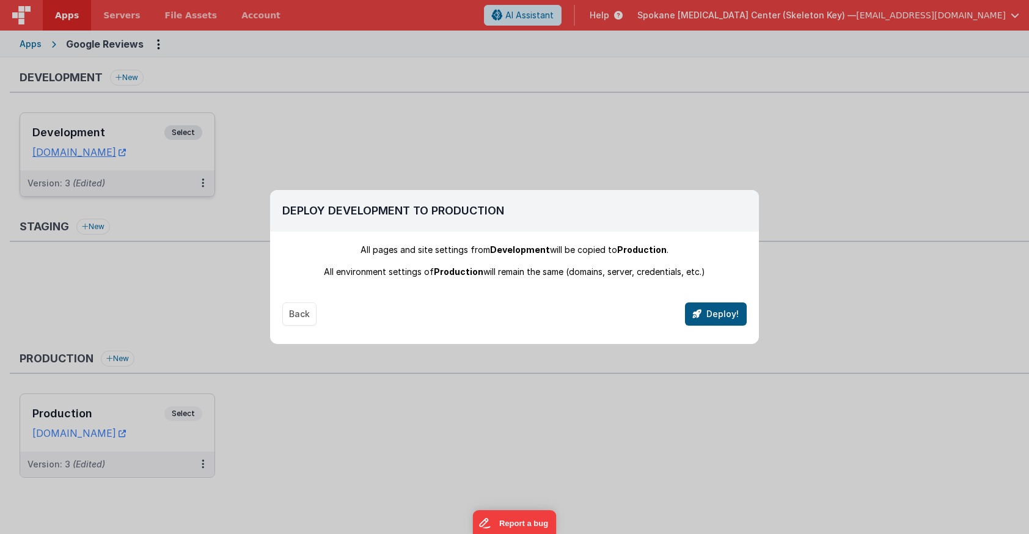
click at [717, 314] on button "Deploy!" at bounding box center [716, 313] width 62 height 23
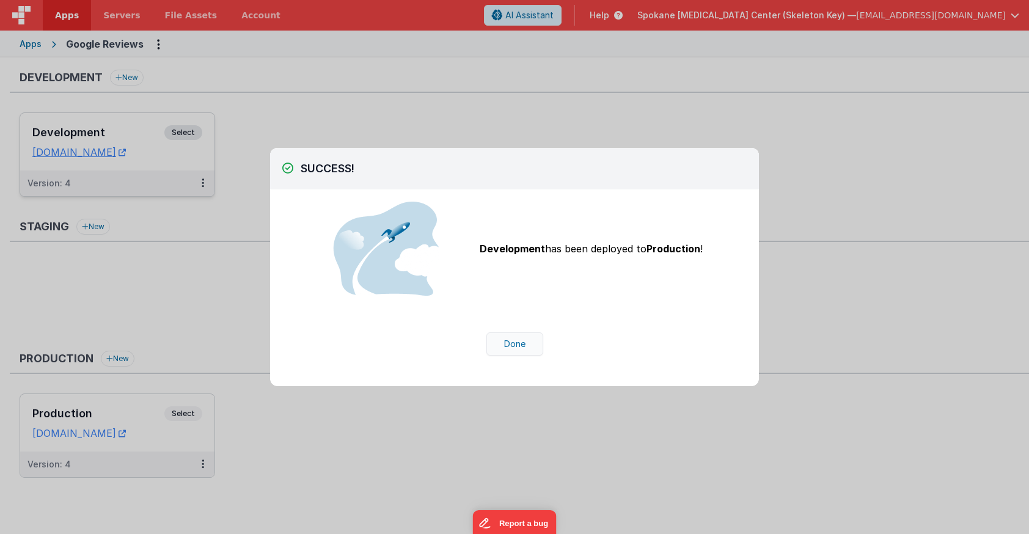
click at [514, 338] on button "Done" at bounding box center [514, 343] width 57 height 23
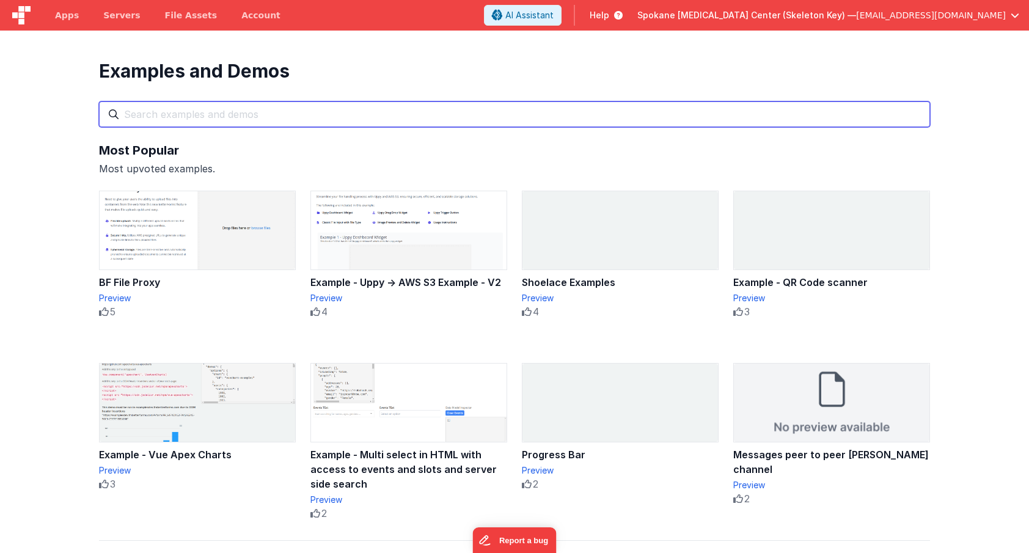
click at [349, 117] on input "text" at bounding box center [514, 114] width 831 height 26
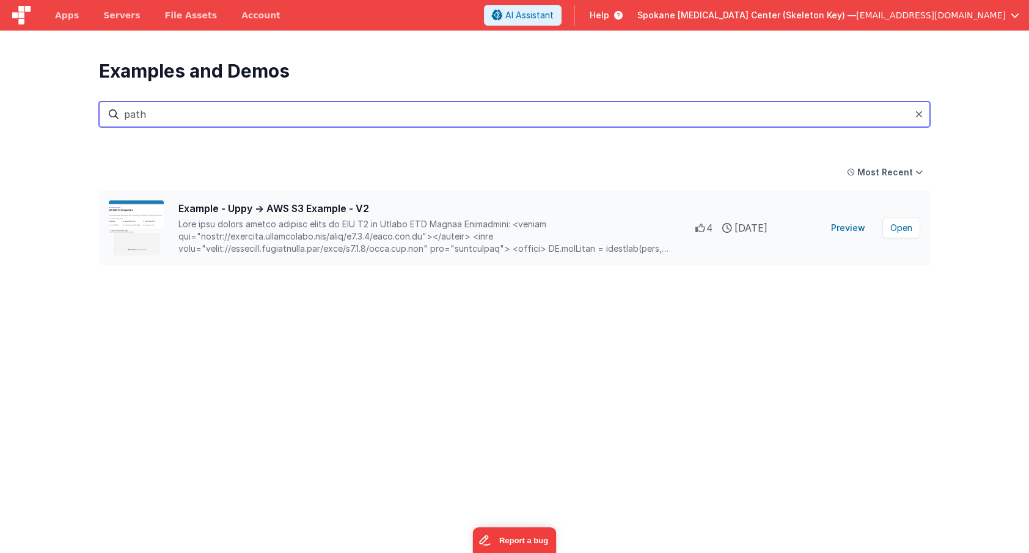
type input "path"
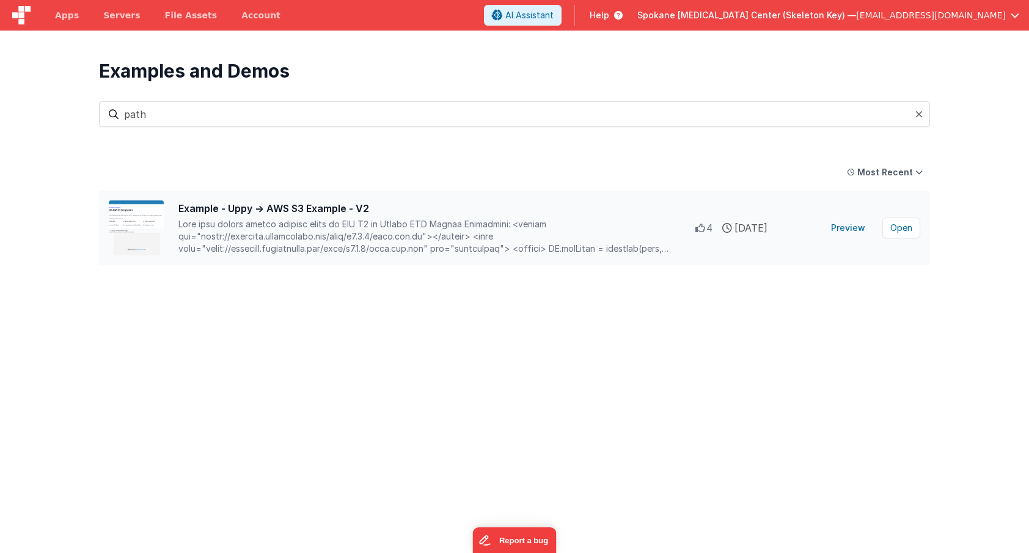
click at [395, 242] on div at bounding box center [436, 236] width 517 height 37
click at [852, 230] on button "Preview" at bounding box center [848, 228] width 49 height 20
click at [257, 208] on div "Example - Uppy → AWS S3 Example - V2" at bounding box center [436, 208] width 517 height 15
click at [854, 228] on button "Preview" at bounding box center [848, 228] width 49 height 20
click at [897, 229] on button "Open" at bounding box center [901, 227] width 38 height 21
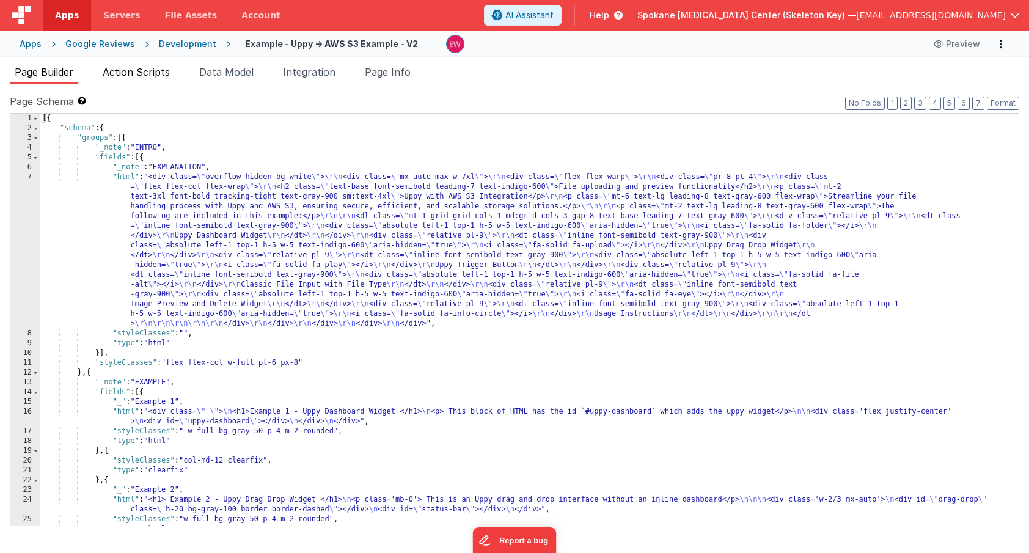
click at [160, 75] on span "Action Scripts" at bounding box center [136, 72] width 67 height 12
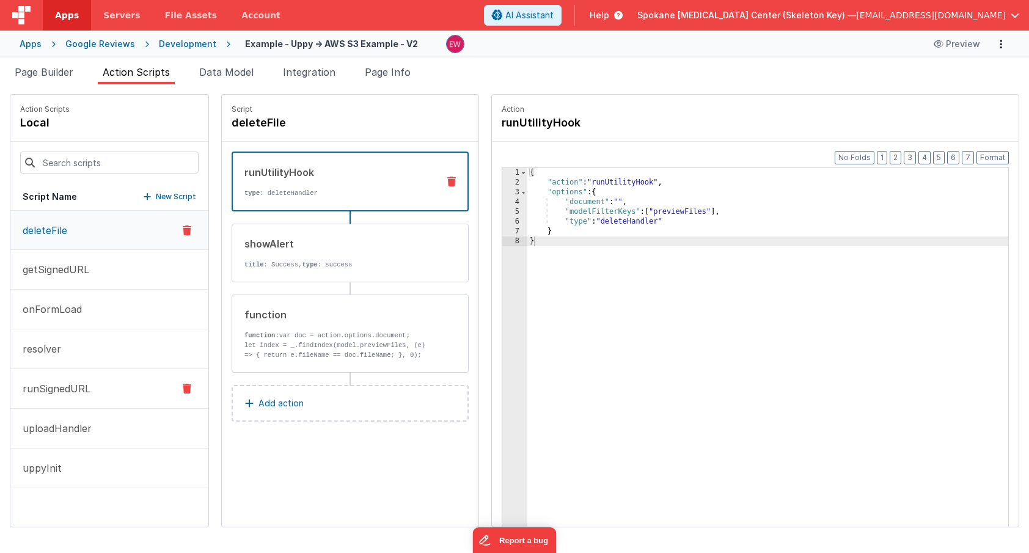
click at [63, 388] on p "runSignedURL" at bounding box center [52, 388] width 75 height 15
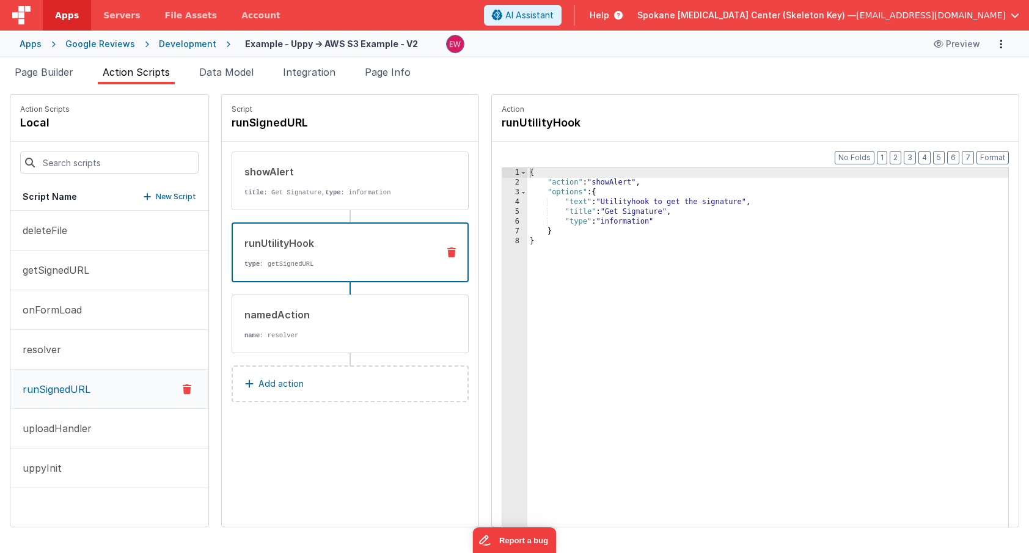
click at [322, 232] on div "runUtilityHook type : getSignedURL" at bounding box center [350, 252] width 237 height 60
click at [90, 268] on button "getSignedURL" at bounding box center [109, 270] width 198 height 40
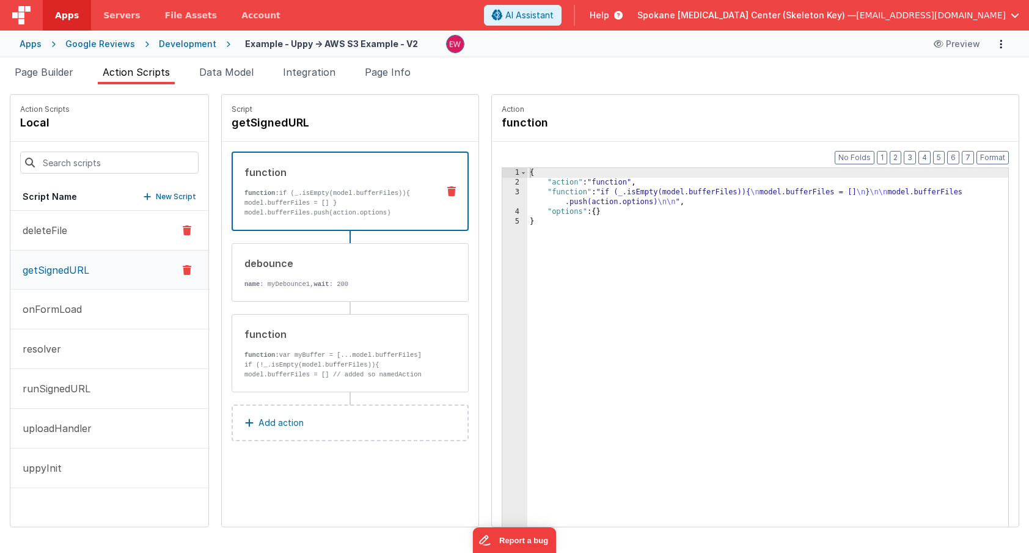
click at [83, 227] on button "deleteFile" at bounding box center [109, 231] width 198 height 40
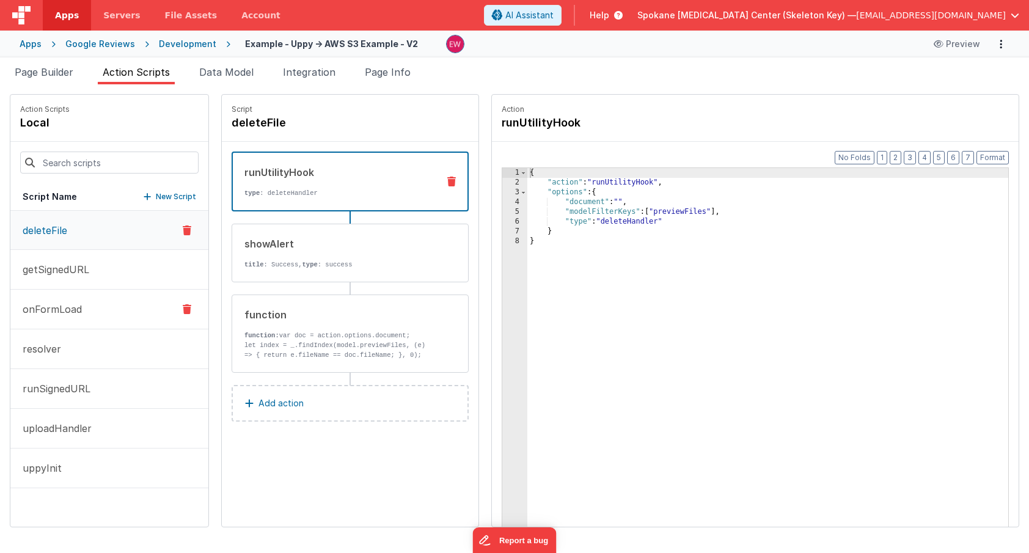
click at [76, 309] on p "onFormLoad" at bounding box center [48, 309] width 67 height 15
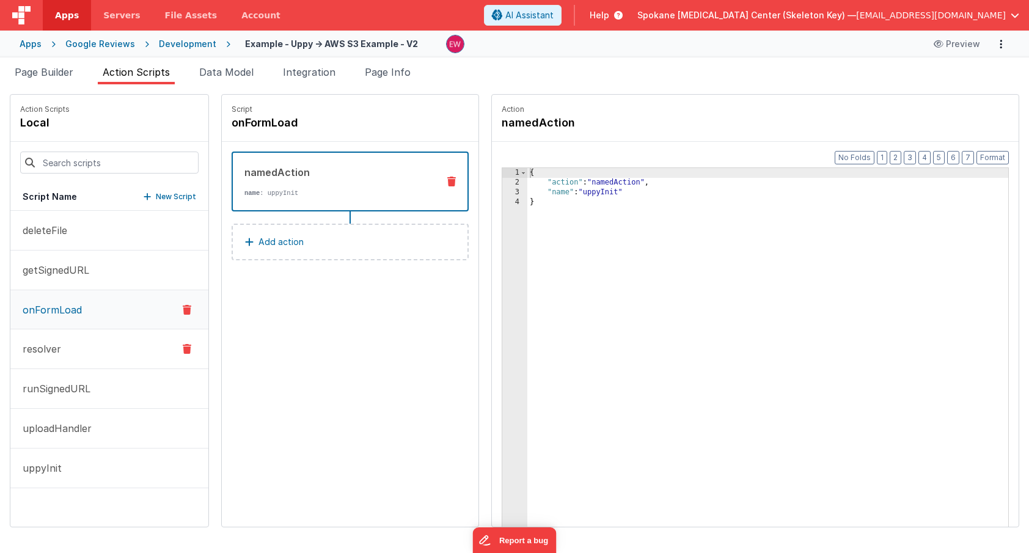
click at [67, 352] on button "resolver" at bounding box center [109, 349] width 198 height 40
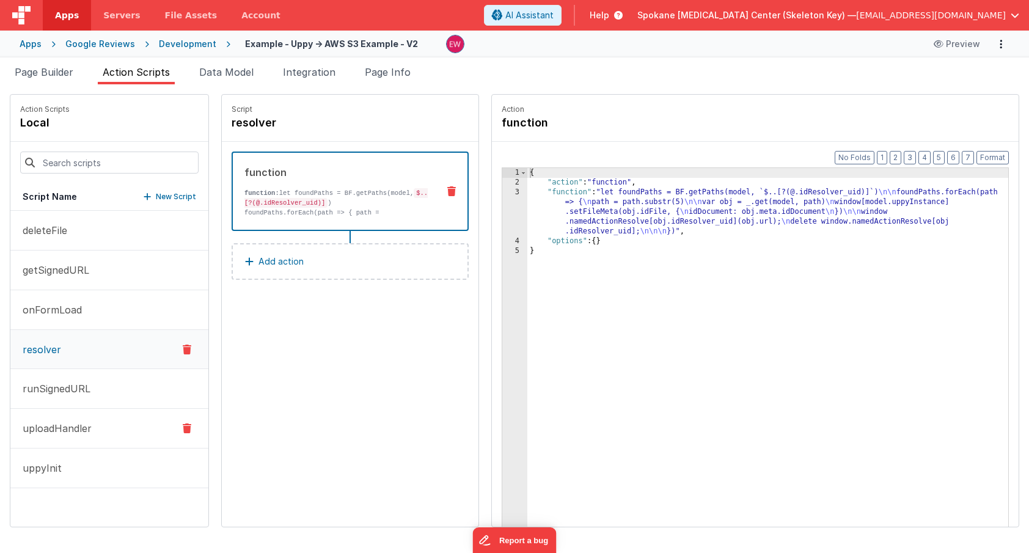
click at [68, 428] on p "uploadHandler" at bounding box center [53, 428] width 76 height 15
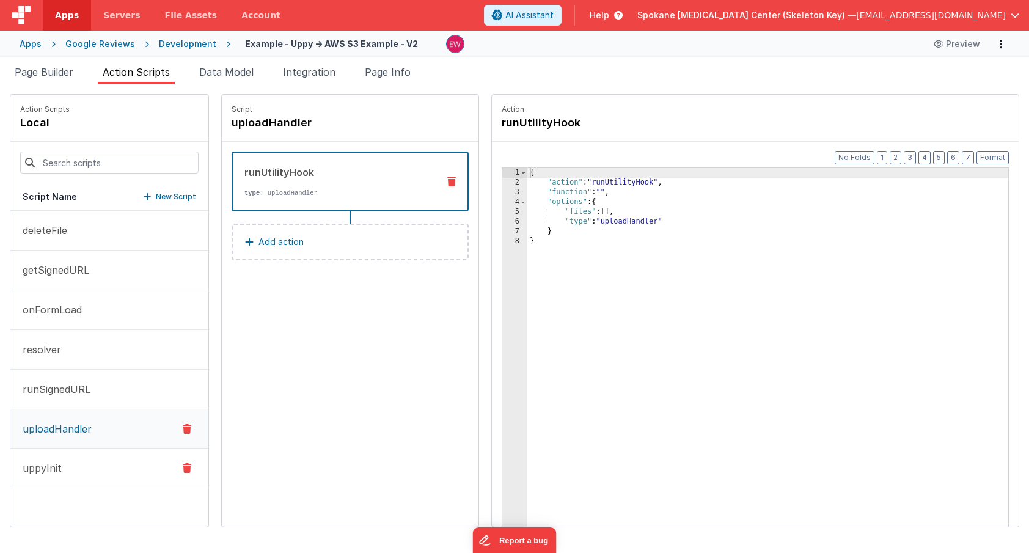
click at [65, 465] on button "uppyInit" at bounding box center [109, 468] width 198 height 40
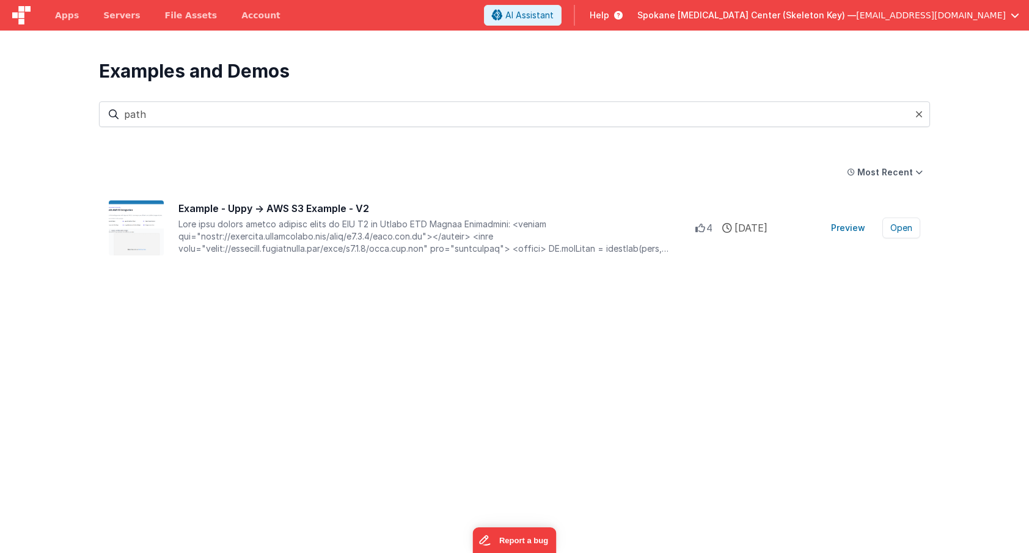
click at [918, 115] on icon at bounding box center [918, 114] width 7 height 10
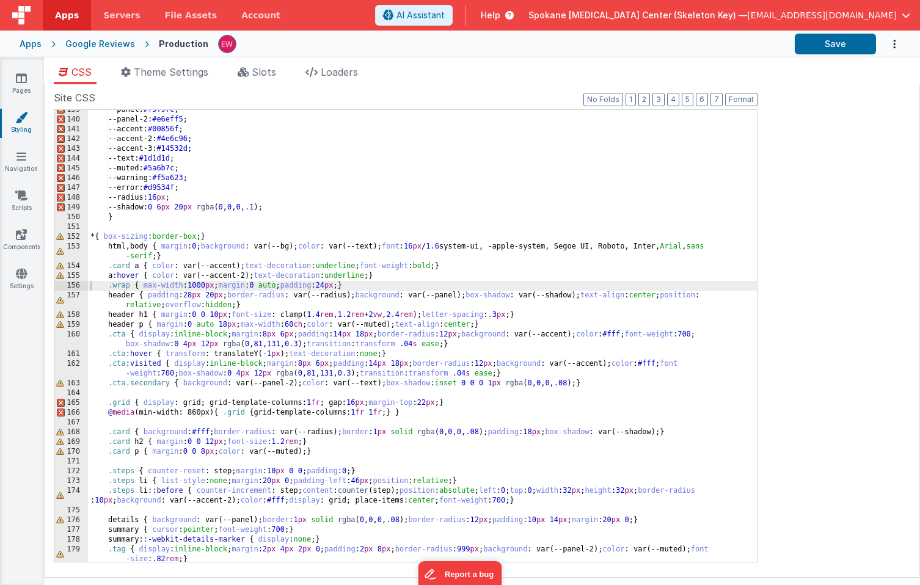
scroll to position [1354, 0]
click at [99, 43] on div "Google Reviews" at bounding box center [100, 44] width 70 height 12
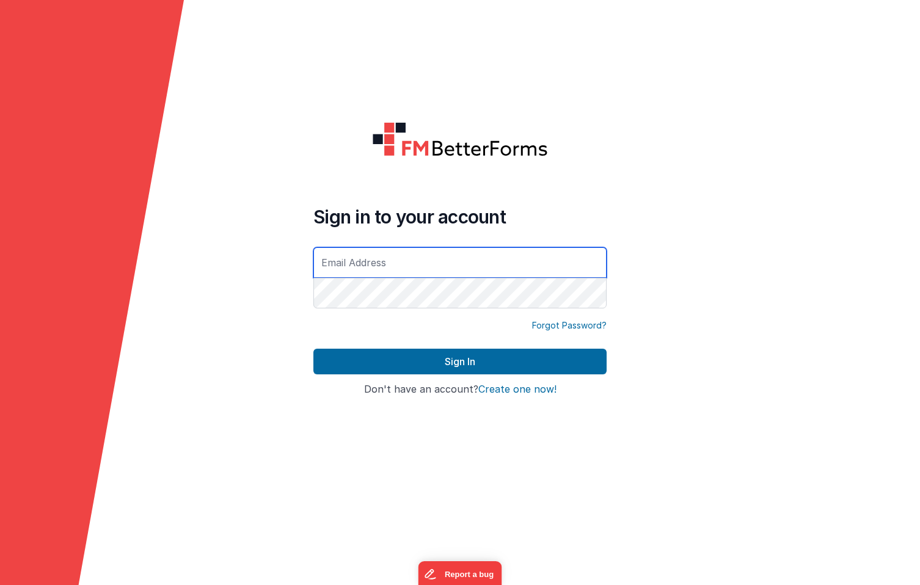
type input "[EMAIL_ADDRESS][DOMAIN_NAME]"
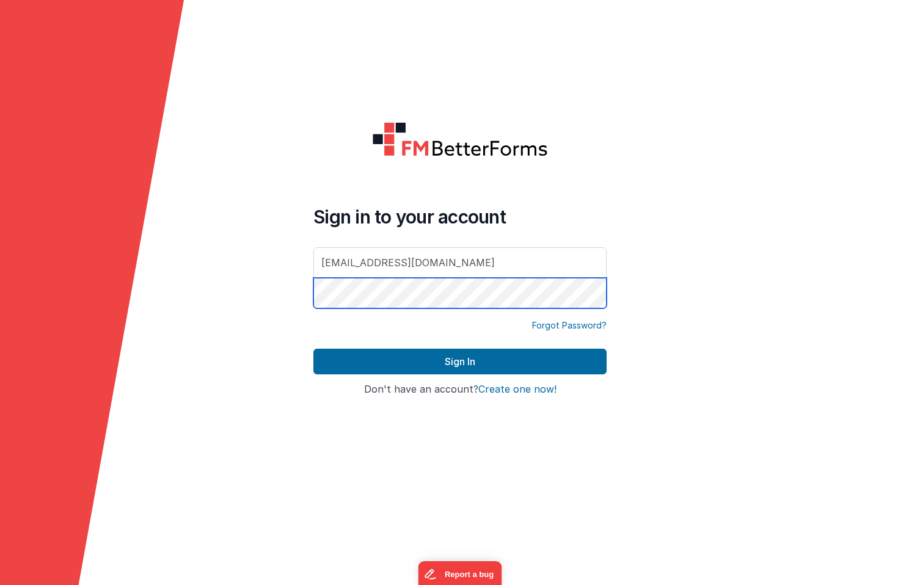
click at [460, 362] on button "Sign In" at bounding box center [459, 362] width 293 height 26
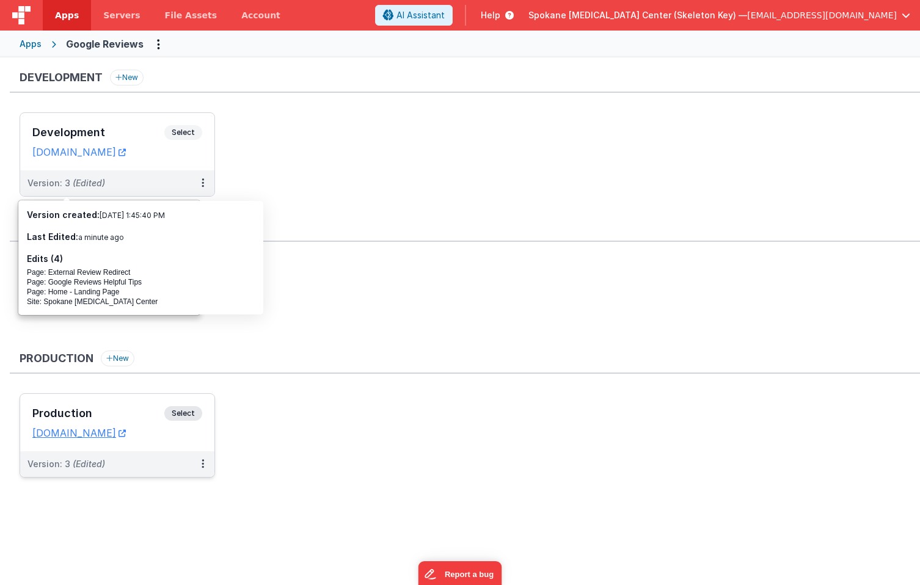
click at [185, 413] on span "Select" at bounding box center [183, 413] width 38 height 15
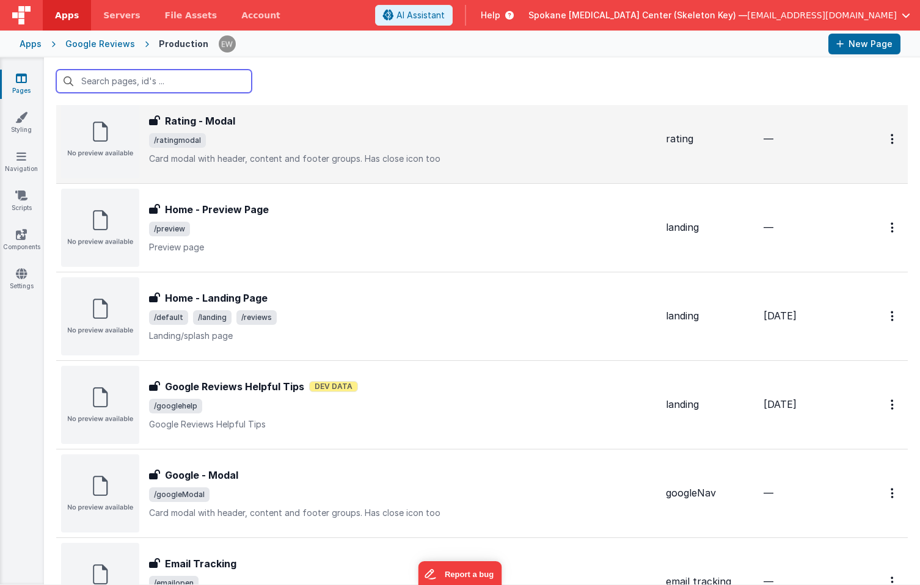
scroll to position [125, 0]
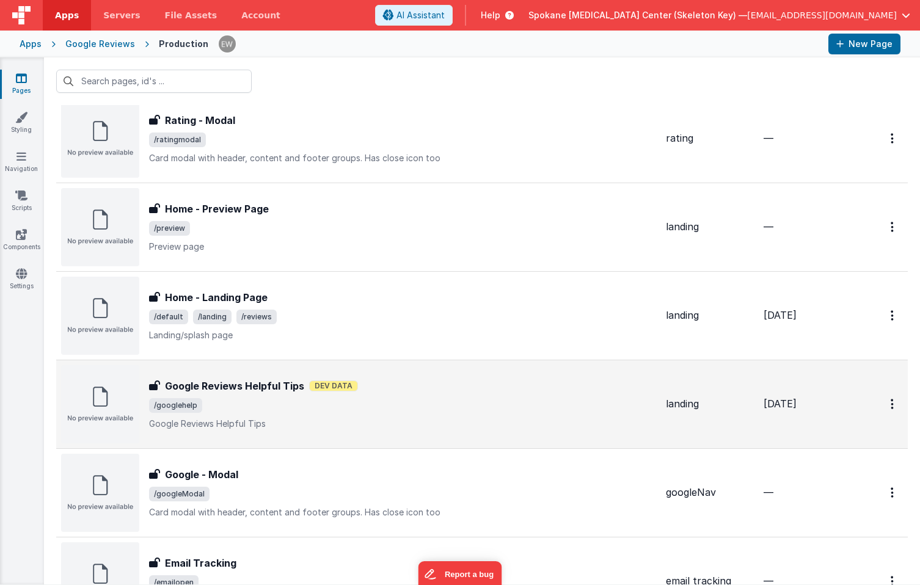
click at [255, 384] on h3 "Google Reviews Helpful Tips" at bounding box center [234, 386] width 139 height 15
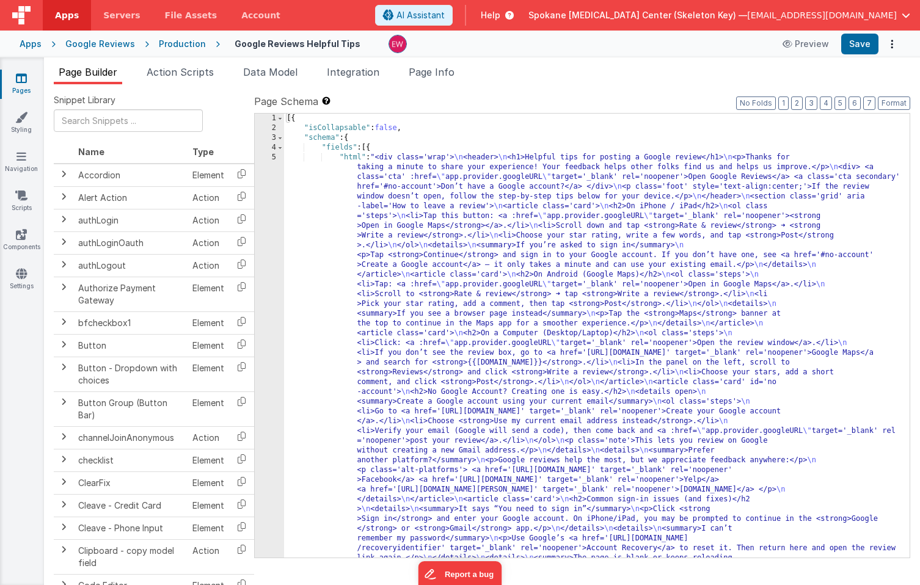
click at [564, 85] on div "Snippet Library Name Type Accordion Element Alert Action Action authLogin Actio…" at bounding box center [482, 344] width 876 height 521
click at [803, 44] on button "Preview" at bounding box center [805, 44] width 61 height 20
click at [802, 47] on button "Preview" at bounding box center [805, 44] width 61 height 20
click at [791, 42] on icon at bounding box center [789, 44] width 12 height 9
click at [590, 98] on label "Page Schema Shortcuts: Find: command-f Fold: command-option-L Unfold: command-o…" at bounding box center [582, 101] width 656 height 15
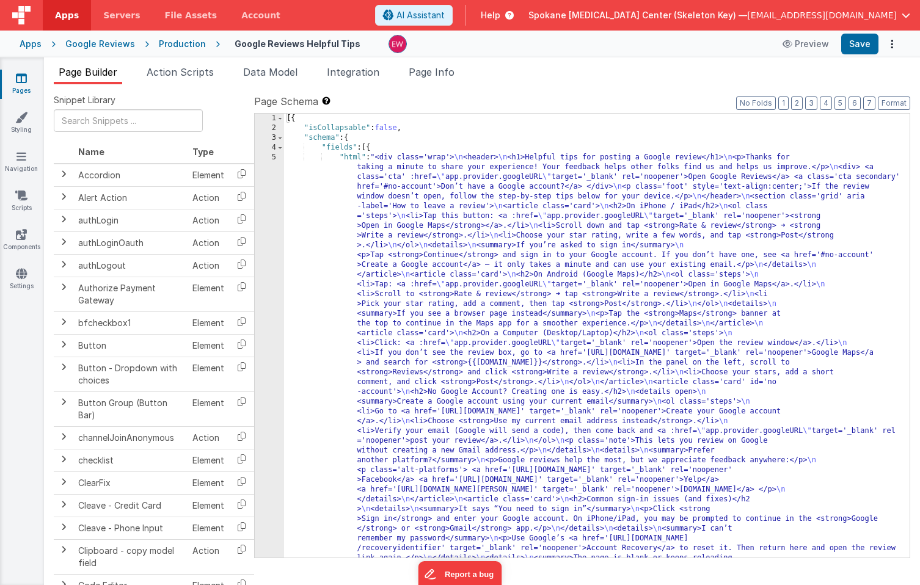
scroll to position [1, 0]
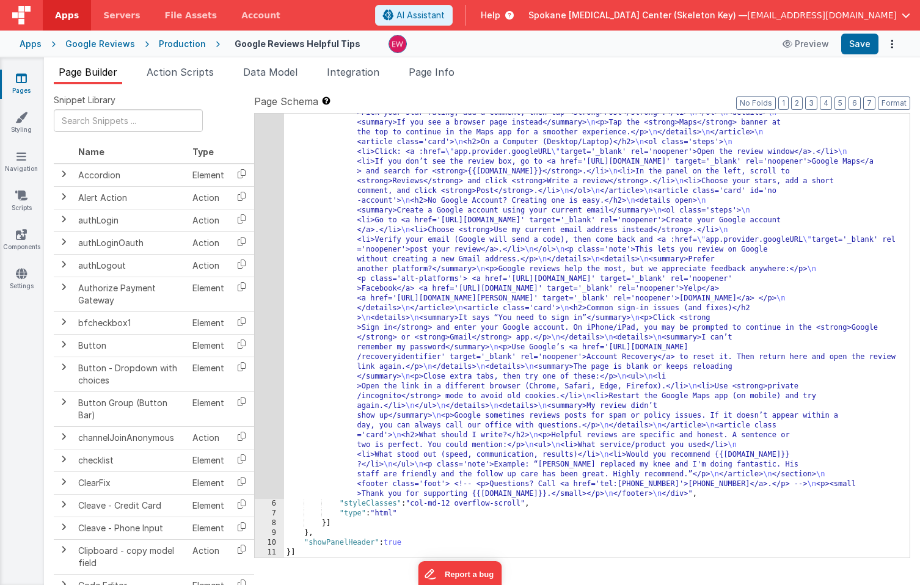
scroll to position [0, 0]
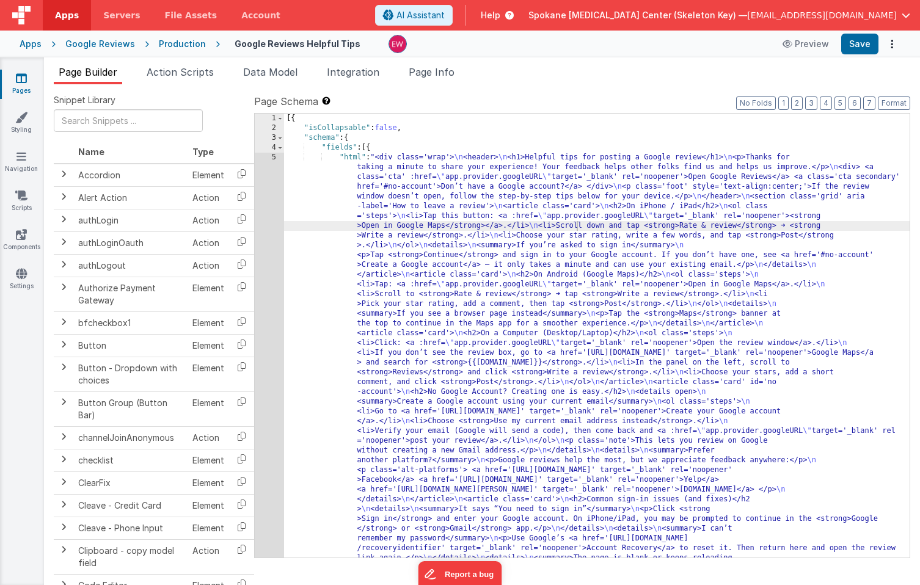
click at [558, 101] on label "Page Schema Shortcuts: Find: command-f Fold: command-option-L Unfold: command-o…" at bounding box center [582, 101] width 656 height 15
